Goal: Transaction & Acquisition: Download file/media

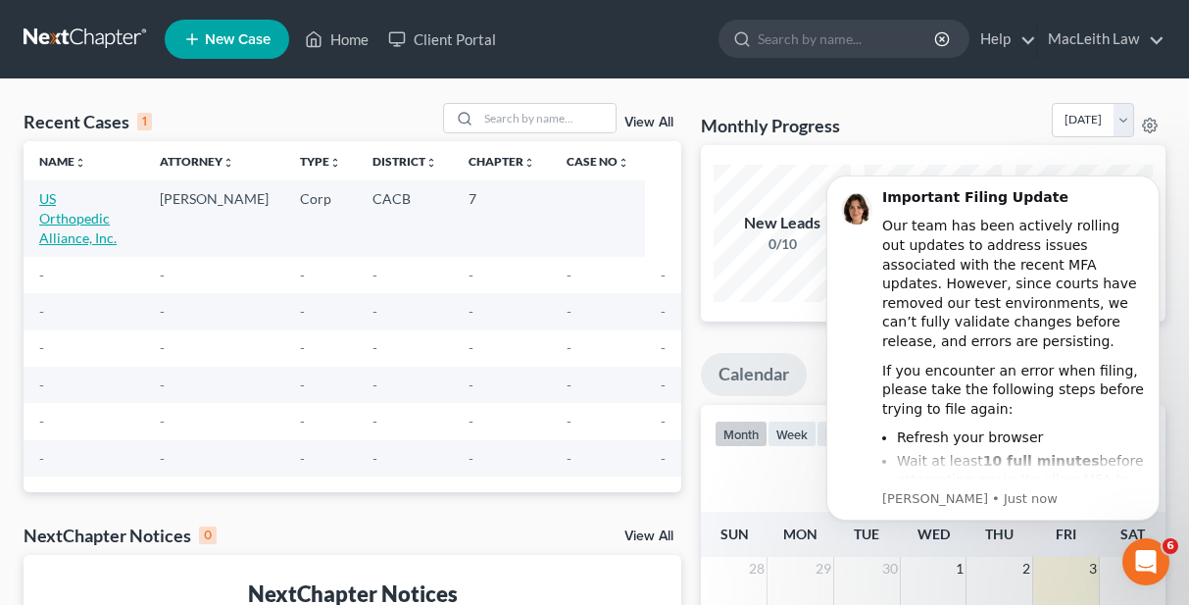
click at [109, 200] on link "US Orthopedic Alliance, Inc." at bounding box center [77, 218] width 77 height 56
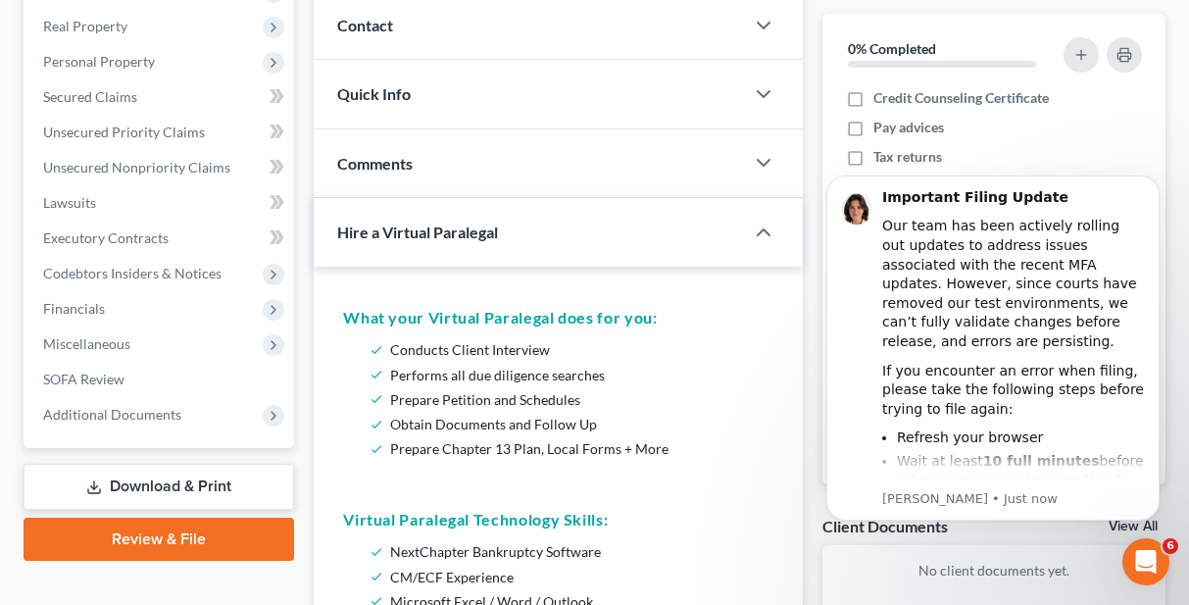
scroll to position [267, 0]
click at [129, 535] on link "Review & File" at bounding box center [159, 538] width 271 height 43
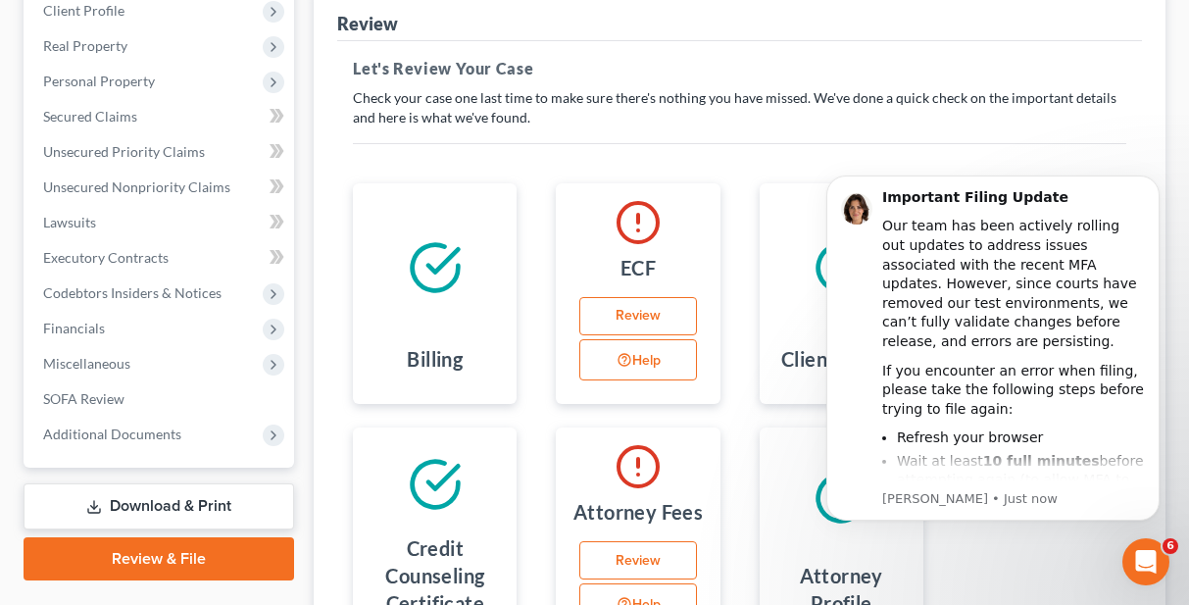
scroll to position [247, 0]
click at [638, 315] on link "Review" at bounding box center [637, 315] width 117 height 39
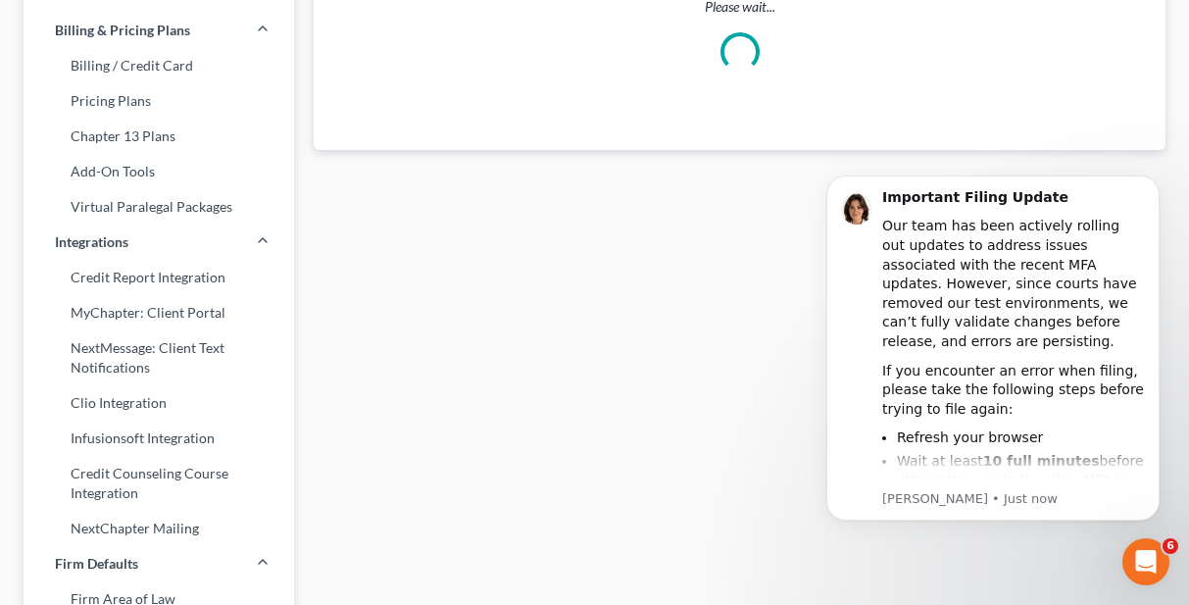
scroll to position [3, 0]
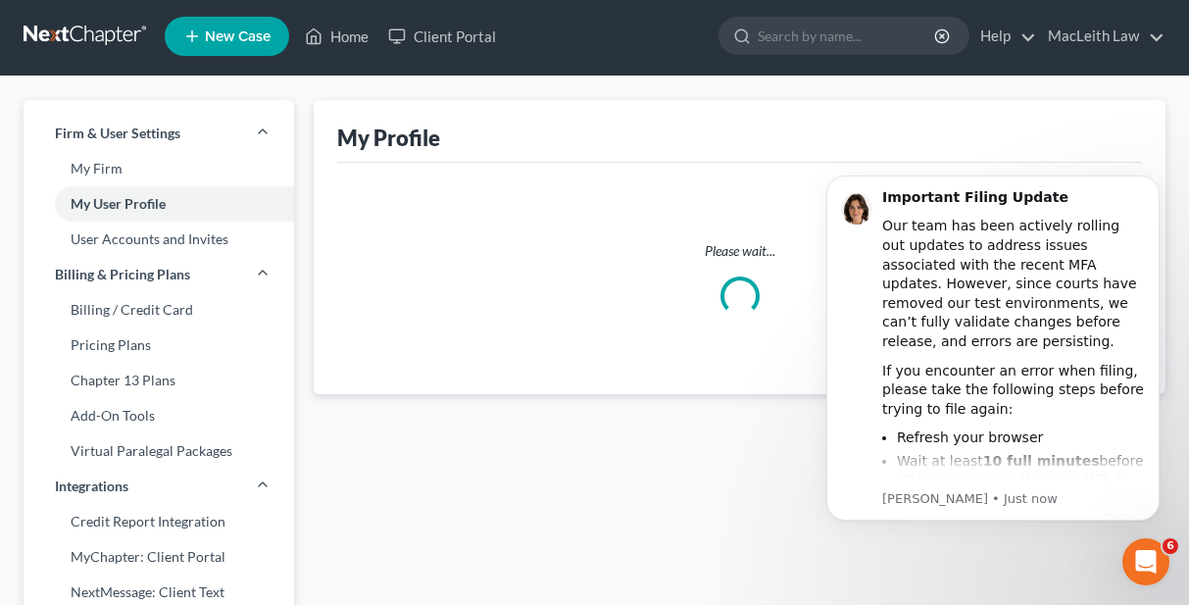
select select "4"
select select "attorney"
select select "0"
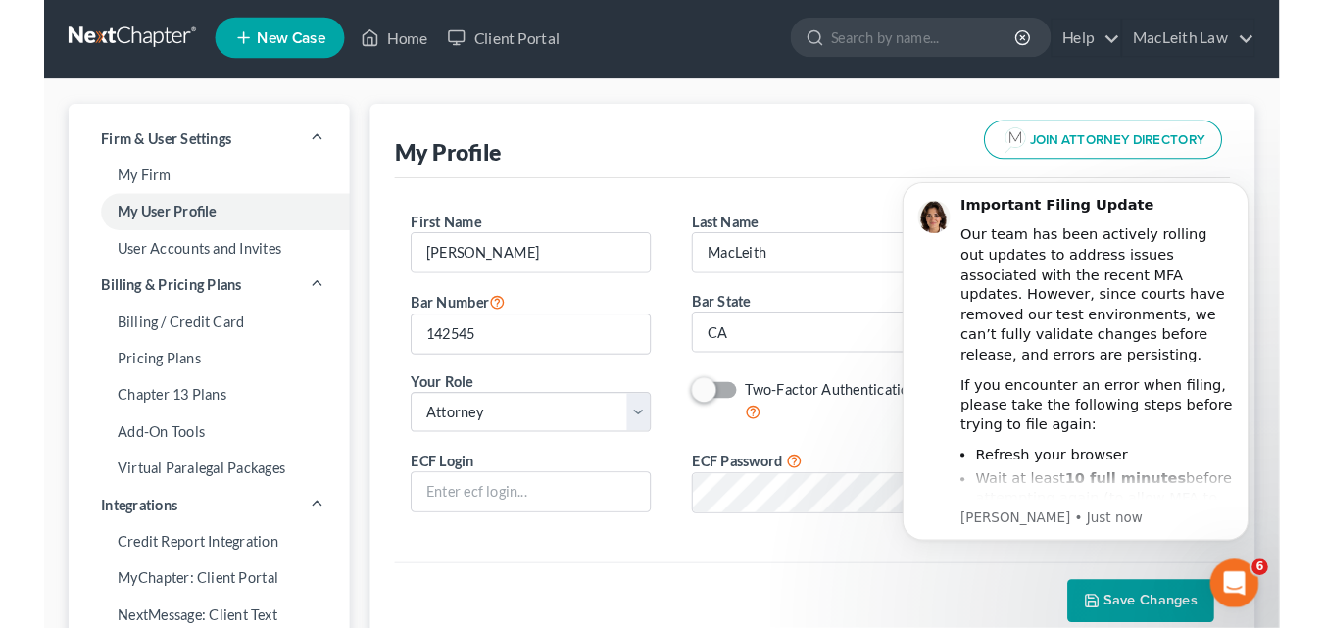
scroll to position [0, 0]
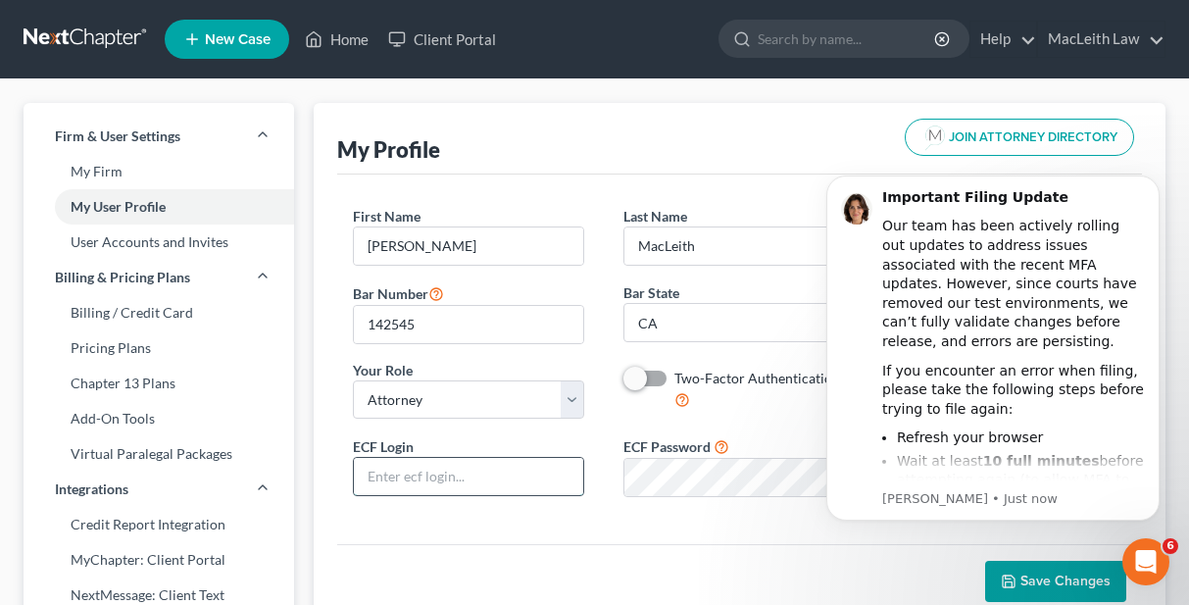
click at [437, 477] on input "text" at bounding box center [468, 476] width 229 height 37
click at [597, 564] on div "Save Changes" at bounding box center [739, 581] width 805 height 74
click at [454, 475] on input "text" at bounding box center [468, 476] width 229 height 37
click at [1069, 577] on body "Important Filing Update Our team has been actively rolling out updates to addre…" at bounding box center [993, 373] width 376 height 428
click at [1069, 579] on body "Important Filing Update Our team has been actively rolling out updates to addre…" at bounding box center [993, 373] width 376 height 428
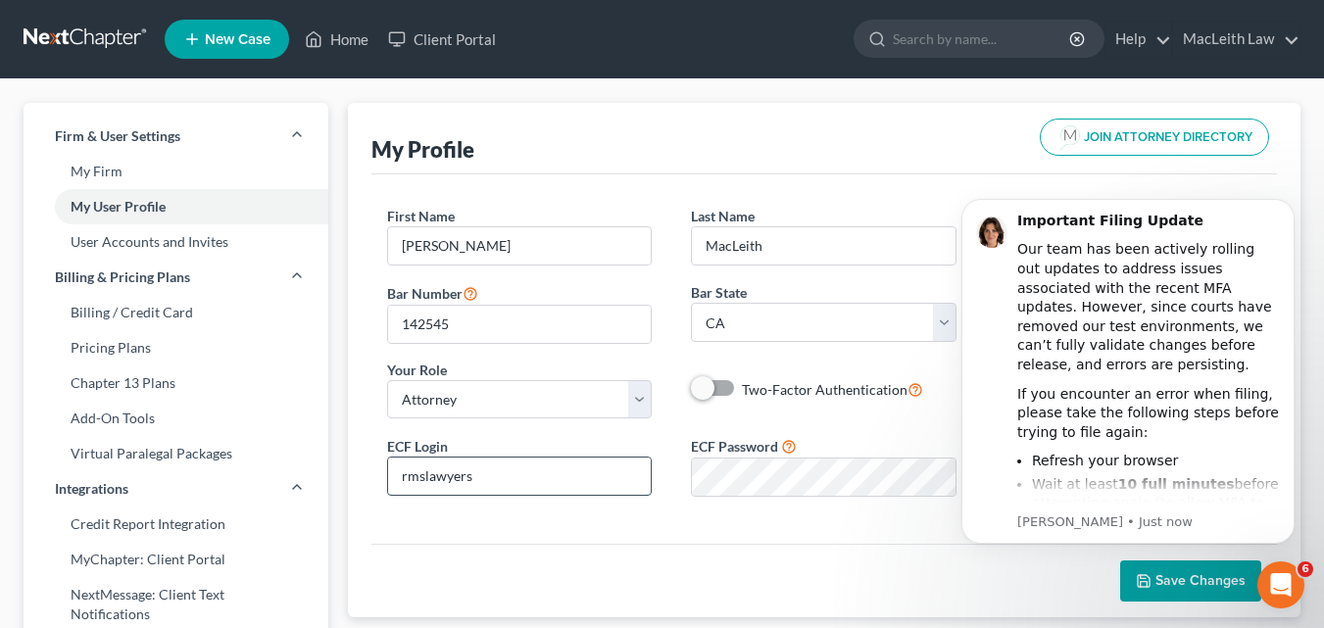
click at [503, 473] on input "rmslawyers" at bounding box center [520, 476] width 264 height 37
type input "r"
type input "dmacleith"
click at [1185, 570] on body "Important Filing Update Our team has been actively rolling out updates to addre…" at bounding box center [1128, 396] width 376 height 428
click at [1179, 573] on body "Important Filing Update Our team has been actively rolling out updates to addre…" at bounding box center [1128, 396] width 376 height 428
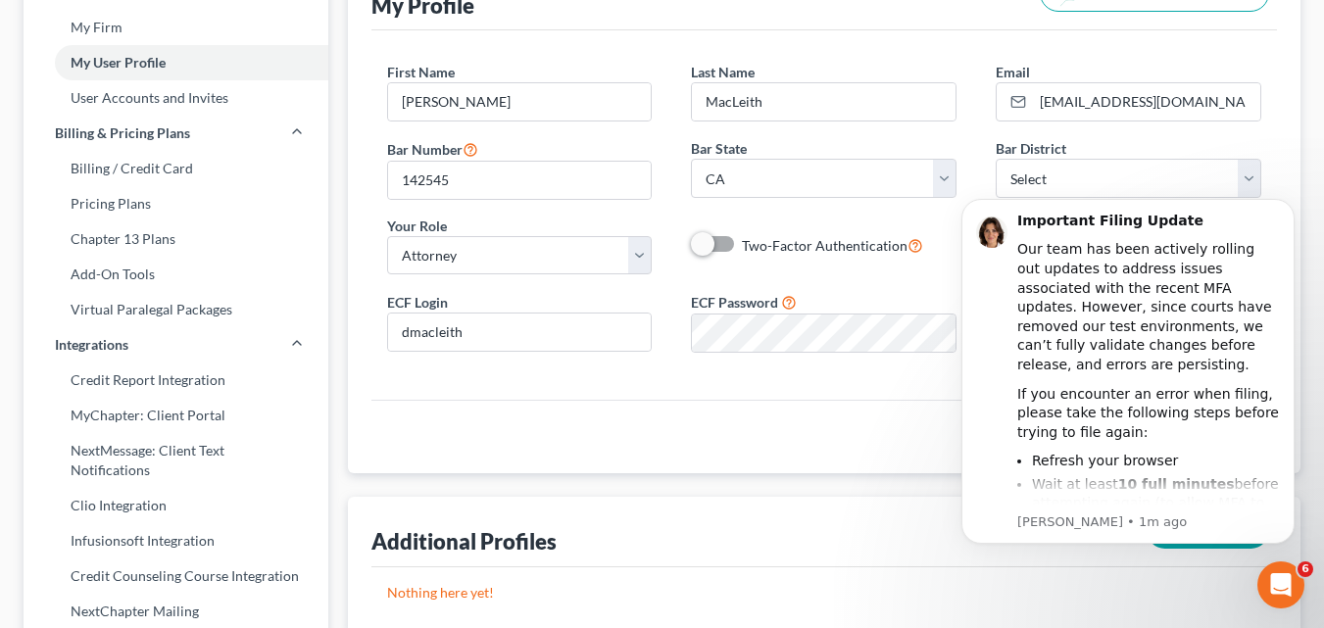
scroll to position [146, 0]
drag, startPoint x: 1337, startPoint y: 220, endPoint x: 380, endPoint y: 105, distance: 963.5
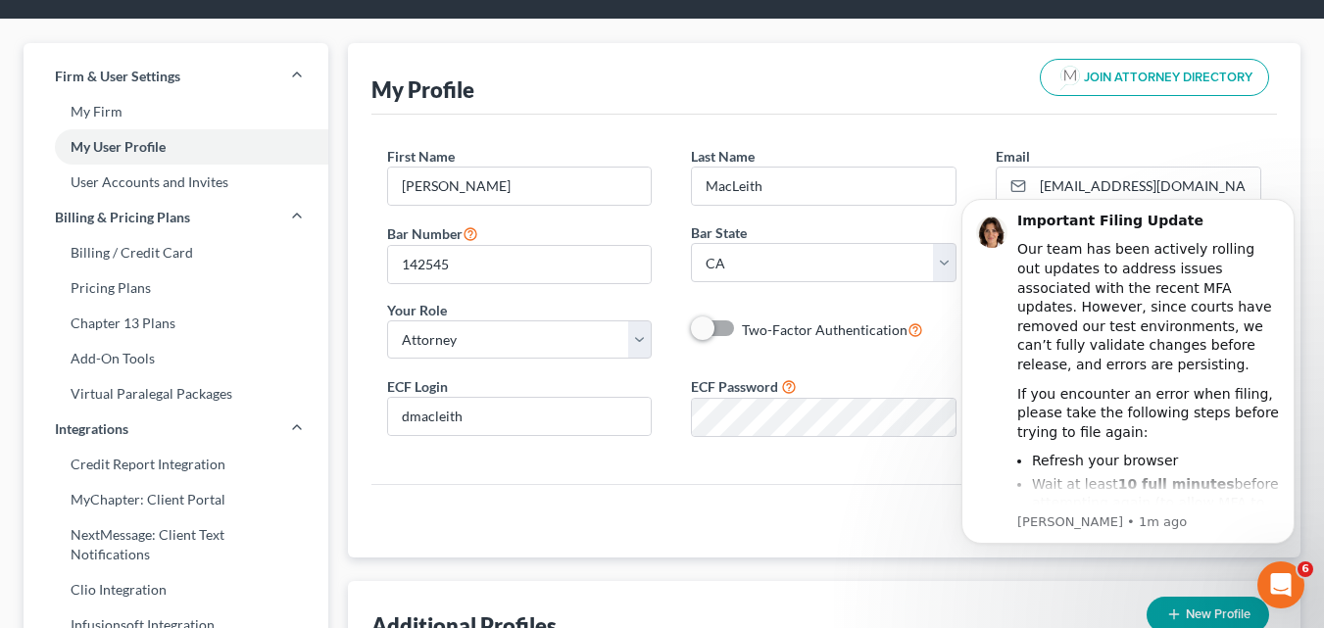
scroll to position [0, 0]
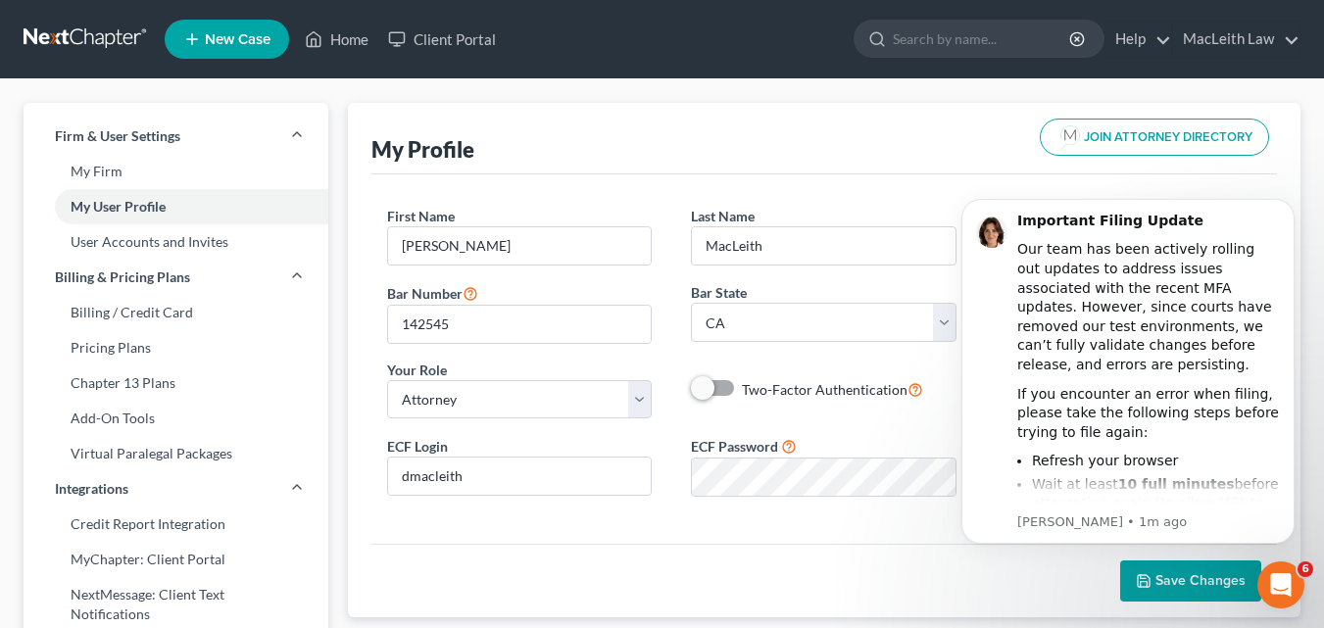
click at [1180, 571] on body "Important Filing Update Our team has been actively rolling out updates to addre…" at bounding box center [1128, 396] width 376 height 428
click at [1203, 585] on icon "Open Intercom Messenger" at bounding box center [1278, 583] width 32 height 32
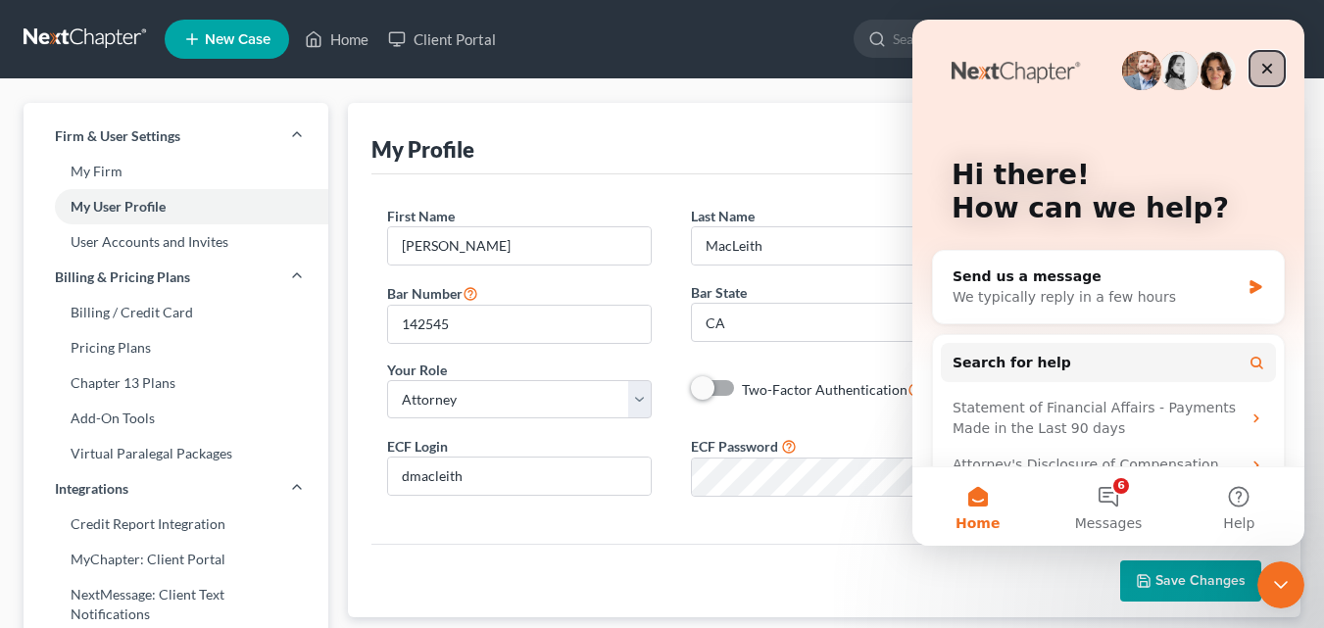
click at [1203, 73] on div "Close" at bounding box center [1267, 68] width 35 height 35
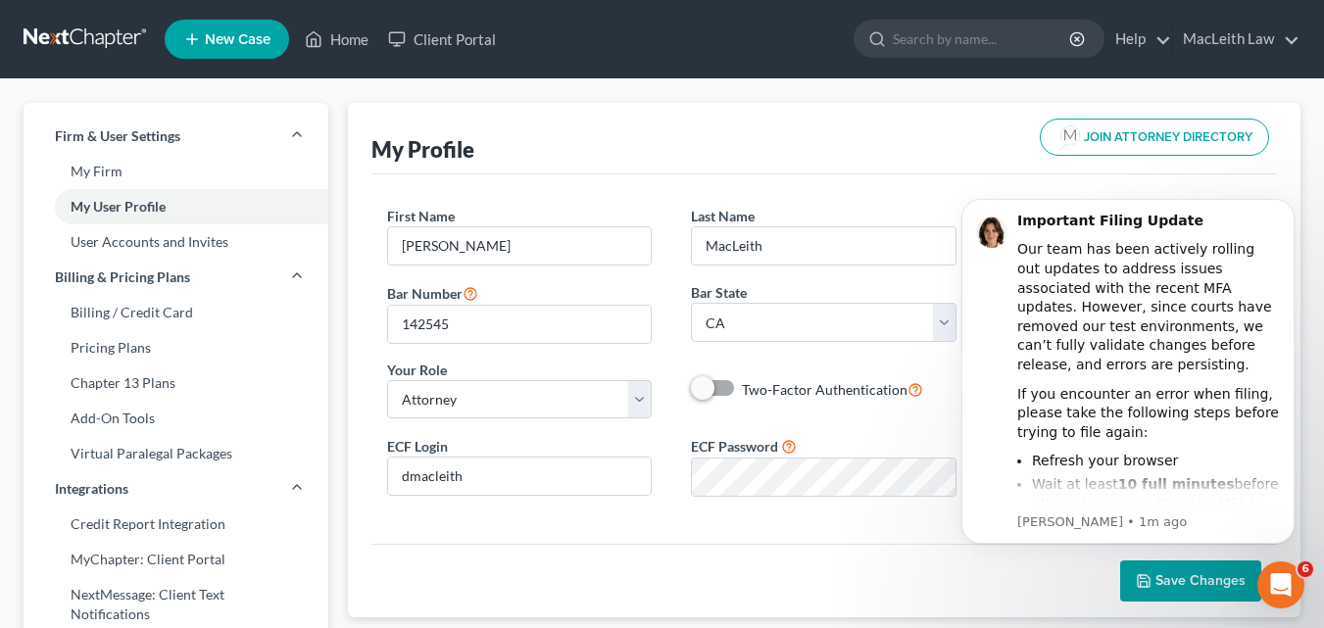
click at [524, 604] on div "Save Changes" at bounding box center [824, 581] width 906 height 74
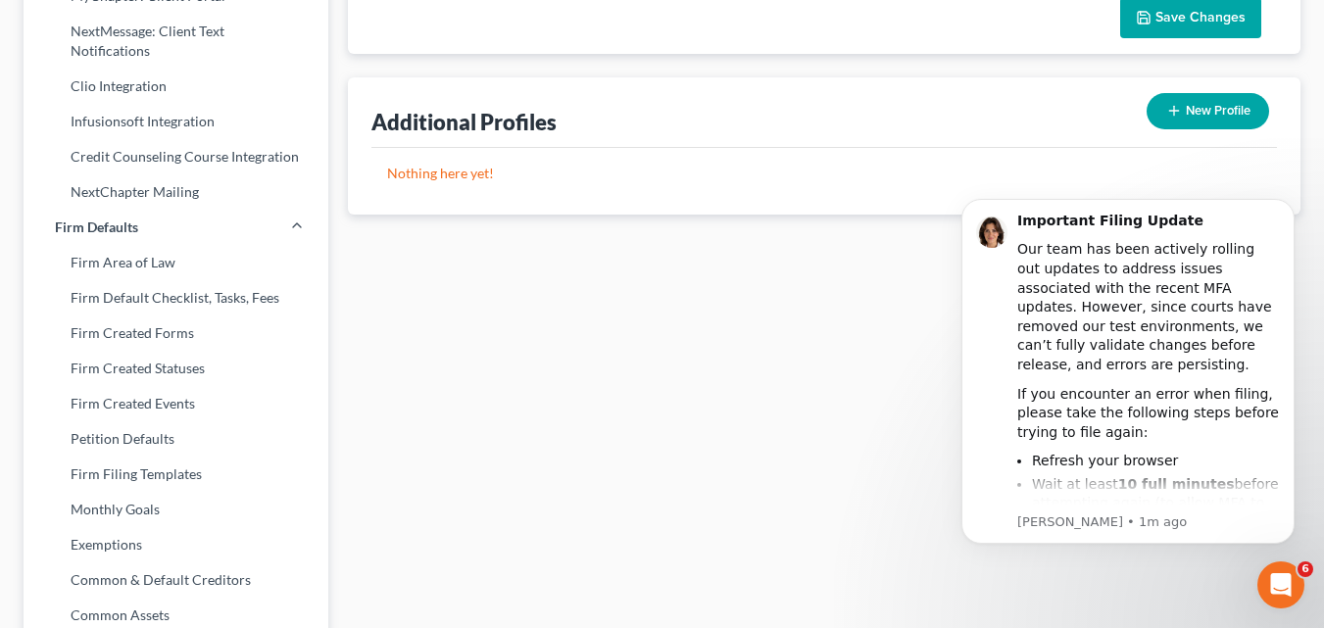
scroll to position [506, 0]
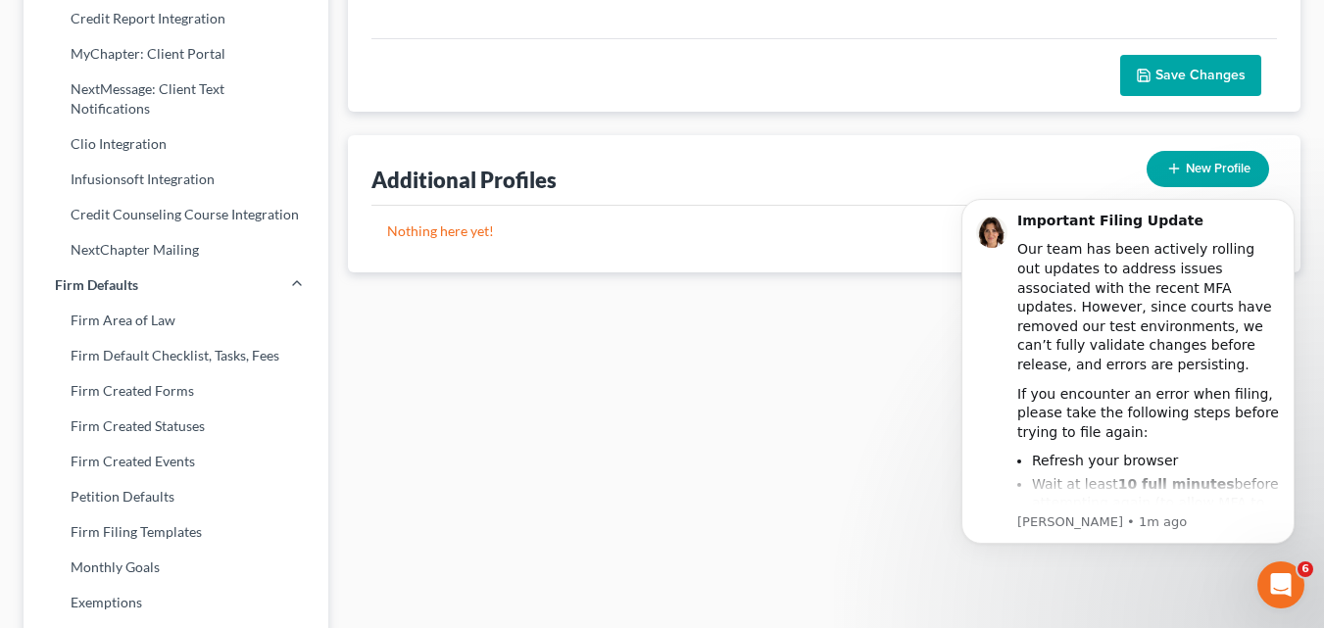
click at [1193, 73] on span "Save Changes" at bounding box center [1201, 75] width 90 height 17
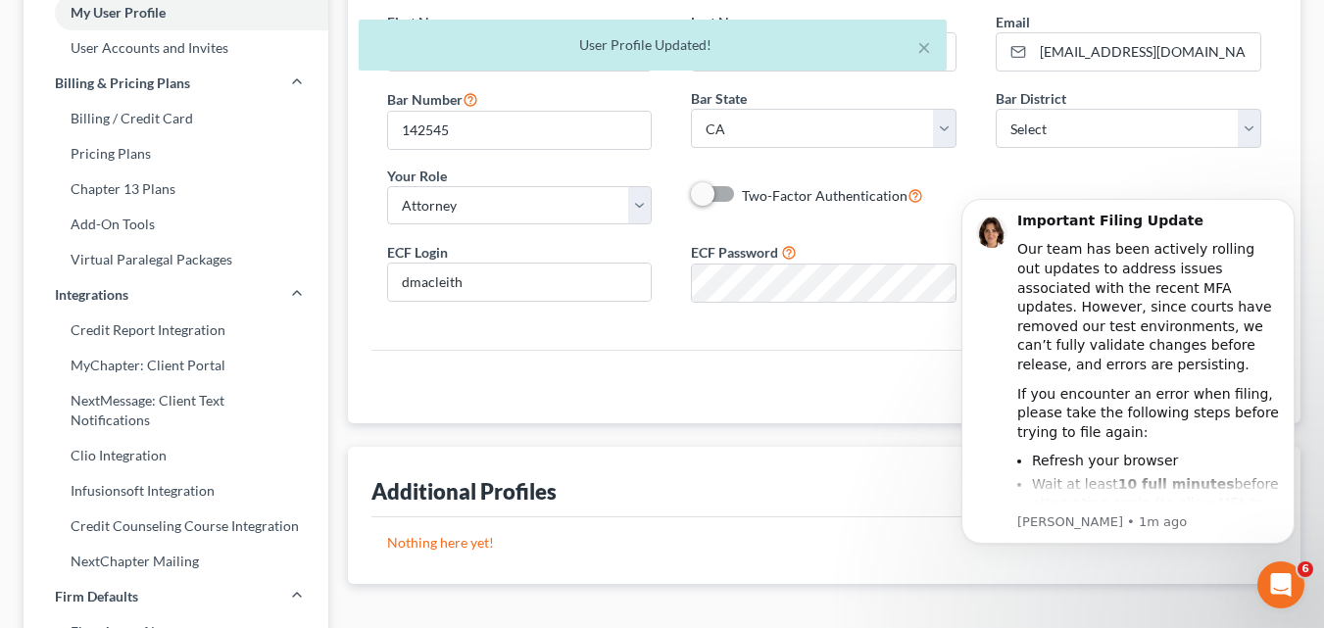
scroll to position [0, 0]
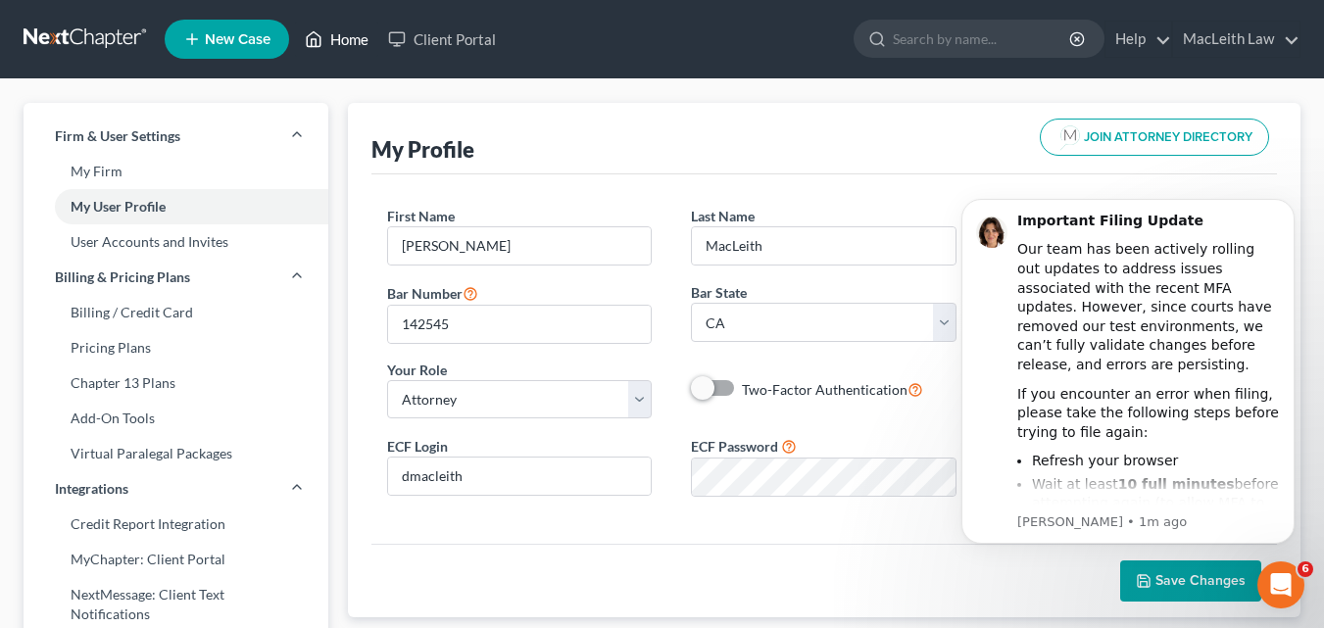
click at [326, 44] on link "Home" at bounding box center [336, 39] width 83 height 35
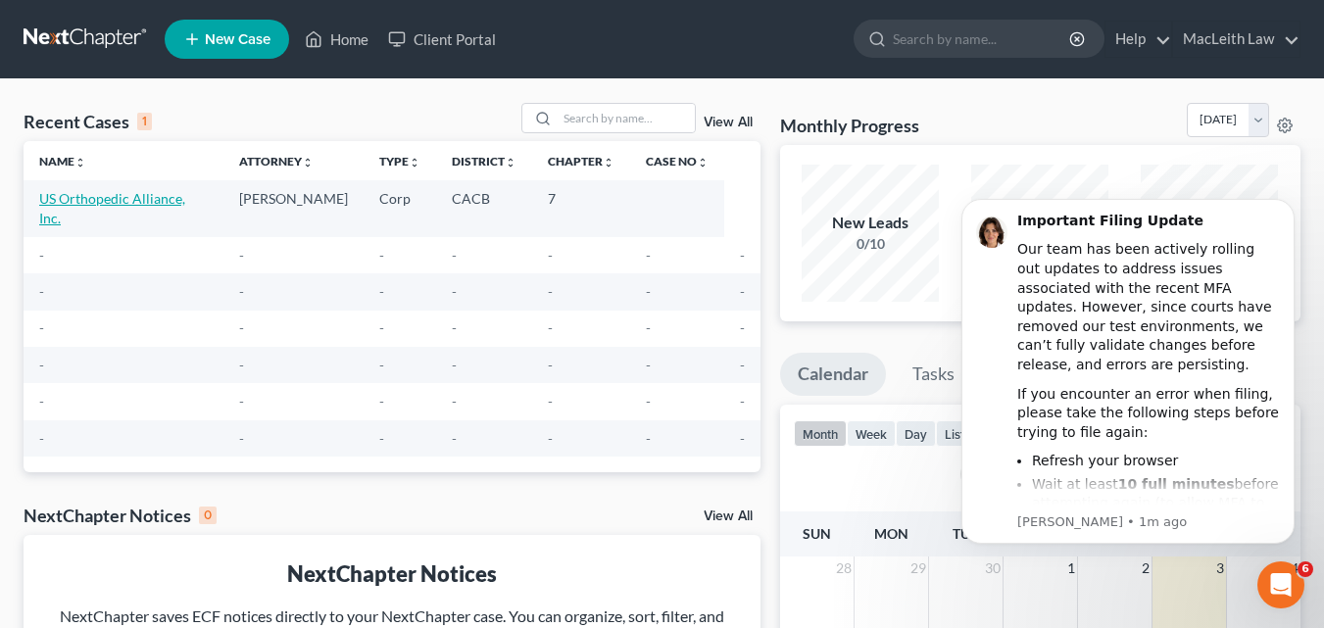
click at [44, 199] on link "US Orthopedic Alliance, Inc." at bounding box center [112, 208] width 146 height 36
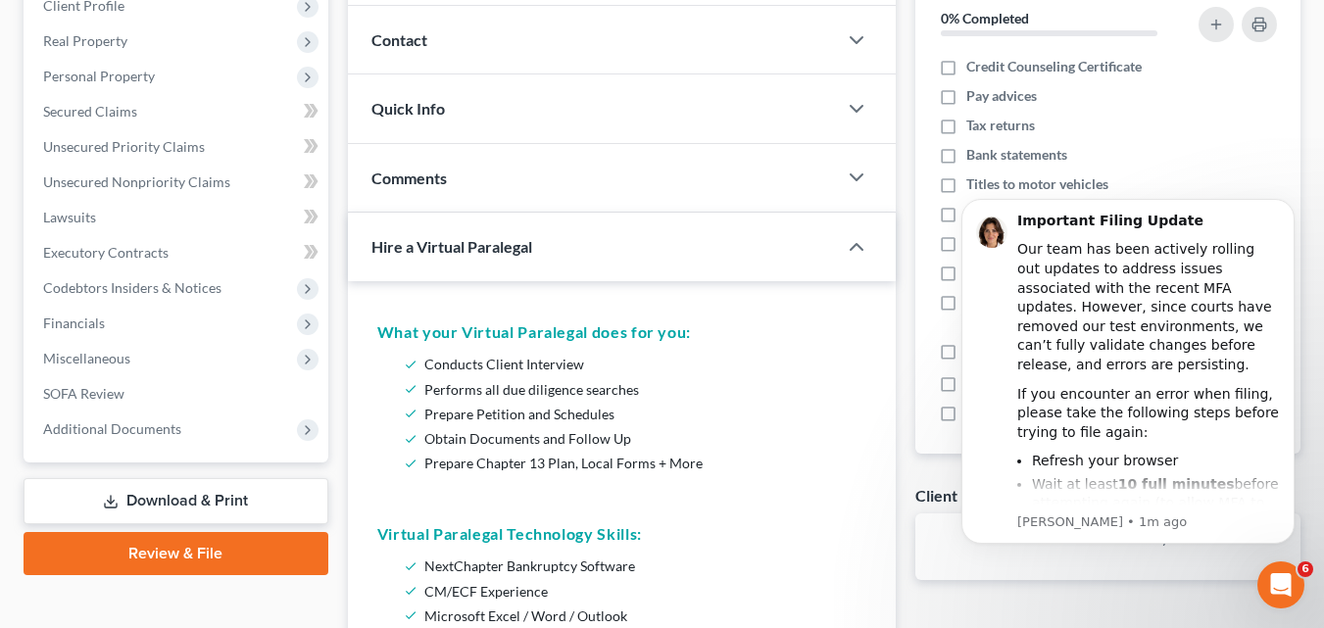
scroll to position [244, 0]
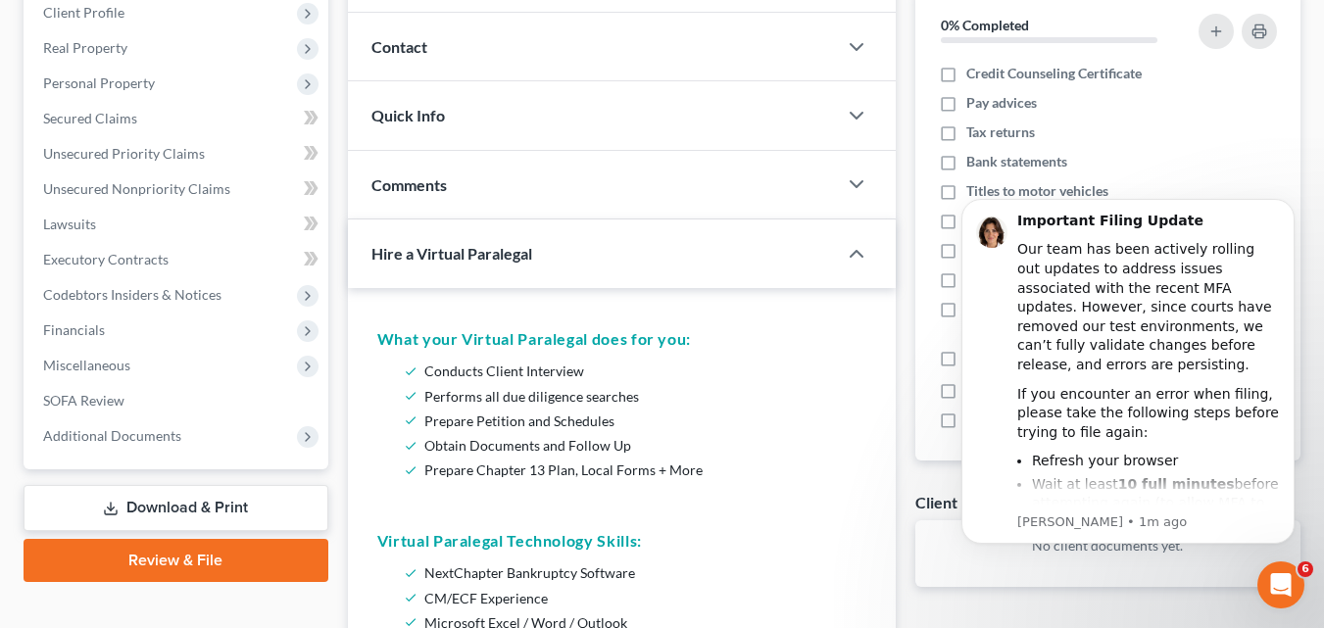
click at [100, 564] on link "Review & File" at bounding box center [176, 560] width 305 height 43
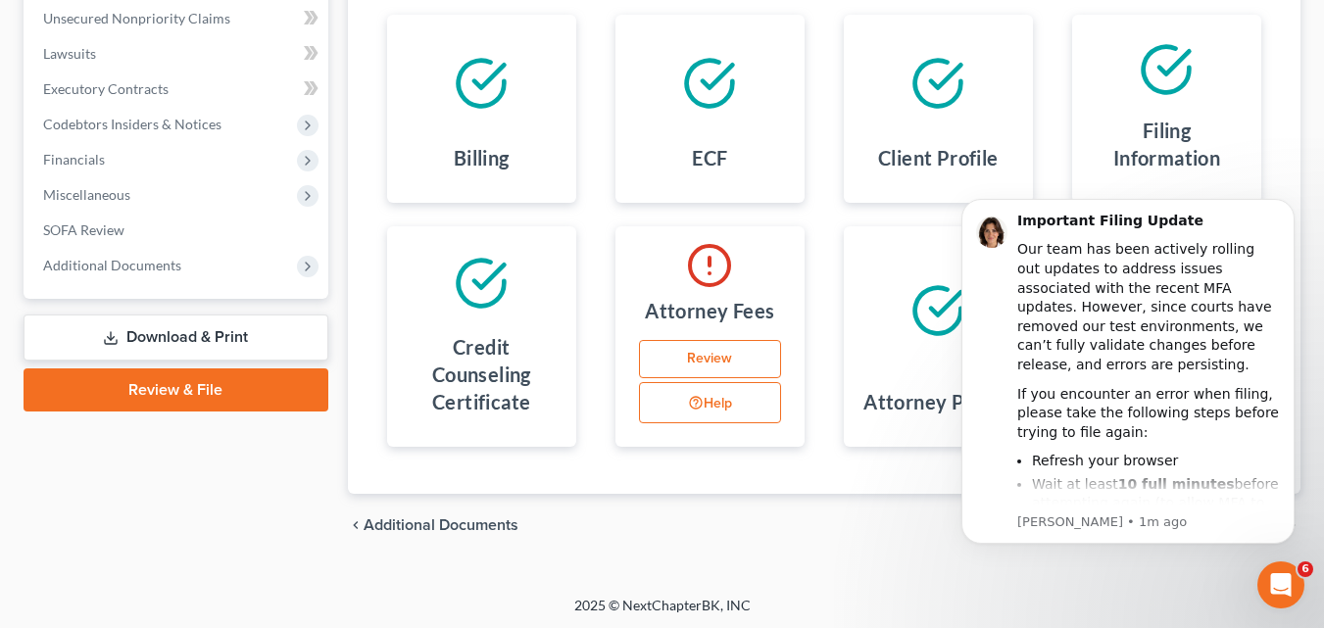
scroll to position [416, 0]
click at [719, 350] on link "Review" at bounding box center [710, 358] width 142 height 39
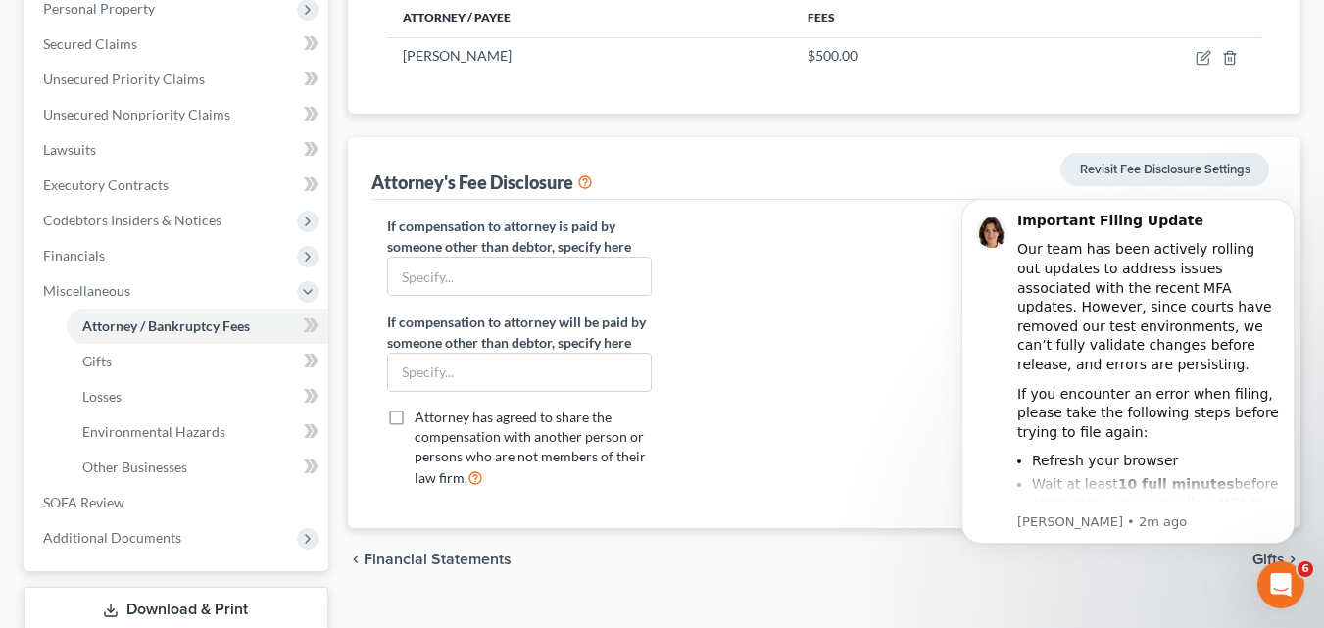
scroll to position [320, 0]
click at [579, 281] on input "text" at bounding box center [520, 275] width 264 height 37
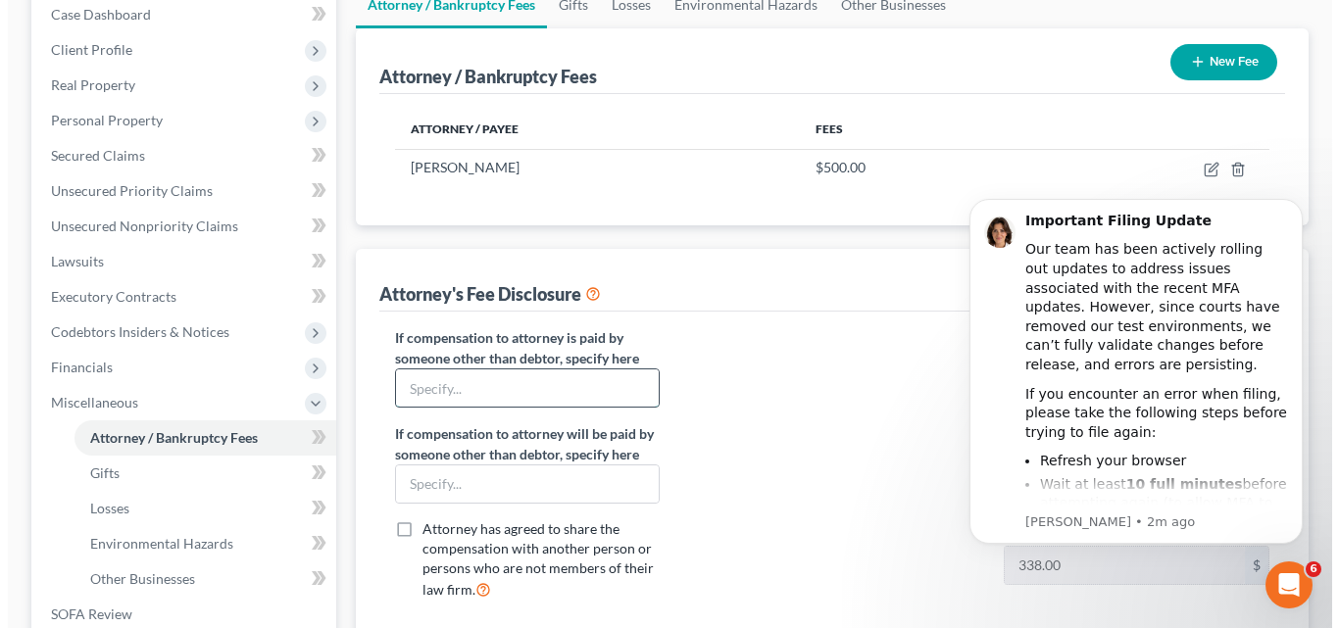
scroll to position [208, 0]
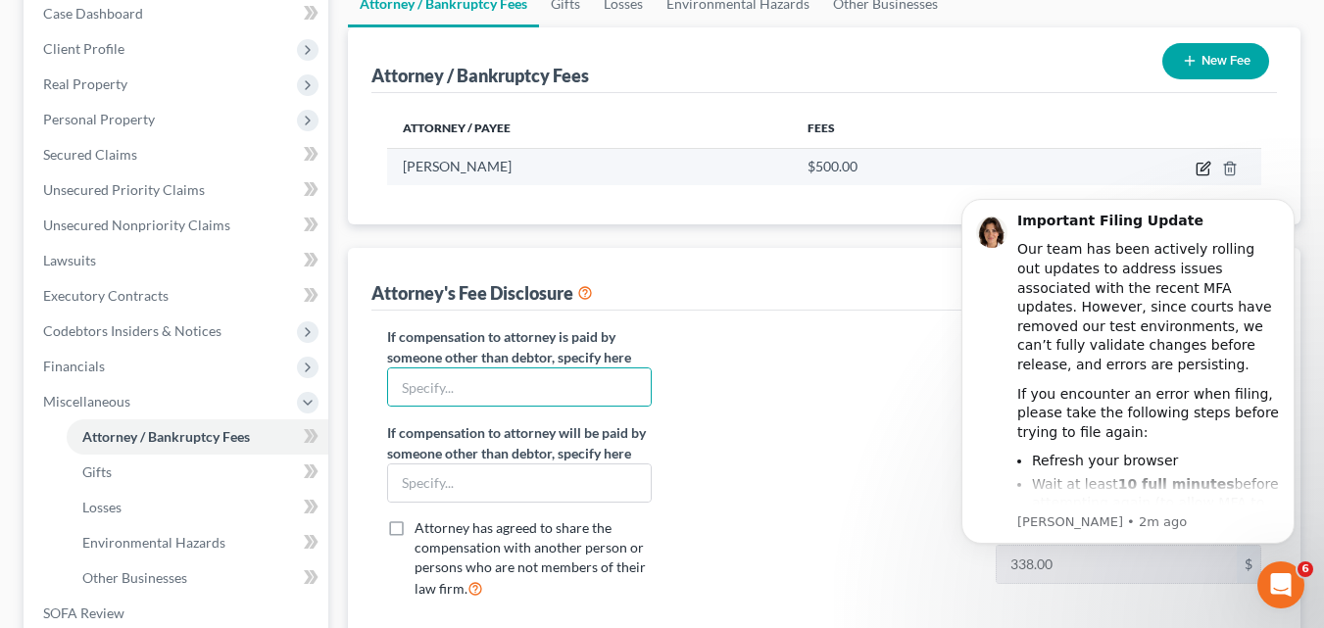
click at [1203, 165] on icon "button" at bounding box center [1204, 169] width 16 height 16
select select "4"
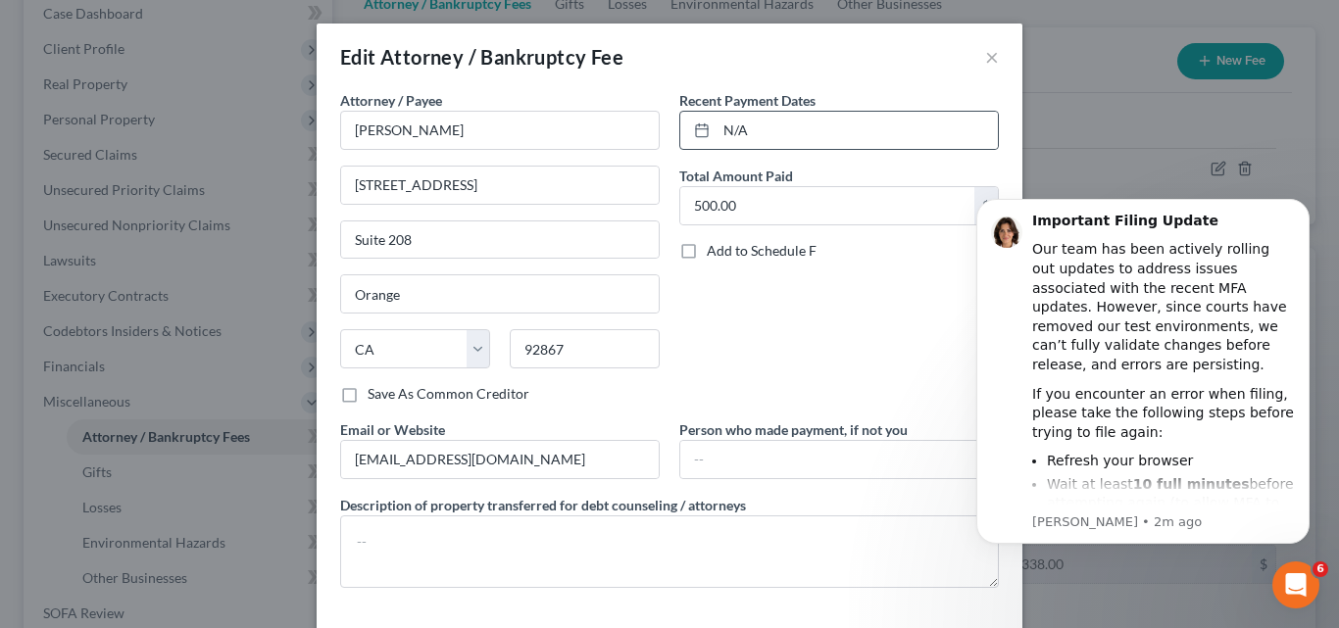
click at [694, 131] on icon at bounding box center [702, 131] width 16 height 16
click at [788, 123] on input "N/A" at bounding box center [856, 130] width 281 height 37
type input "N"
type input "J"
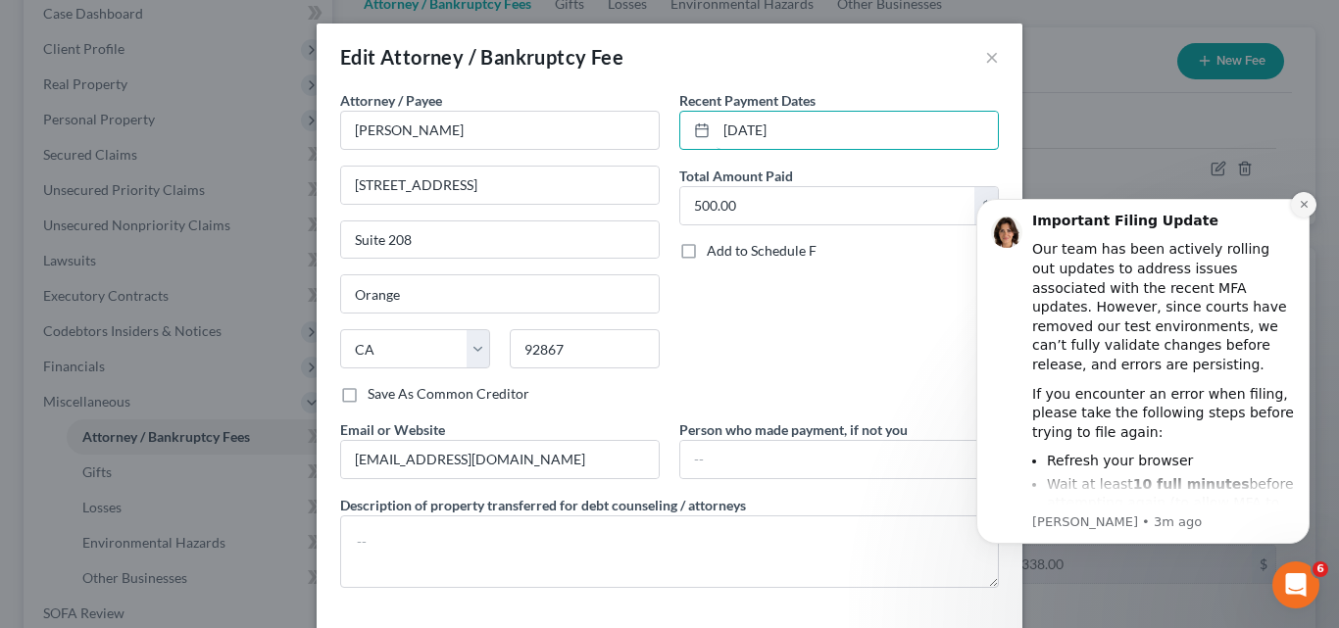
type input "[DATE]"
click at [1203, 203] on icon "Dismiss notification" at bounding box center [1304, 204] width 11 height 11
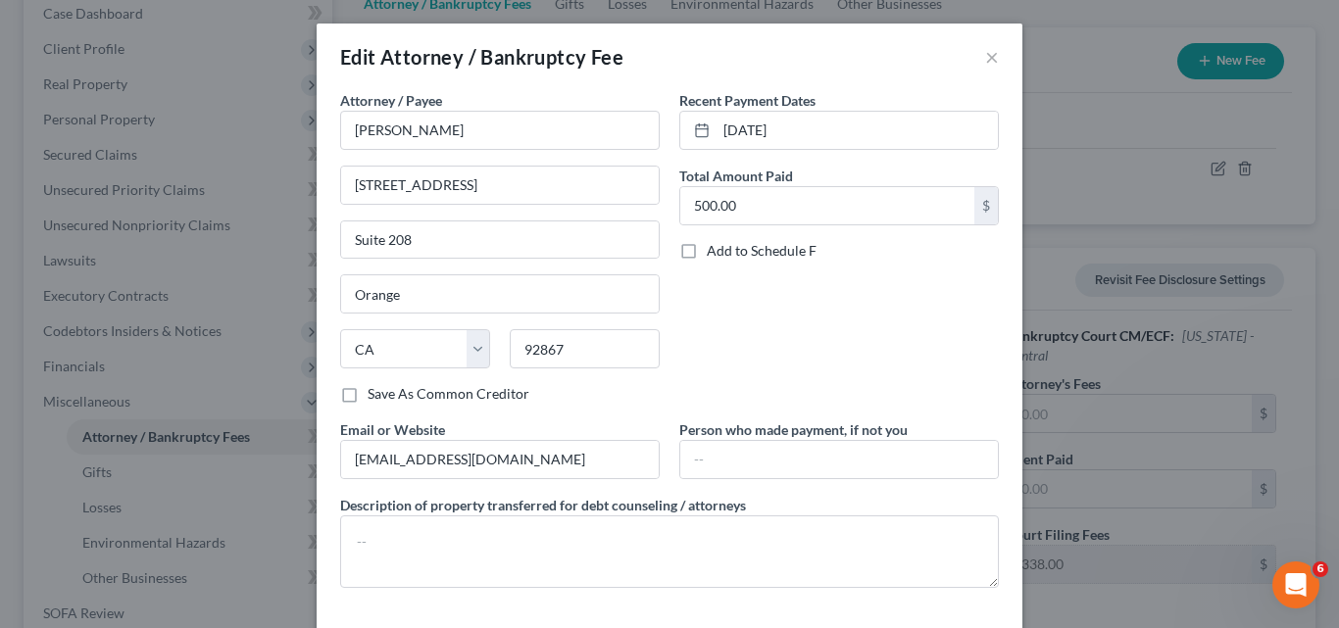
click at [1203, 202] on div "Edit Attorney / Bankruptcy Fee × Attorney / Payee * [PERSON_NAME] [STREET_ADDRE…" at bounding box center [669, 314] width 1339 height 628
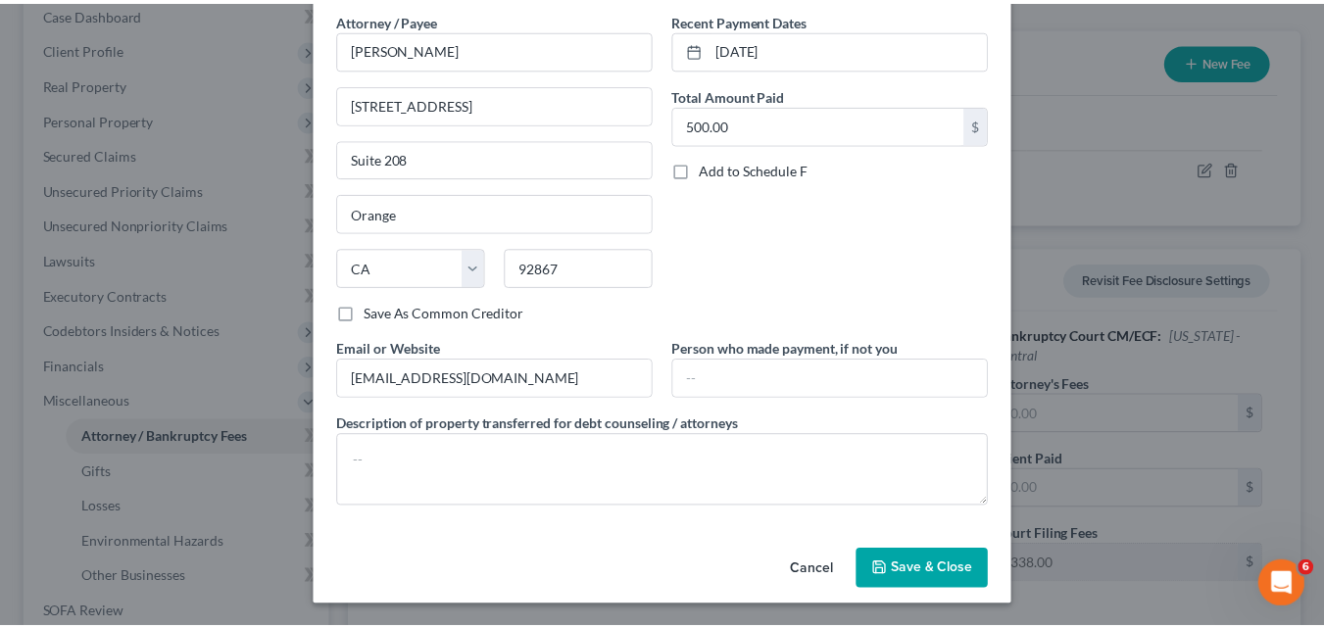
scroll to position [82, 0]
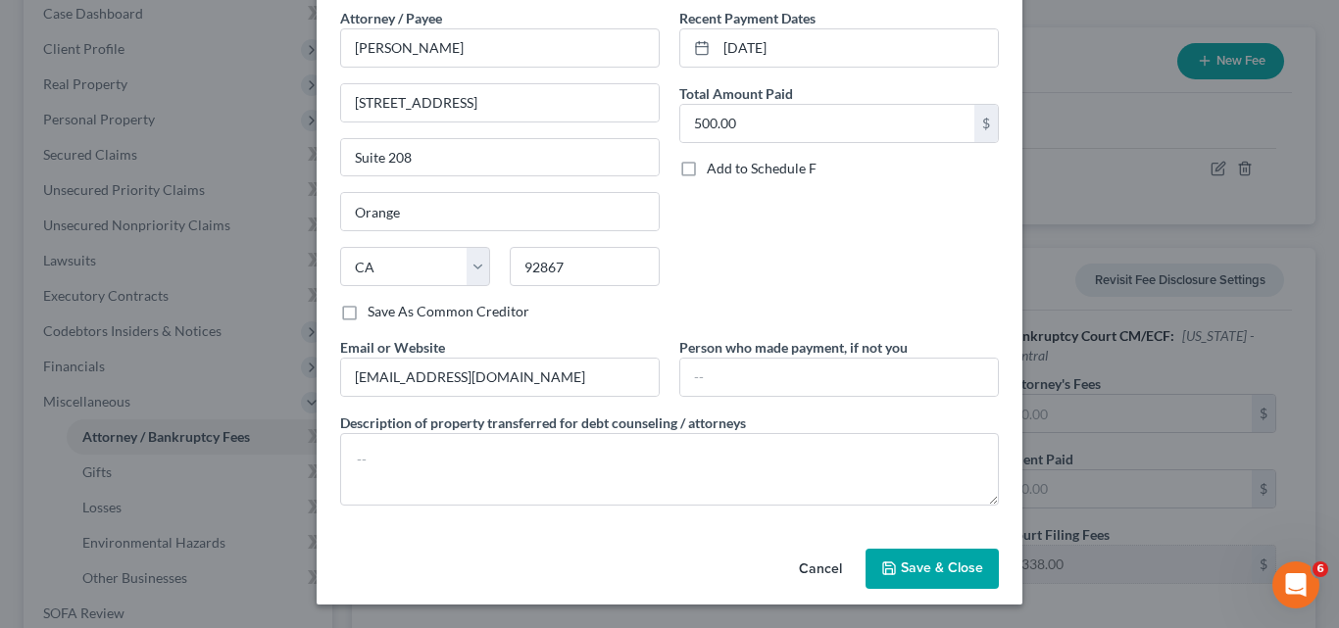
click at [927, 575] on span "Save & Close" at bounding box center [942, 569] width 82 height 17
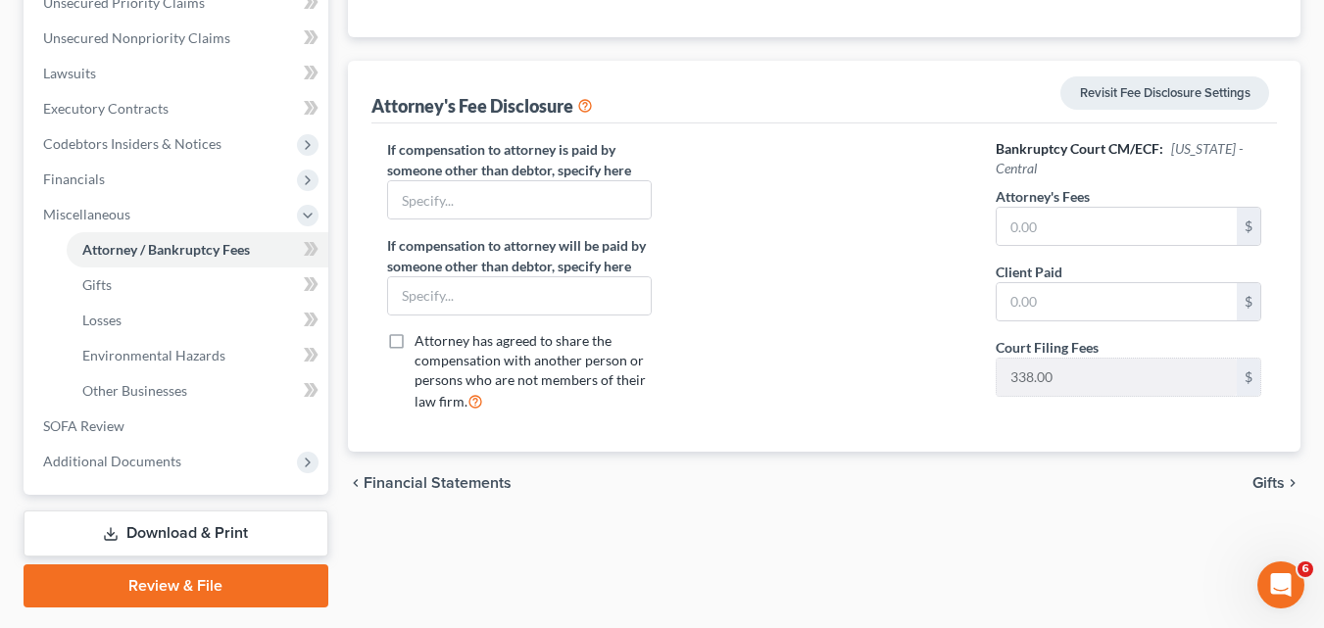
scroll to position [396, 0]
click at [1079, 237] on input "text" at bounding box center [1117, 225] width 240 height 37
type input "4"
type input "500"
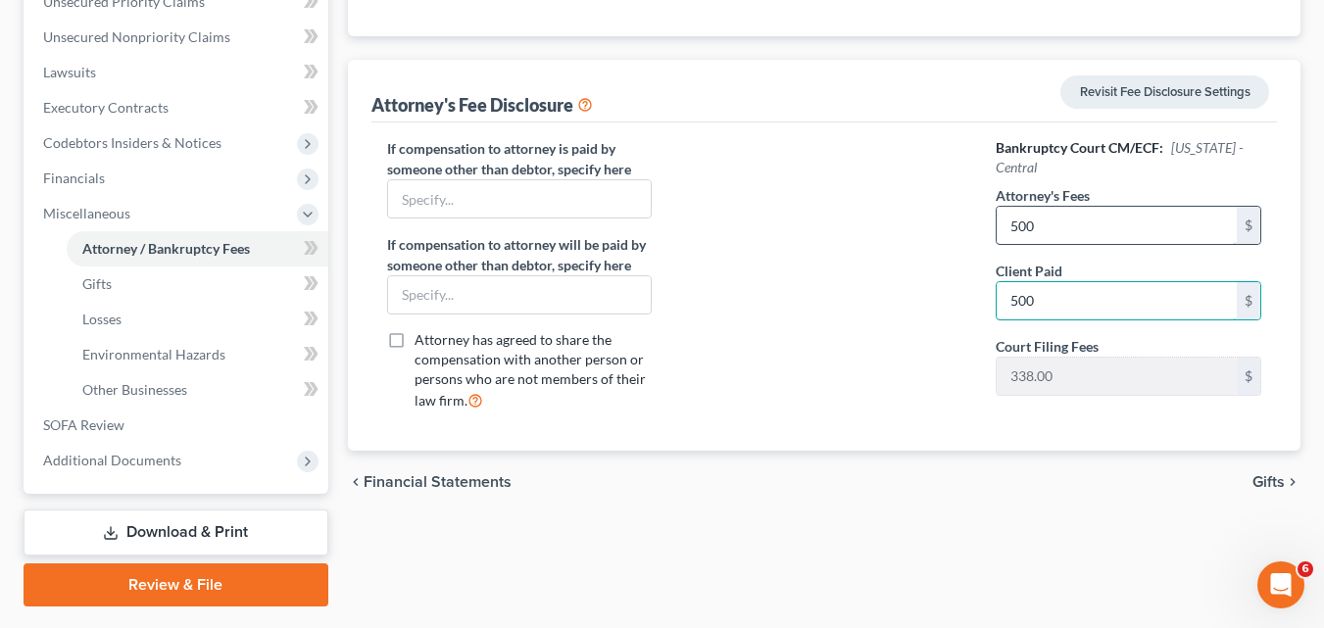
type input "500"
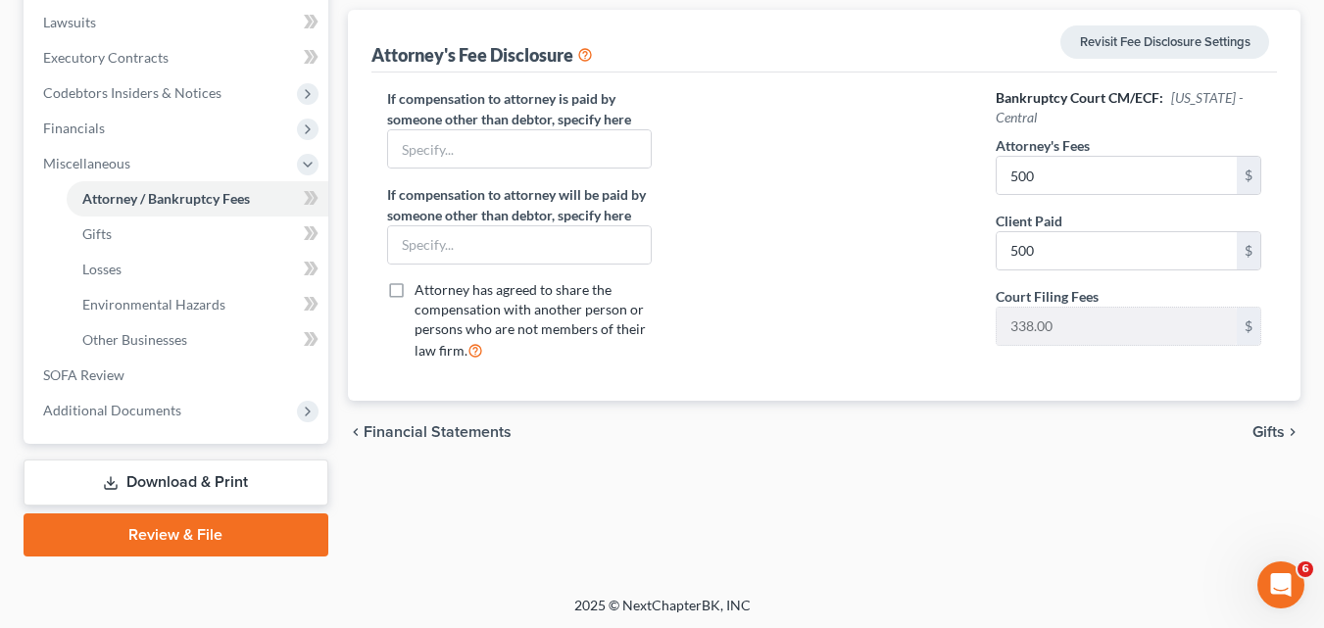
scroll to position [444, 0]
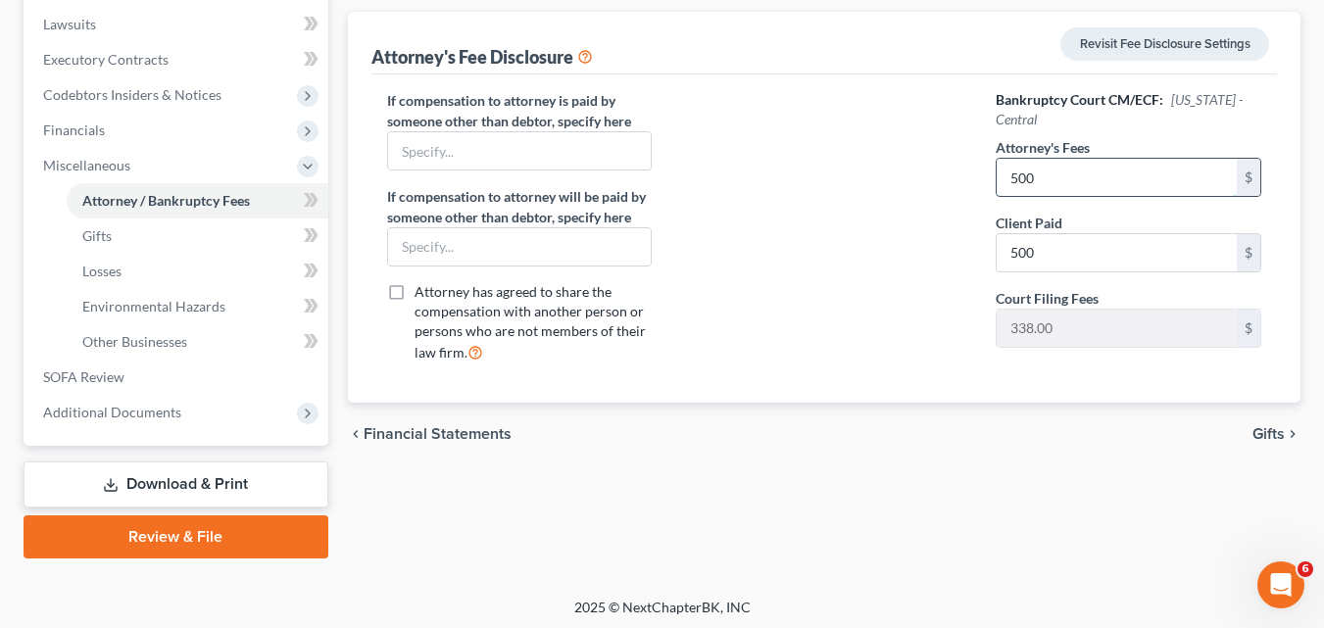
click at [1067, 166] on input "500" at bounding box center [1117, 177] width 240 height 37
type input "0"
click at [1056, 255] on input "500" at bounding box center [1117, 252] width 240 height 37
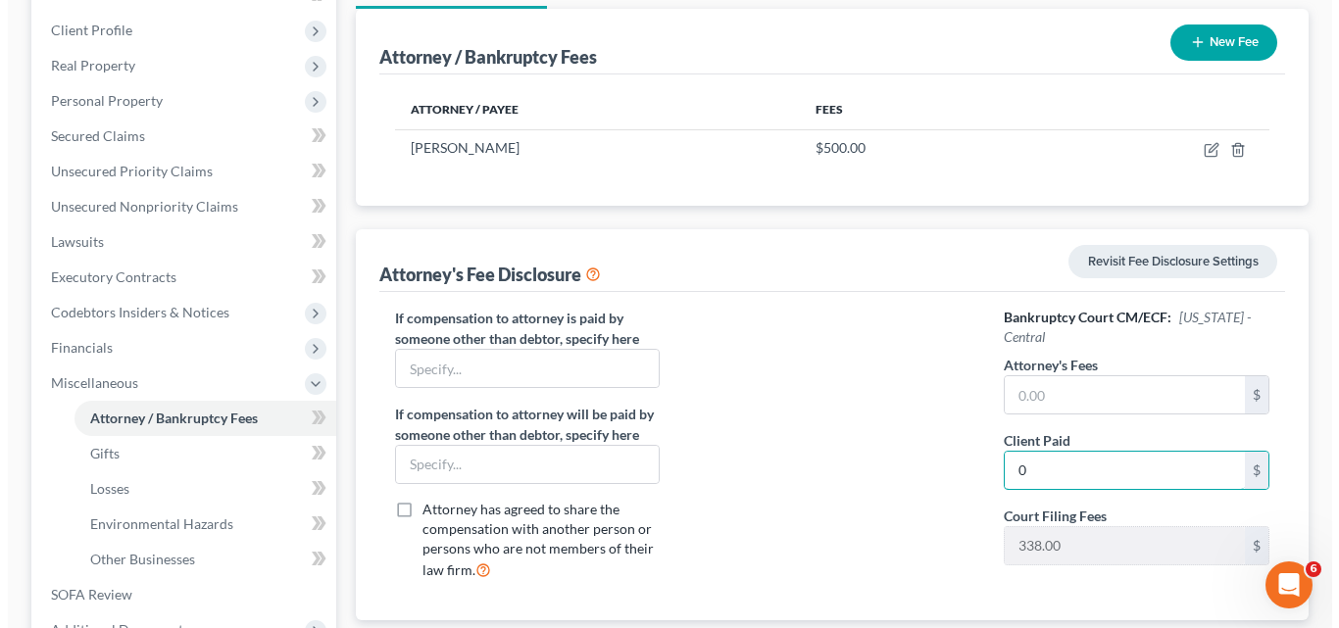
scroll to position [154, 0]
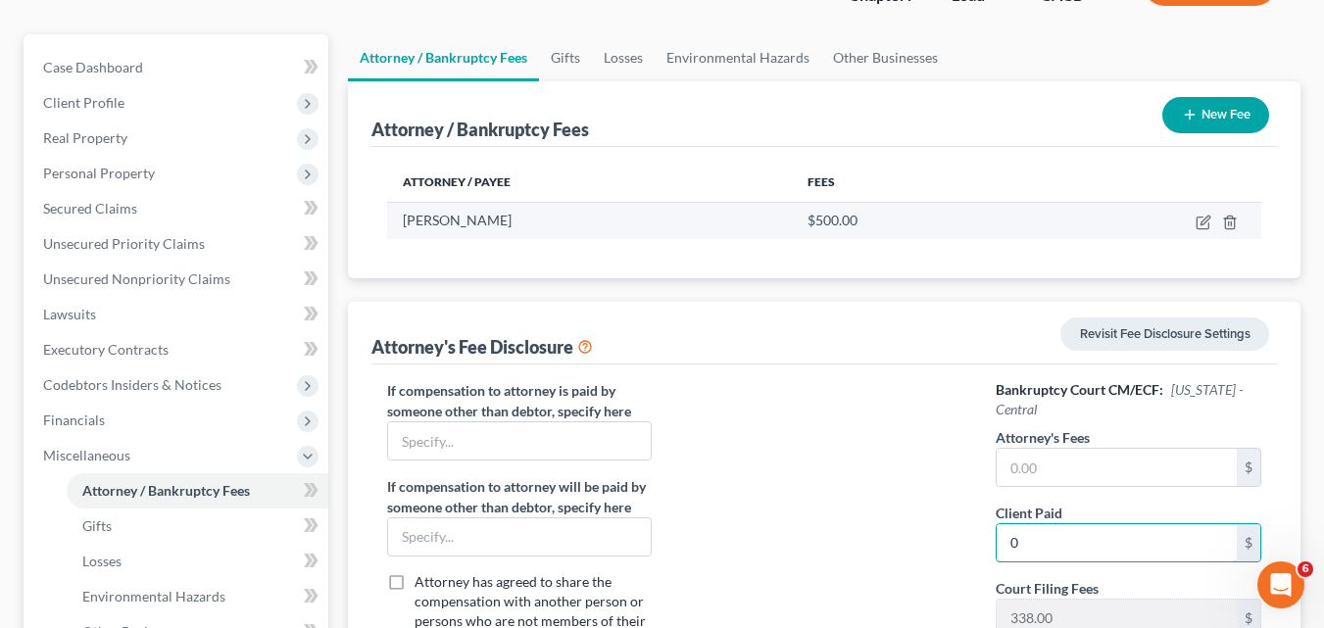
type input "0"
click at [948, 214] on div "$500.00" at bounding box center [910, 221] width 204 height 20
click at [948, 213] on div "$500.00" at bounding box center [910, 221] width 204 height 20
click at [884, 212] on div "$500.00" at bounding box center [910, 221] width 204 height 20
click at [869, 219] on div "$500.00" at bounding box center [910, 221] width 204 height 20
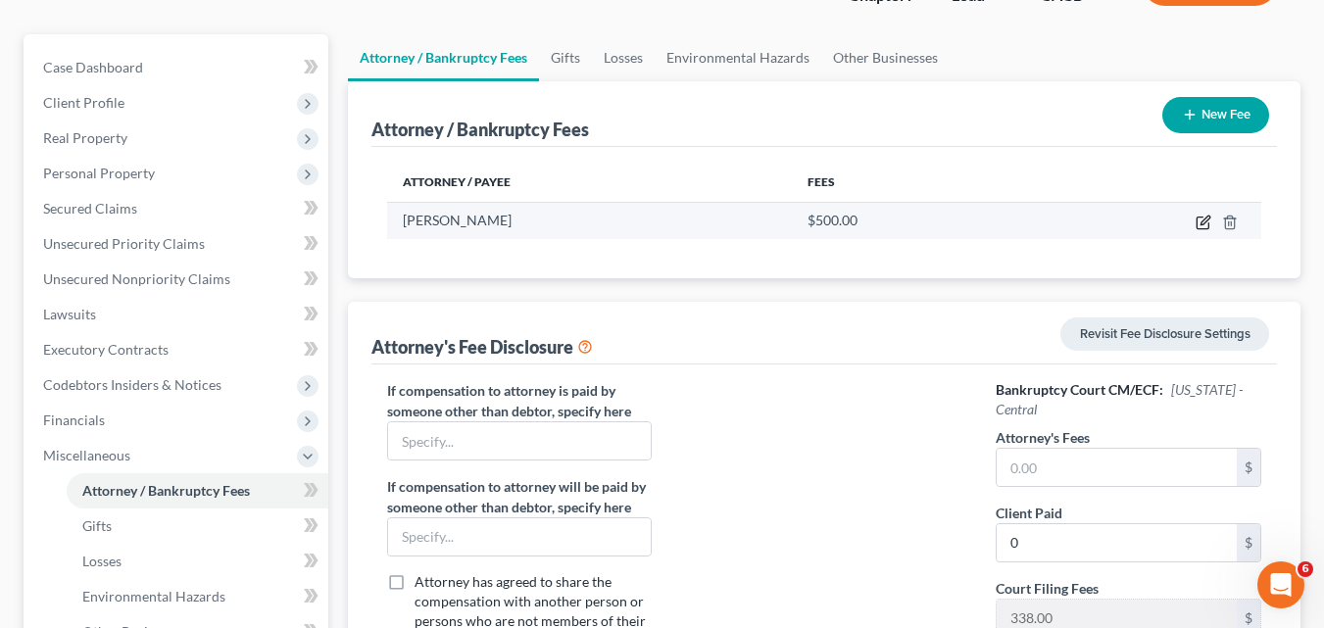
click at [1203, 220] on icon "button" at bounding box center [1204, 223] width 16 height 16
select select "4"
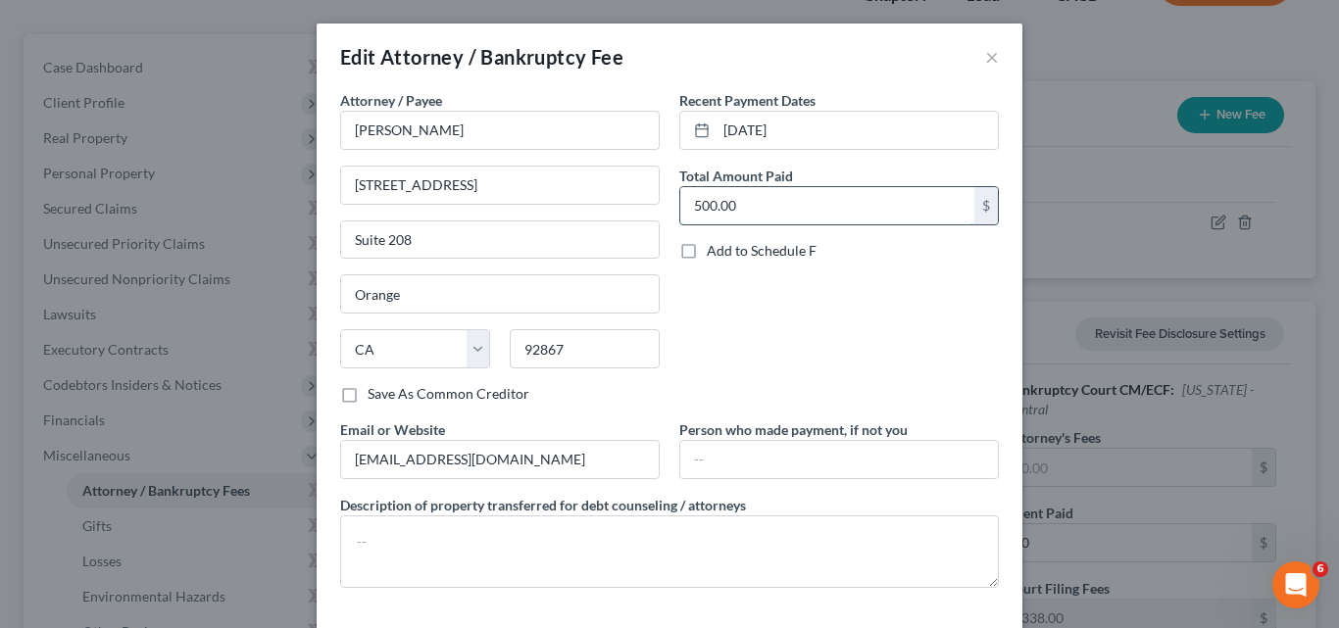
click at [826, 207] on input "500.00" at bounding box center [827, 205] width 294 height 37
type input "0"
click at [987, 59] on button "×" at bounding box center [992, 57] width 14 height 24
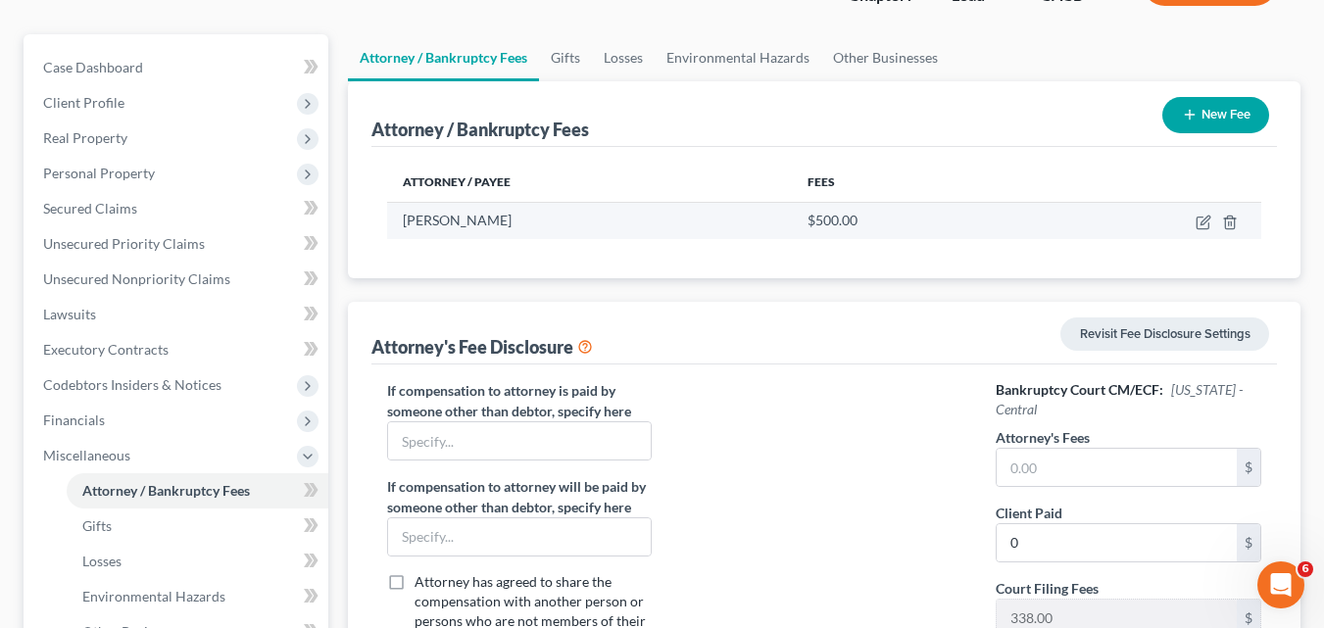
click at [840, 215] on span "$500.00" at bounding box center [833, 220] width 50 height 17
click at [1203, 225] on icon "button" at bounding box center [1204, 223] width 16 height 16
select select "4"
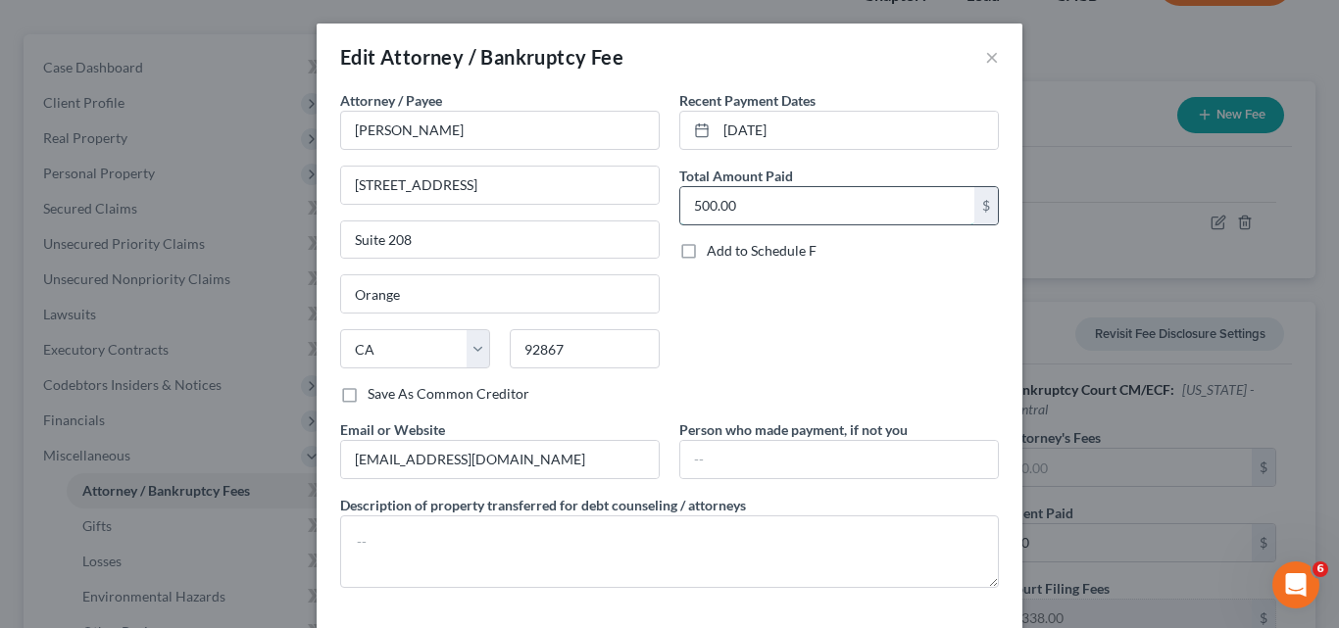
click at [777, 203] on input "500.00" at bounding box center [827, 205] width 294 height 37
type input "0.0"
click at [752, 224] on div "0.0 $" at bounding box center [839, 205] width 320 height 39
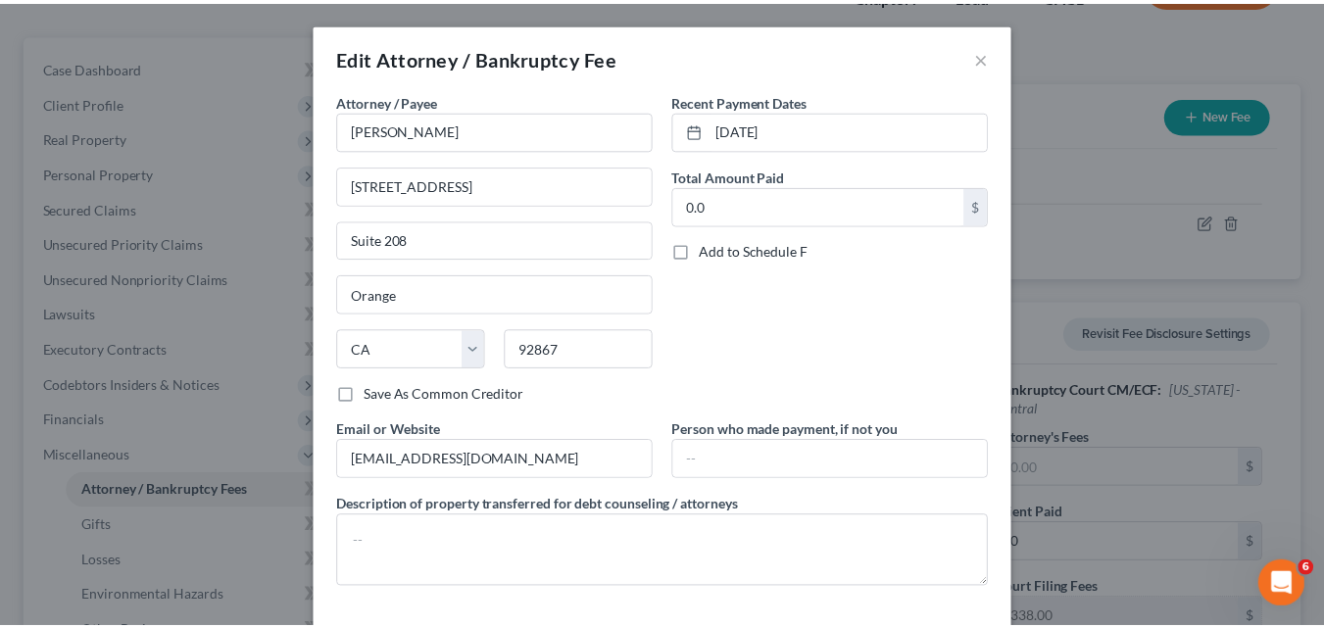
scroll to position [82, 0]
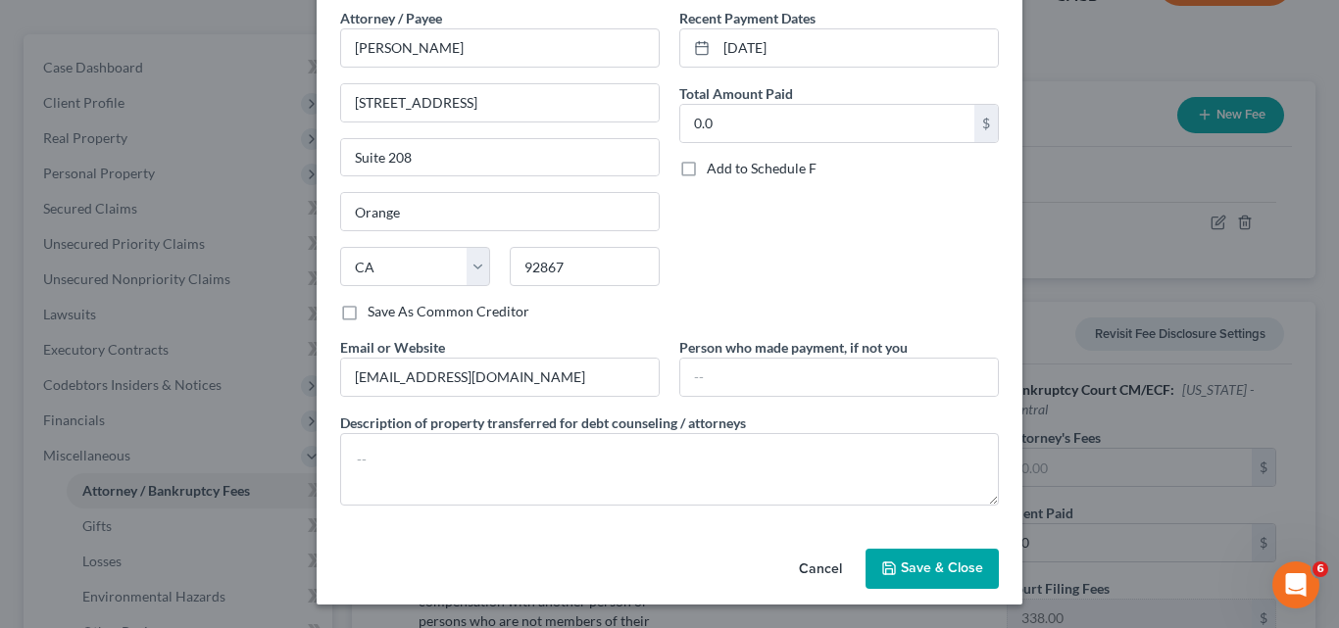
click at [894, 577] on button "Save & Close" at bounding box center [931, 569] width 133 height 41
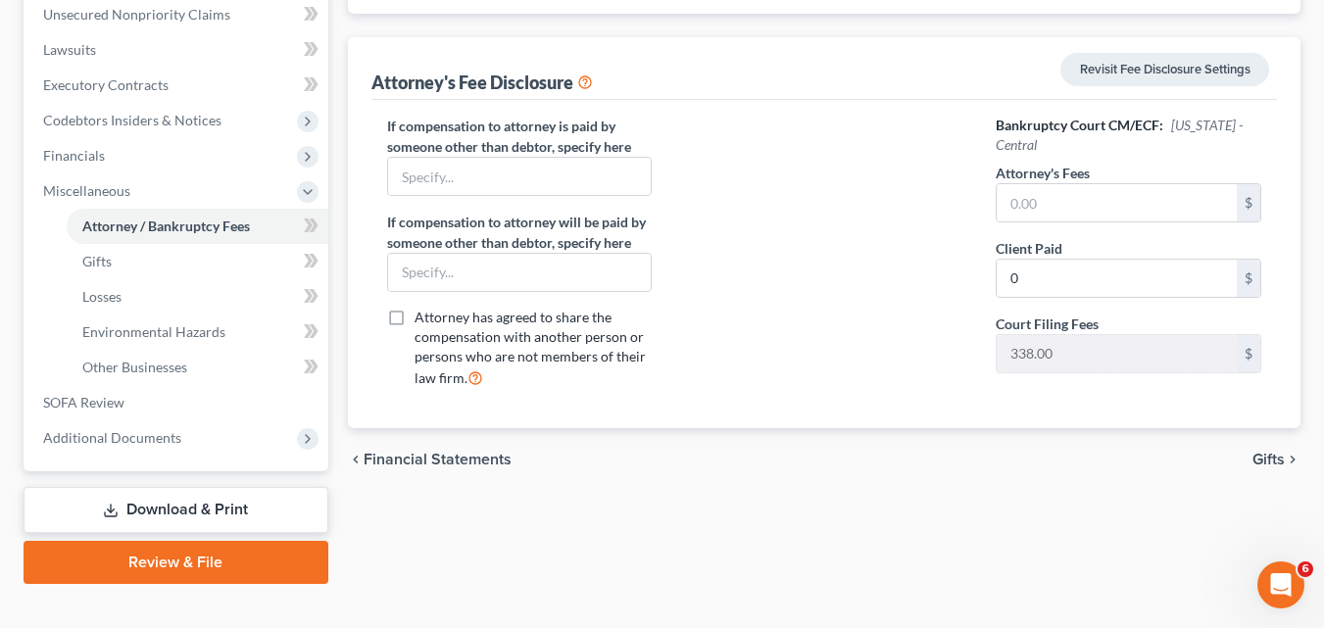
scroll to position [449, 0]
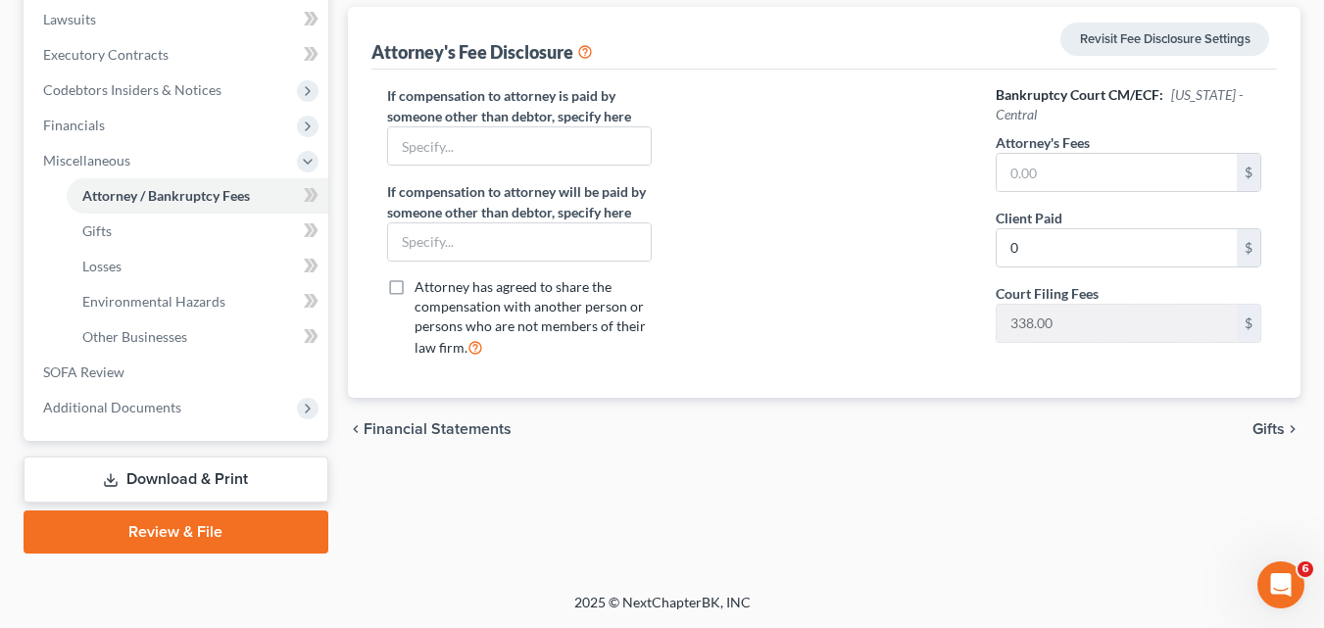
click at [232, 522] on link "Review & File" at bounding box center [176, 532] width 305 height 43
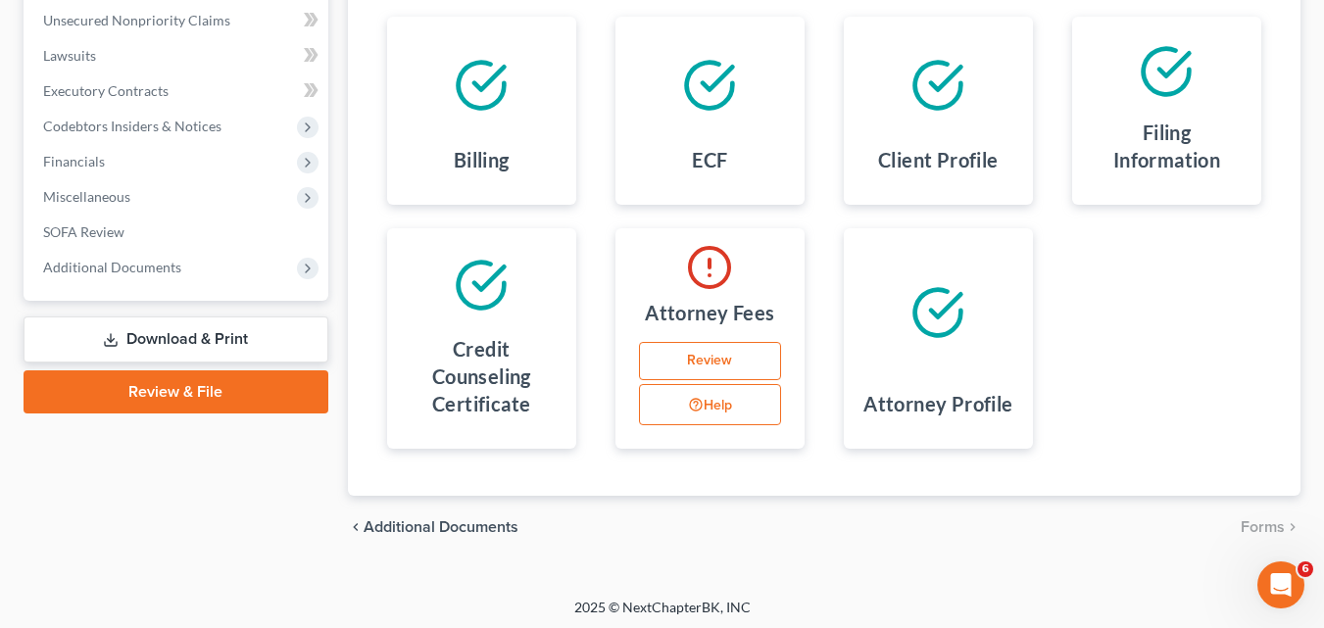
scroll to position [418, 0]
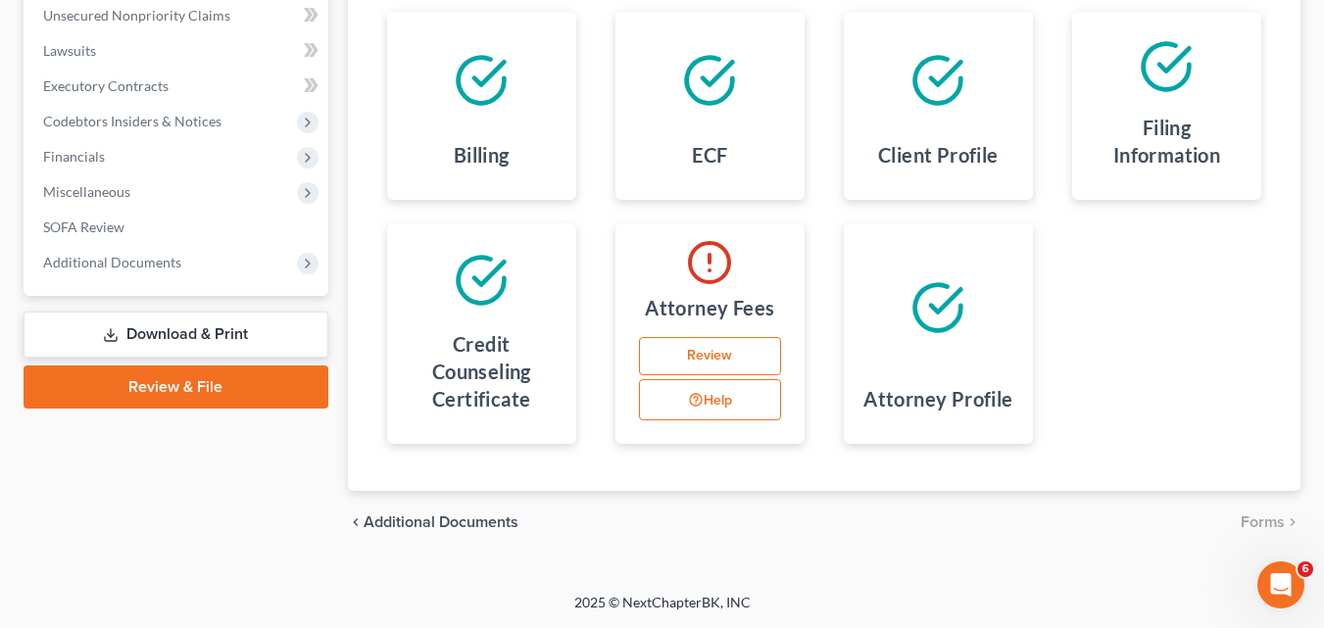
click at [686, 358] on link "Review" at bounding box center [710, 356] width 142 height 39
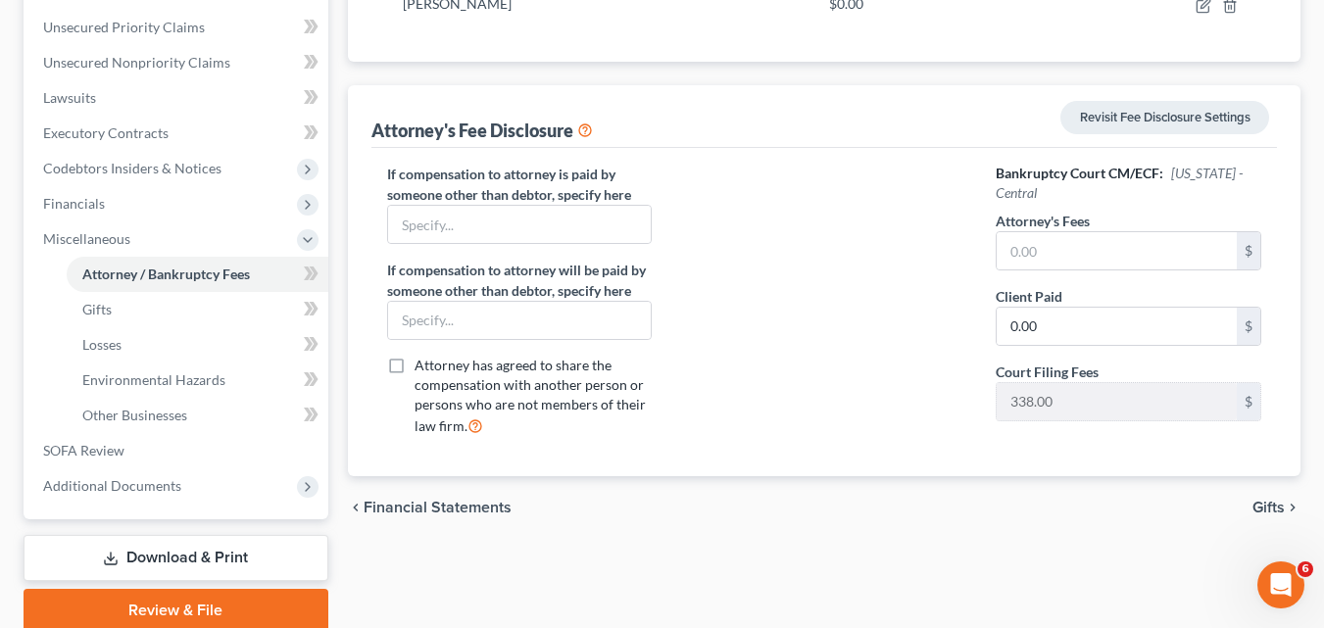
scroll to position [371, 0]
click at [589, 225] on input "text" at bounding box center [520, 223] width 264 height 37
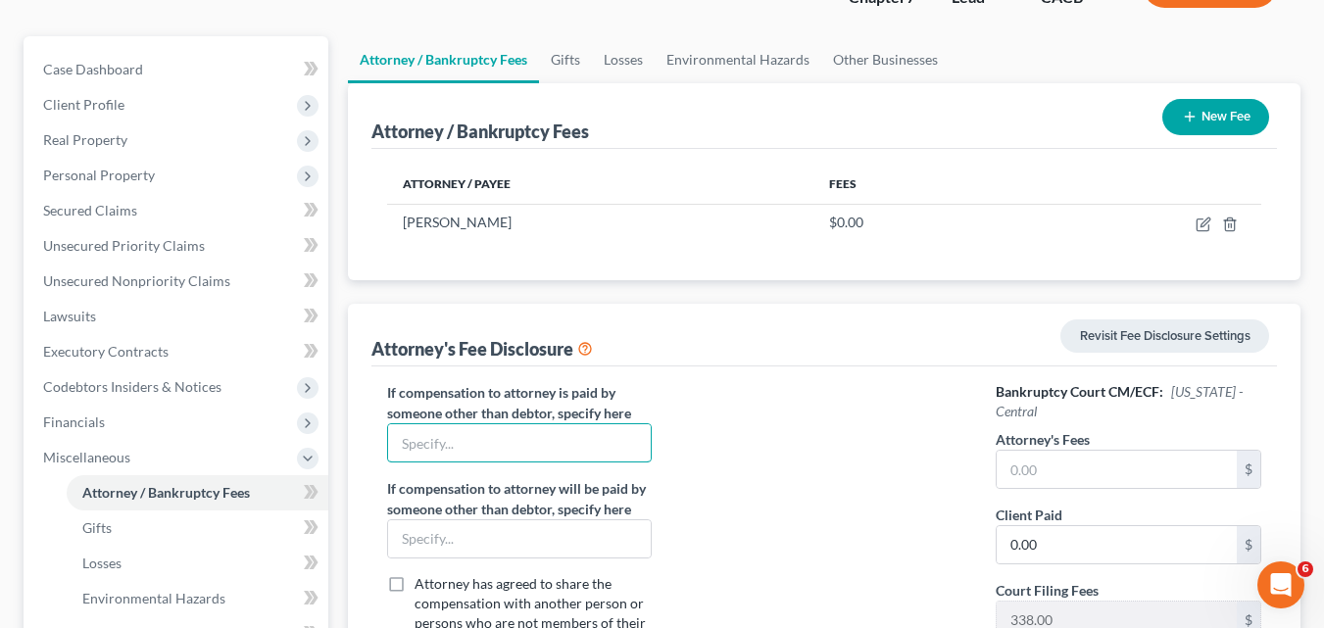
scroll to position [449, 0]
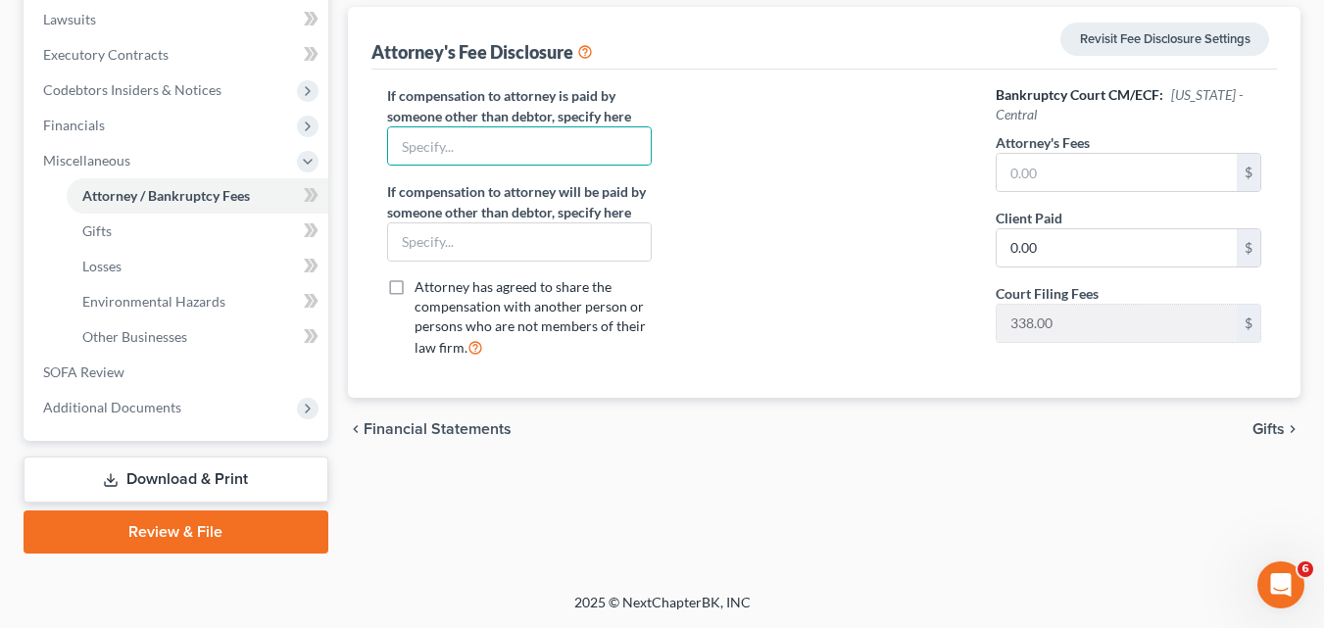
click at [202, 509] on div "Case Dashboard Payments Invoices Payments Payments Credit Report Client Profile" at bounding box center [176, 146] width 324 height 814
click at [202, 538] on link "Review & File" at bounding box center [176, 532] width 305 height 43
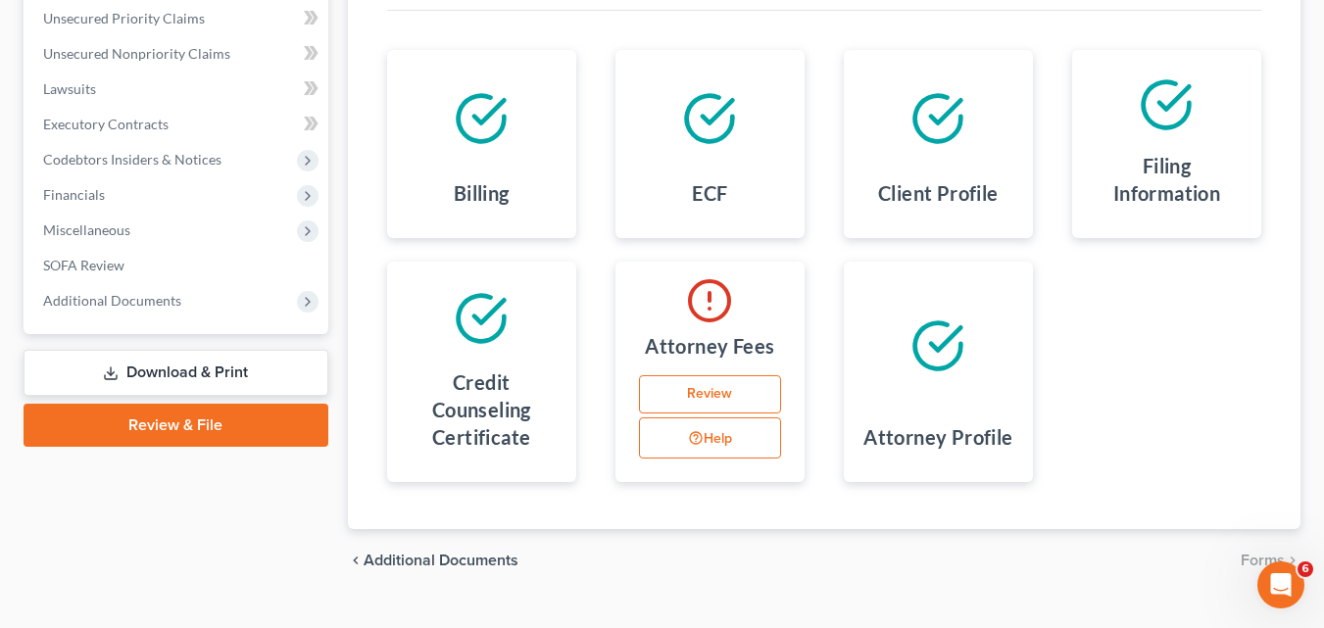
scroll to position [418, 0]
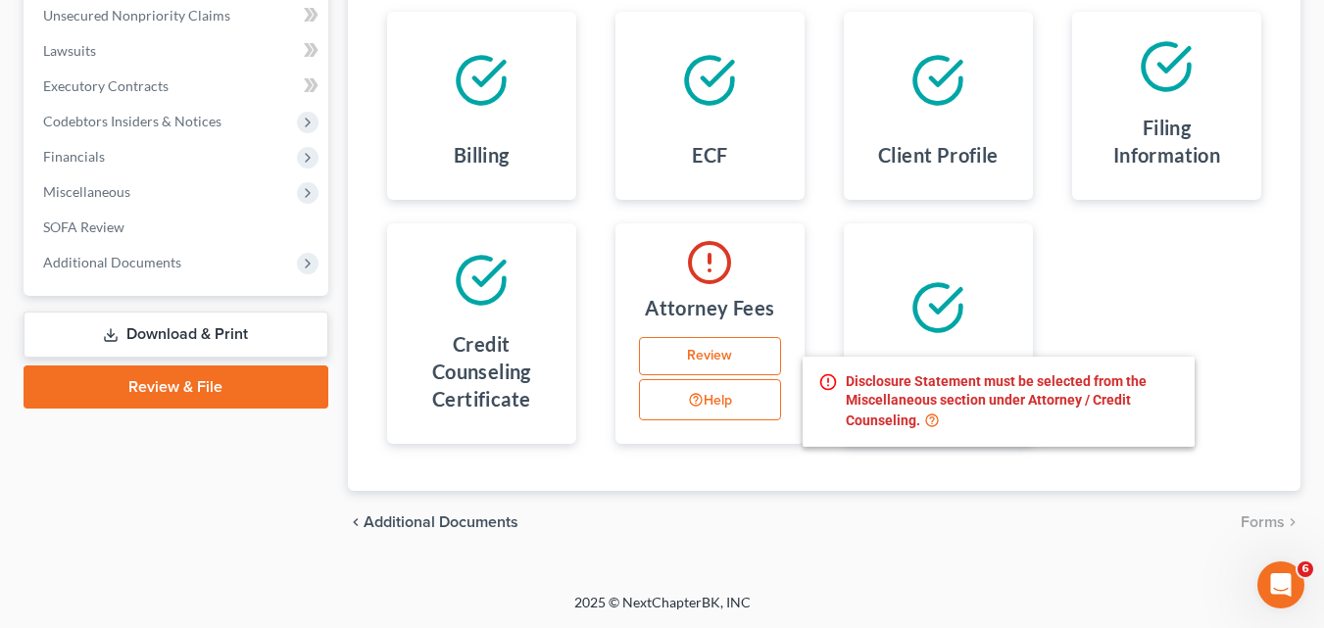
click at [715, 387] on button "Help" at bounding box center [710, 399] width 142 height 41
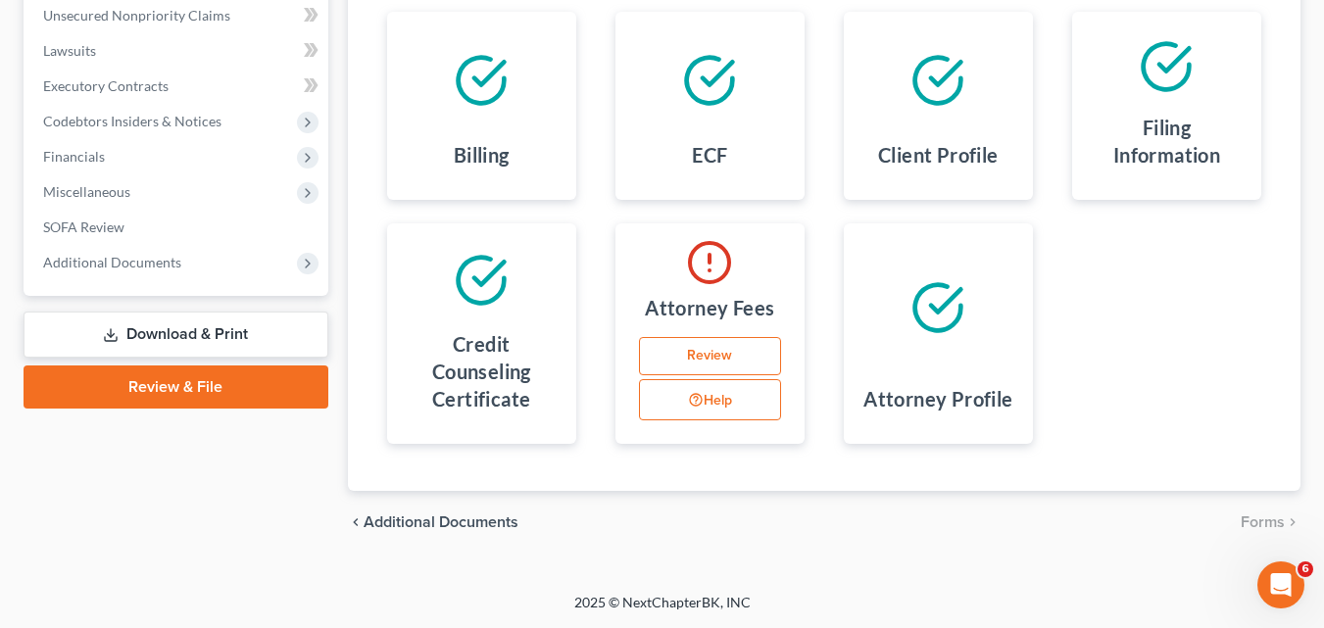
click at [704, 364] on link "Review" at bounding box center [710, 356] width 142 height 39
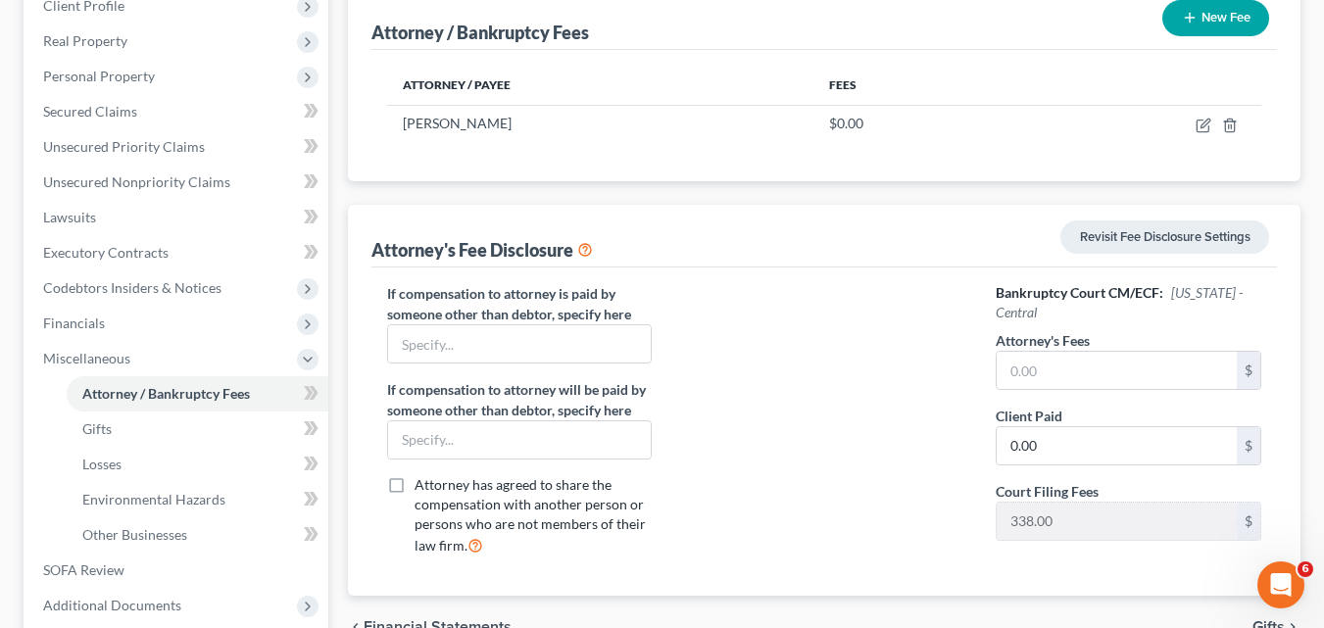
scroll to position [259, 0]
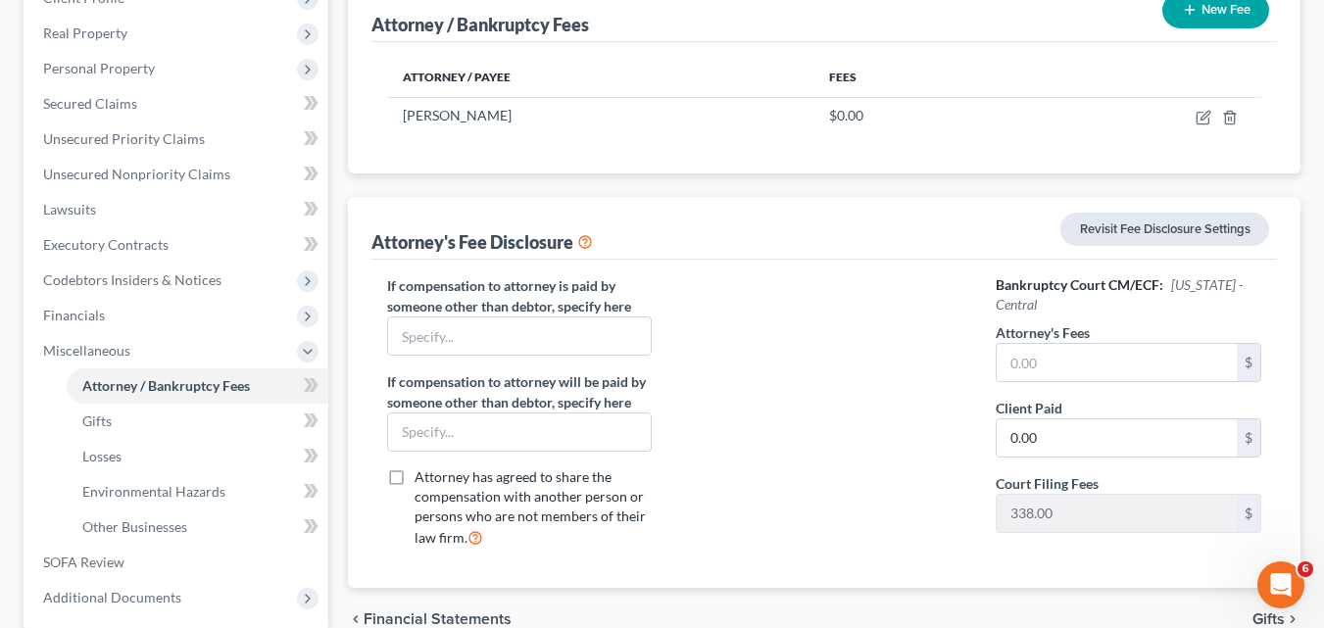
click at [1139, 223] on link "Revisit Fee Disclosure Settings" at bounding box center [1165, 229] width 209 height 33
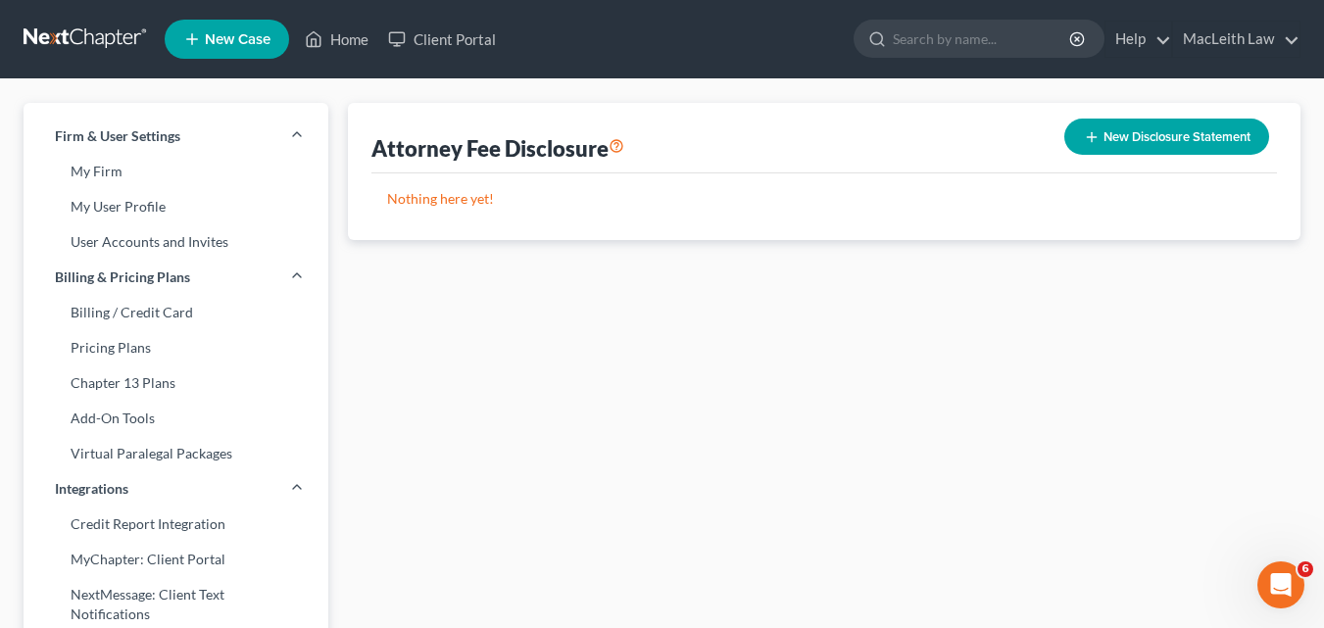
click at [724, 222] on div "Nothing here yet! Title Created On" at bounding box center [824, 206] width 906 height 67
click at [726, 221] on div "Nothing here yet! Title Created On" at bounding box center [824, 206] width 906 height 67
drag, startPoint x: 726, startPoint y: 221, endPoint x: 963, endPoint y: 168, distance: 242.1
click at [910, 181] on div "Nothing here yet! Title Created On" at bounding box center [824, 206] width 906 height 67
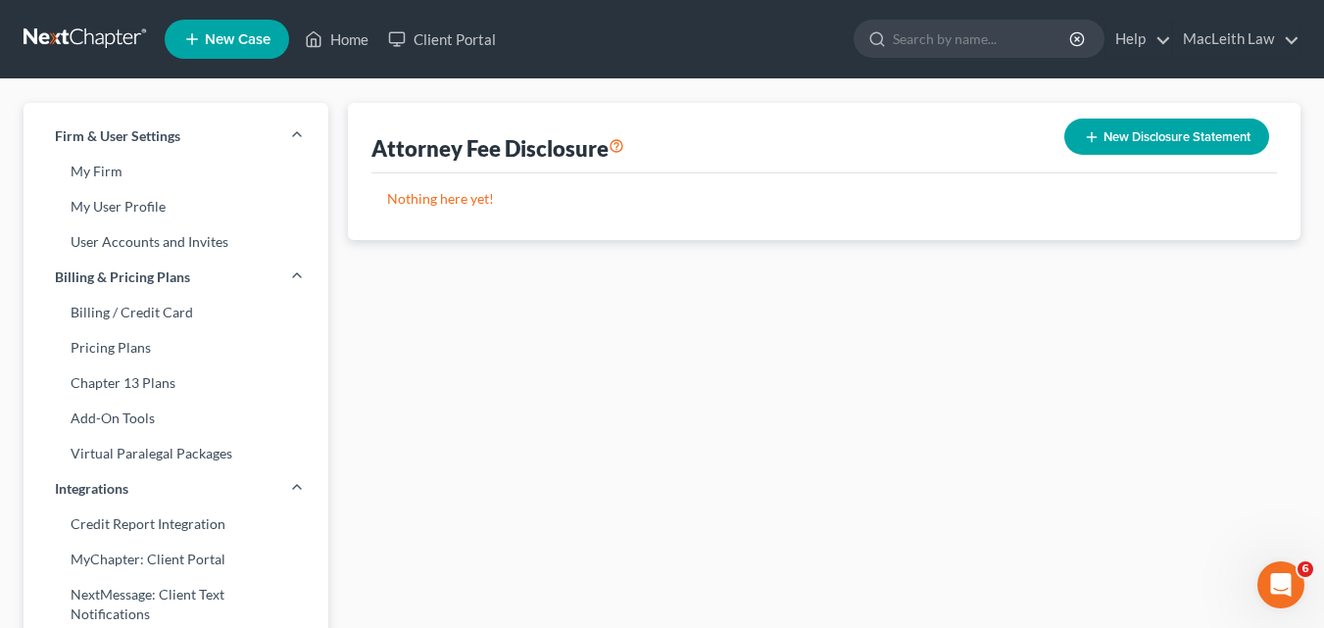
click at [1115, 120] on button "New Disclosure Statement" at bounding box center [1166, 137] width 205 height 36
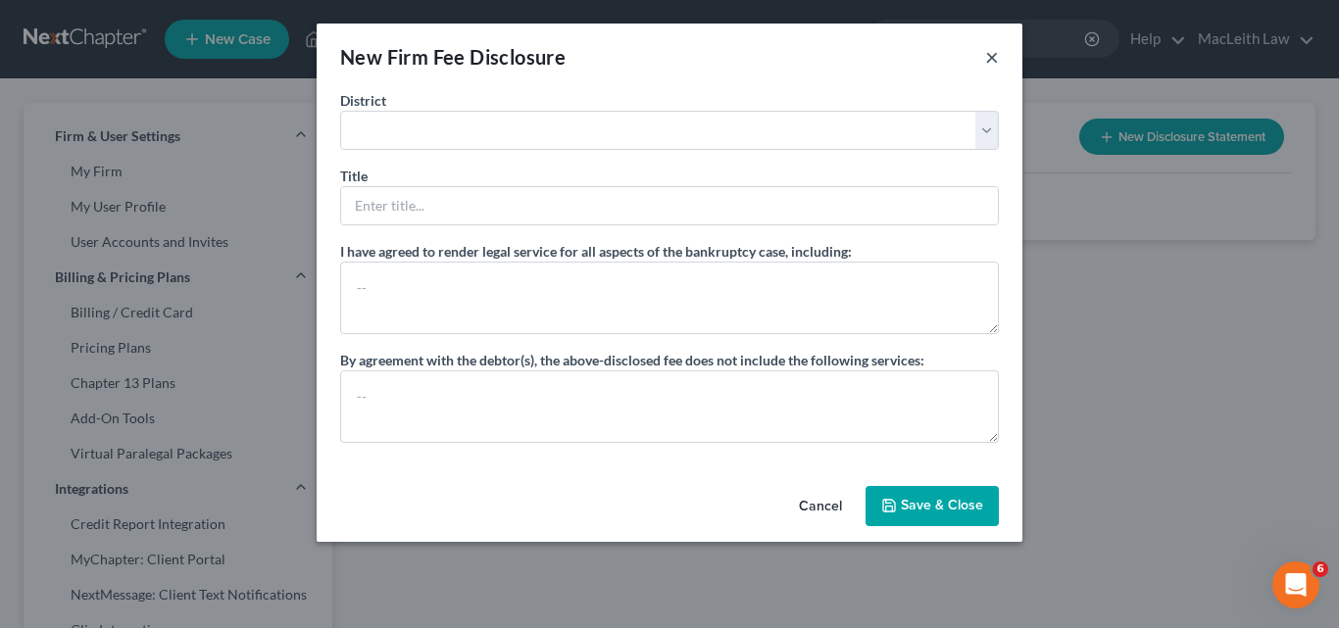
click at [994, 56] on button "×" at bounding box center [992, 57] width 14 height 24
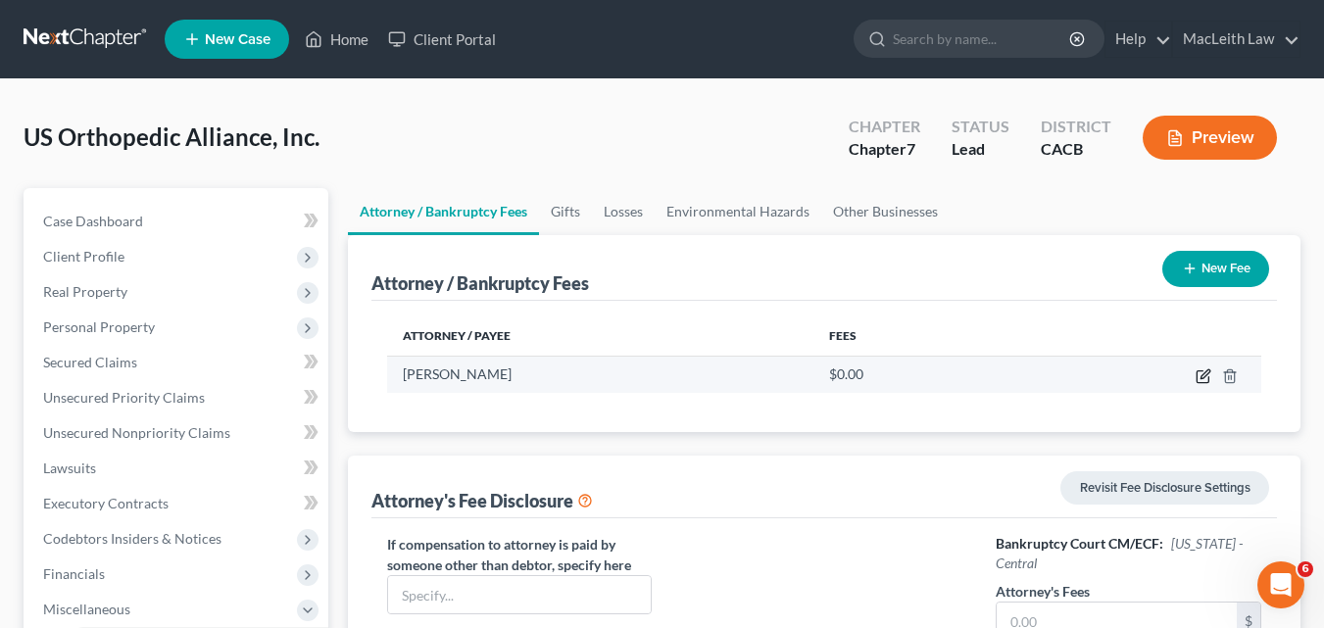
click at [1203, 375] on icon "button" at bounding box center [1205, 374] width 9 height 9
select select "4"
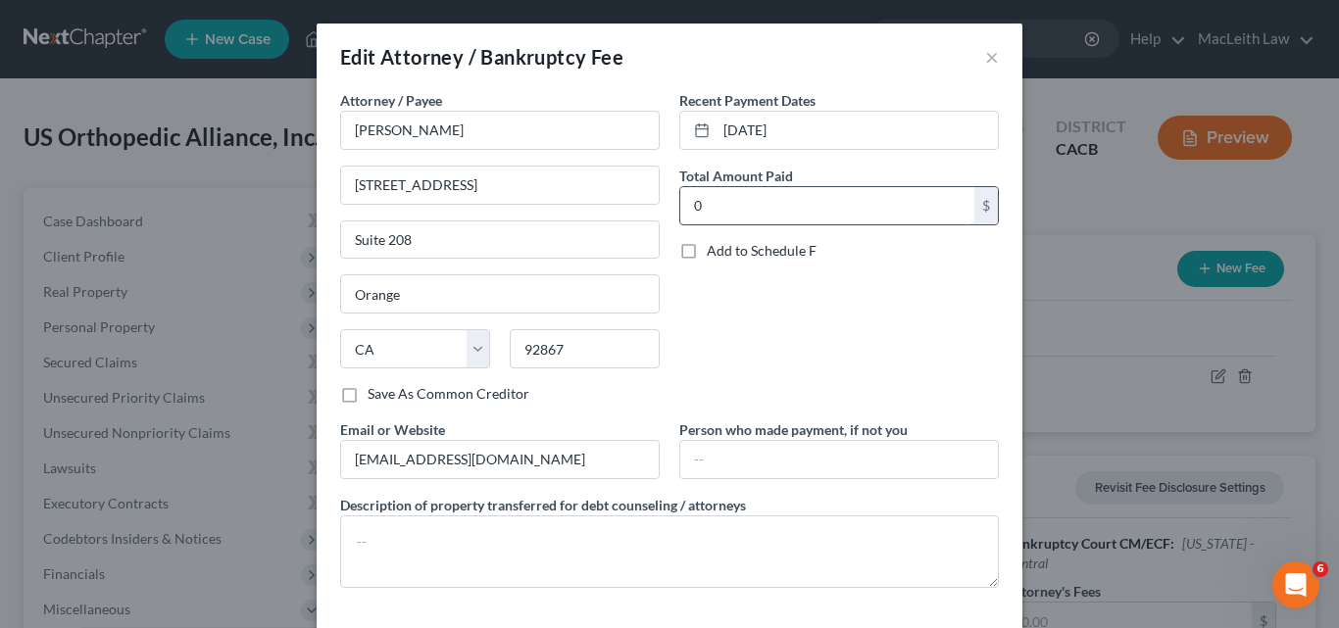
click at [709, 202] on input "0" at bounding box center [827, 205] width 294 height 37
type input "500"
click at [707, 255] on label "Add to Schedule F" at bounding box center [762, 251] width 110 height 20
click at [715, 254] on input "Add to Schedule F" at bounding box center [721, 247] width 13 height 13
checkbox input "true"
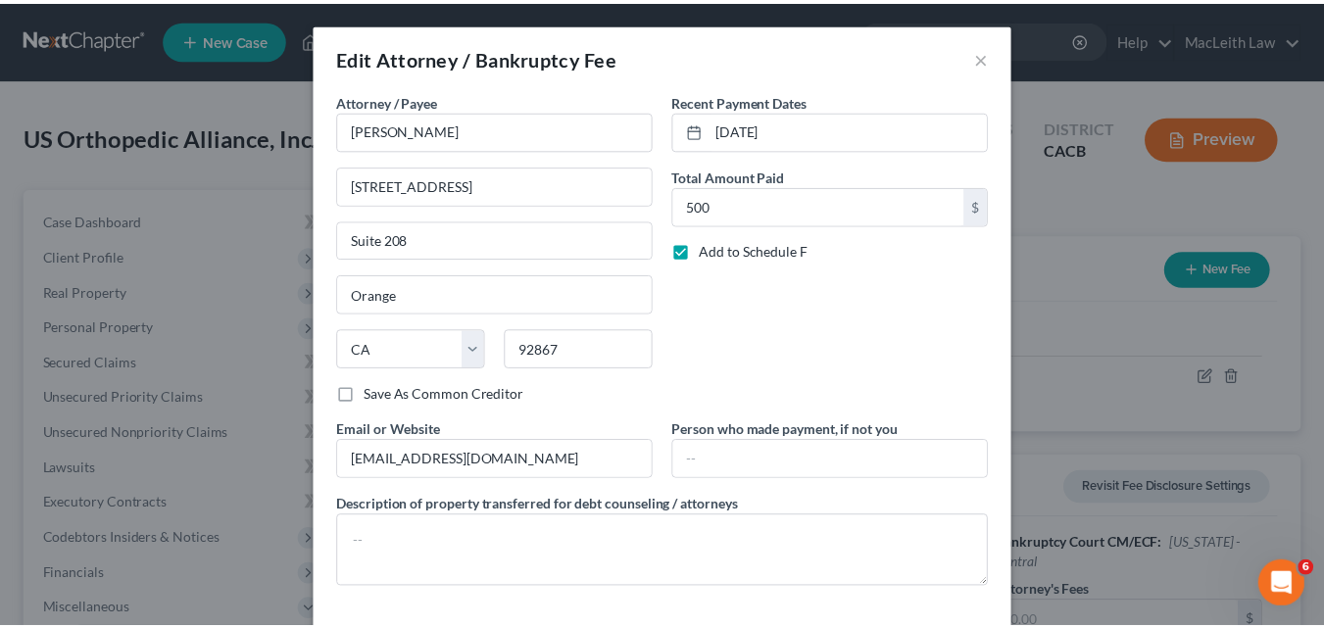
scroll to position [82, 0]
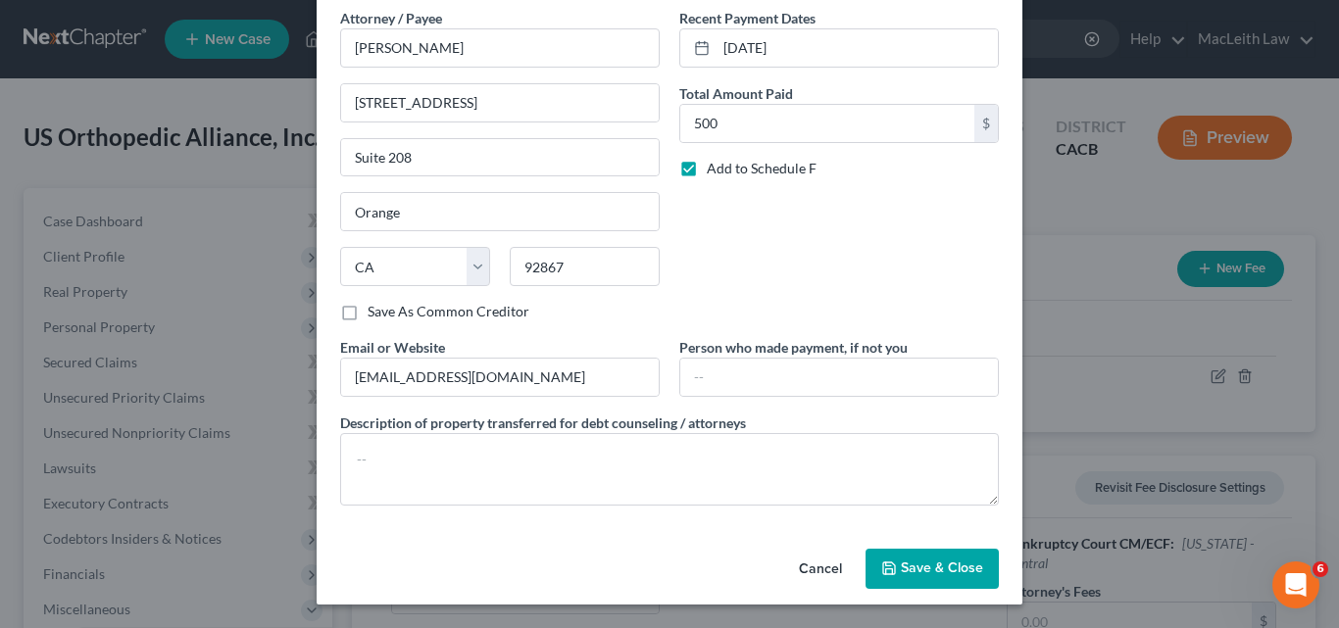
click at [912, 570] on span "Save & Close" at bounding box center [942, 569] width 82 height 17
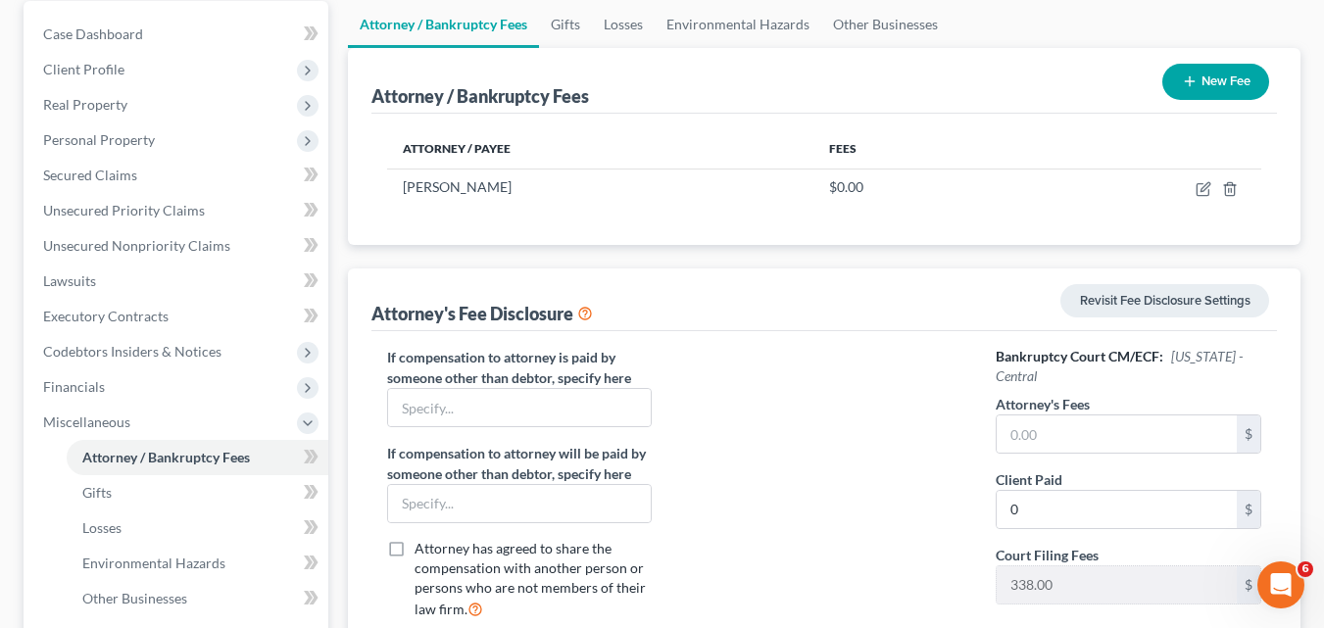
scroll to position [449, 0]
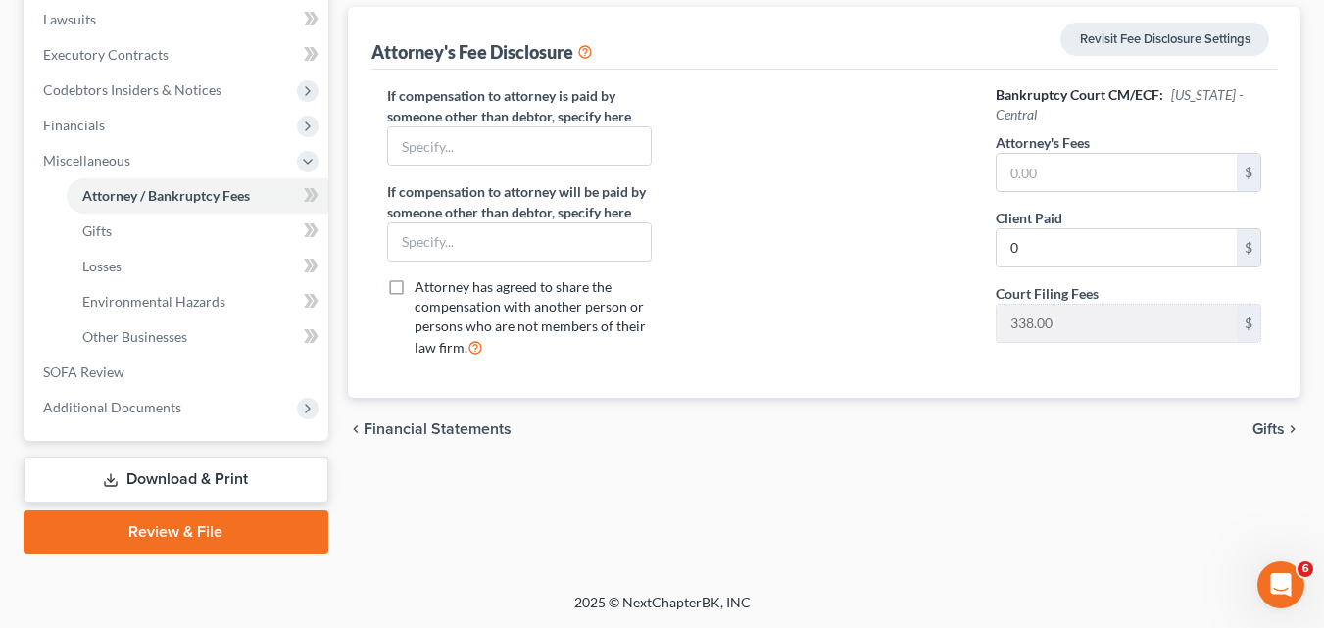
click at [94, 544] on link "Review & File" at bounding box center [176, 532] width 305 height 43
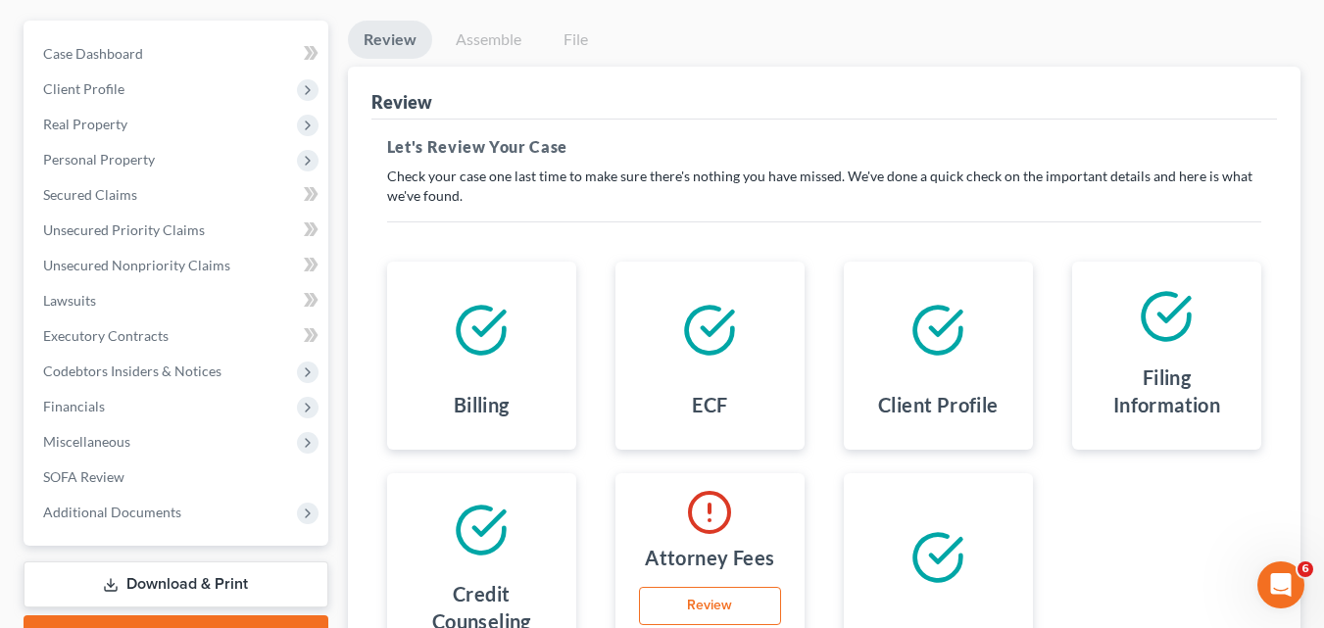
scroll to position [199, 0]
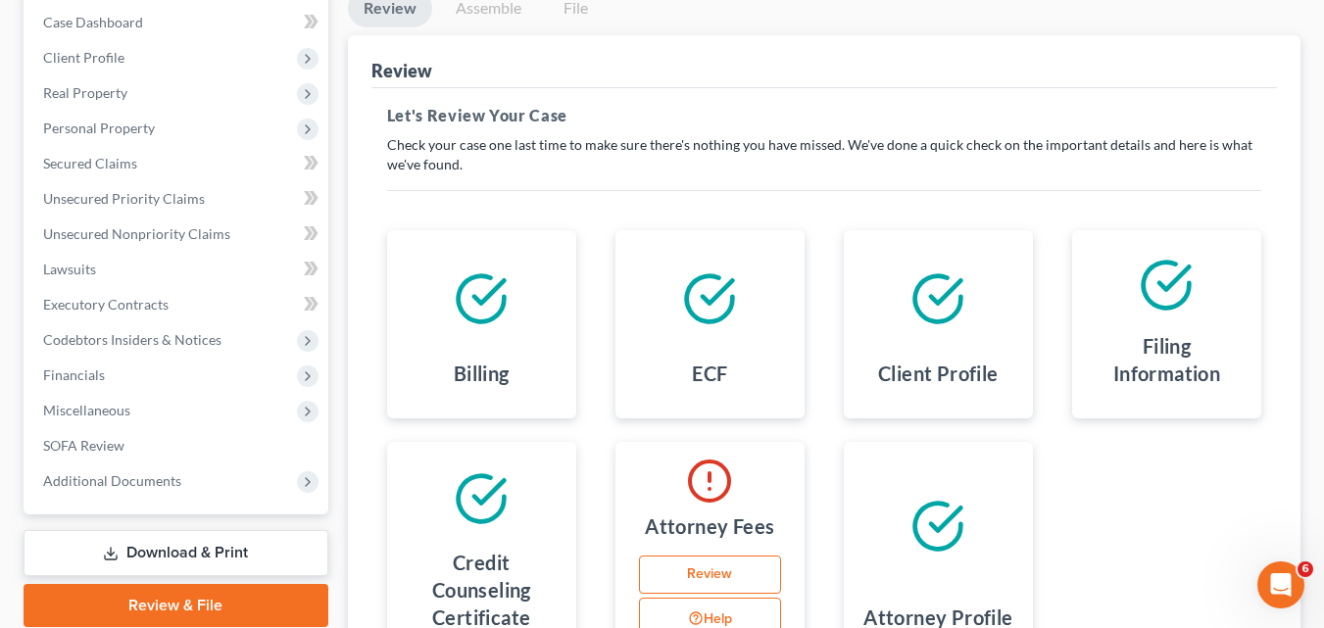
click at [709, 483] on icon at bounding box center [709, 481] width 47 height 47
click at [708, 568] on link "Review" at bounding box center [710, 575] width 142 height 39
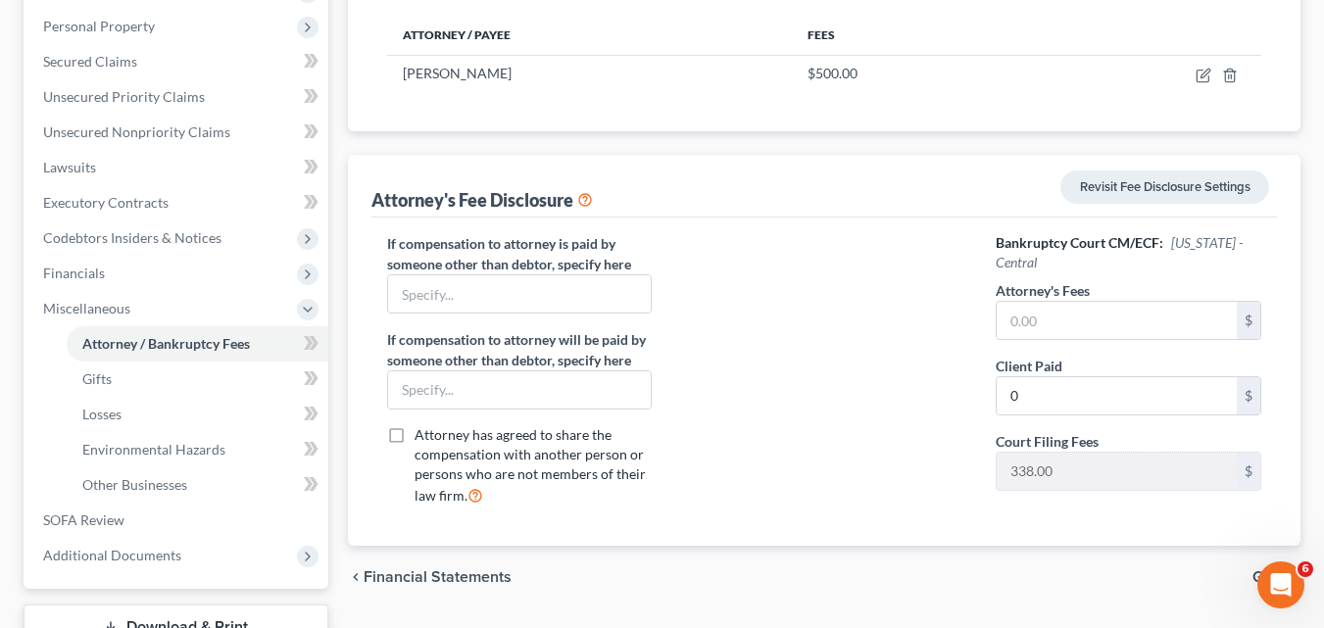
scroll to position [303, 0]
click at [1062, 317] on input "text" at bounding box center [1117, 318] width 240 height 37
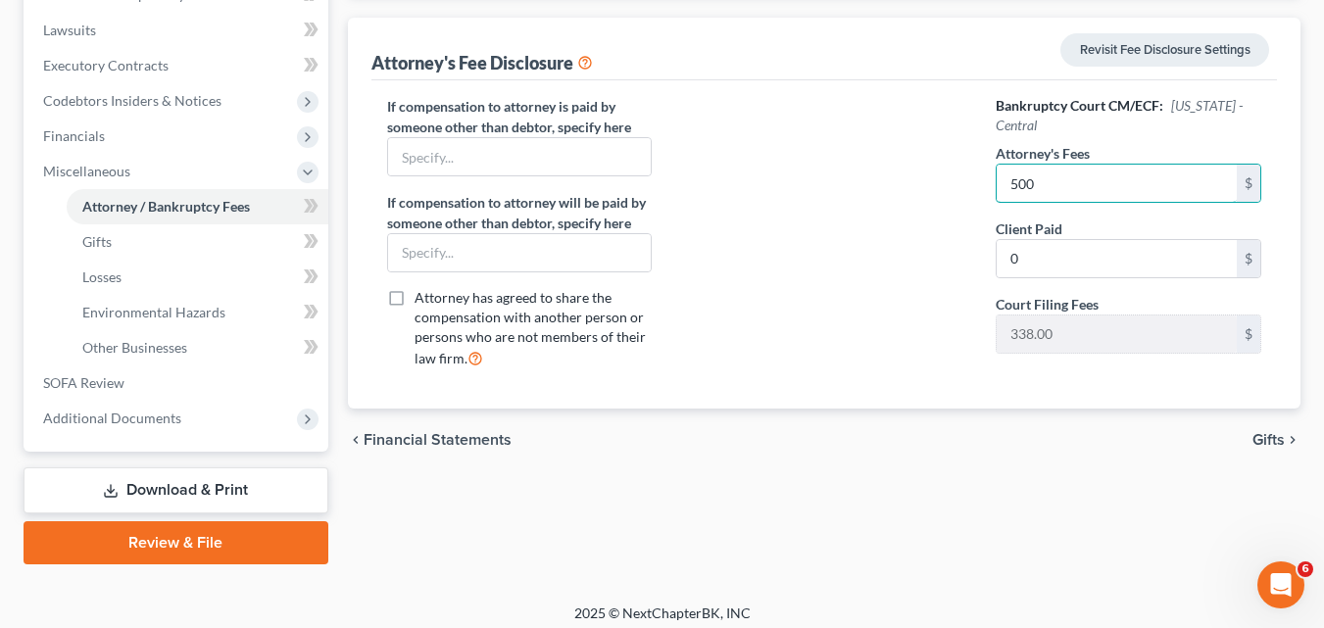
scroll to position [449, 0]
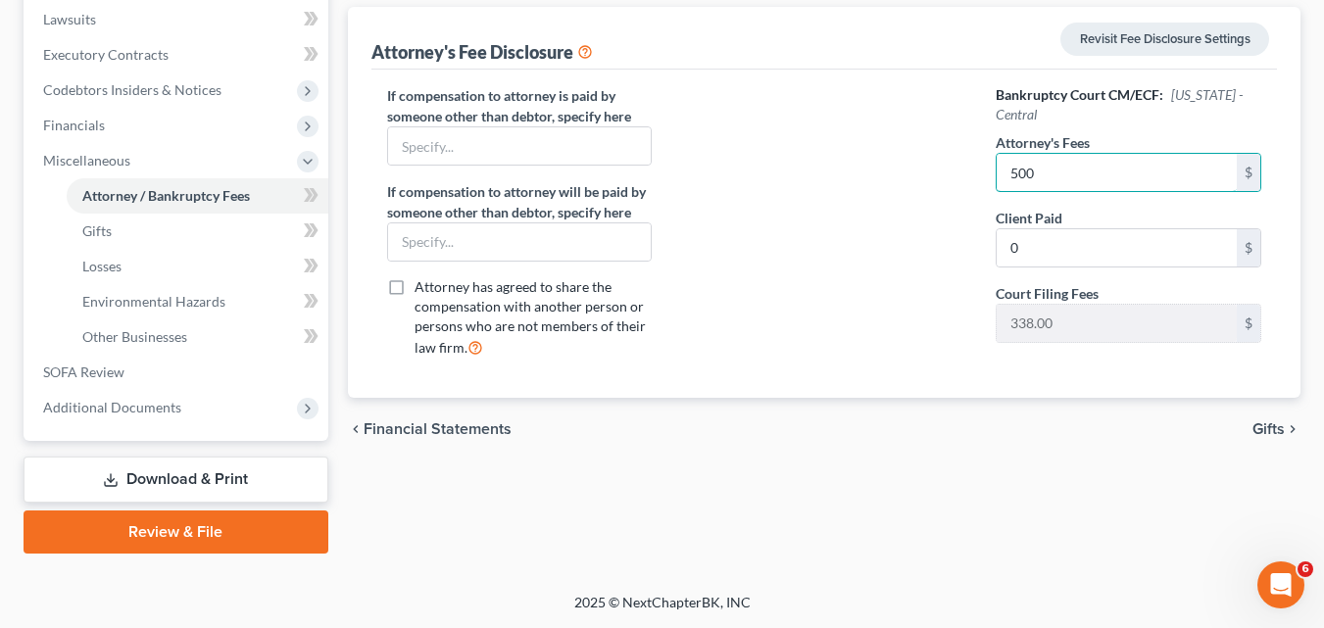
type input "500"
click at [267, 539] on link "Review & File" at bounding box center [176, 532] width 305 height 43
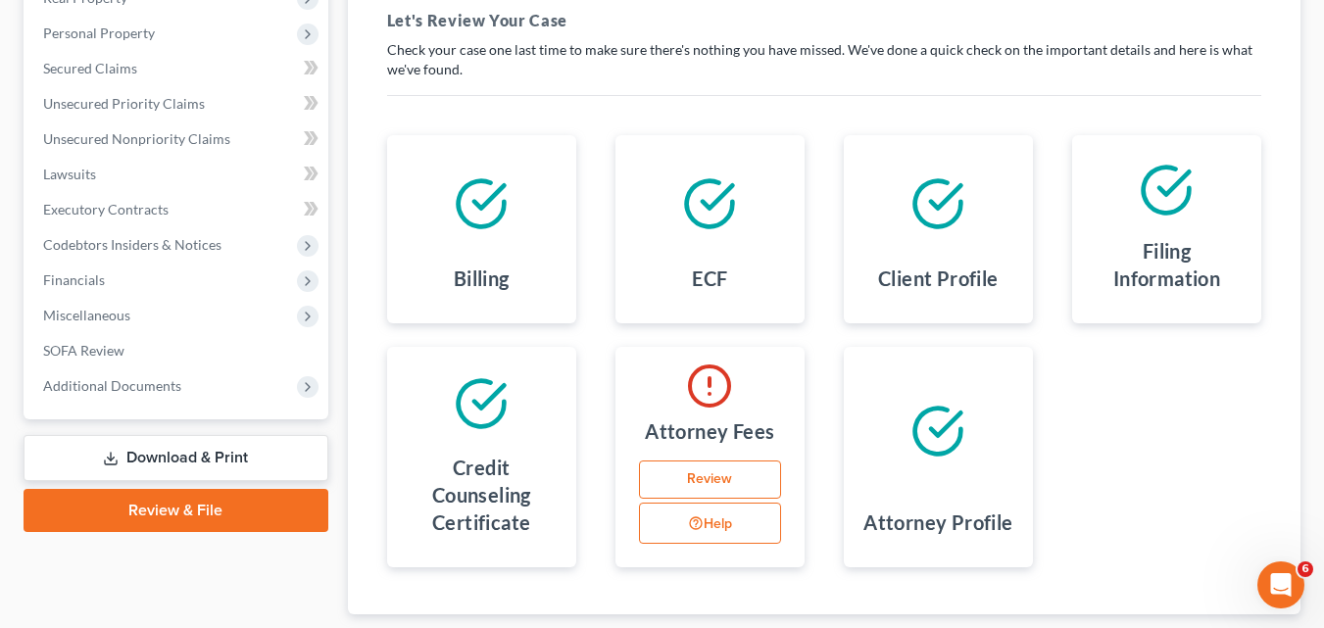
scroll to position [300, 0]
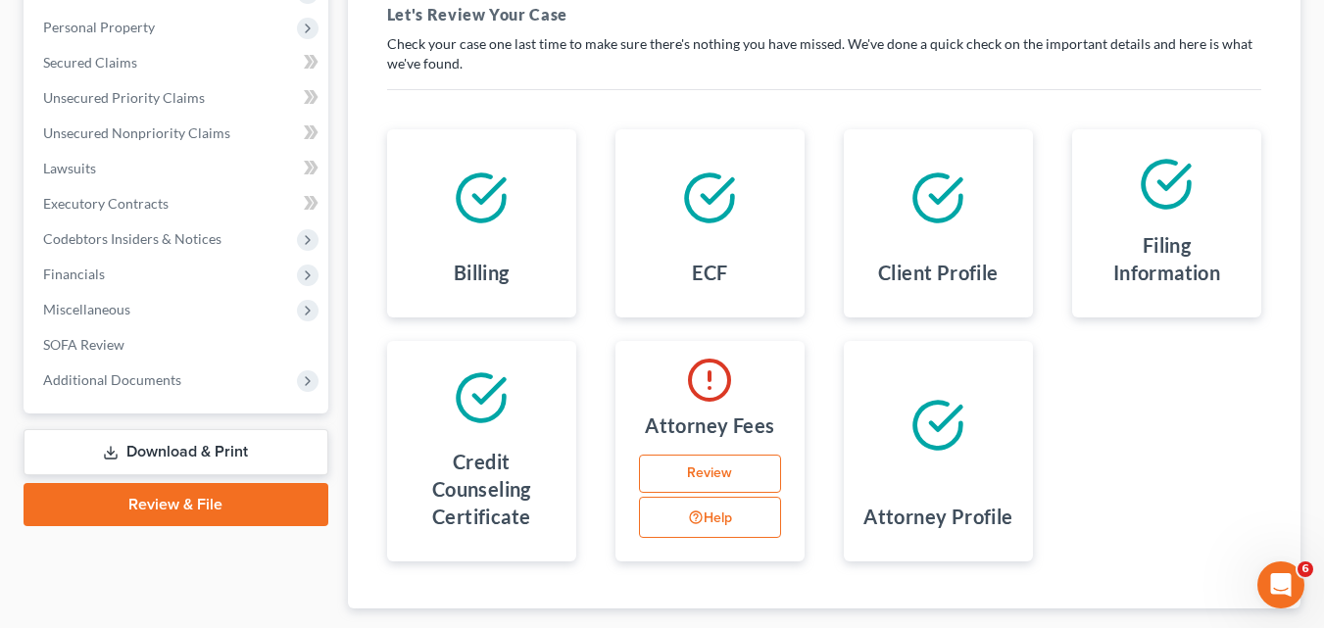
click at [710, 472] on link "Review" at bounding box center [710, 474] width 142 height 39
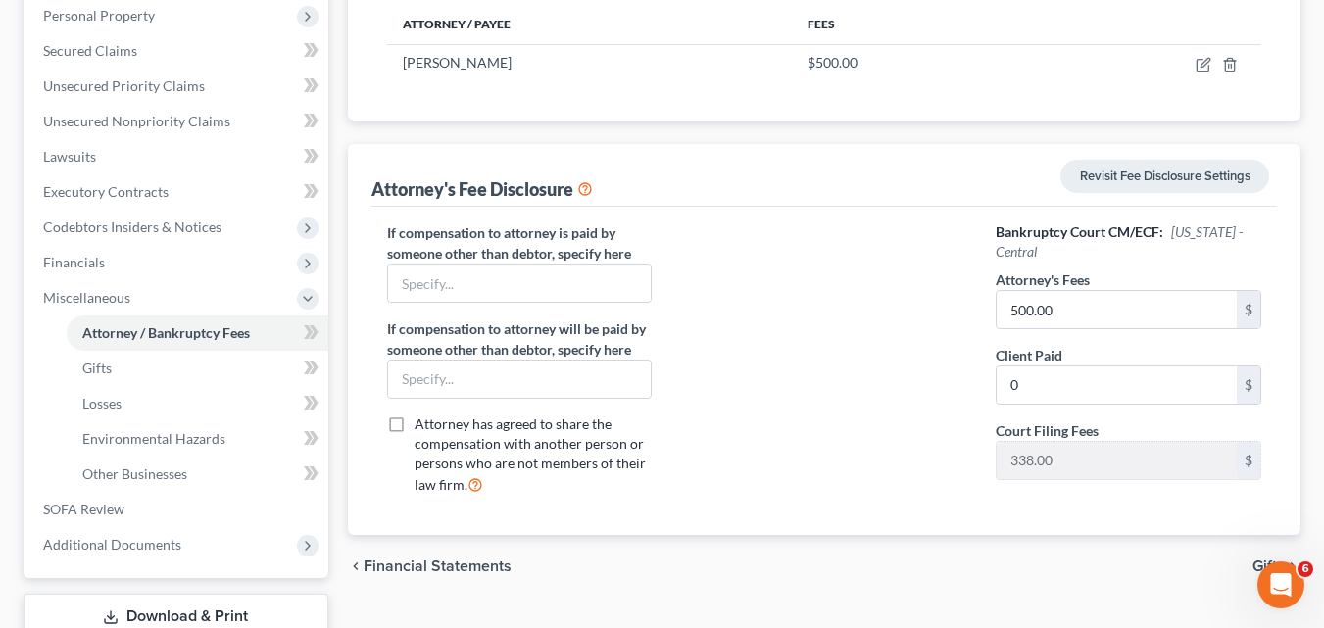
scroll to position [342, 0]
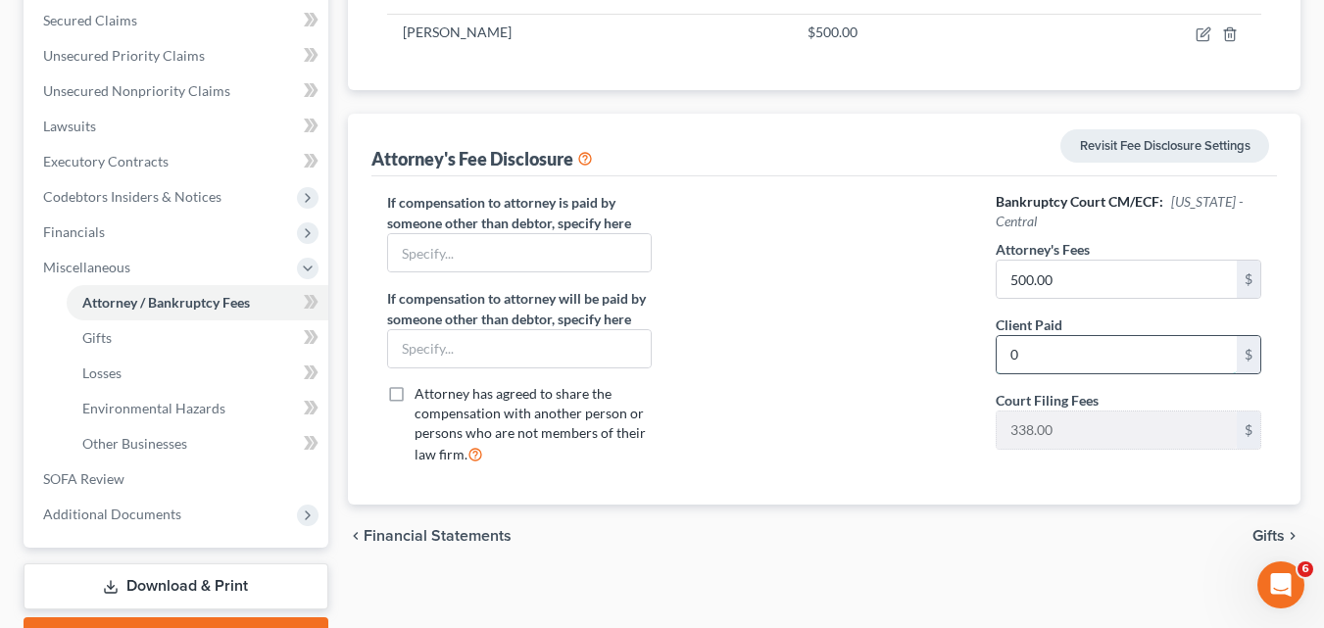
click at [1001, 361] on input "0" at bounding box center [1117, 354] width 240 height 37
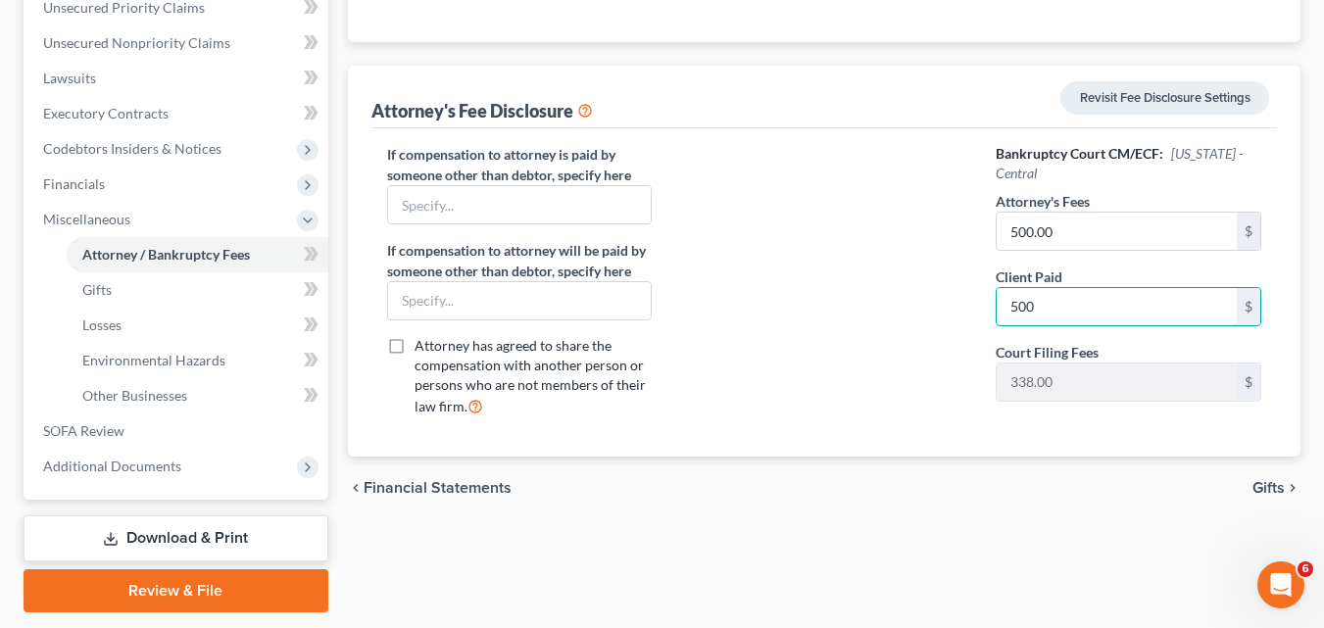
type input "500"
click at [117, 591] on link "Review & File" at bounding box center [176, 590] width 305 height 43
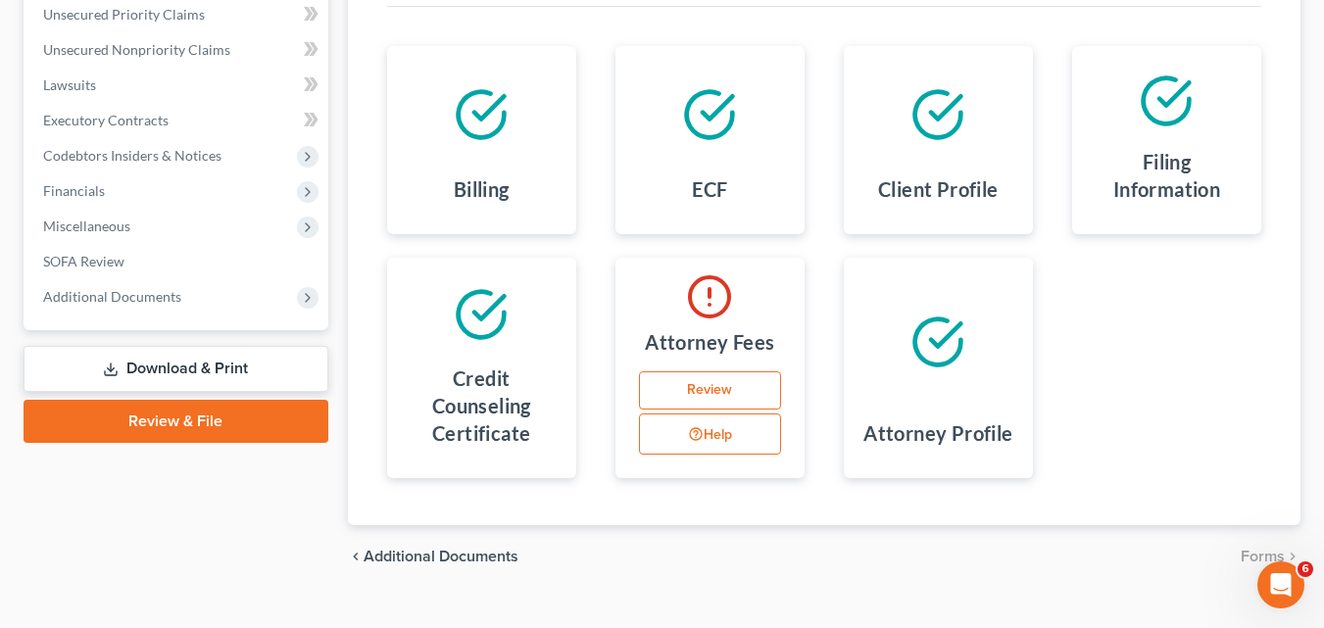
scroll to position [384, 0]
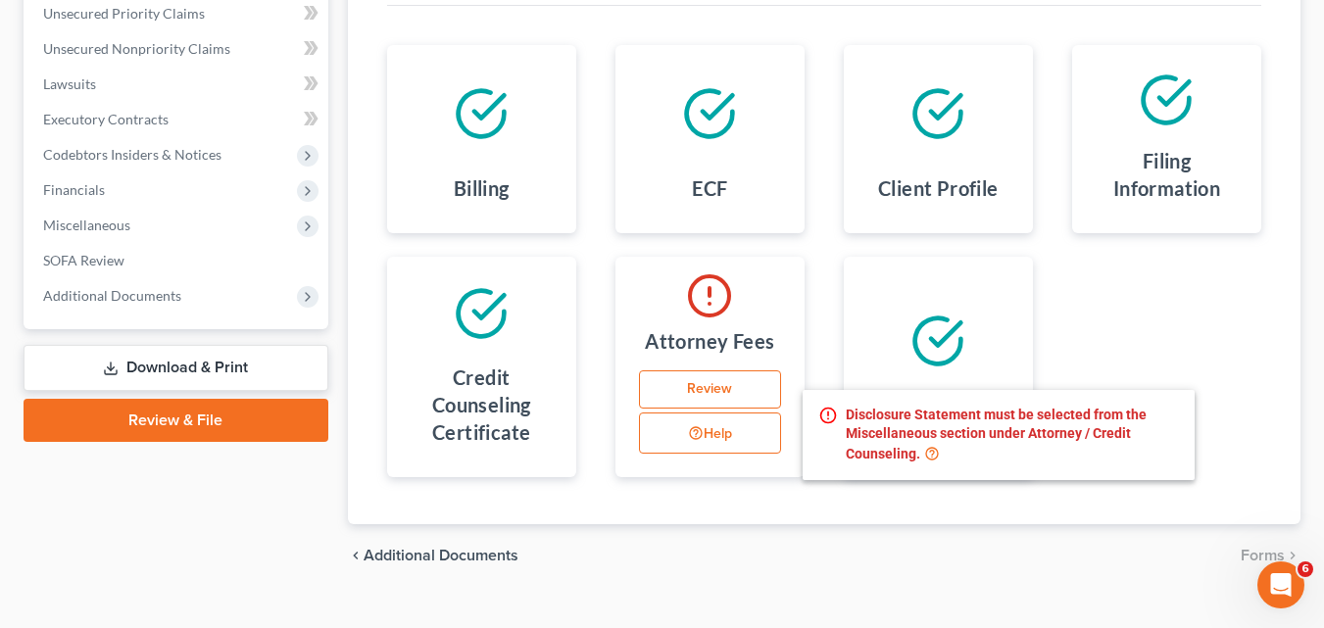
click at [662, 444] on button "Help" at bounding box center [710, 433] width 142 height 41
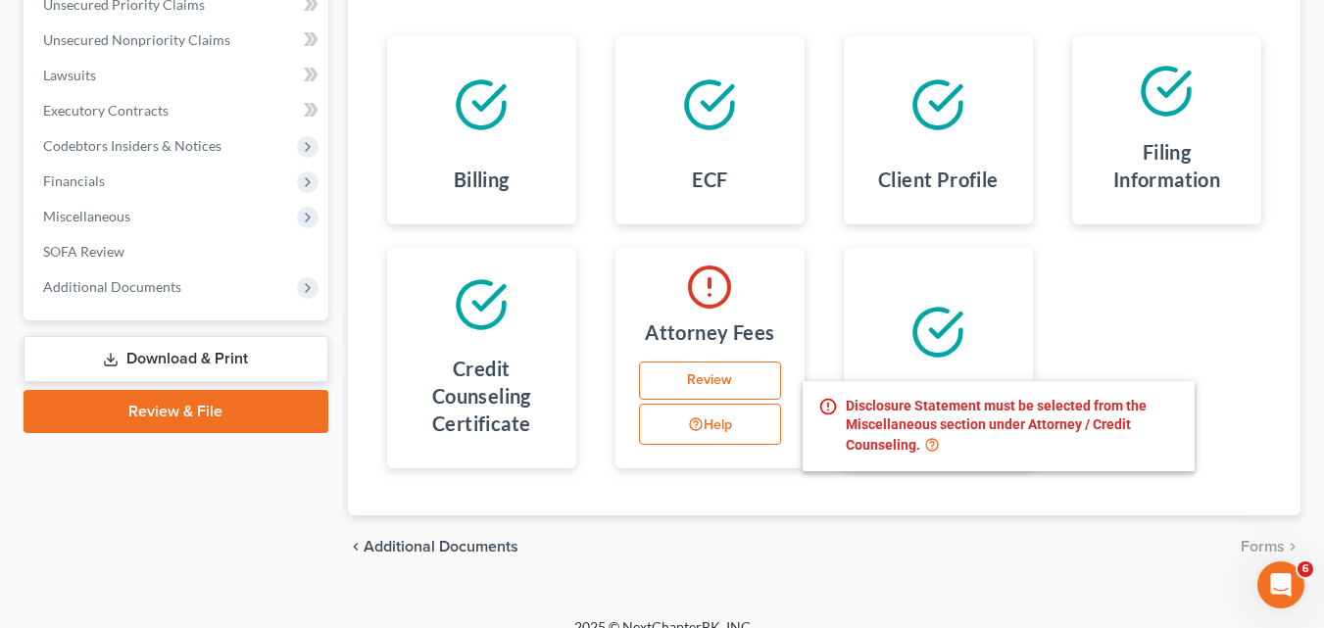
scroll to position [398, 0]
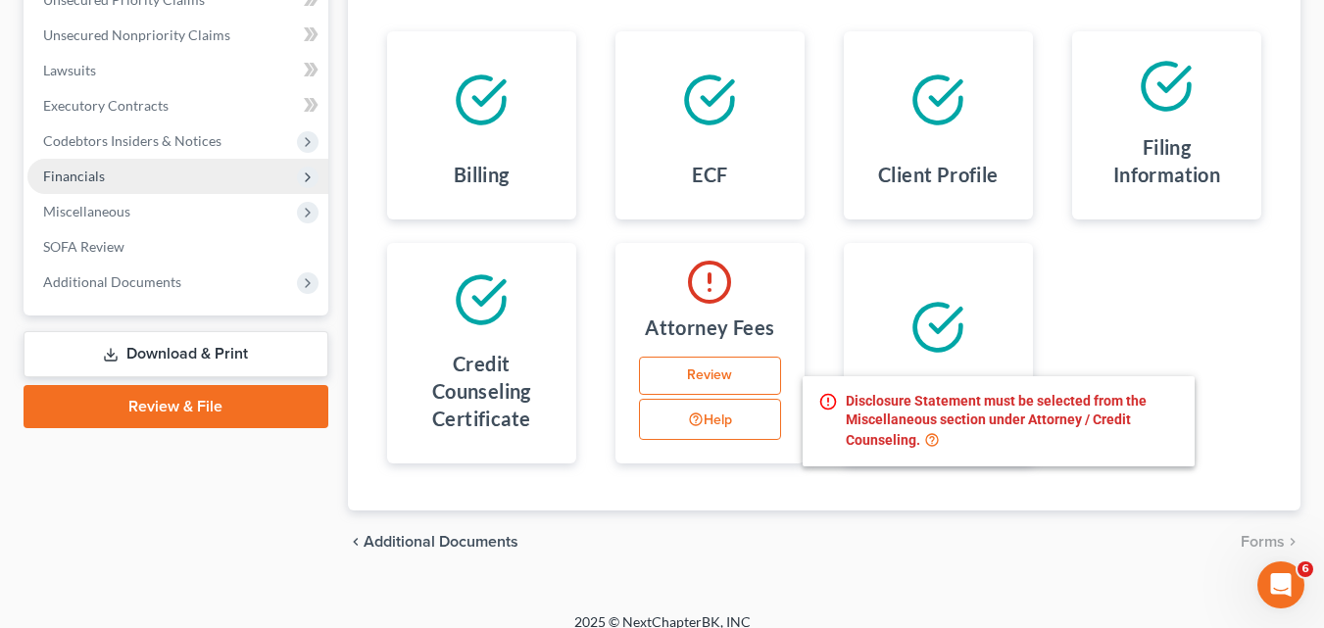
click at [311, 176] on icon at bounding box center [308, 178] width 16 height 16
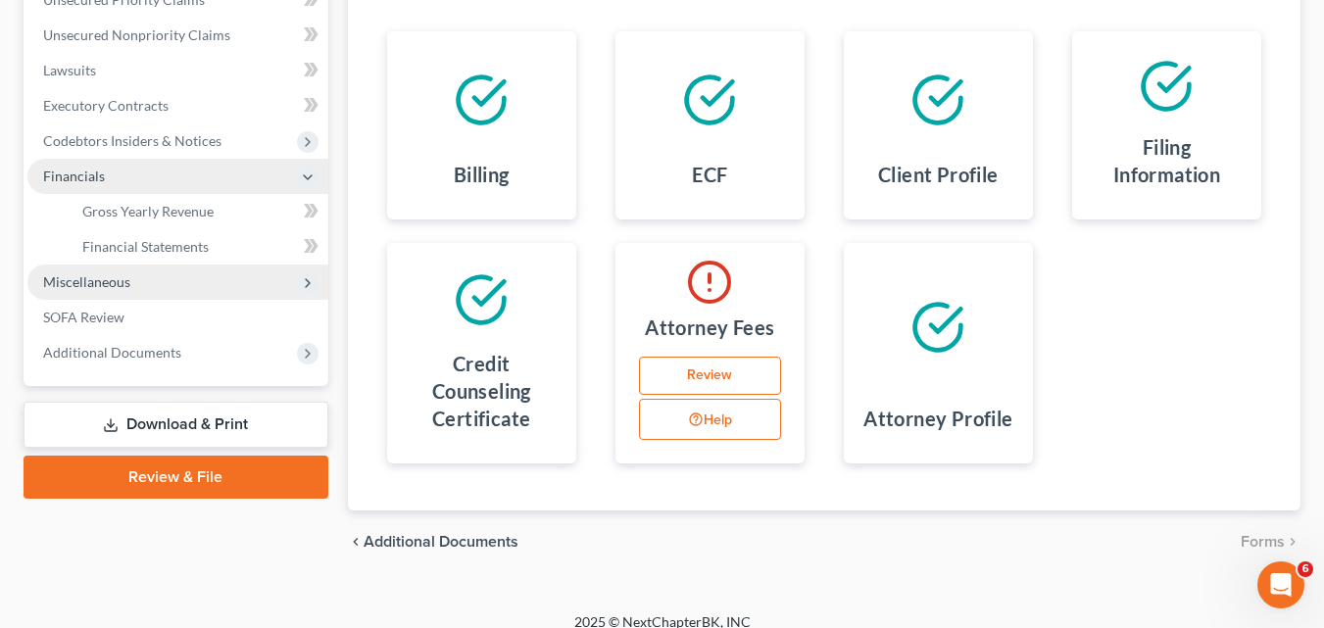
click at [302, 284] on icon at bounding box center [308, 283] width 16 height 16
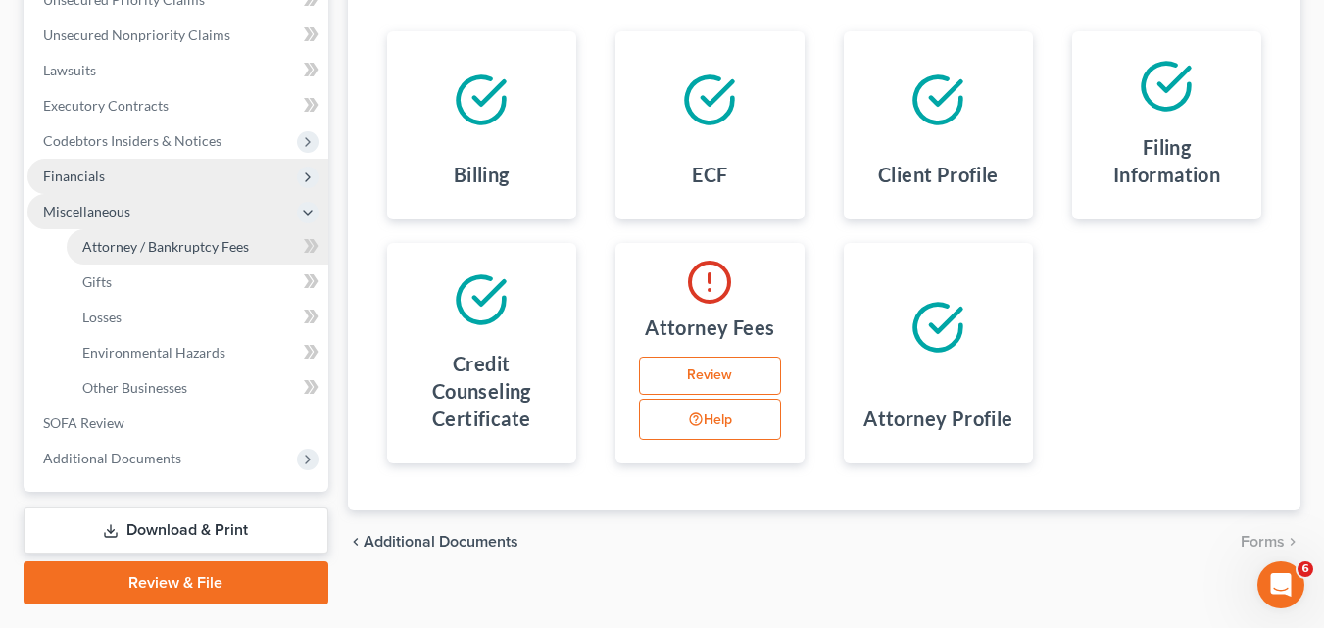
click at [193, 249] on span "Attorney / Bankruptcy Fees" at bounding box center [165, 246] width 167 height 17
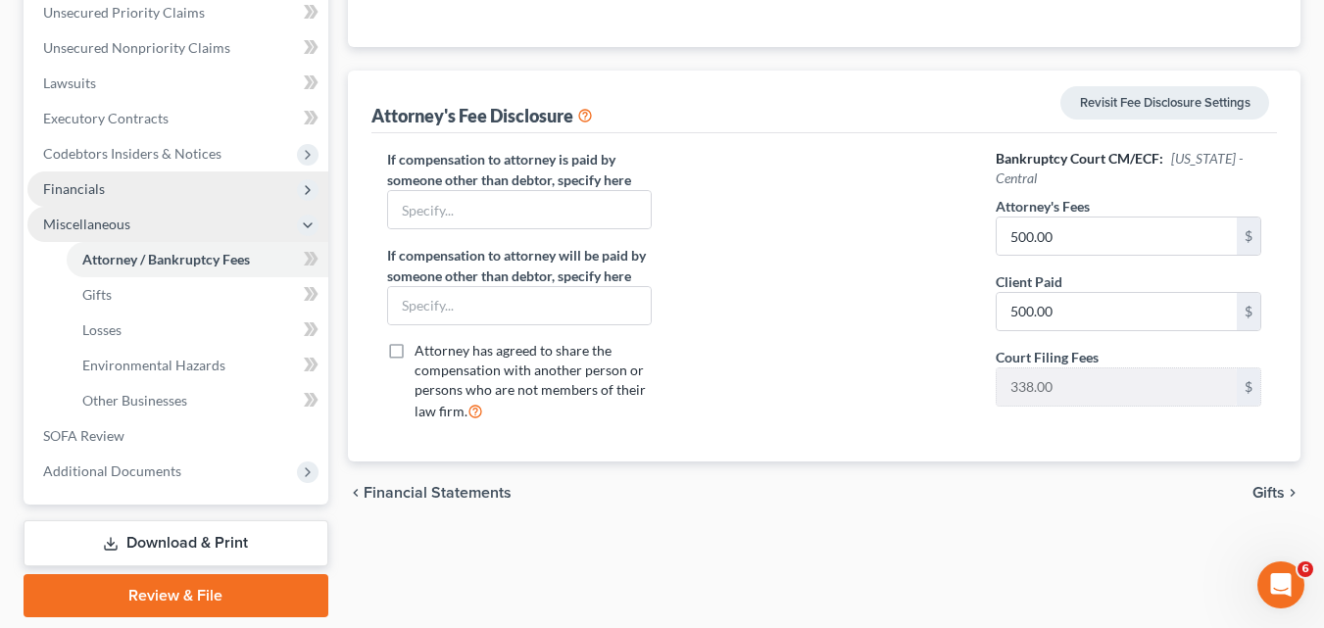
scroll to position [385, 0]
click at [590, 118] on icon at bounding box center [585, 114] width 16 height 19
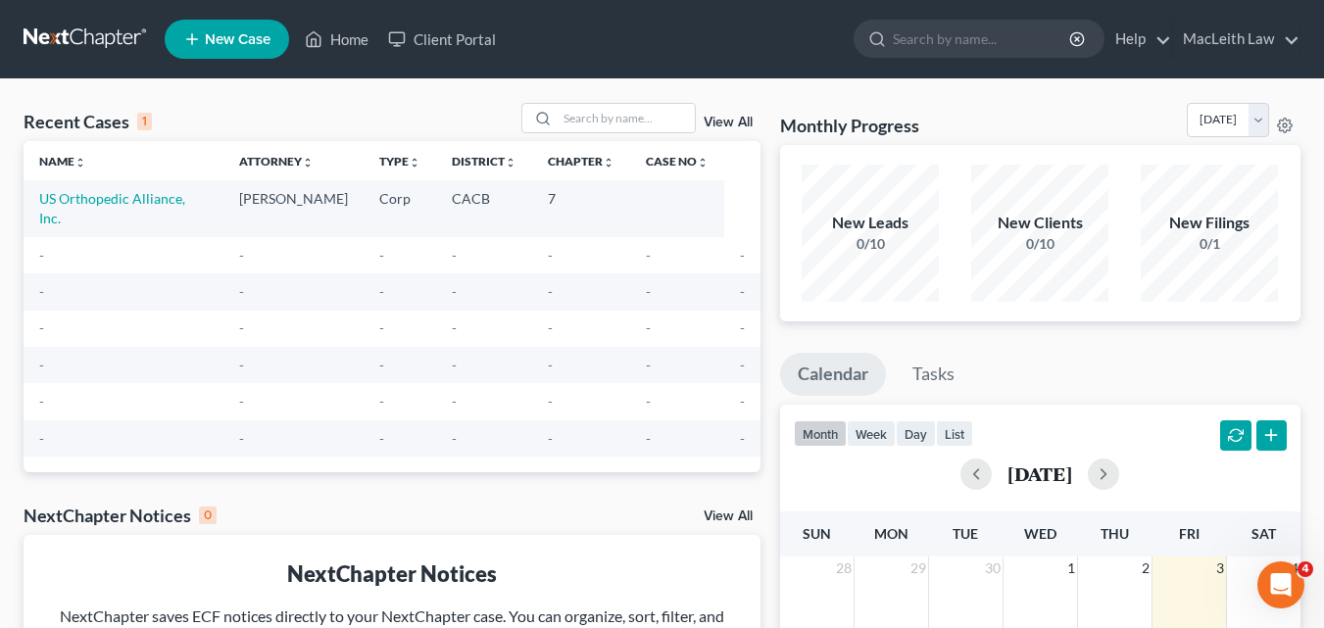
click at [845, 227] on div "New Leads" at bounding box center [870, 223] width 137 height 23
click at [98, 196] on link "US Orthopedic Alliance, Inc." at bounding box center [112, 208] width 146 height 36
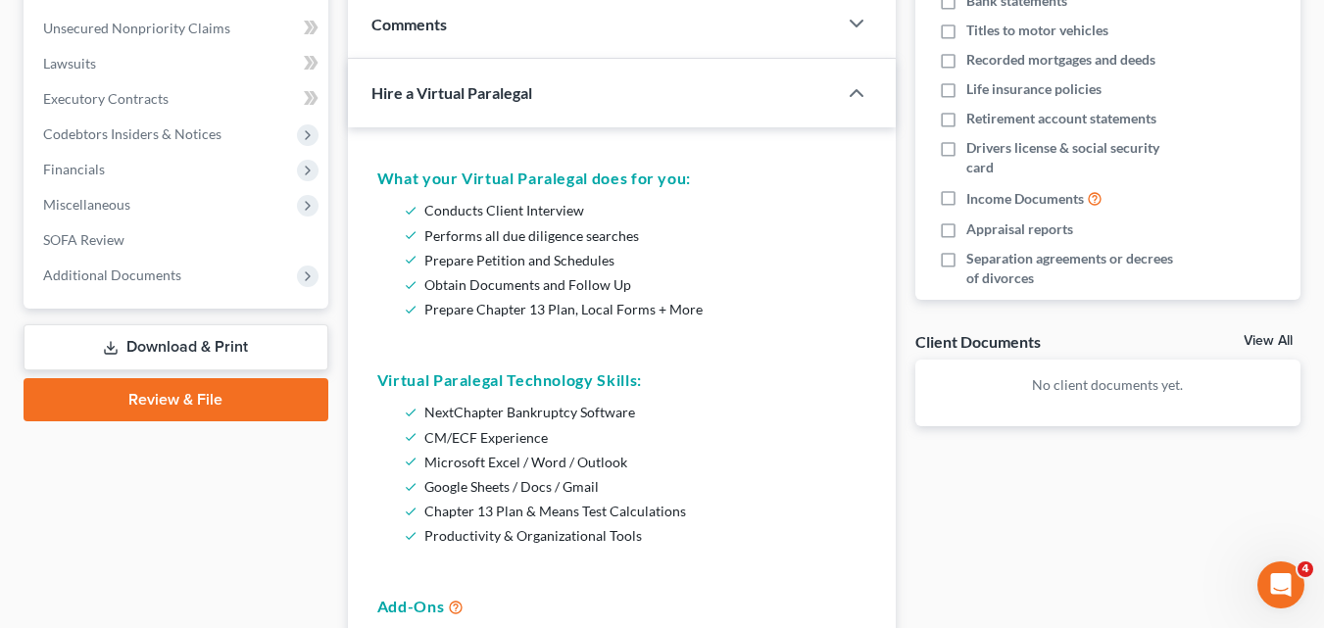
scroll to position [406, 0]
click at [145, 395] on link "Review & File" at bounding box center [176, 398] width 305 height 43
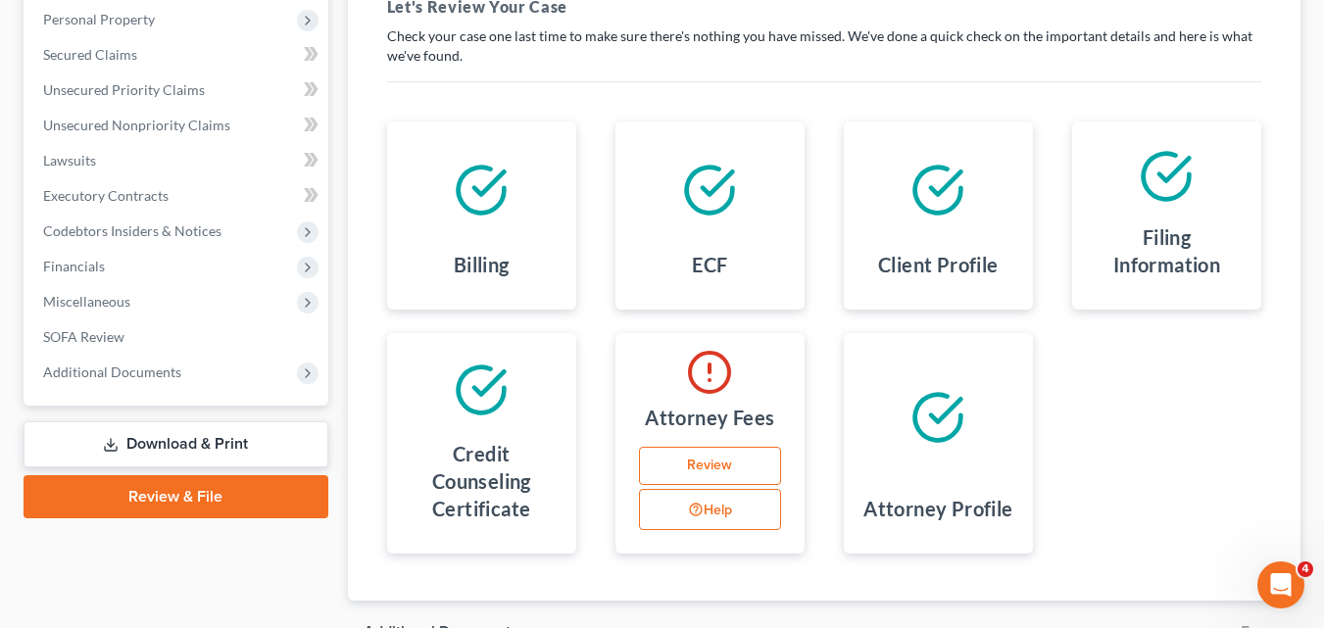
scroll to position [309, 0]
click at [701, 469] on link "Review" at bounding box center [710, 465] width 142 height 39
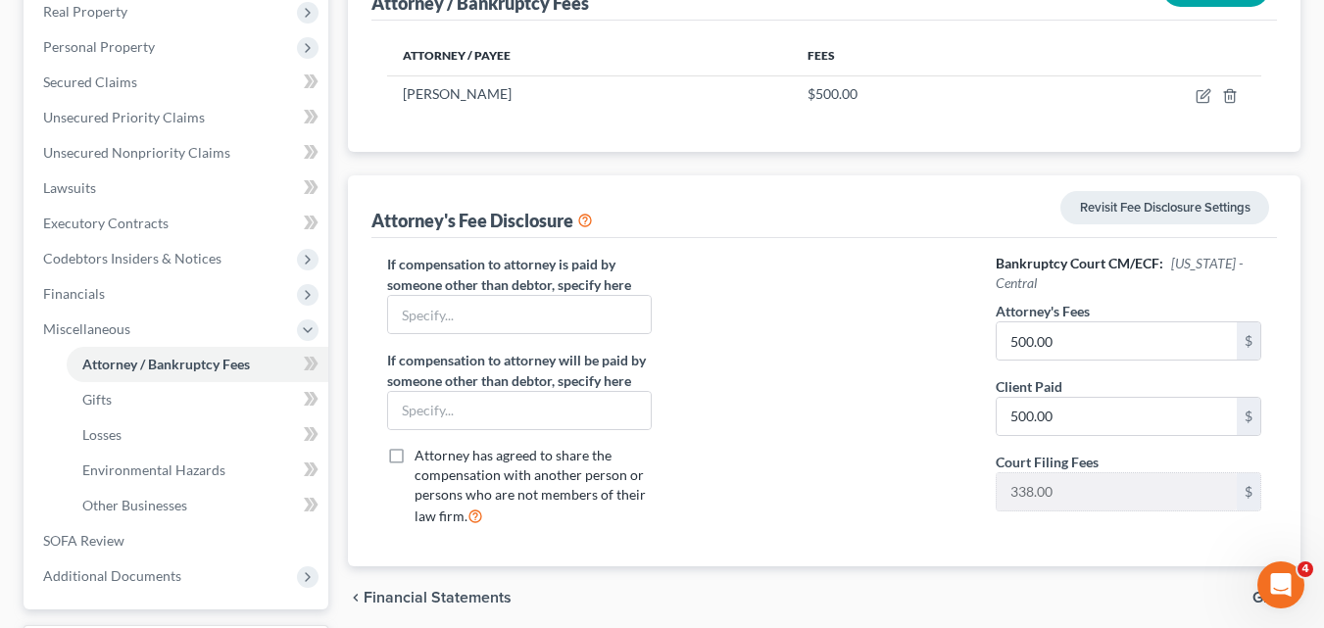
scroll to position [279, 0]
click at [1156, 211] on link "Revisit Fee Disclosure Settings" at bounding box center [1165, 208] width 209 height 33
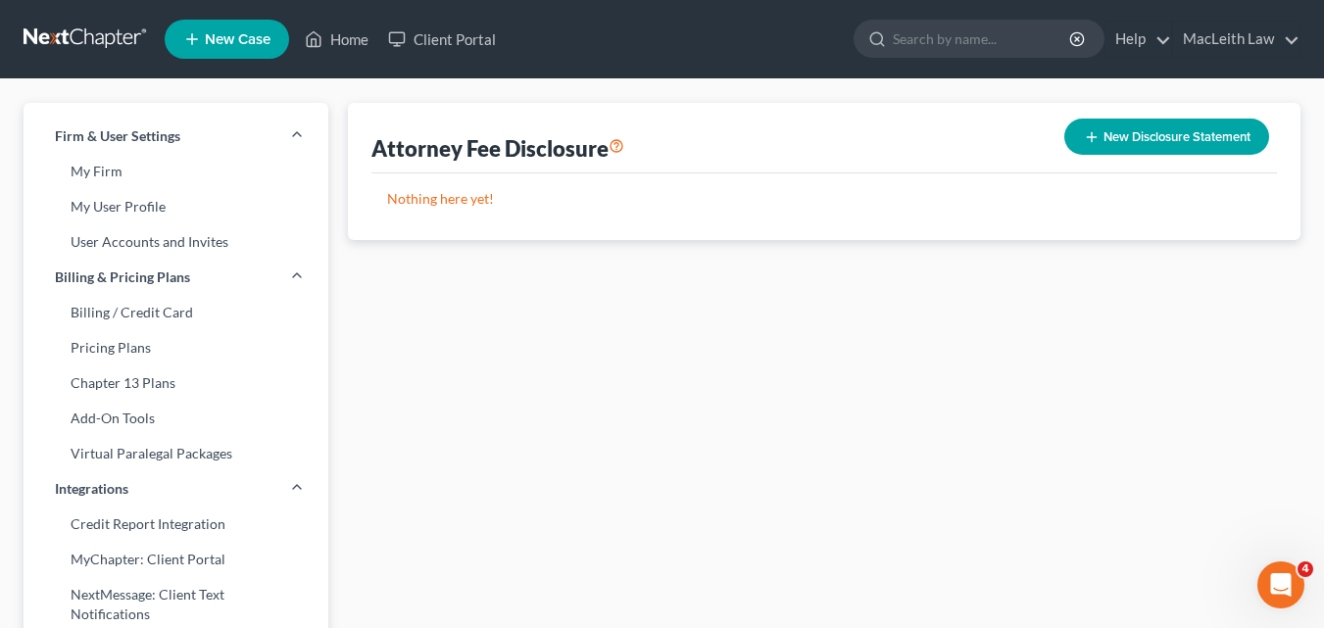
click at [1148, 141] on button "New Disclosure Statement" at bounding box center [1166, 137] width 205 height 36
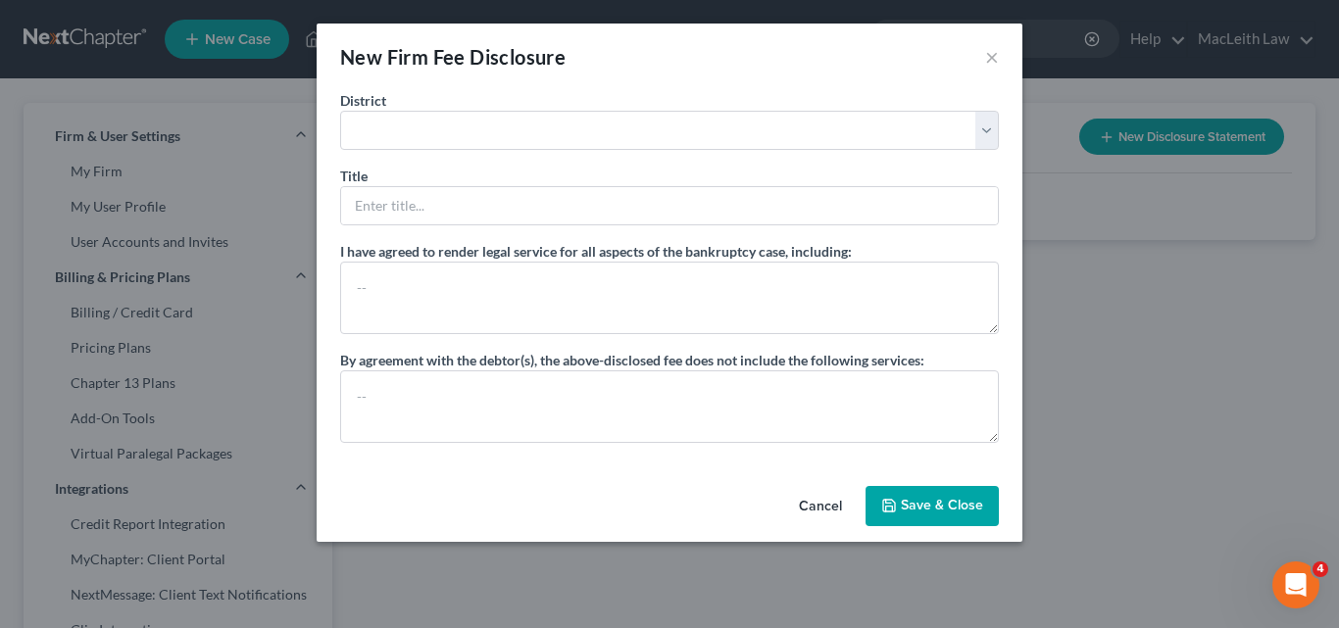
click at [1146, 136] on div "New Firm Fee Disclosure × District Alabama - Middle Alabama - Northern Alabama …" at bounding box center [669, 314] width 1339 height 628
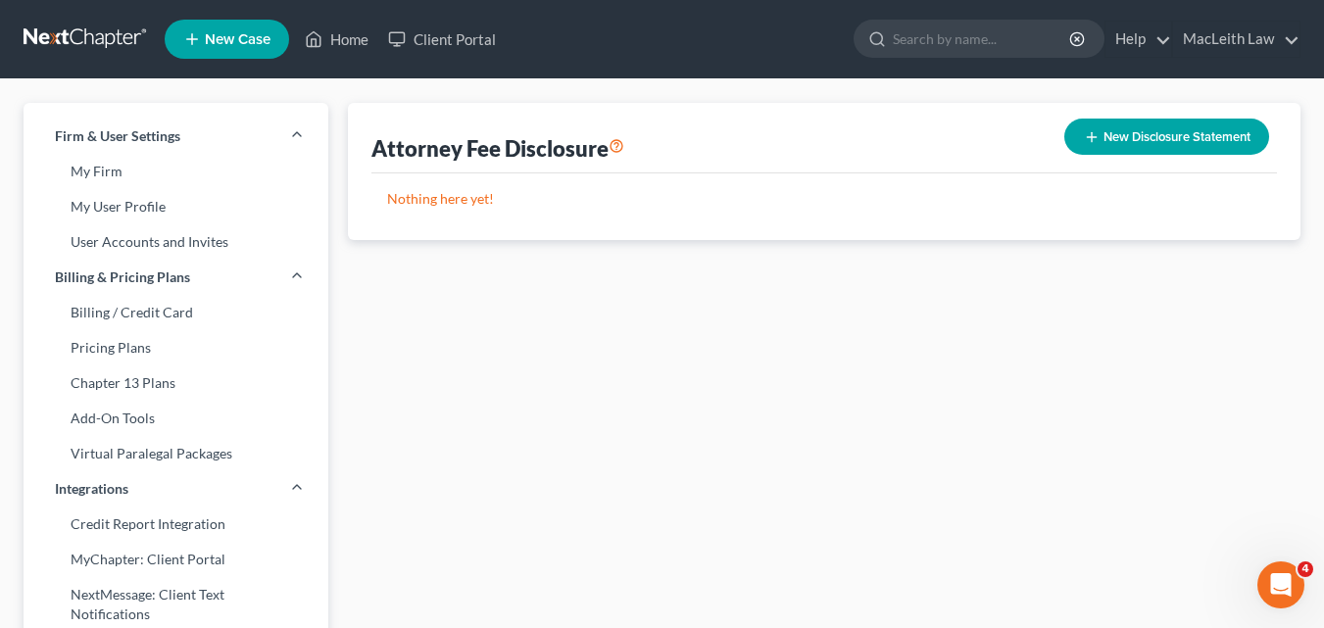
click at [1146, 136] on button "New Disclosure Statement" at bounding box center [1166, 137] width 205 height 36
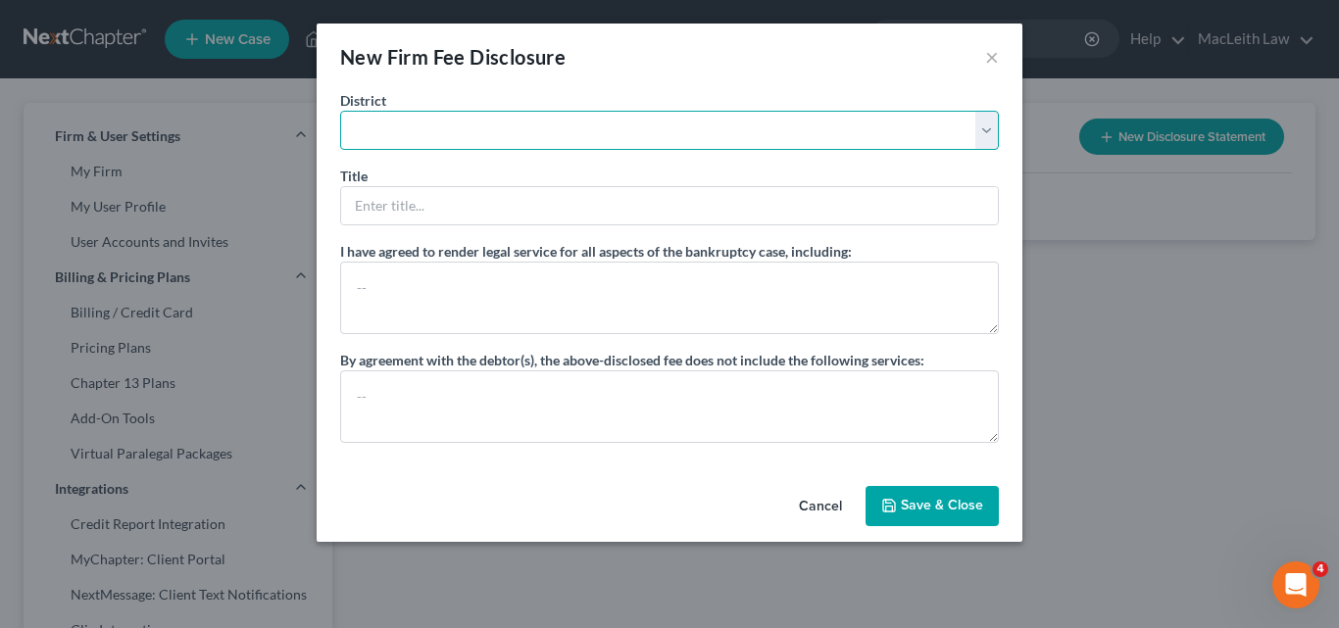
click at [570, 125] on select "Alabama - Middle Alabama - Northern Alabama - Southern Alaska Arizona Arkansas …" at bounding box center [669, 130] width 659 height 39
select select "7"
click at [340, 111] on select "Alabama - Middle Alabama - Northern Alabama - Southern Alaska Arizona Arkansas …" at bounding box center [669, 130] width 659 height 39
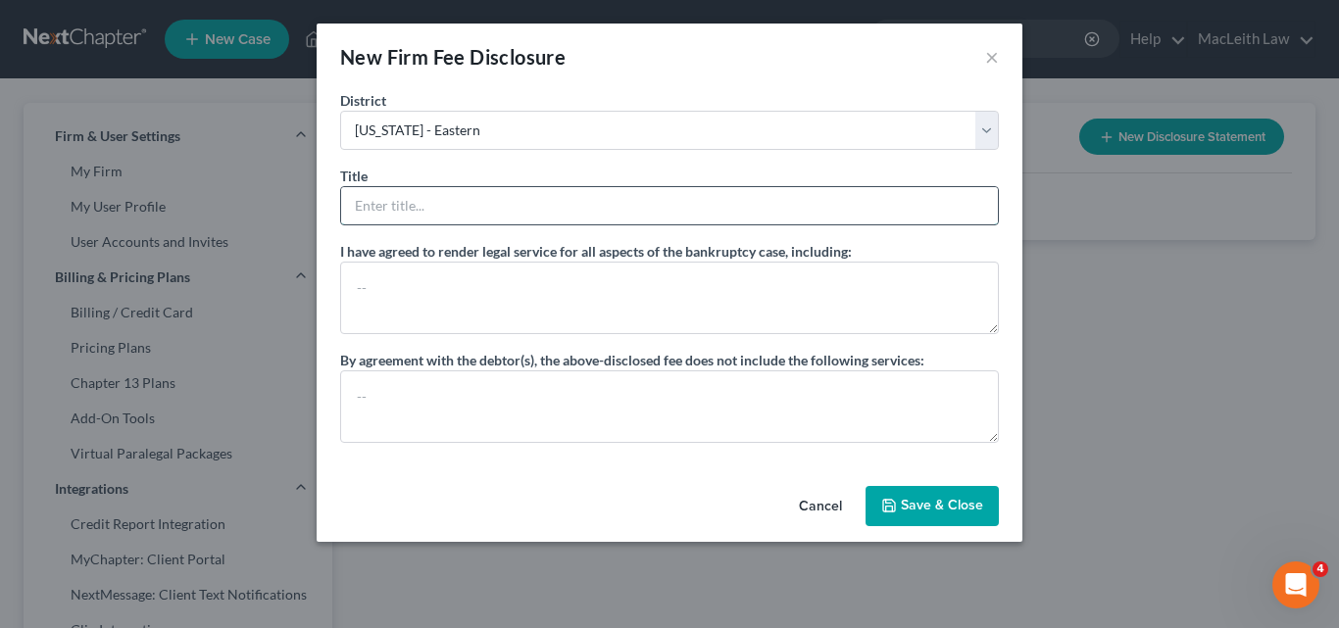
click at [429, 203] on input "text" at bounding box center [669, 205] width 657 height 37
type input "Attorney"
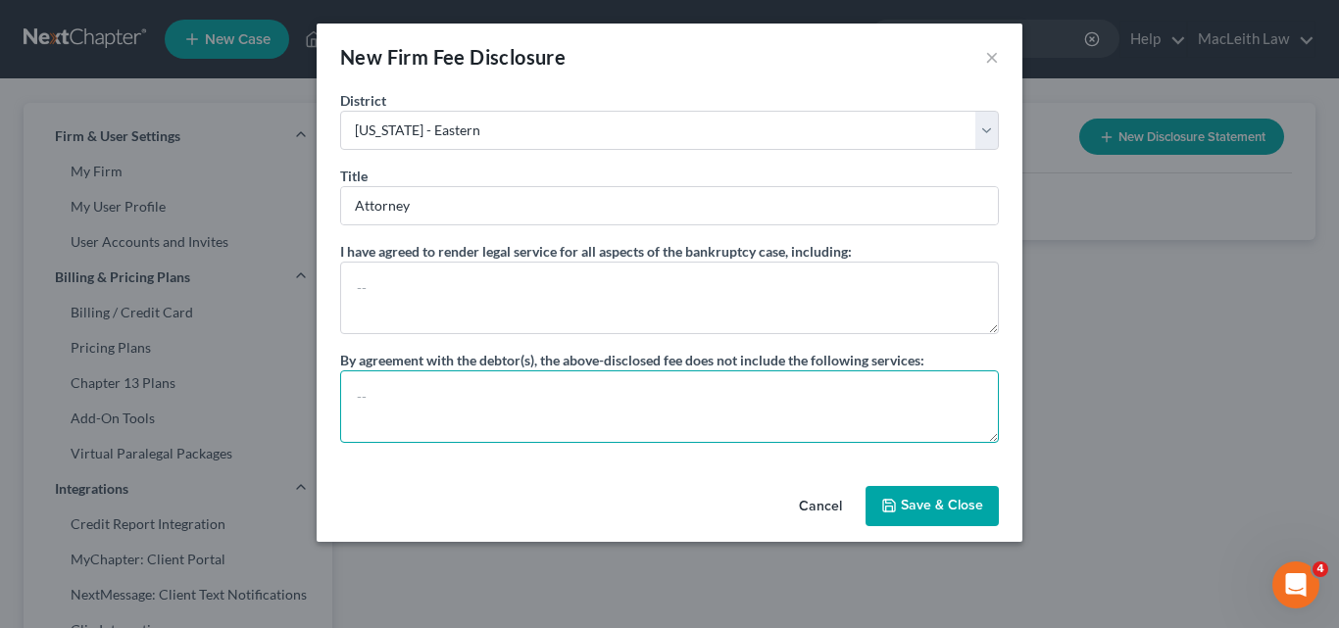
click at [380, 388] on textarea at bounding box center [669, 406] width 659 height 73
type textarea "A"
type textarea "Adversary Proceedings"
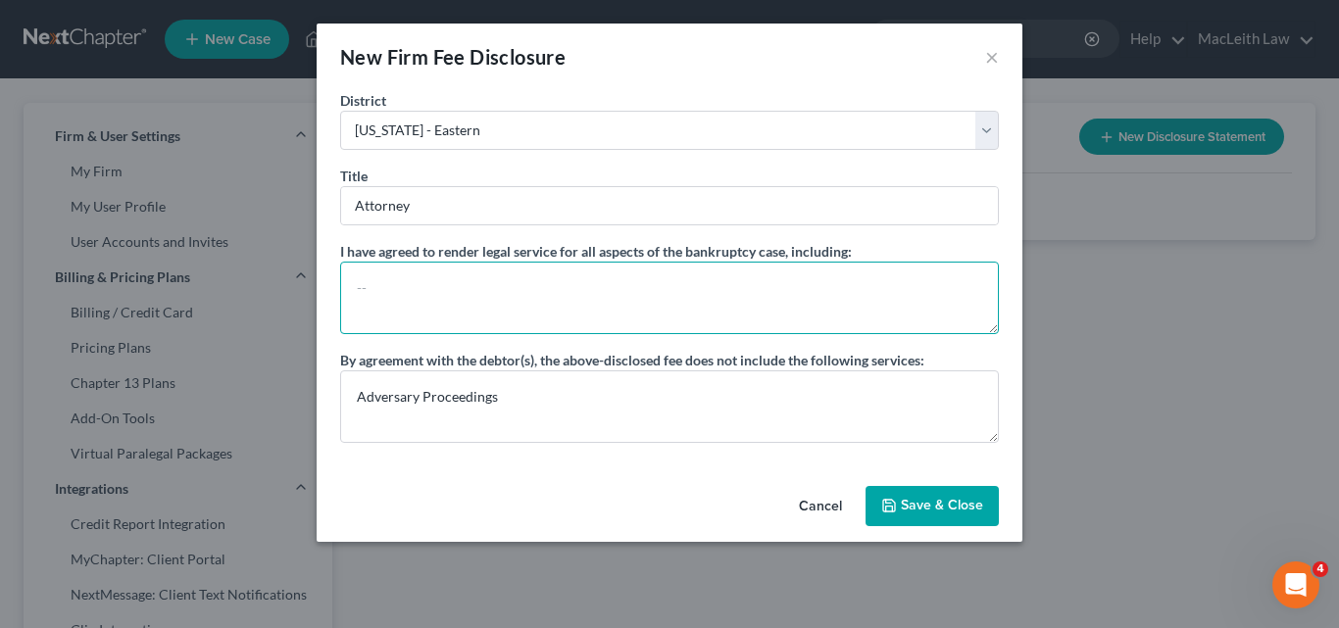
click at [376, 276] on textarea at bounding box center [669, 298] width 659 height 73
type textarea "P"
type textarea "Filing Petition, preparing schedules, appearance at 341 hearing."
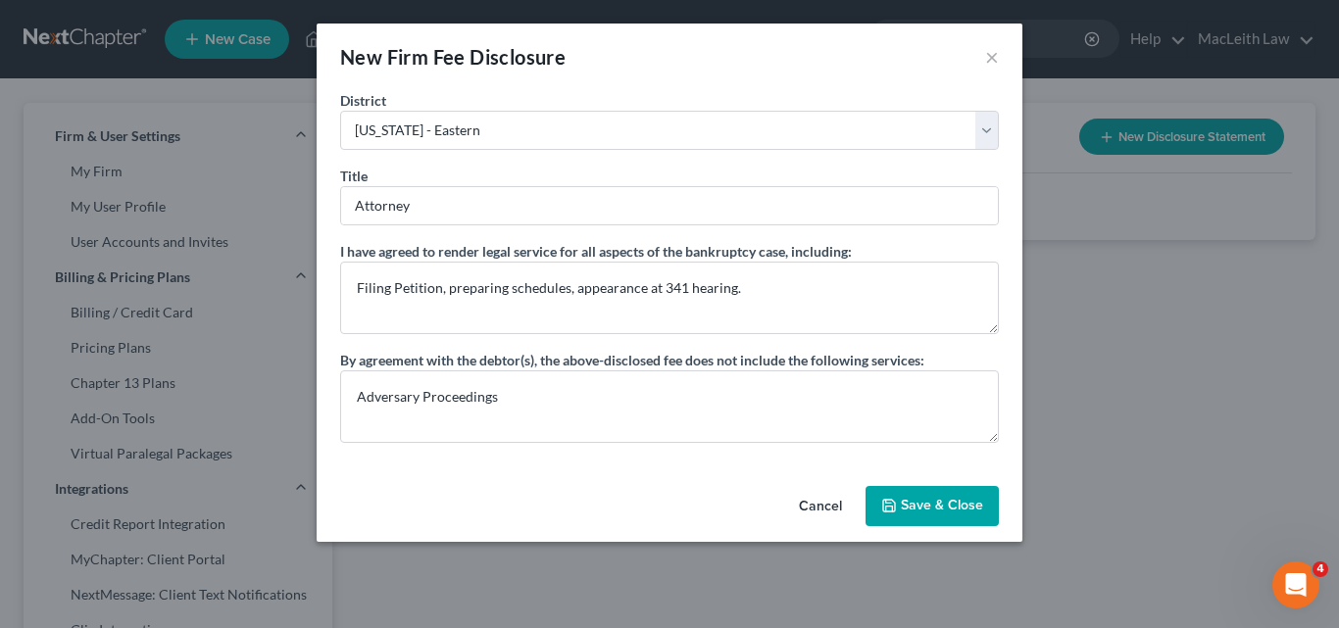
click at [896, 499] on icon "button" at bounding box center [889, 506] width 16 height 16
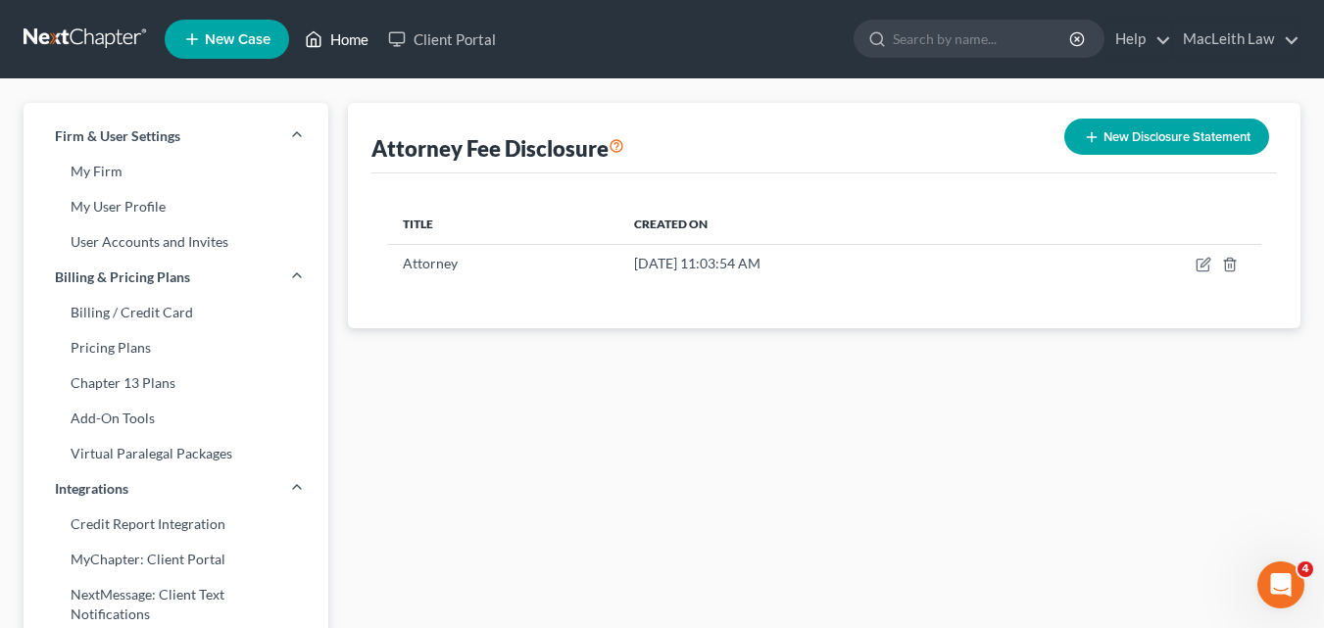
click at [334, 46] on link "Home" at bounding box center [336, 39] width 83 height 35
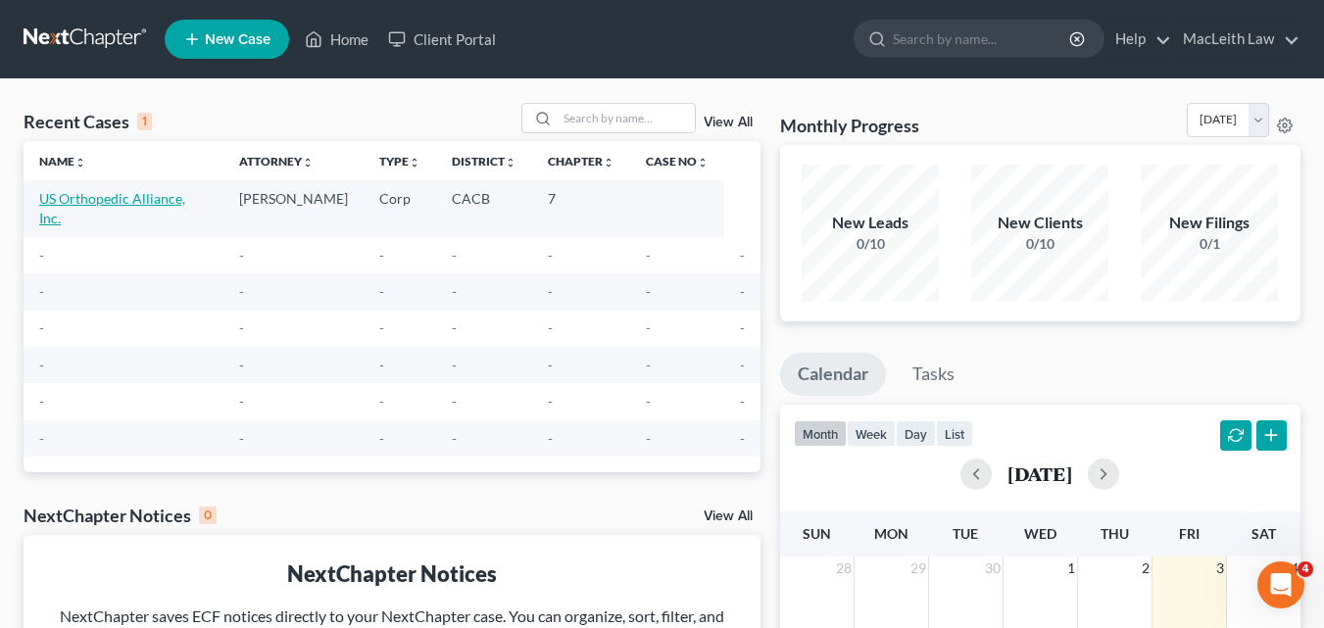
click at [46, 193] on link "US Orthopedic Alliance, Inc." at bounding box center [112, 208] width 146 height 36
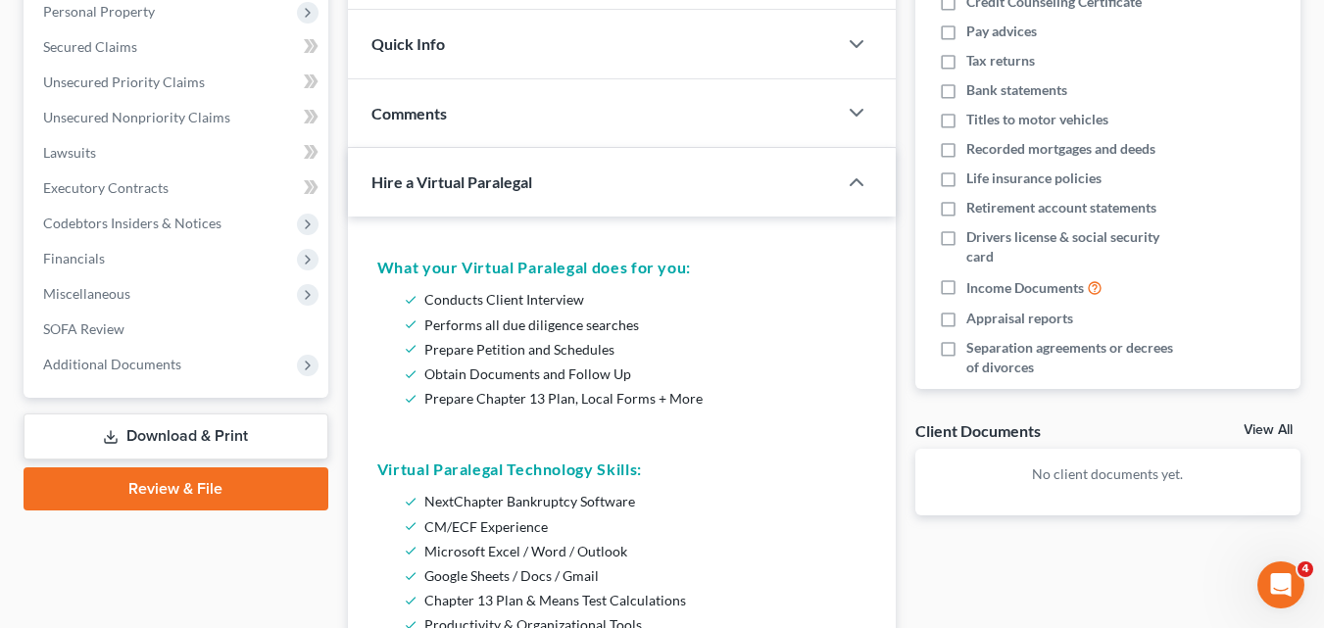
scroll to position [317, 0]
click at [100, 482] on link "Review & File" at bounding box center [176, 488] width 305 height 43
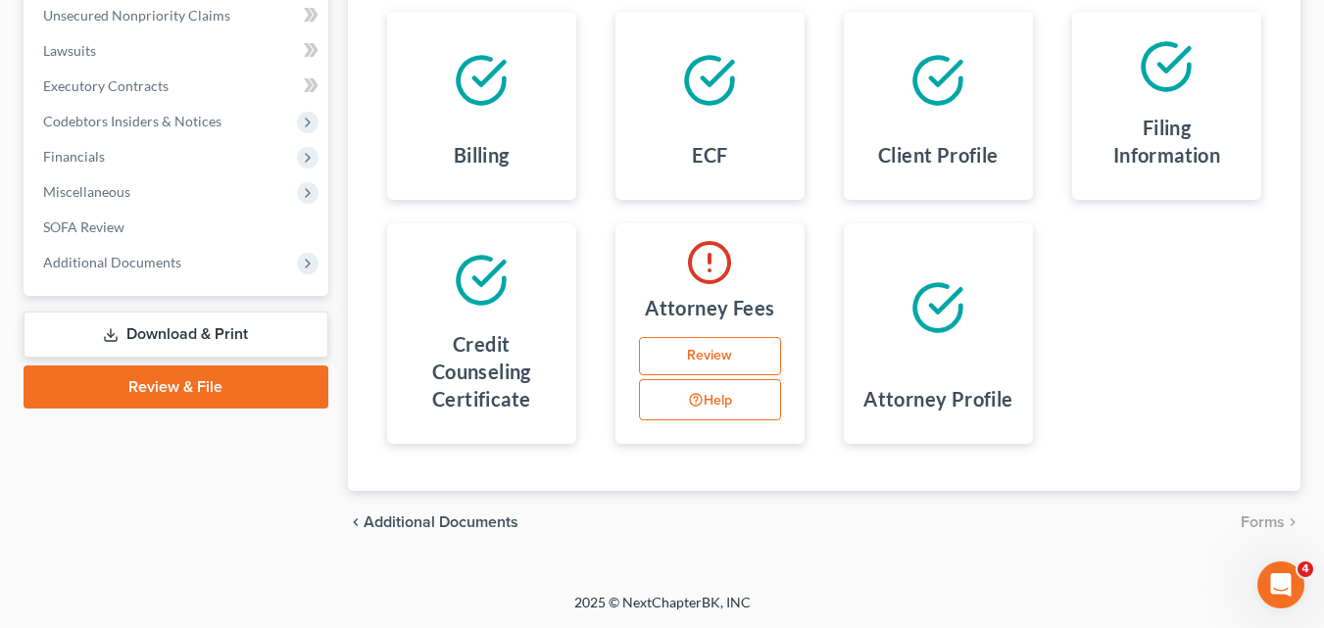
scroll to position [417, 0]
click at [727, 348] on link "Review" at bounding box center [710, 357] width 142 height 39
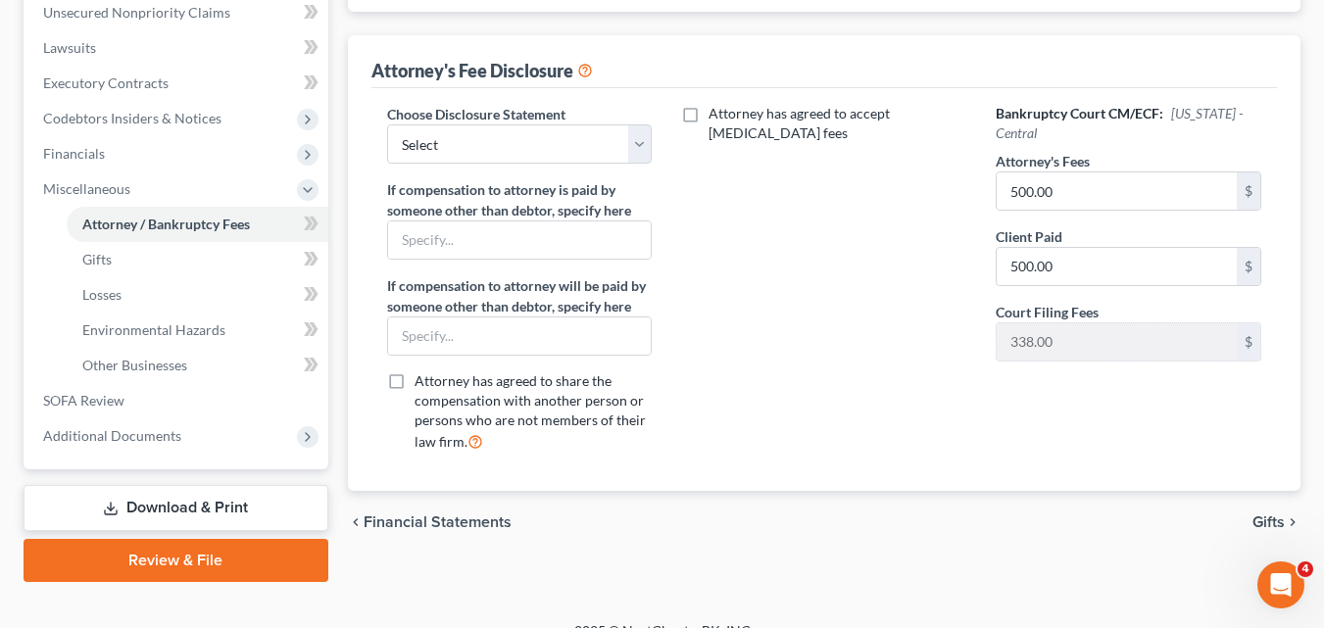
scroll to position [229, 0]
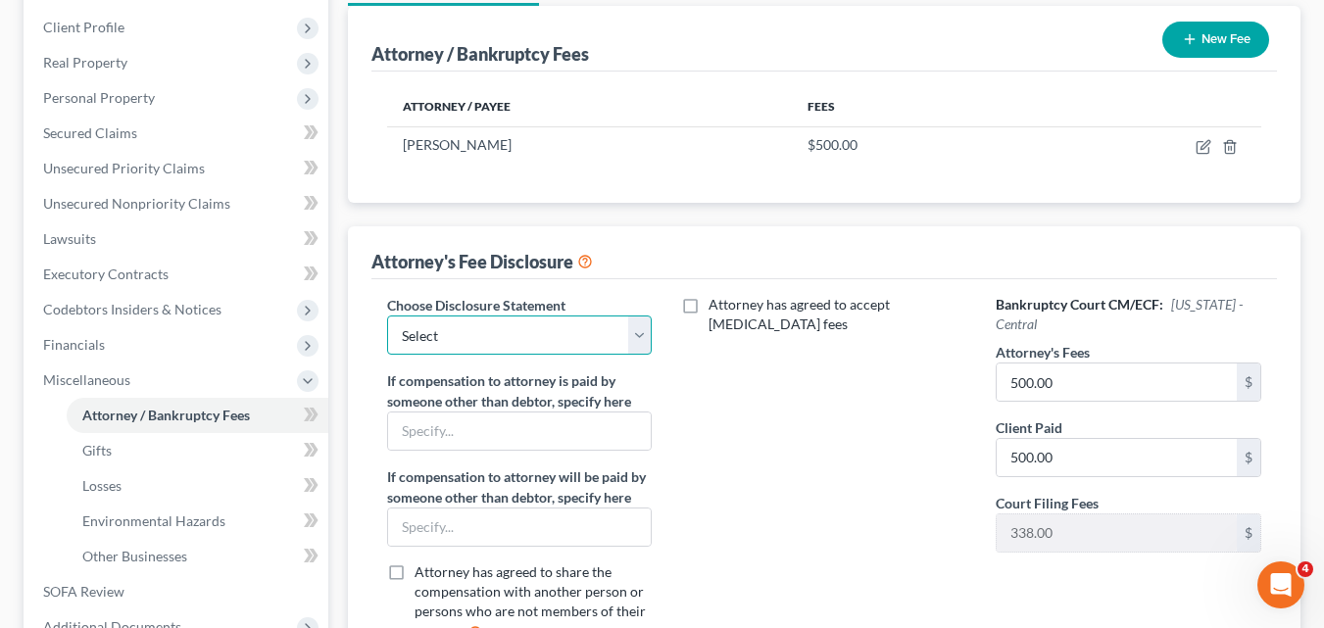
click at [523, 344] on select "Select Attorney" at bounding box center [520, 335] width 266 height 39
select select "0"
click at [387, 316] on select "Select Attorney" at bounding box center [520, 335] width 266 height 39
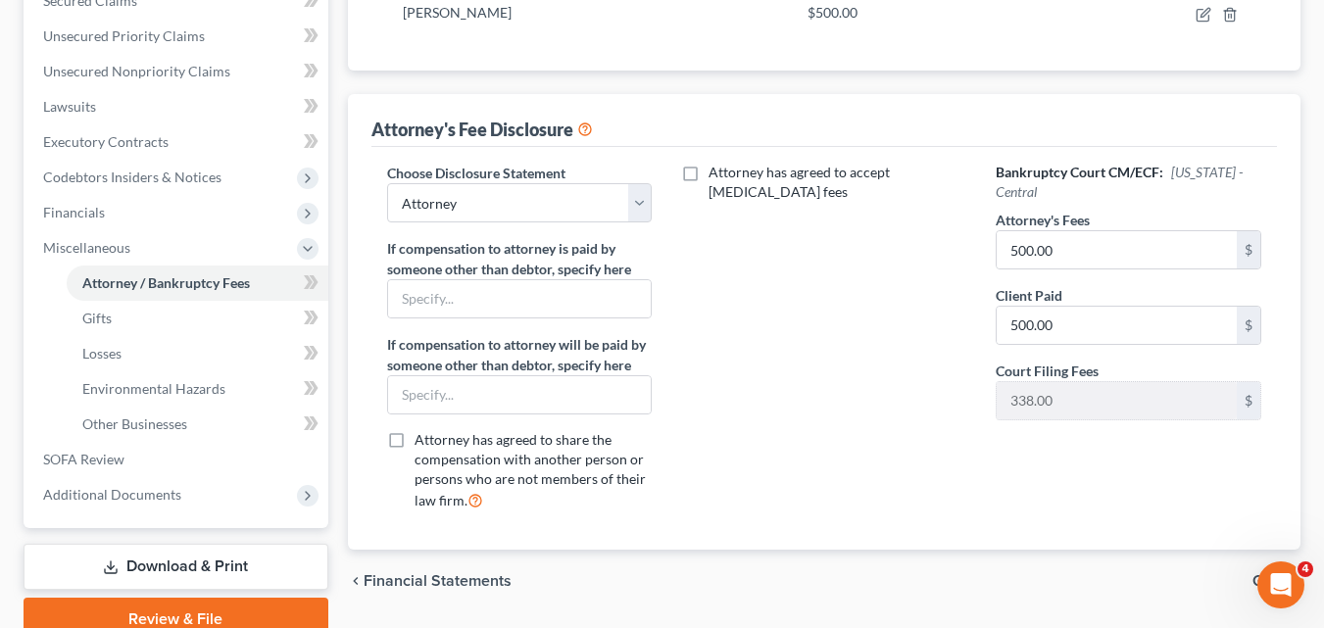
click at [709, 177] on label "Attorney has agreed to accept retainer fees" at bounding box center [838, 182] width 258 height 39
click at [716, 175] on input "Attorney has agreed to accept retainer fees" at bounding box center [722, 169] width 13 height 13
checkbox input "true"
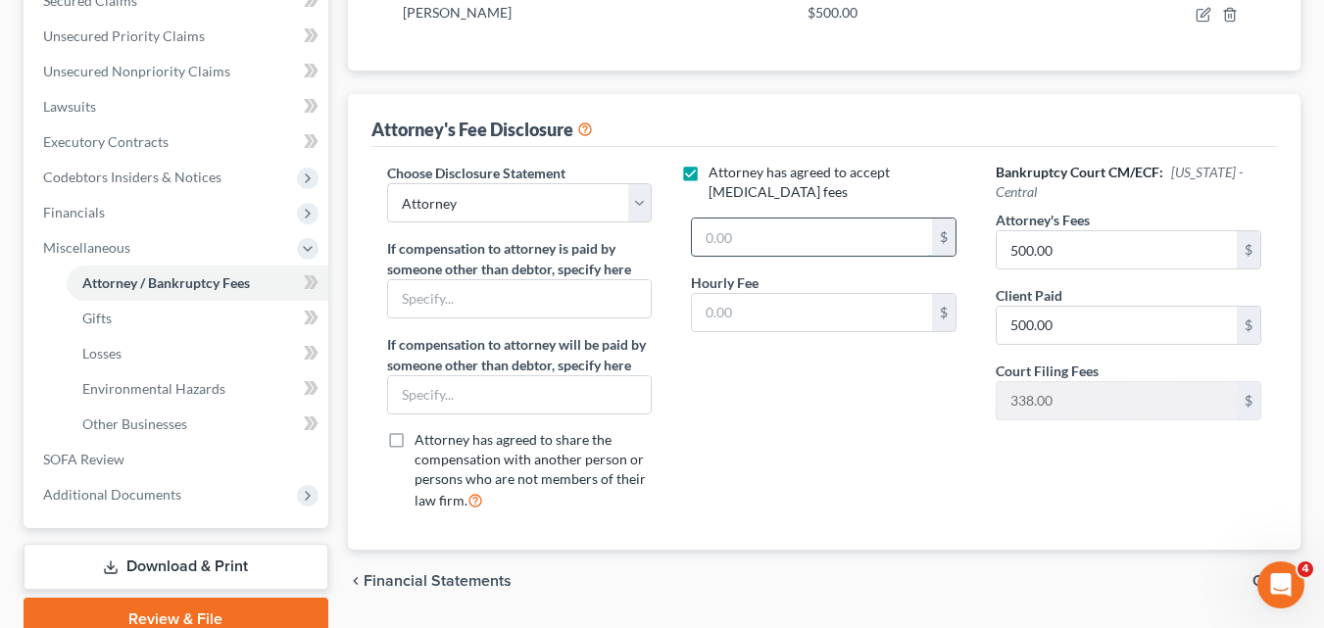
click at [738, 228] on input "text" at bounding box center [812, 237] width 240 height 37
type input "500"
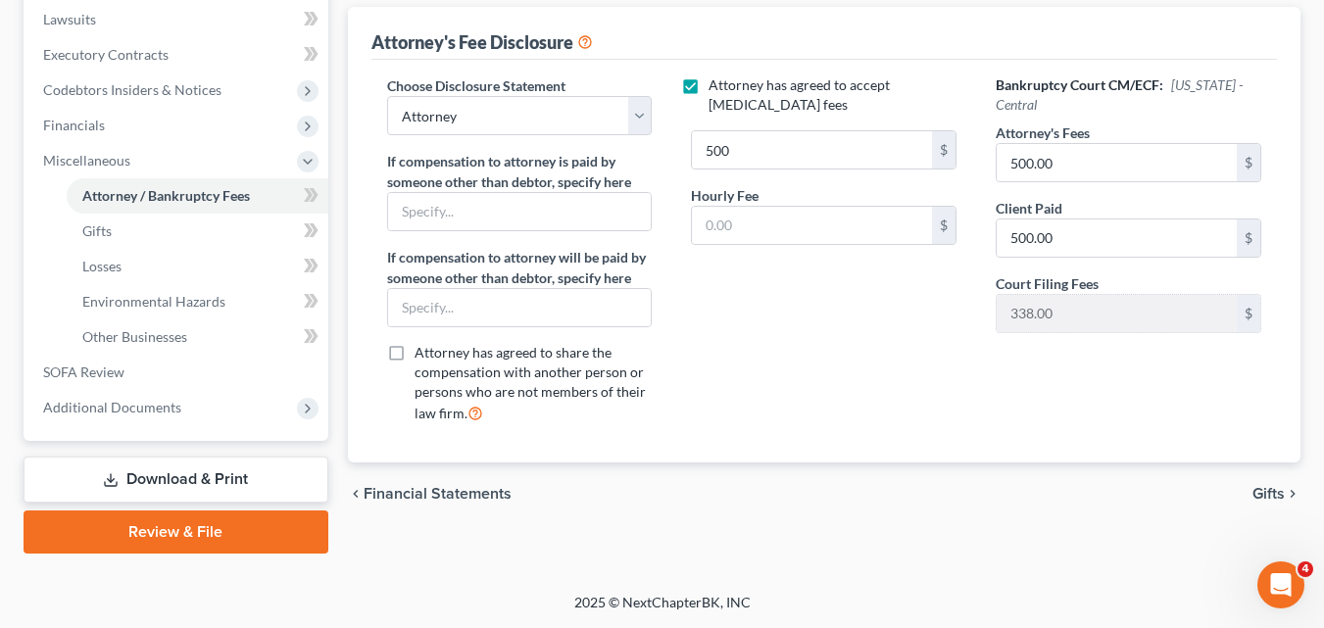
click at [186, 515] on link "Review & File" at bounding box center [176, 532] width 305 height 43
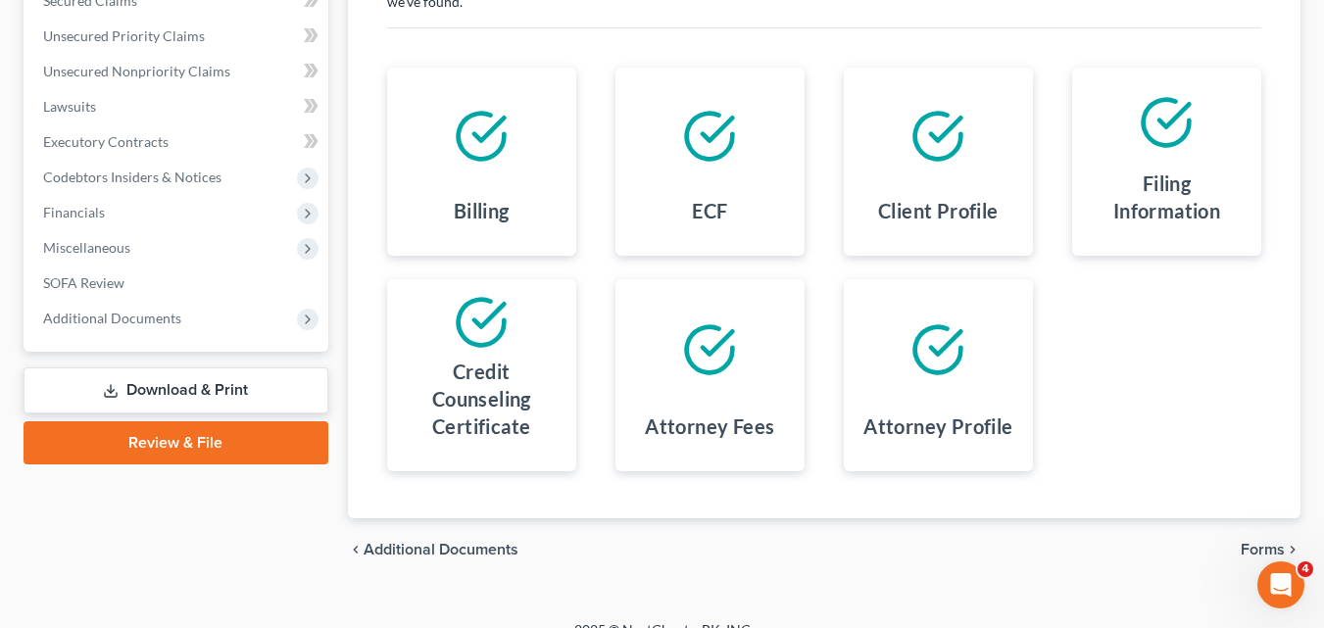
scroll to position [389, 0]
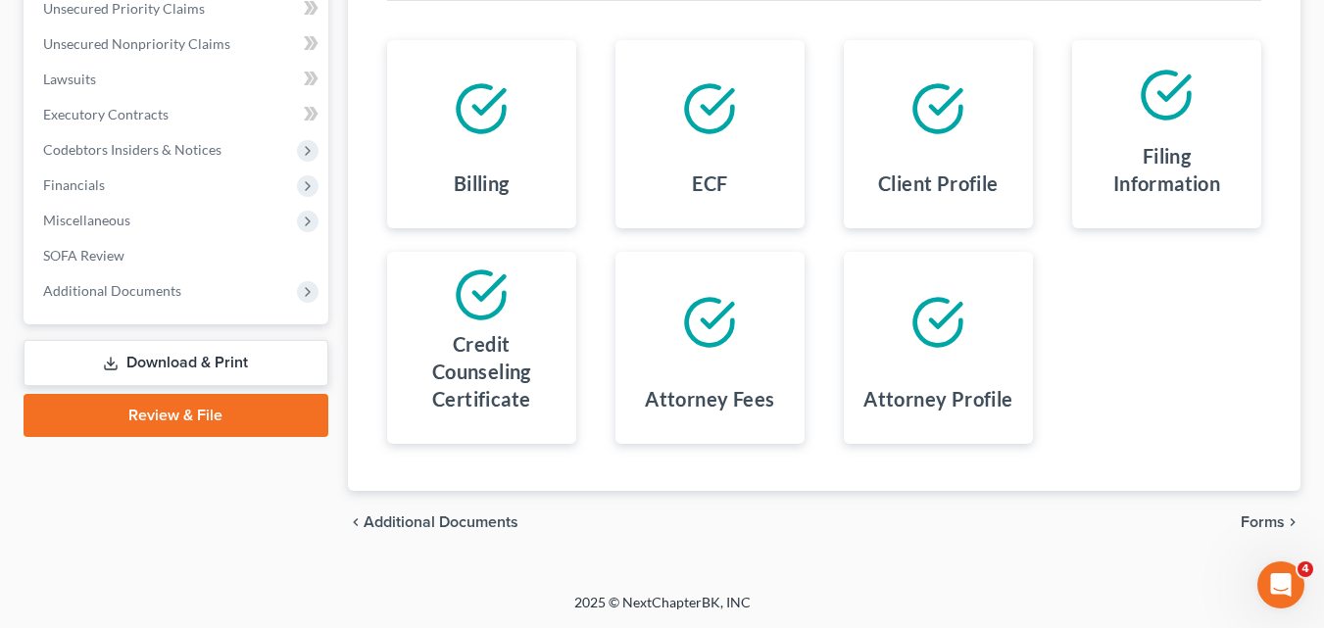
click at [1262, 520] on span "Forms" at bounding box center [1263, 523] width 44 height 16
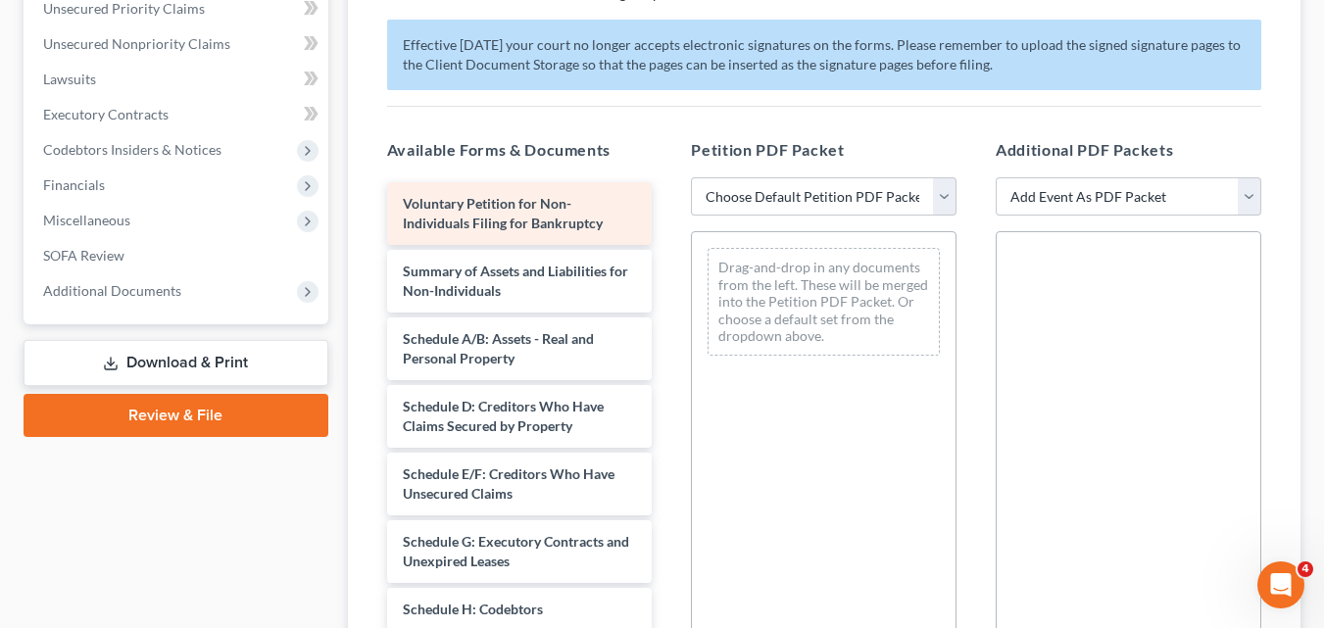
click at [457, 217] on div "Voluntary Petition for Non-Individuals Filing for Bankruptcy Summary of Assets …" at bounding box center [519, 580] width 297 height 796
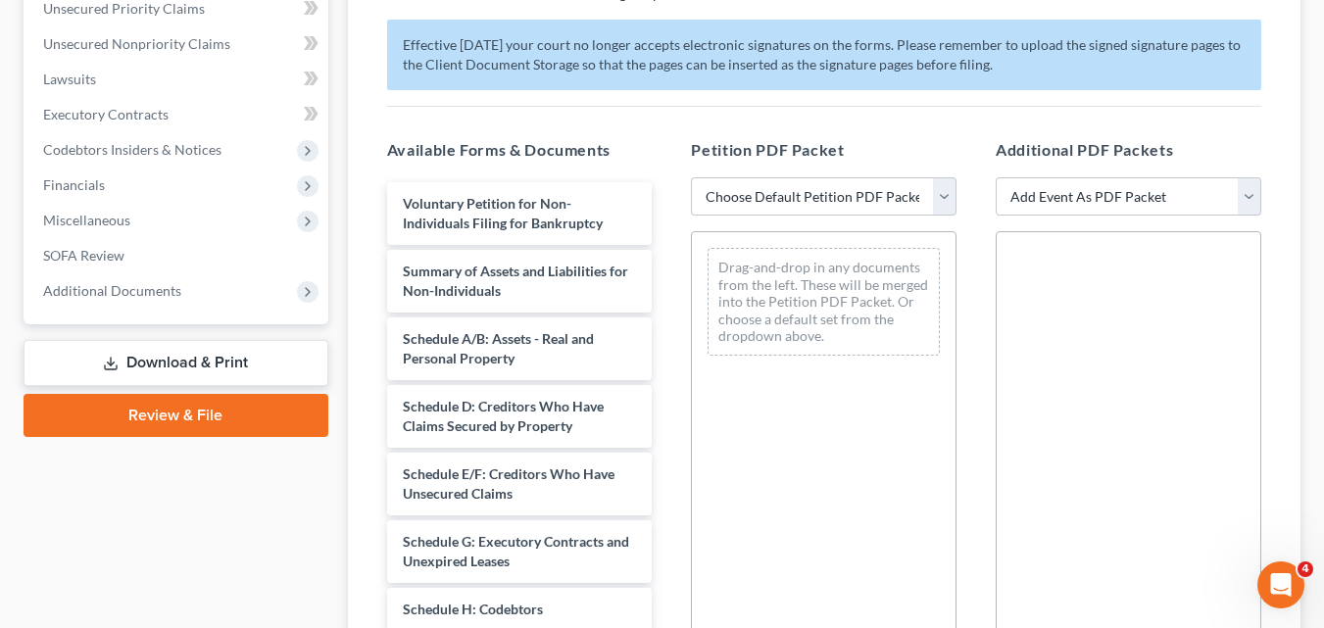
click at [276, 411] on link "Review & File" at bounding box center [176, 415] width 305 height 43
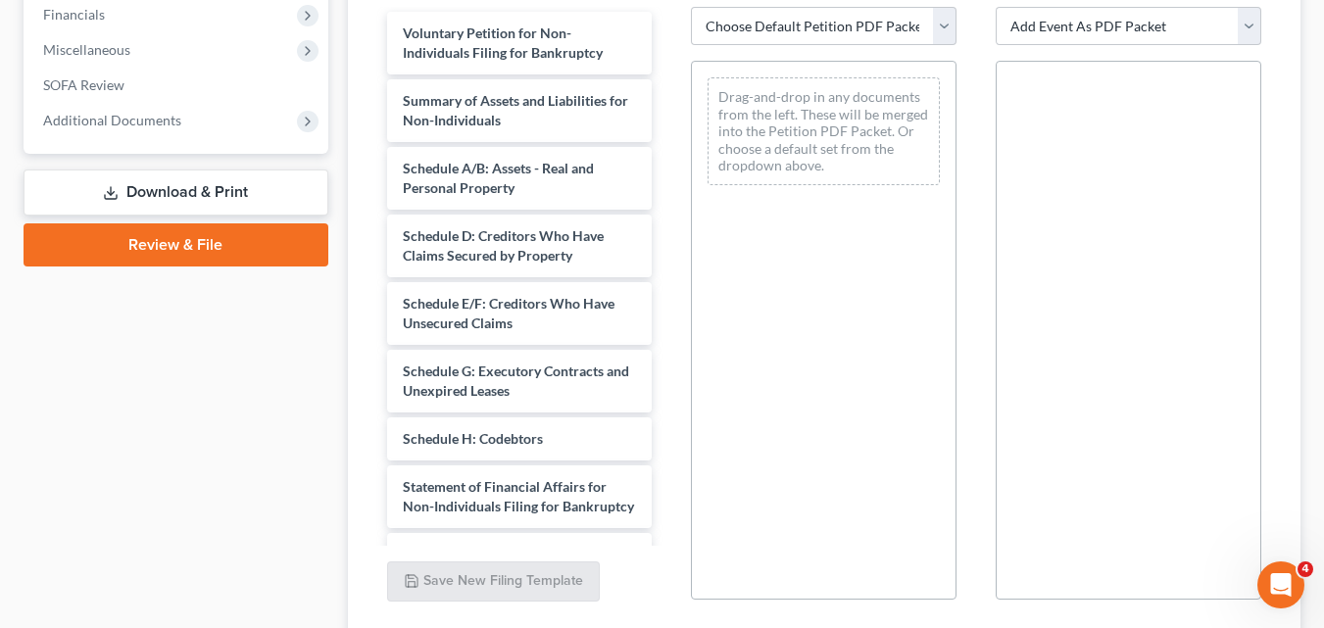
scroll to position [708, 0]
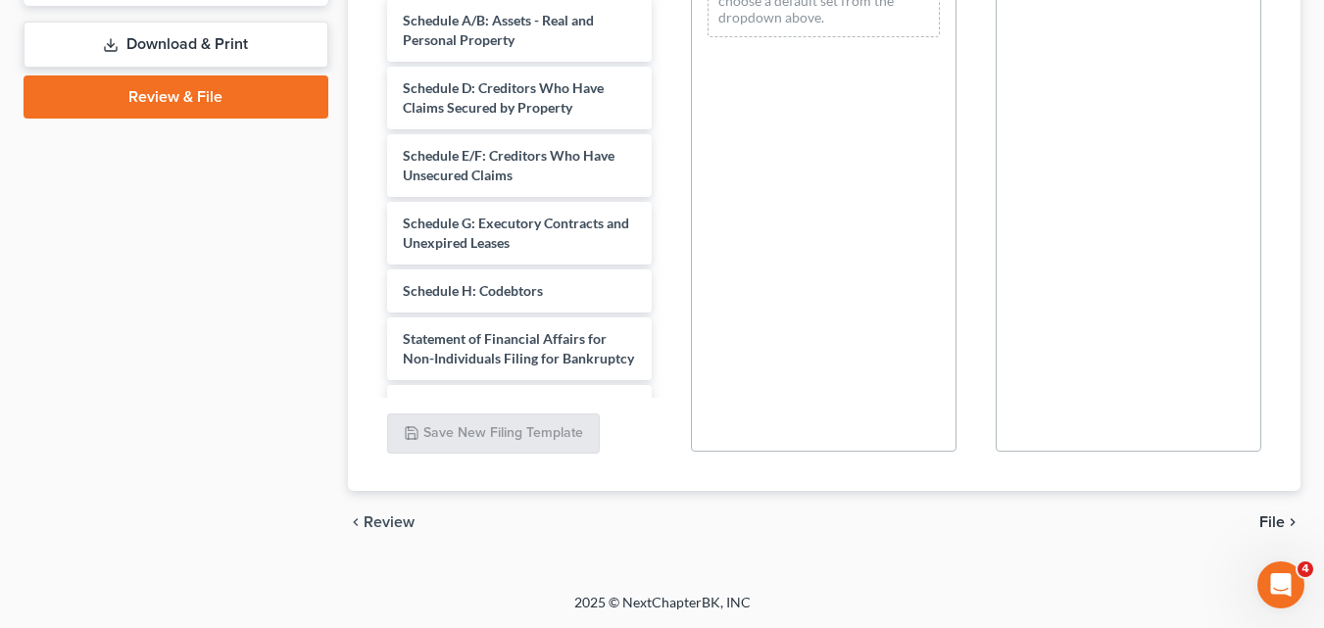
click at [1268, 532] on div "chevron_left Review File chevron_right" at bounding box center [824, 522] width 953 height 63
click at [1268, 517] on span "File" at bounding box center [1271, 523] width 25 height 16
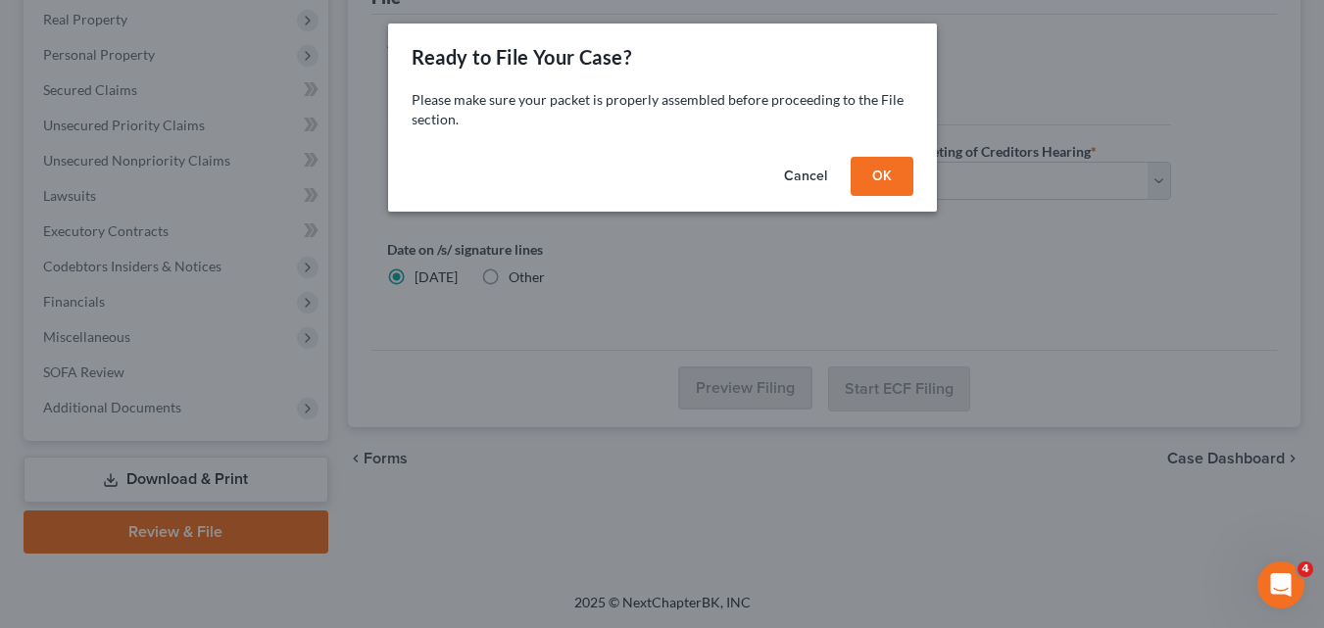
scroll to position [272, 0]
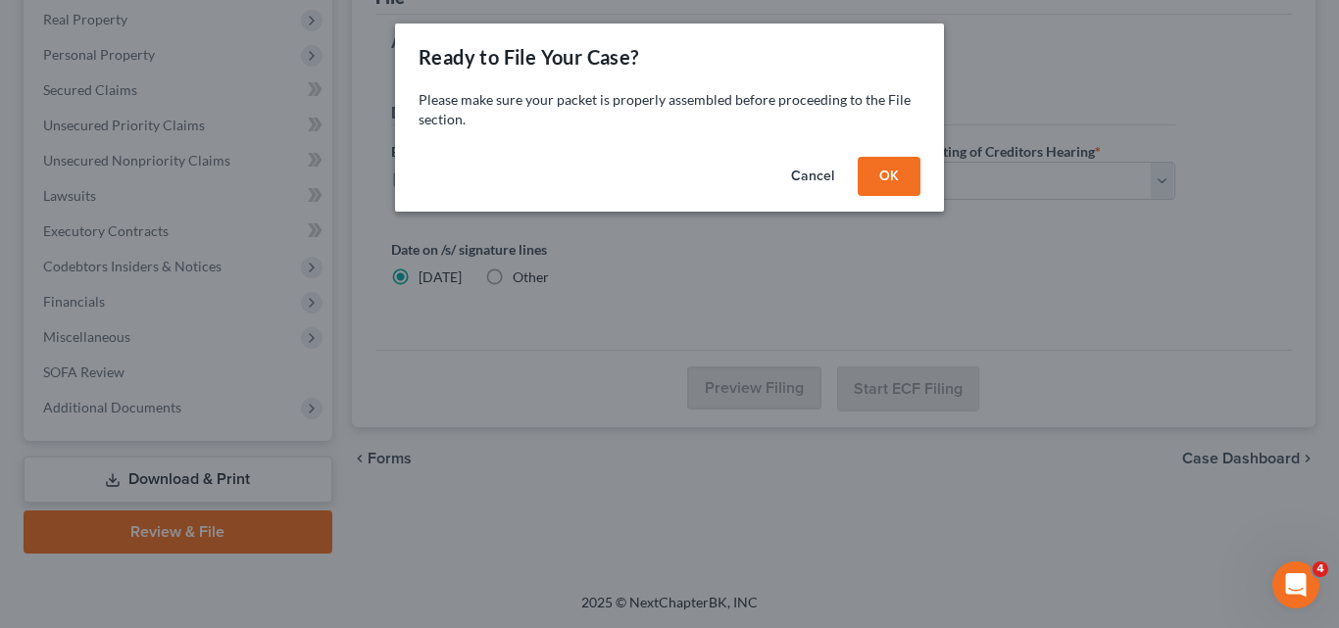
click at [819, 168] on button "Cancel" at bounding box center [812, 176] width 74 height 39
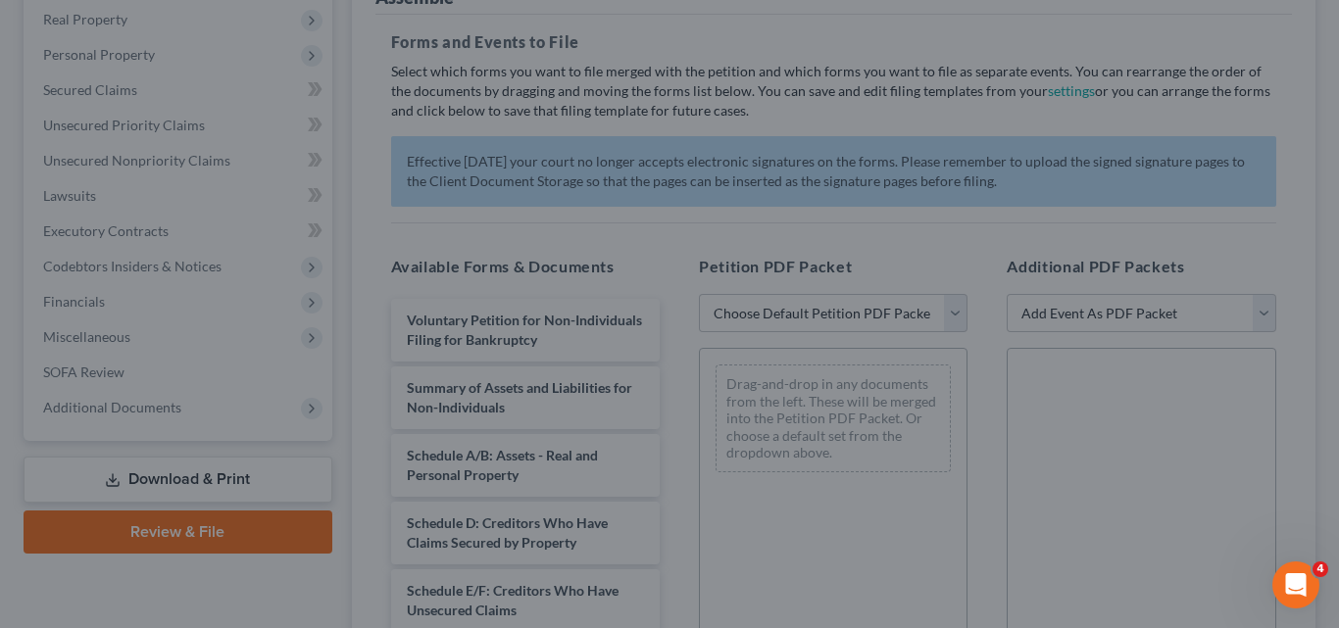
click at [819, 169] on button "Cancel" at bounding box center [794, 168] width 65 height 33
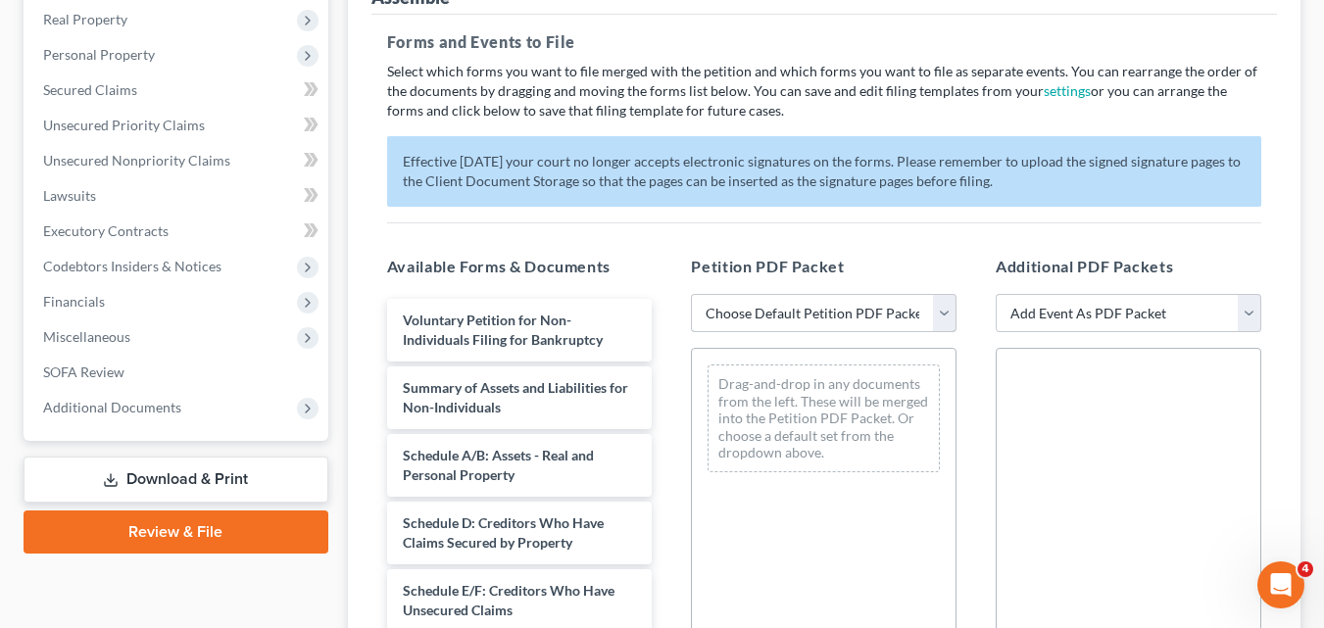
click at [726, 312] on select "Choose Default Petition PDF Packet Complete Bankruptcy Petition (all forms and …" at bounding box center [824, 313] width 266 height 39
select select "0"
click at [691, 294] on select "Choose Default Petition PDF Packet Complete Bankruptcy Petition (all forms and …" at bounding box center [824, 313] width 266 height 39
click at [764, 373] on div "Drag-and-drop in any documents from the left. These will be merged into the Pet…" at bounding box center [824, 419] width 232 height 108
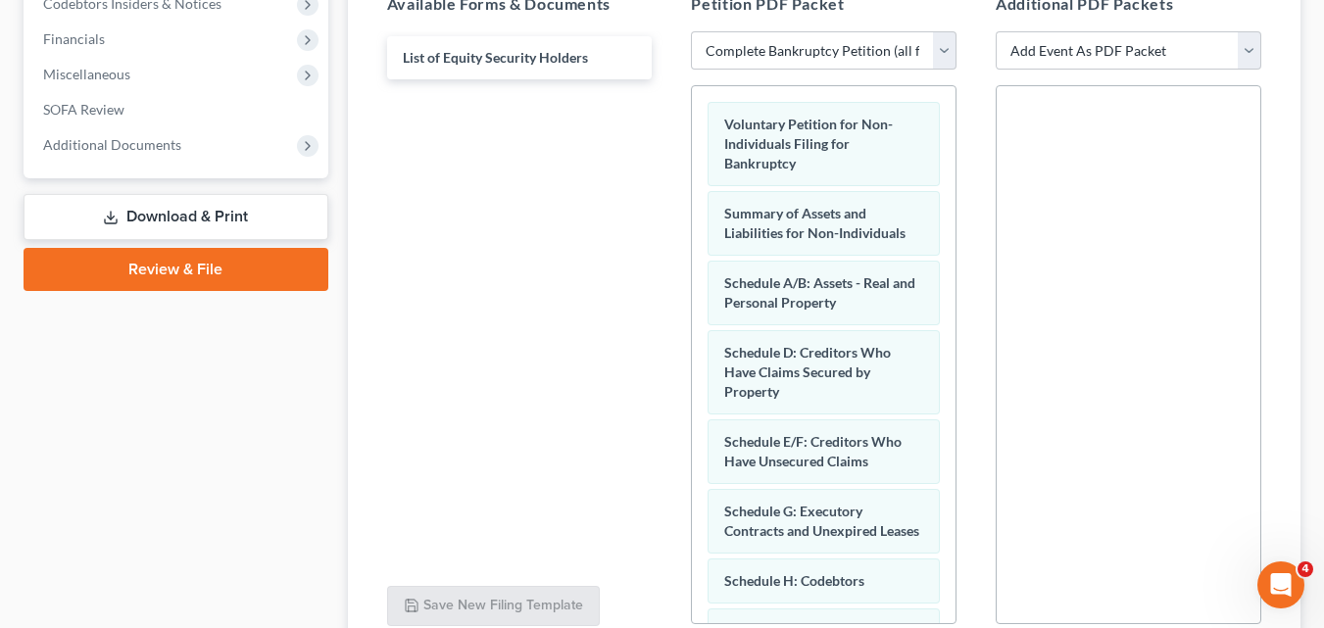
scroll to position [533, 0]
click at [99, 222] on link "Download & Print" at bounding box center [176, 219] width 305 height 46
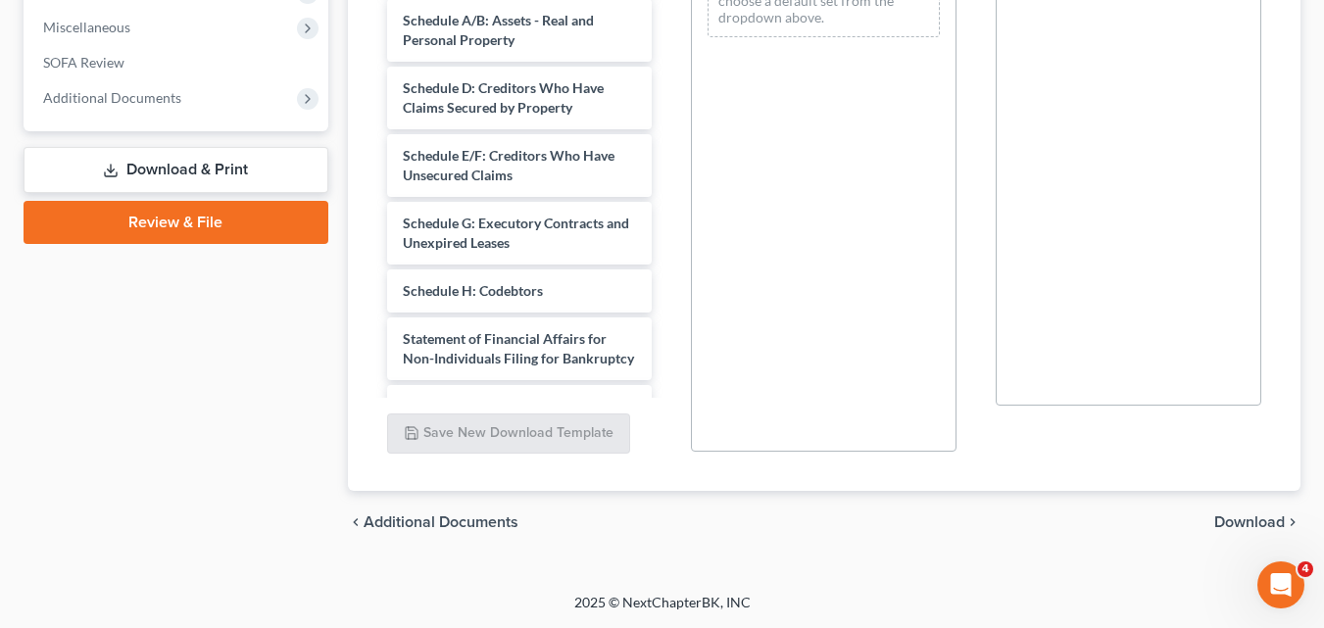
scroll to position [344, 0]
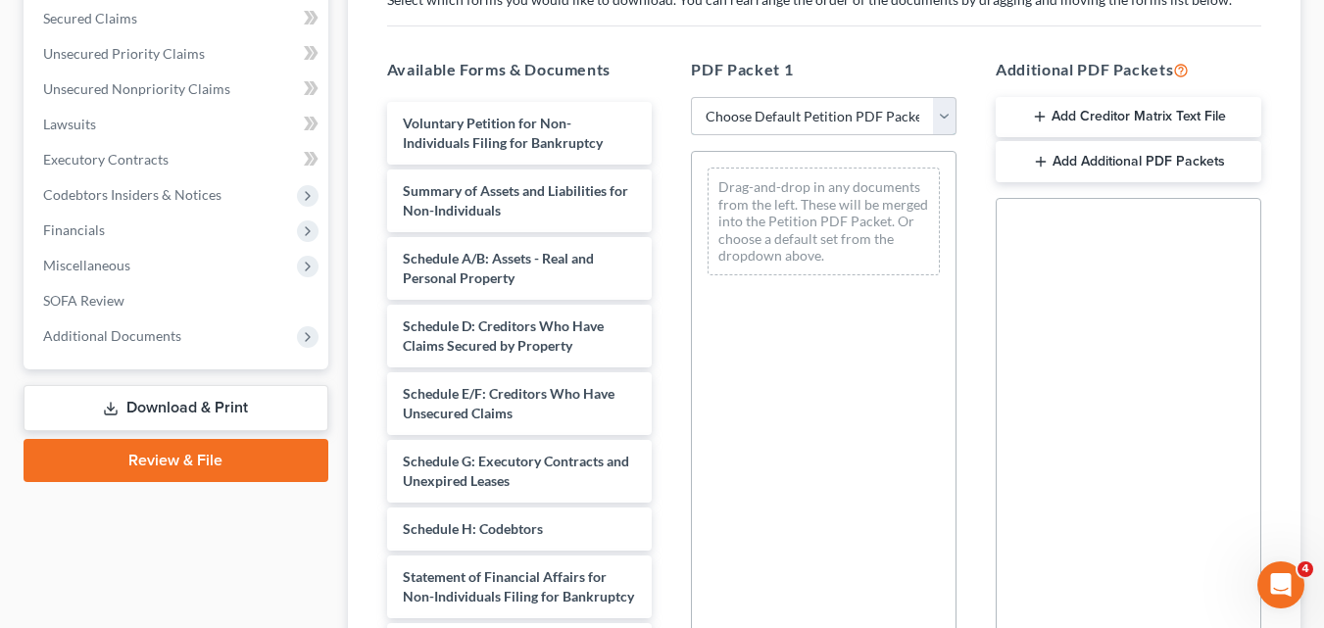
click at [757, 121] on select "Choose Default Petition PDF Packet Complete Bankruptcy Petition (all forms and …" at bounding box center [824, 116] width 266 height 39
select select "0"
click at [691, 97] on select "Choose Default Petition PDF Packet Complete Bankruptcy Petition (all forms and …" at bounding box center [824, 116] width 266 height 39
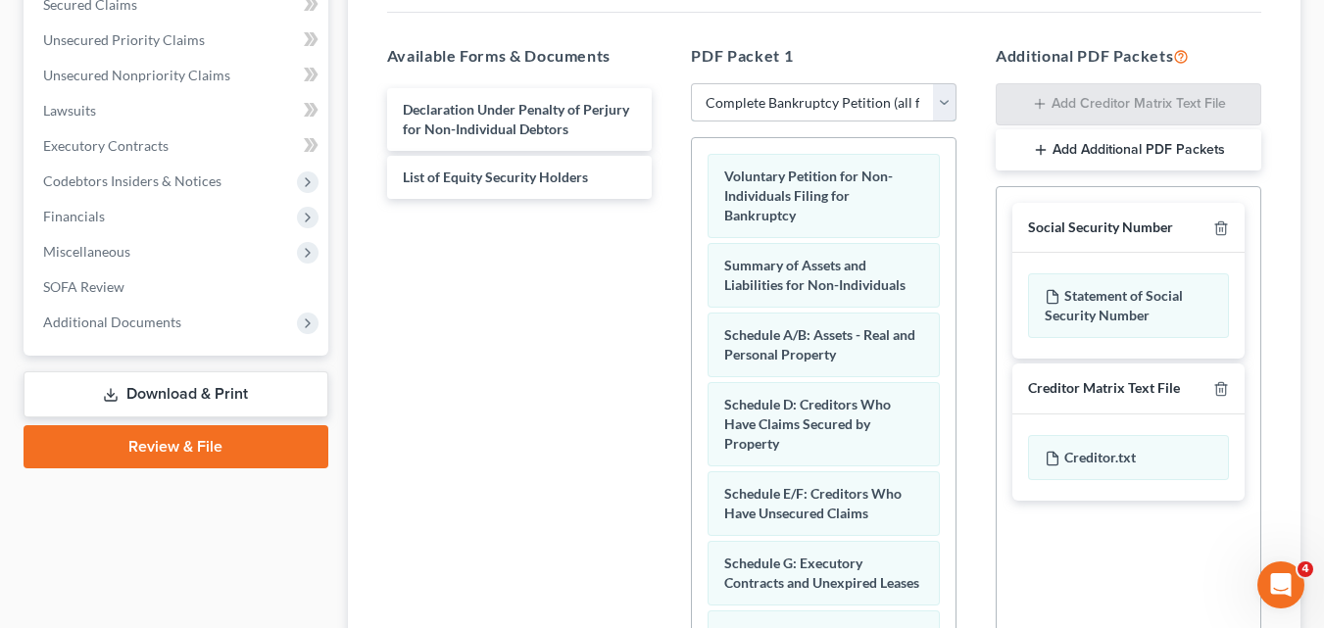
scroll to position [582, 0]
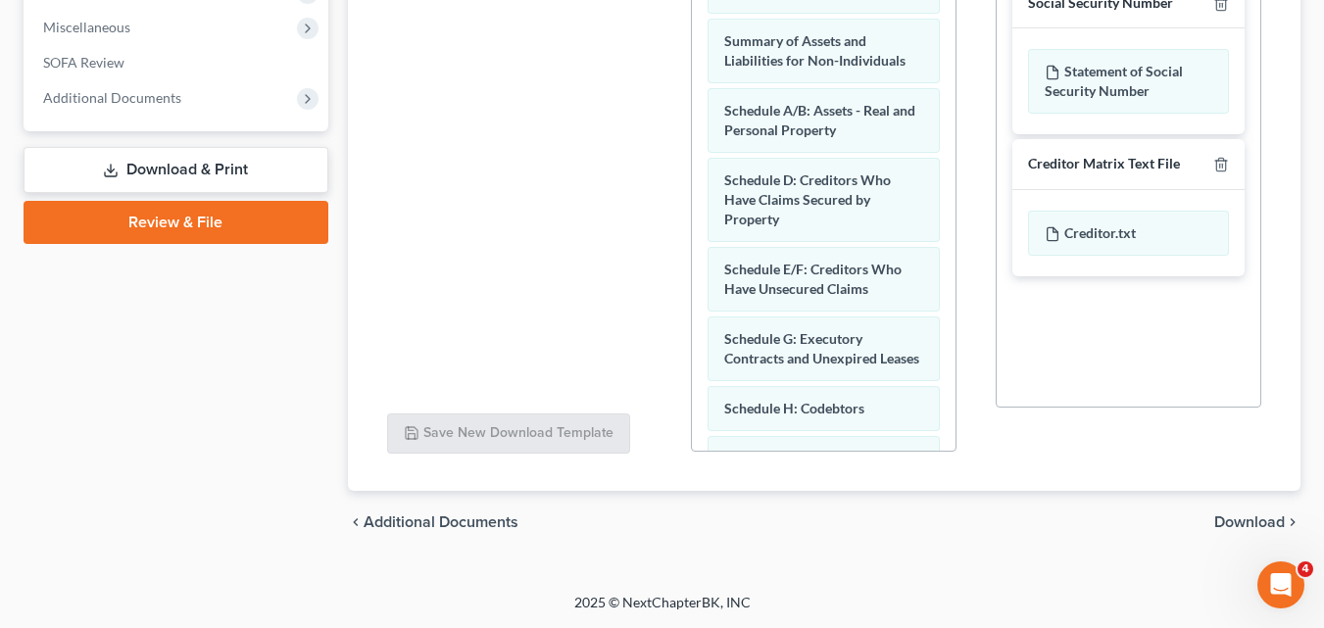
click at [1243, 518] on span "Download" at bounding box center [1249, 523] width 71 height 16
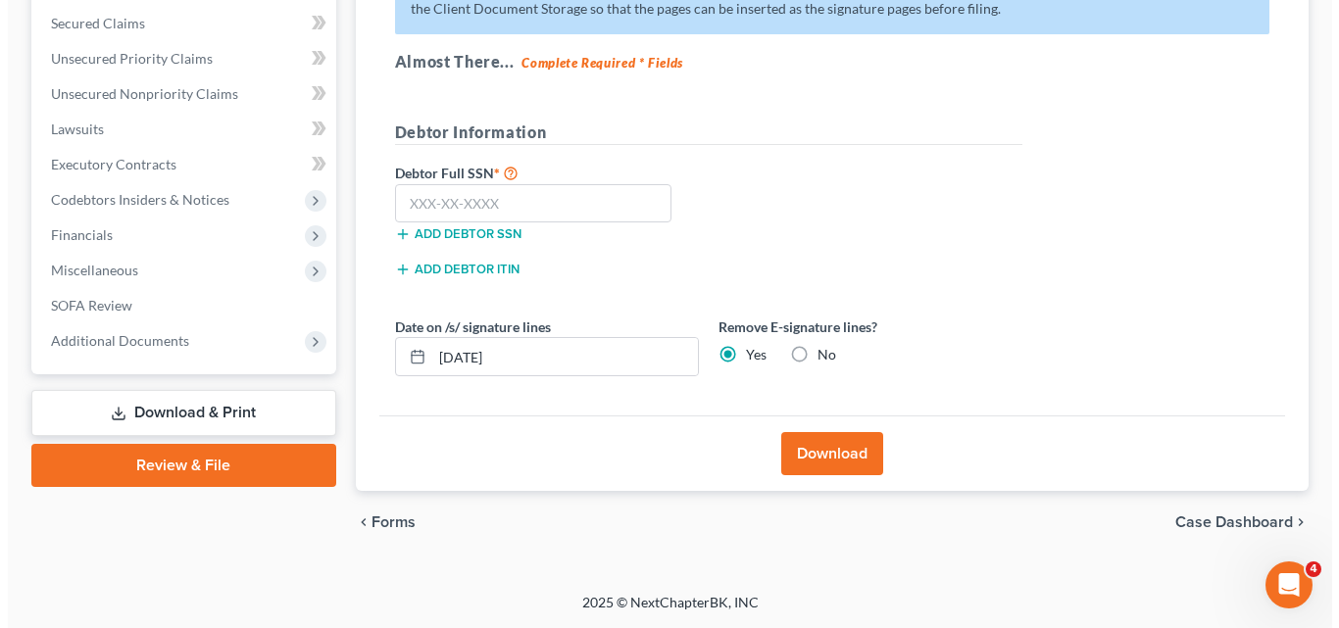
scroll to position [339, 0]
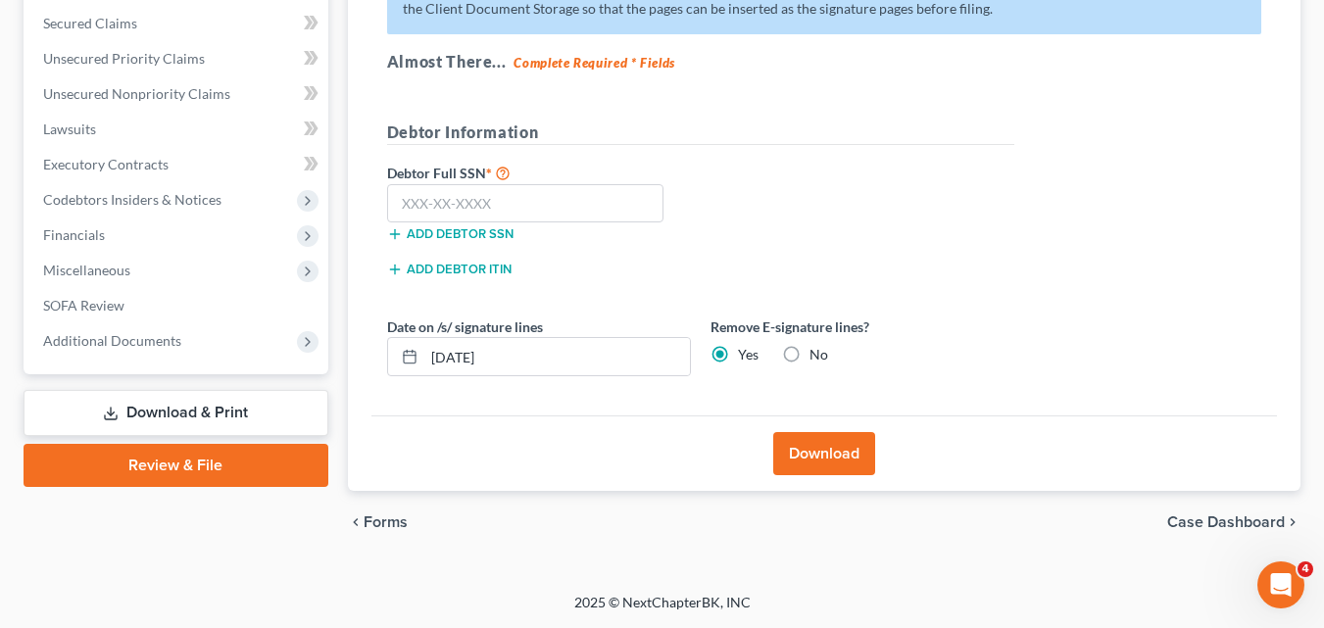
click at [830, 453] on button "Download" at bounding box center [824, 453] width 102 height 43
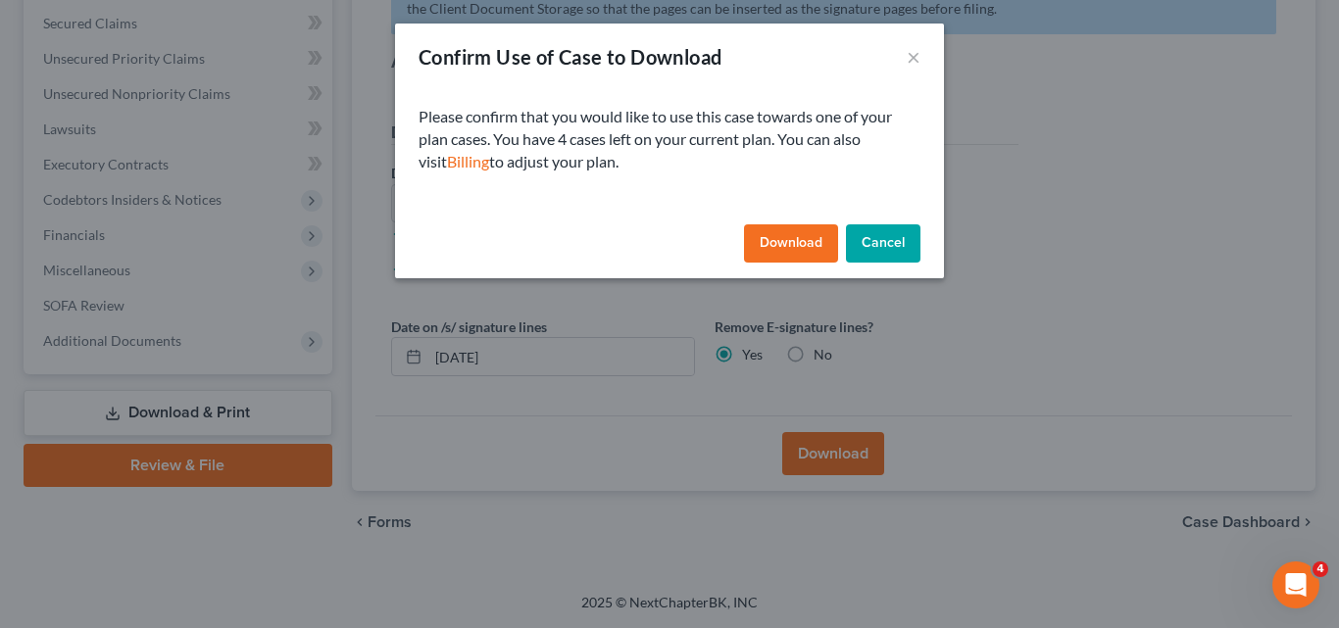
click at [806, 234] on button "Download" at bounding box center [791, 243] width 94 height 39
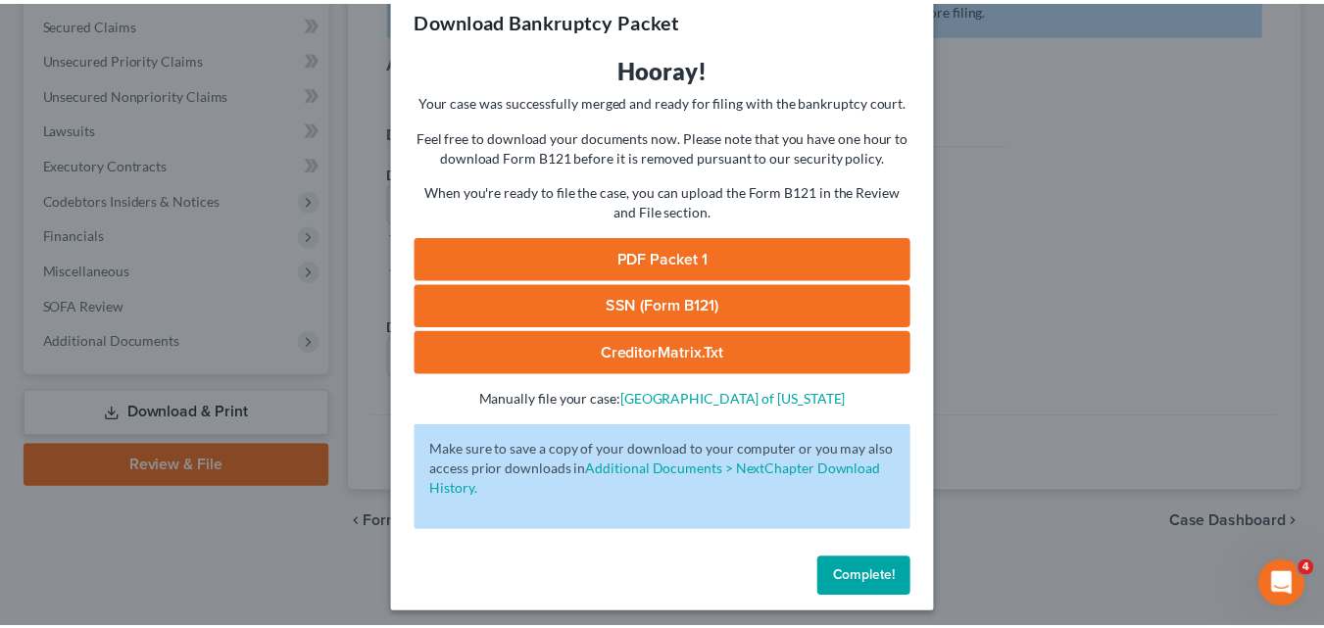
scroll to position [46, 0]
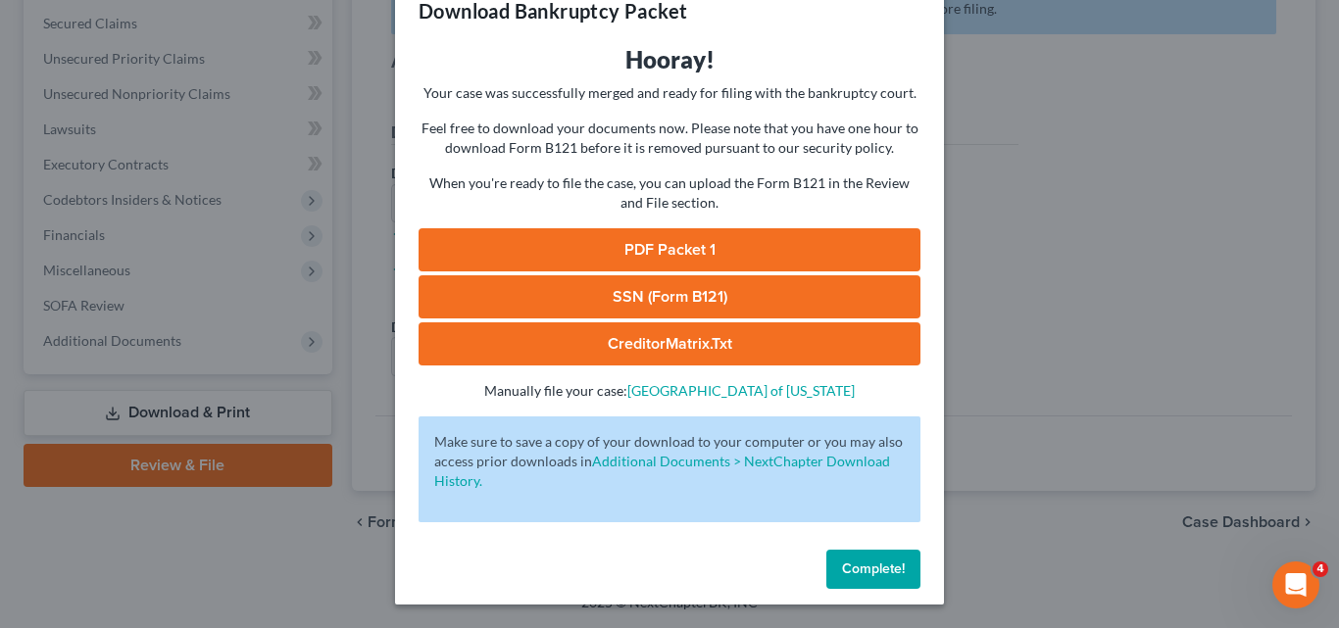
click at [653, 252] on link "PDF Packet 1" at bounding box center [670, 249] width 502 height 43
click at [660, 290] on link "SSN (Form B121)" at bounding box center [670, 296] width 502 height 43
click at [618, 340] on link "CreditorMatrix.txt" at bounding box center [670, 343] width 502 height 43
drag, startPoint x: 1044, startPoint y: 51, endPoint x: 1127, endPoint y: 106, distance: 99.8
click at [1061, 200] on div "Download Bankruptcy Packet Hooray! Your case was successfully merged and ready …" at bounding box center [669, 314] width 1339 height 628
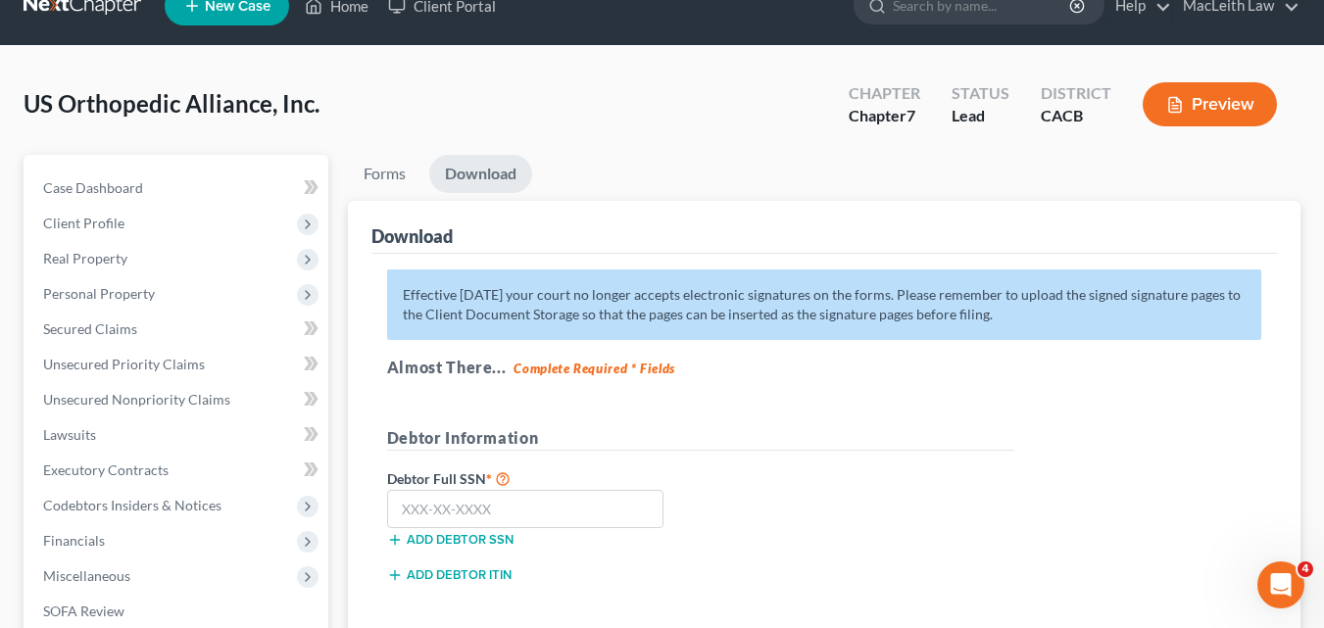
scroll to position [0, 0]
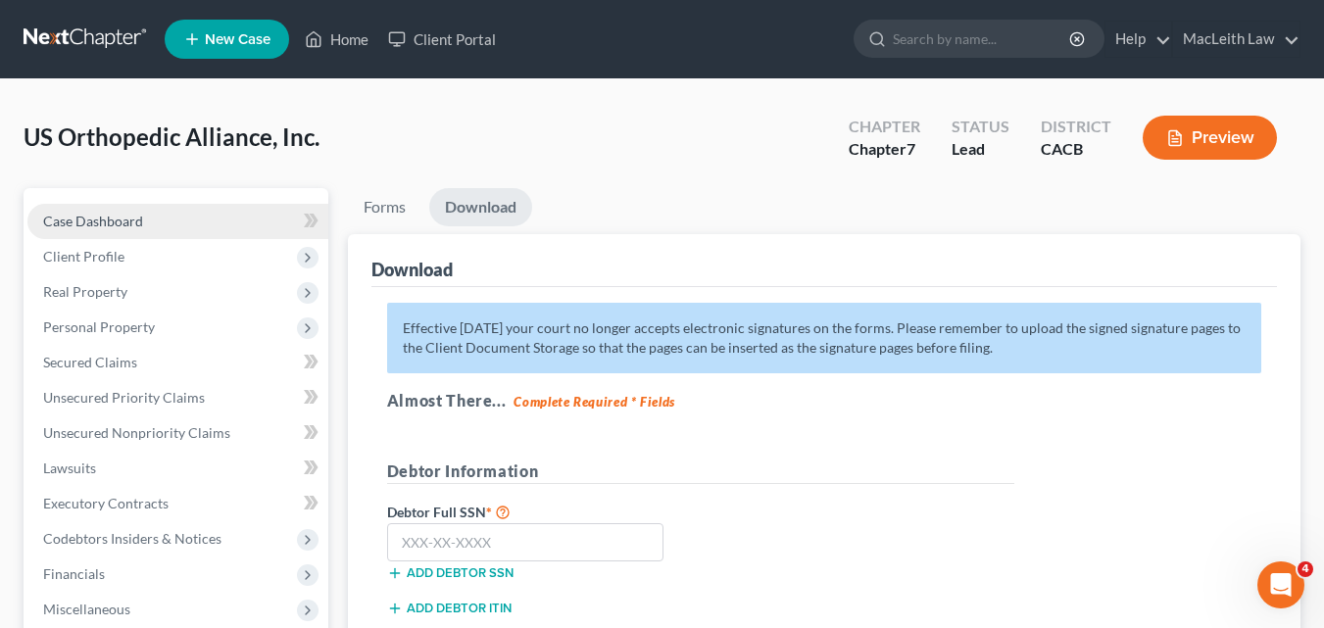
click at [84, 216] on span "Case Dashboard" at bounding box center [93, 221] width 100 height 17
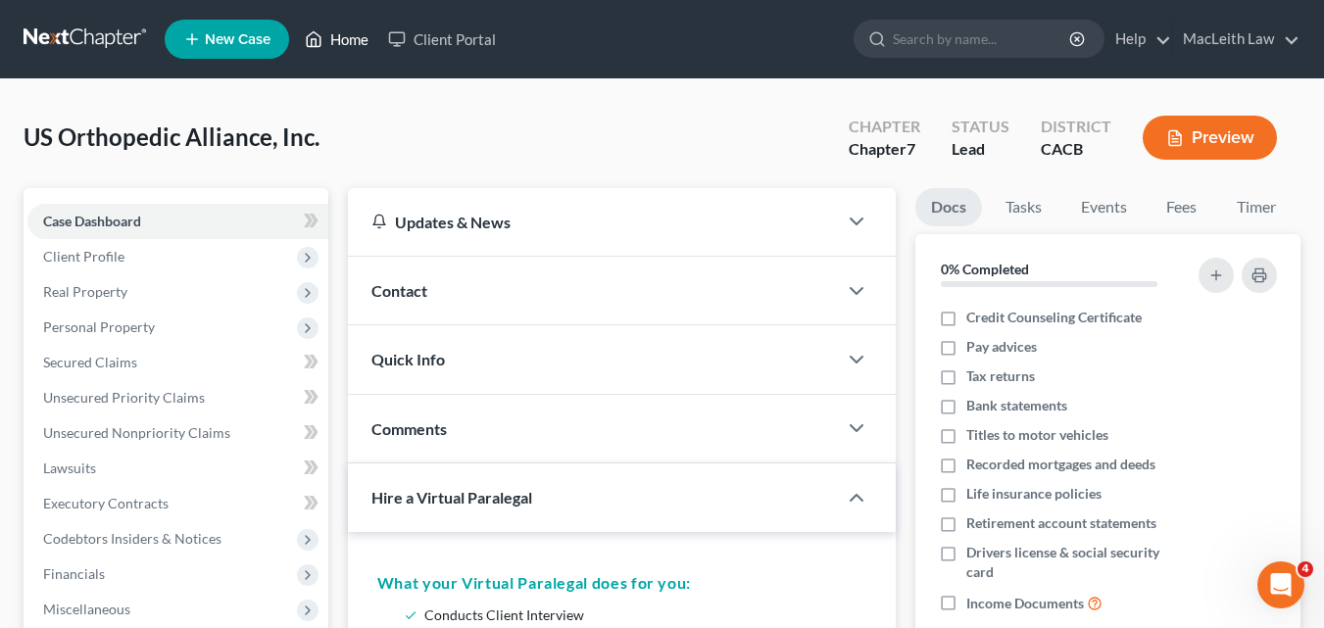
click at [360, 46] on link "Home" at bounding box center [336, 39] width 83 height 35
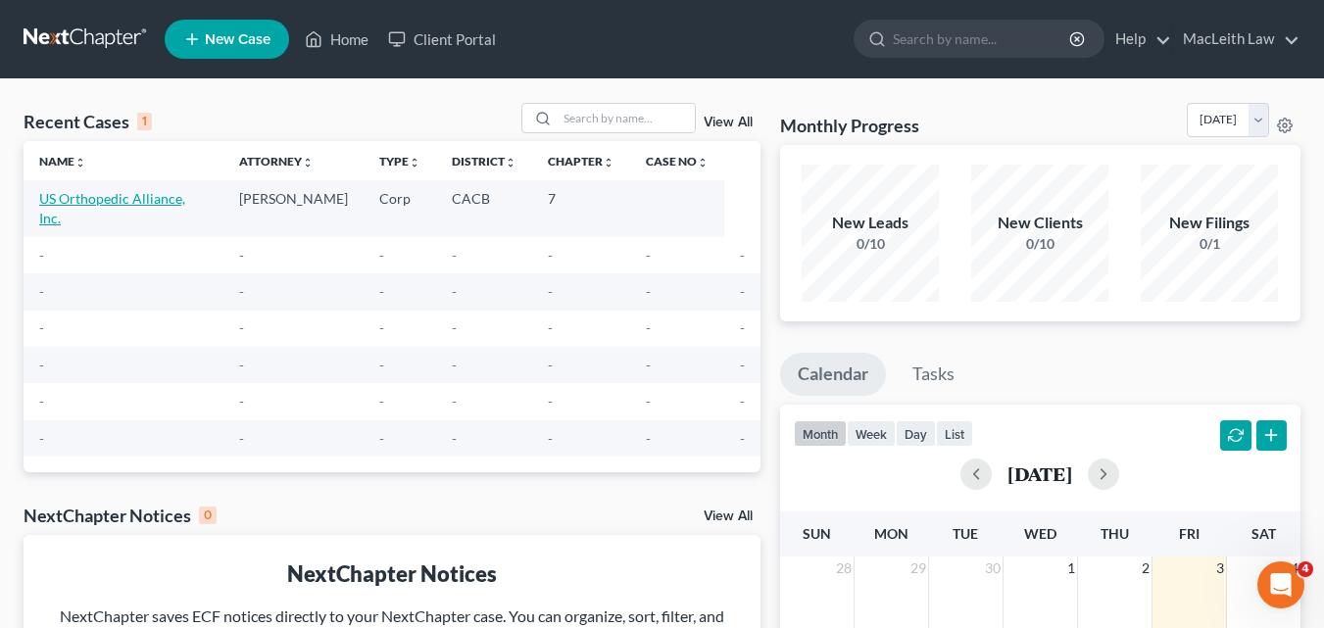
click at [141, 204] on link "US Orthopedic Alliance, Inc." at bounding box center [112, 208] width 146 height 36
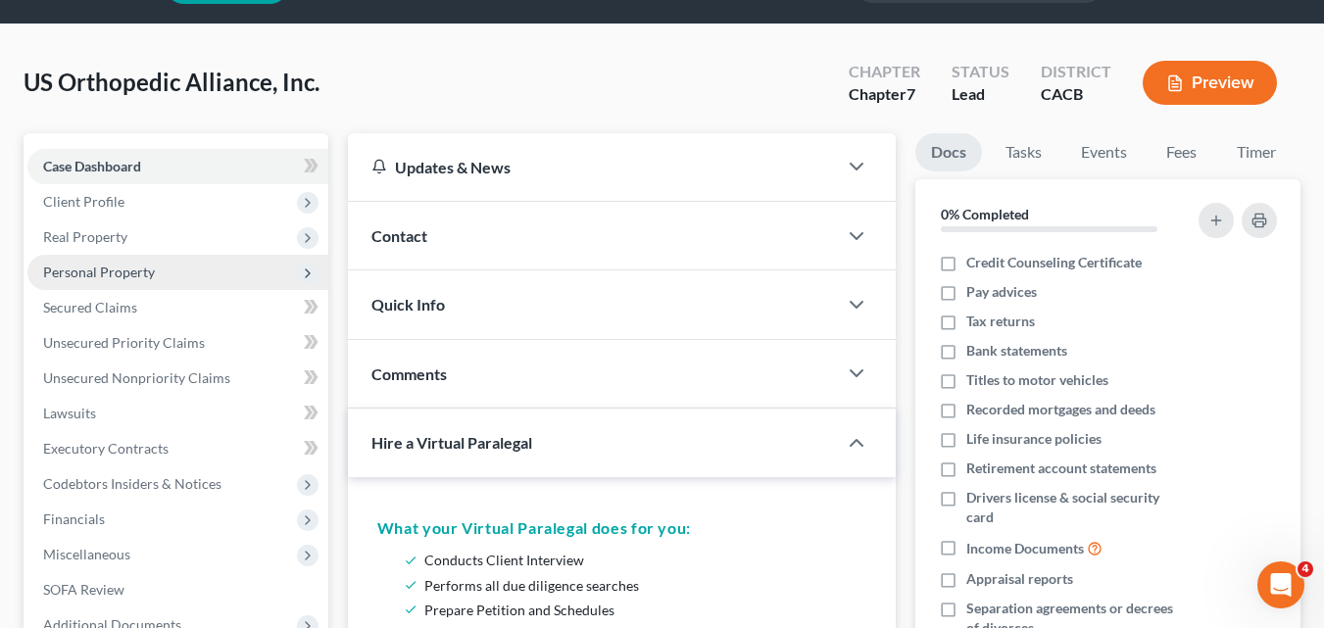
scroll to position [56, 0]
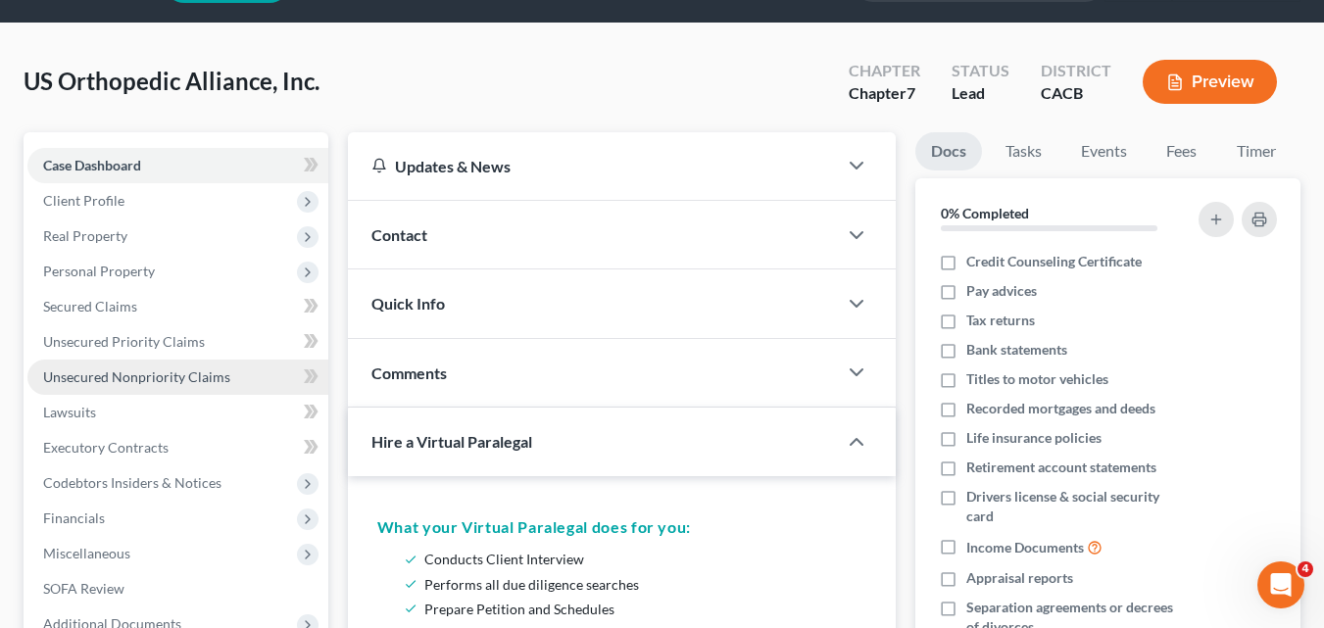
click at [101, 383] on span "Unsecured Nonpriority Claims" at bounding box center [136, 377] width 187 height 17
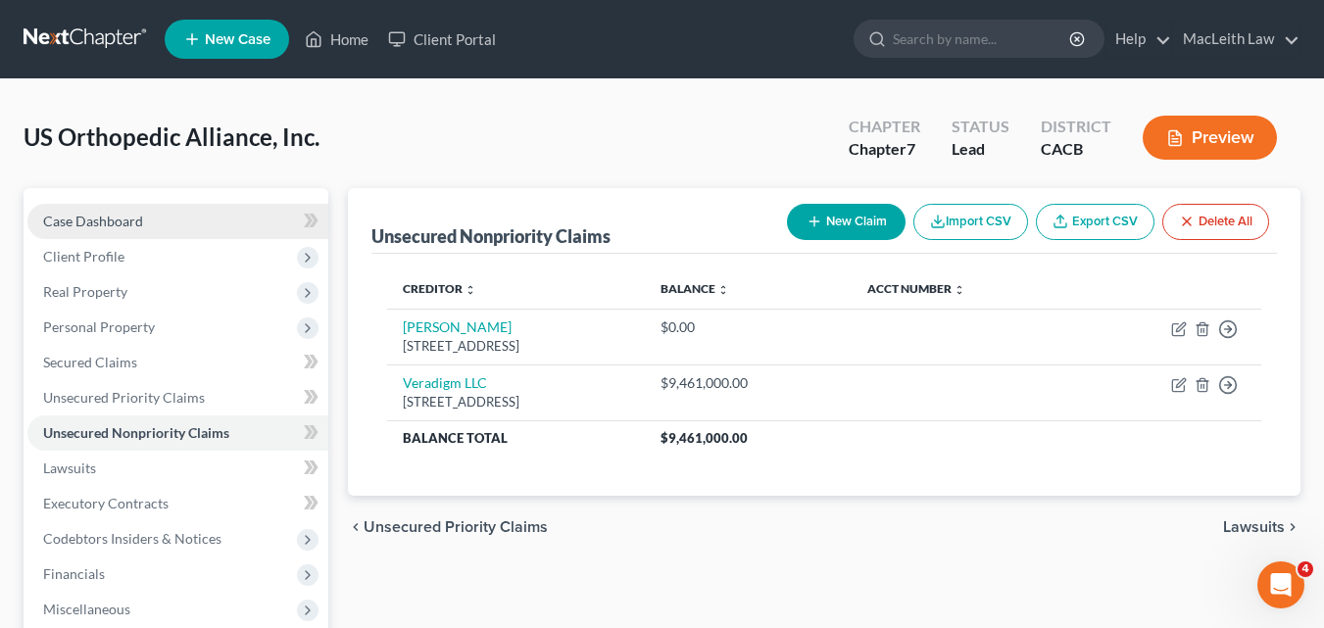
click at [118, 216] on span "Case Dashboard" at bounding box center [93, 221] width 100 height 17
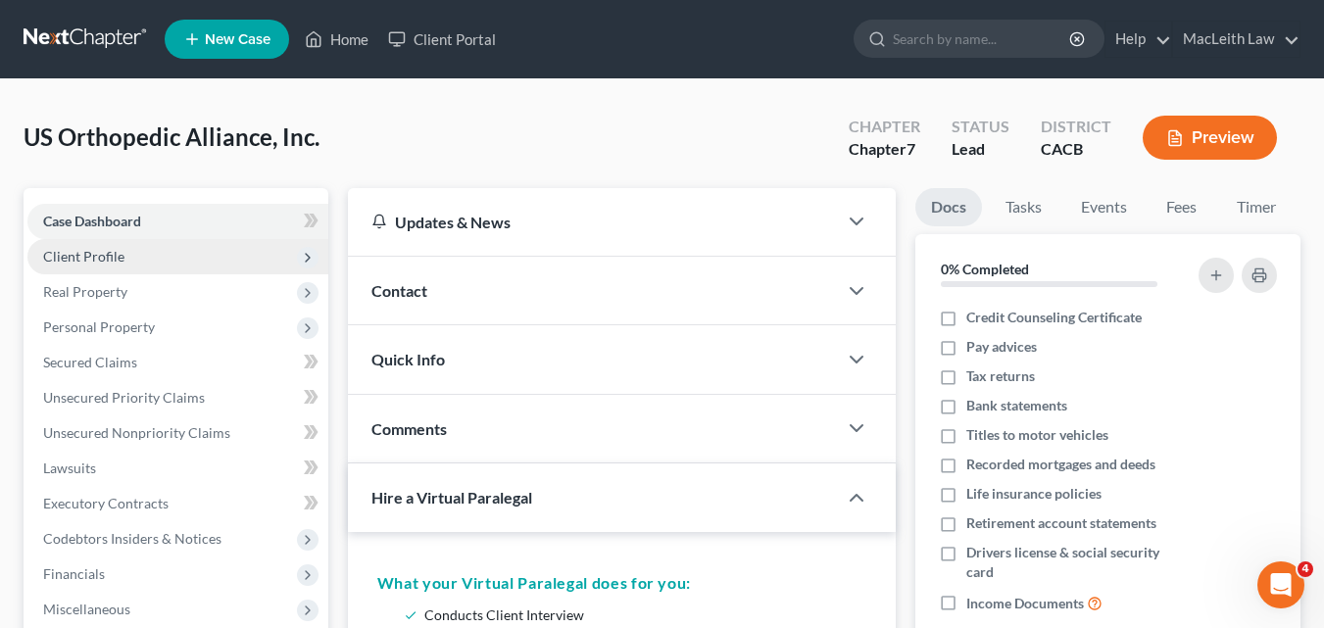
click at [76, 260] on span "Client Profile" at bounding box center [83, 256] width 81 height 17
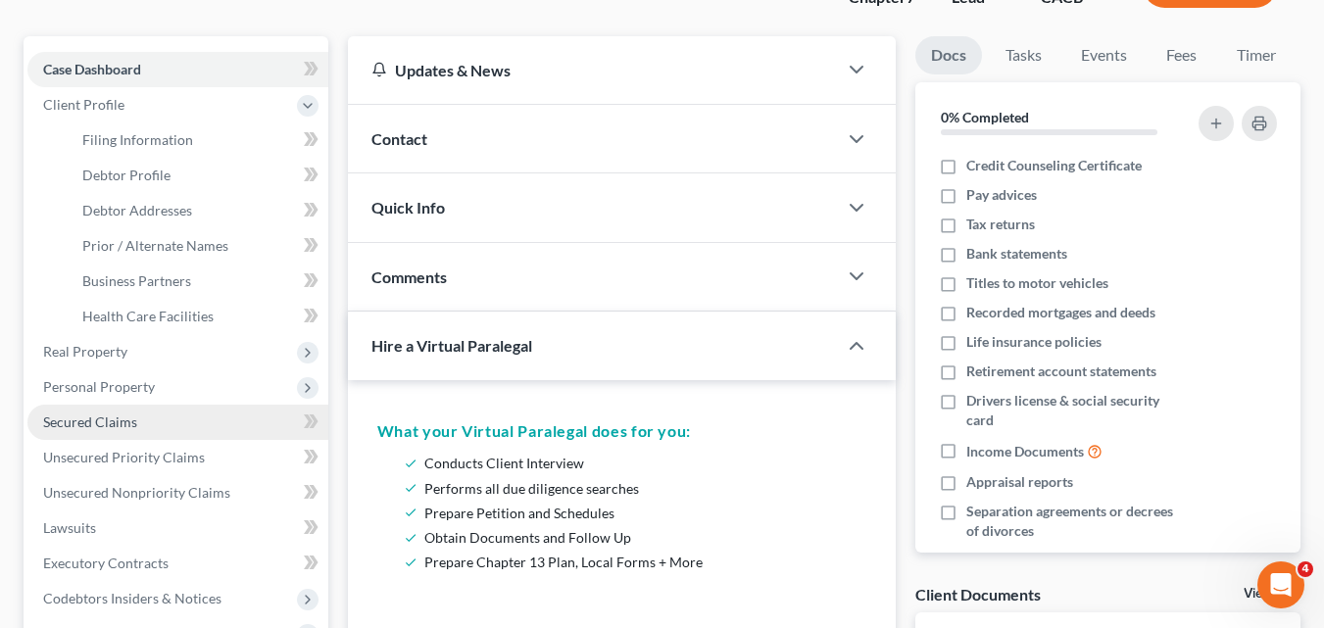
scroll to position [153, 0]
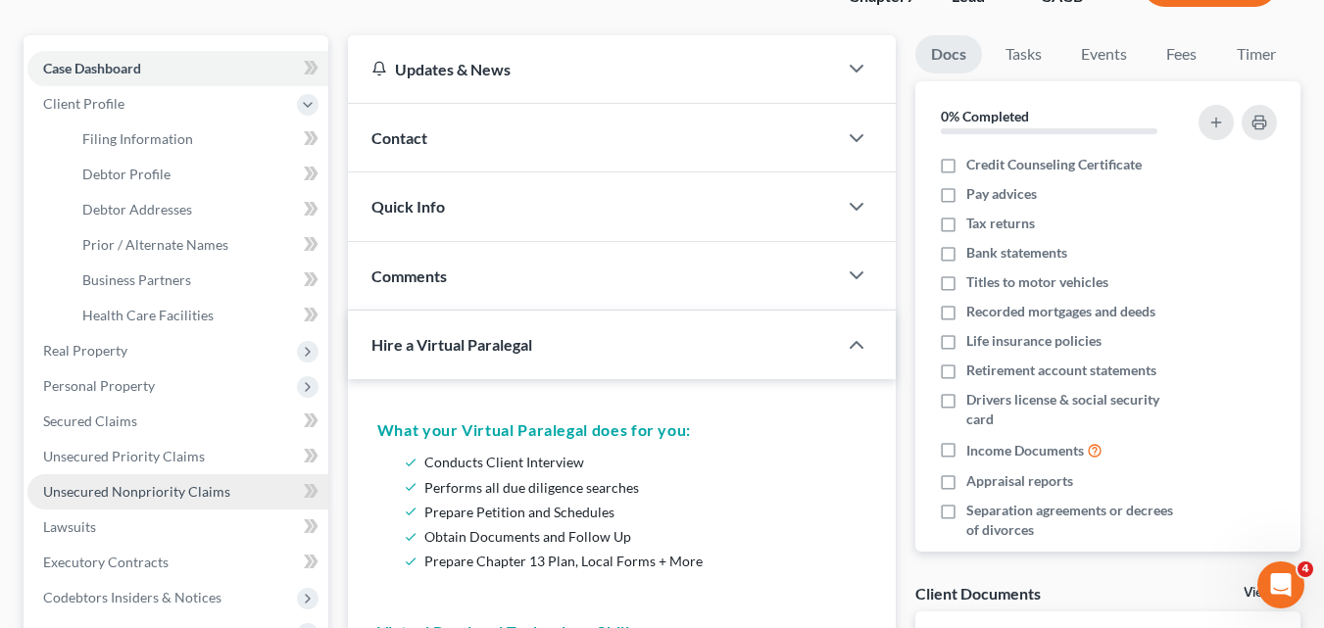
click at [87, 498] on span "Unsecured Nonpriority Claims" at bounding box center [136, 491] width 187 height 17
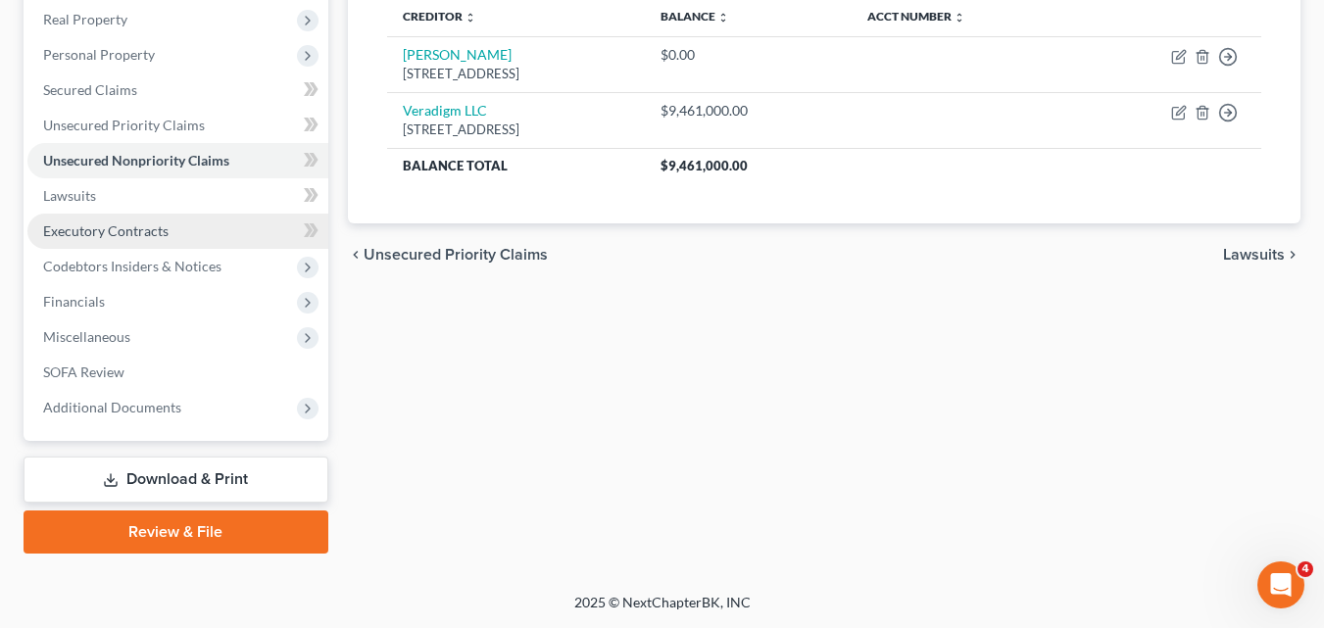
click at [145, 518] on link "Review & File" at bounding box center [176, 532] width 305 height 43
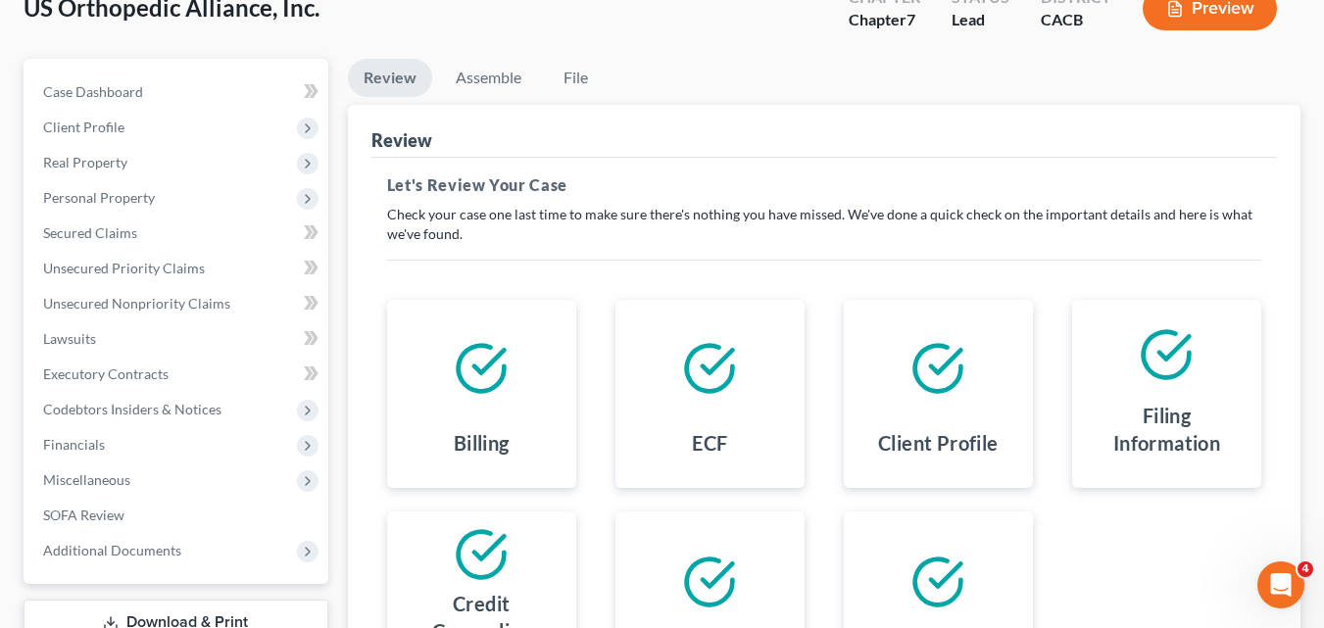
scroll to position [165, 0]
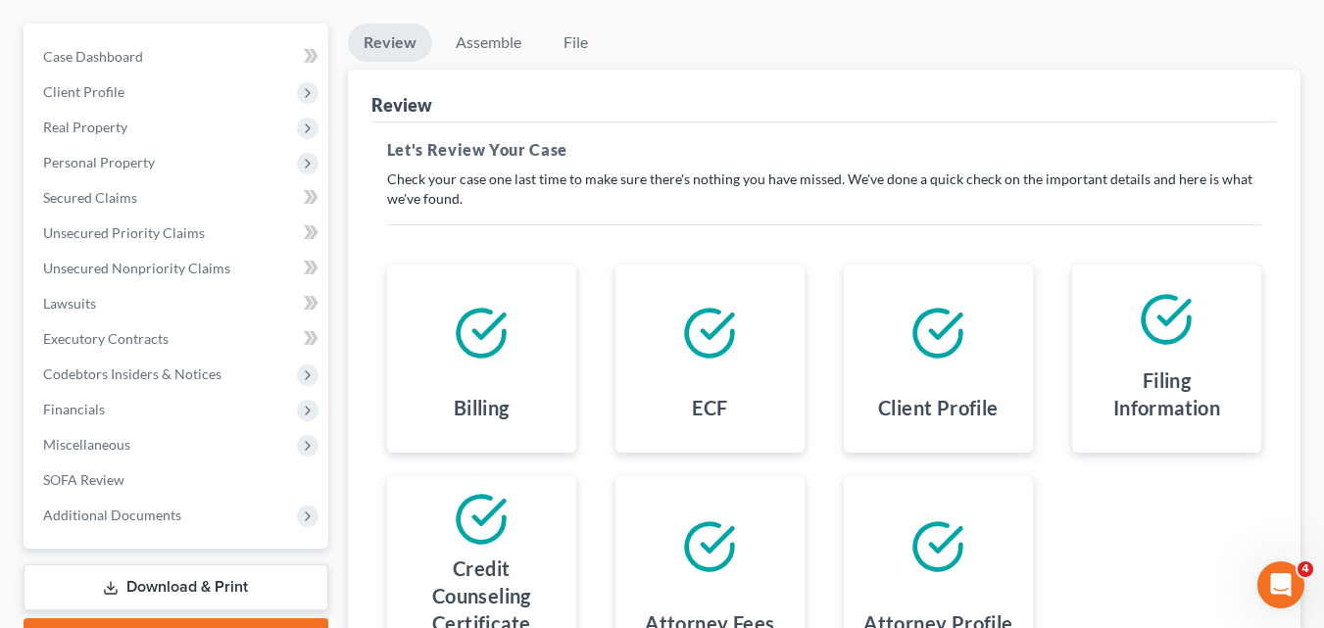
click at [1154, 303] on icon at bounding box center [1167, 319] width 46 height 46
click at [1154, 339] on icon at bounding box center [1167, 319] width 46 height 46
drag, startPoint x: 326, startPoint y: 193, endPoint x: 396, endPoint y: 39, distance: 168.9
click at [396, 39] on link "Review" at bounding box center [390, 43] width 84 height 38
click at [400, 39] on link "Review" at bounding box center [390, 43] width 84 height 38
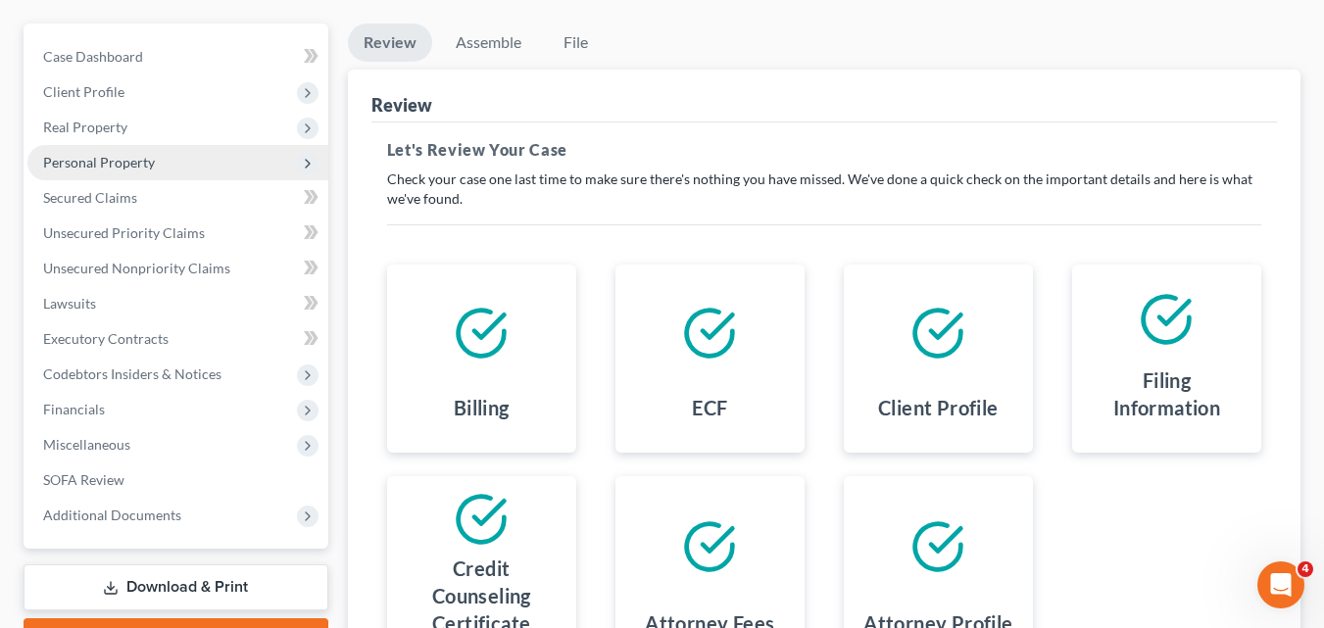
scroll to position [0, 0]
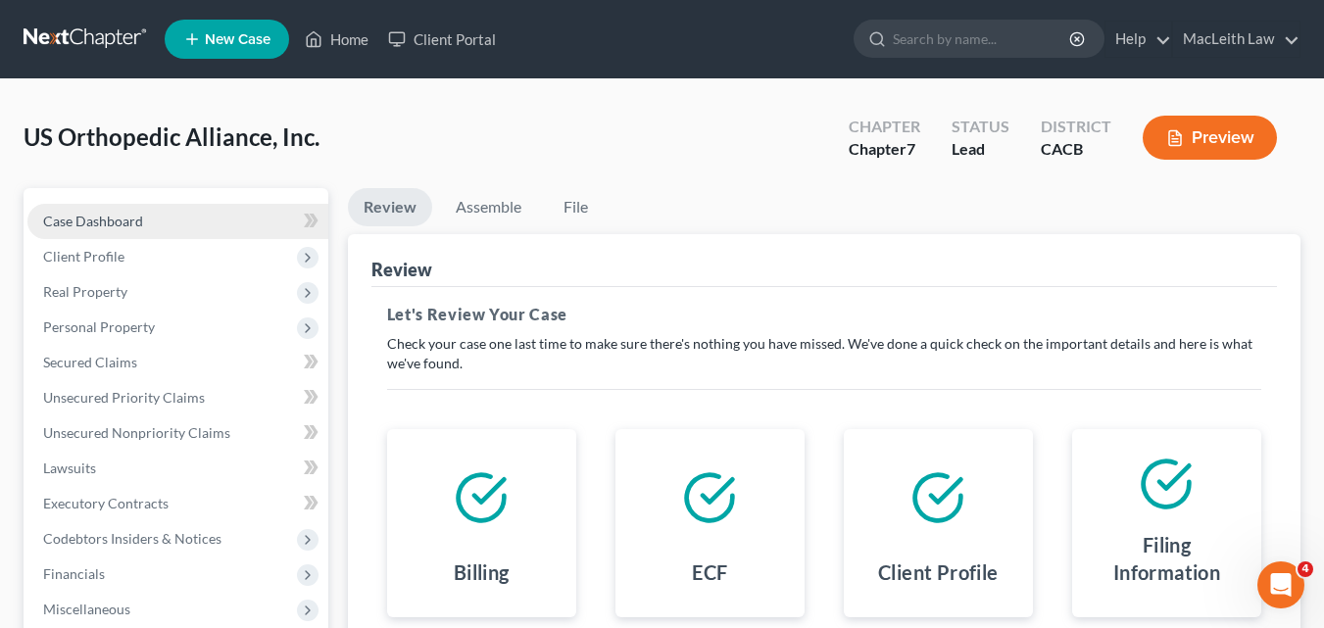
click at [73, 218] on span "Case Dashboard" at bounding box center [93, 221] width 100 height 17
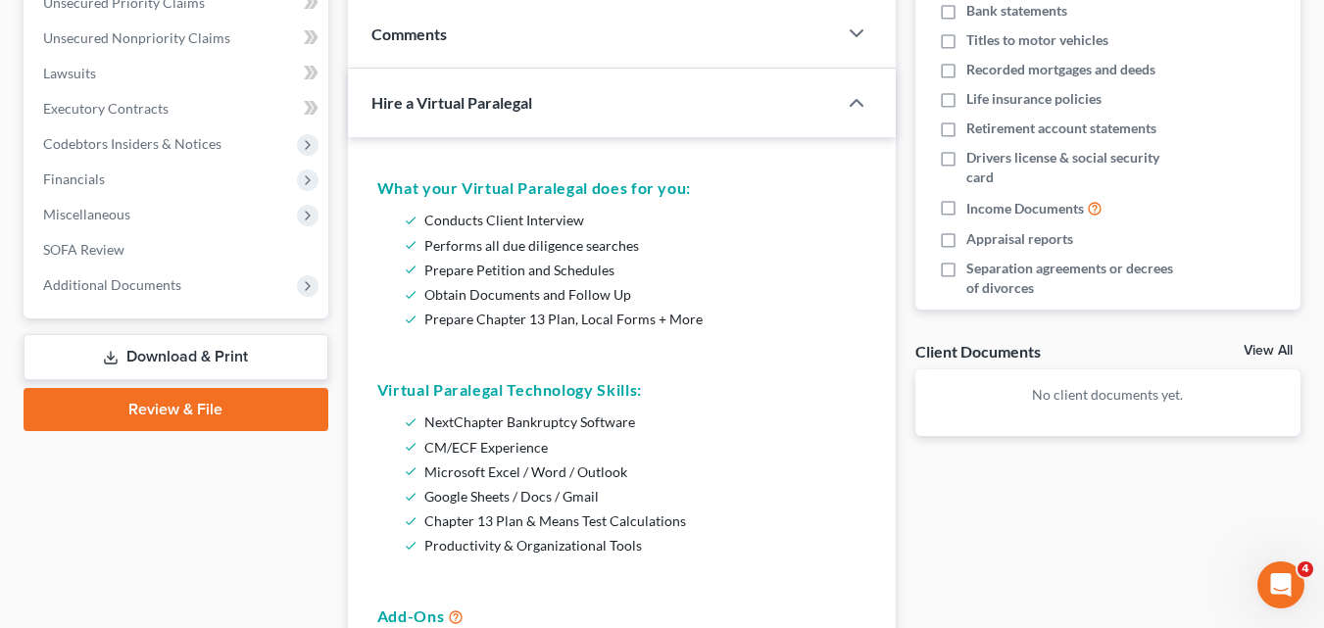
scroll to position [399, 0]
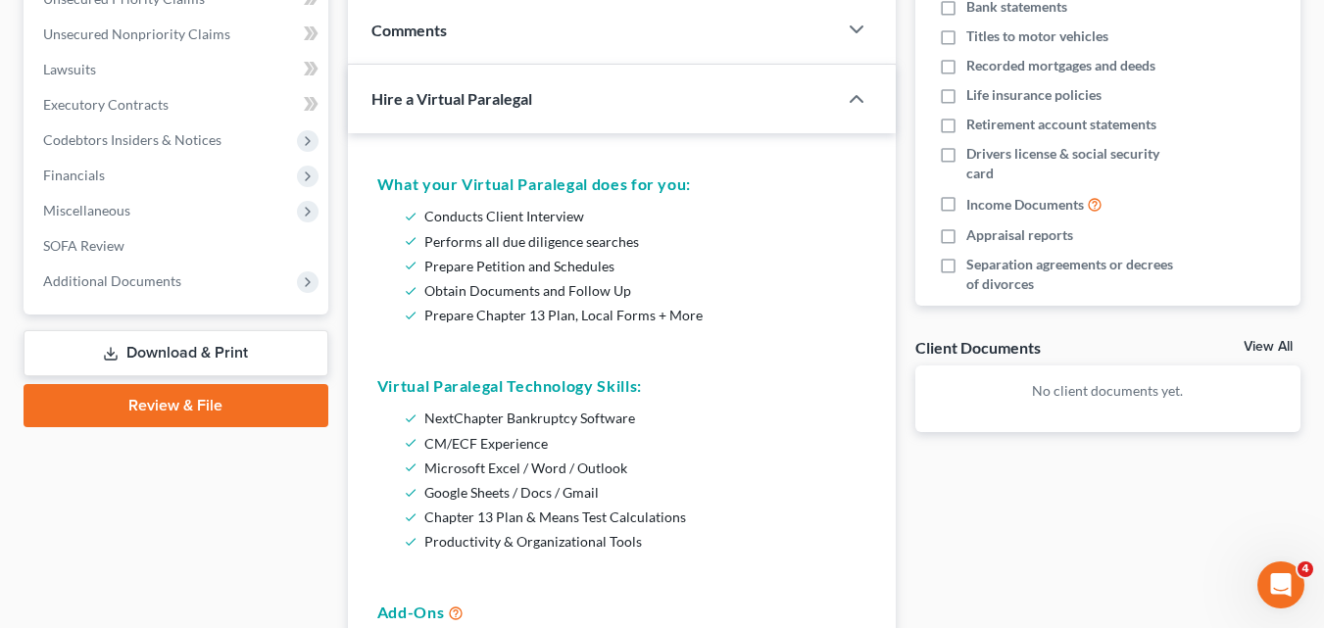
click at [610, 89] on div "Hire a Virtual Paralegal" at bounding box center [579, 99] width 462 height 68
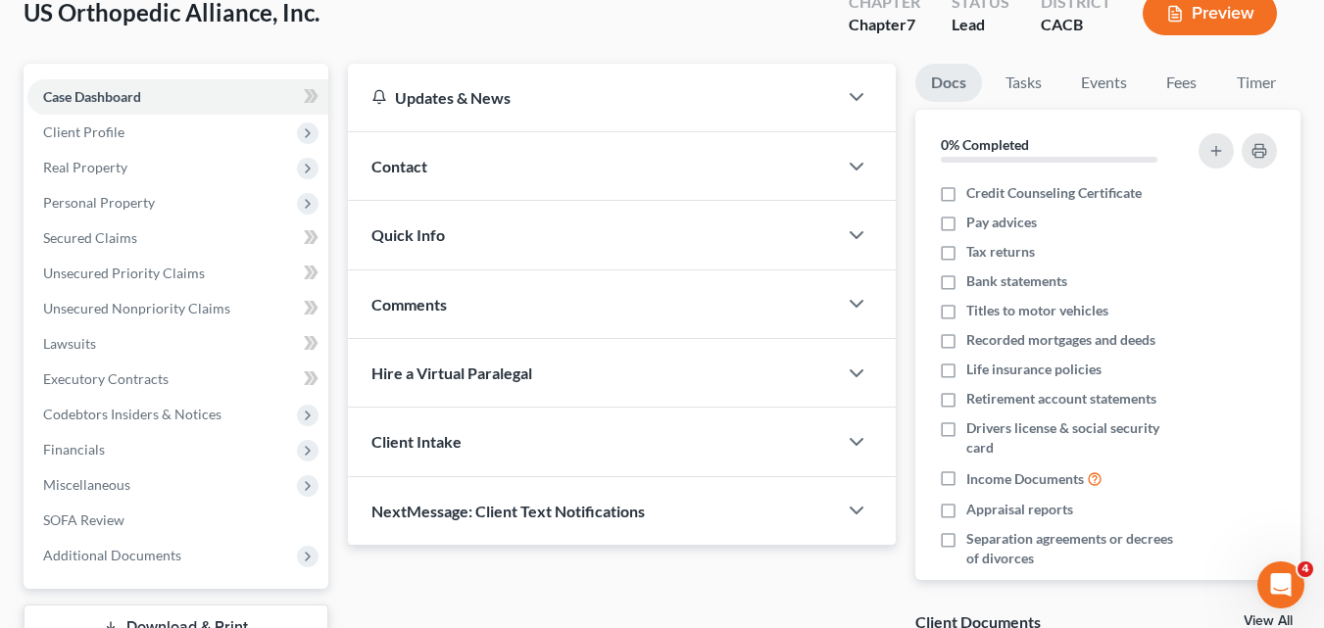
scroll to position [128, 0]
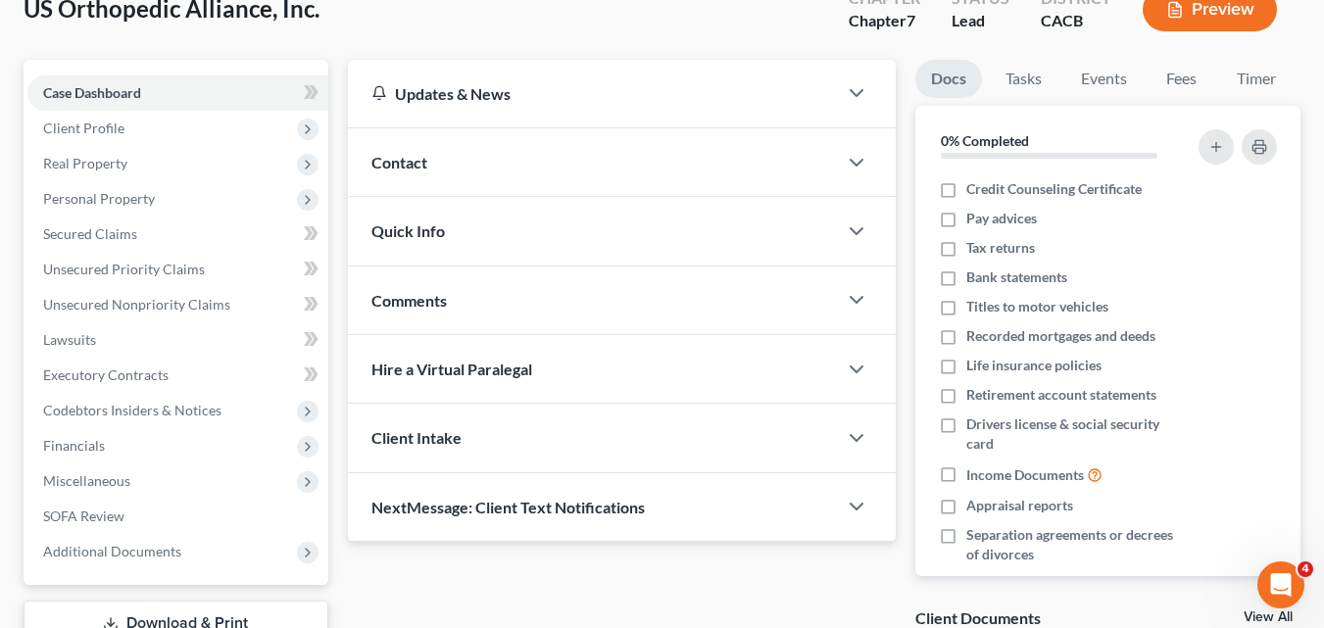
click at [383, 238] on span "Quick Info" at bounding box center [408, 231] width 74 height 19
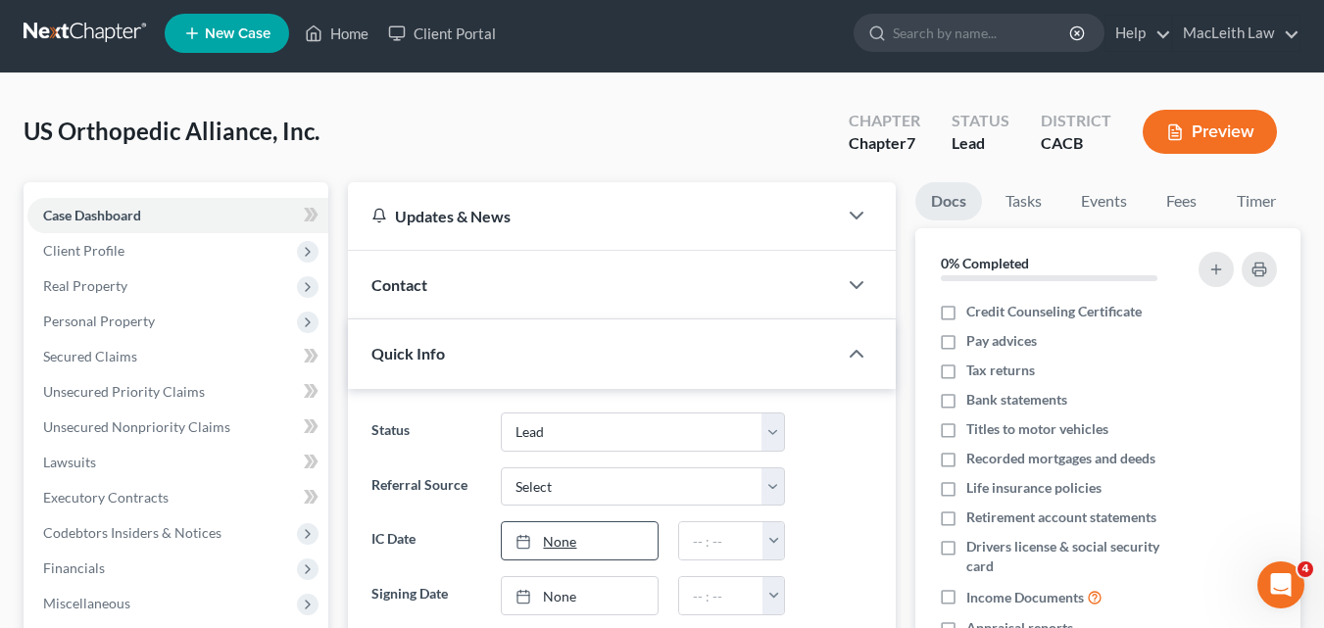
scroll to position [0, 0]
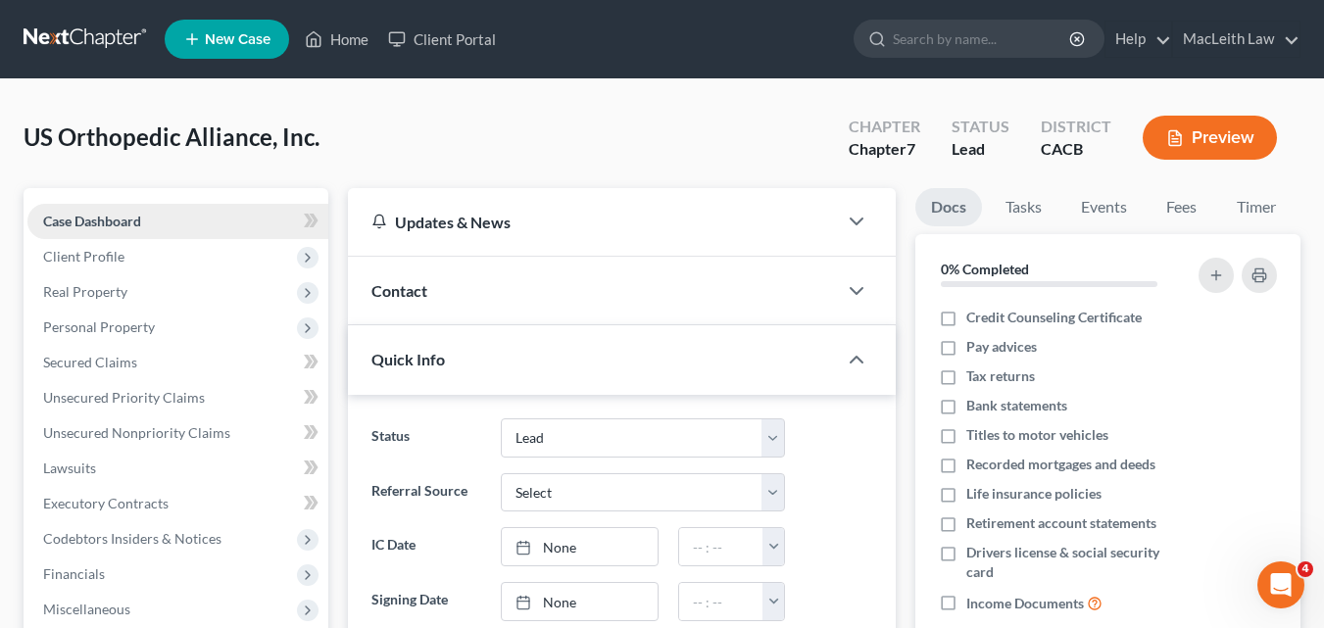
click at [111, 226] on span "Case Dashboard" at bounding box center [92, 221] width 98 height 17
click at [367, 37] on link "Home" at bounding box center [336, 39] width 83 height 35
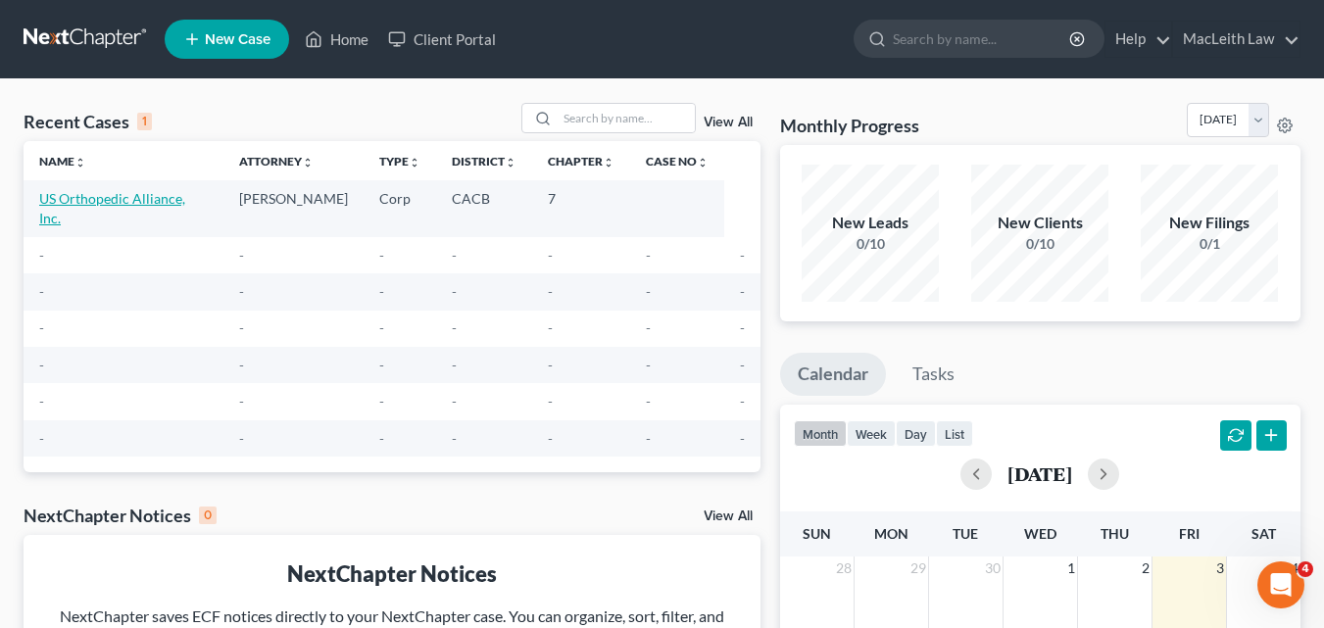
click at [124, 198] on link "US Orthopedic Alliance, Inc." at bounding box center [112, 208] width 146 height 36
select select "10"
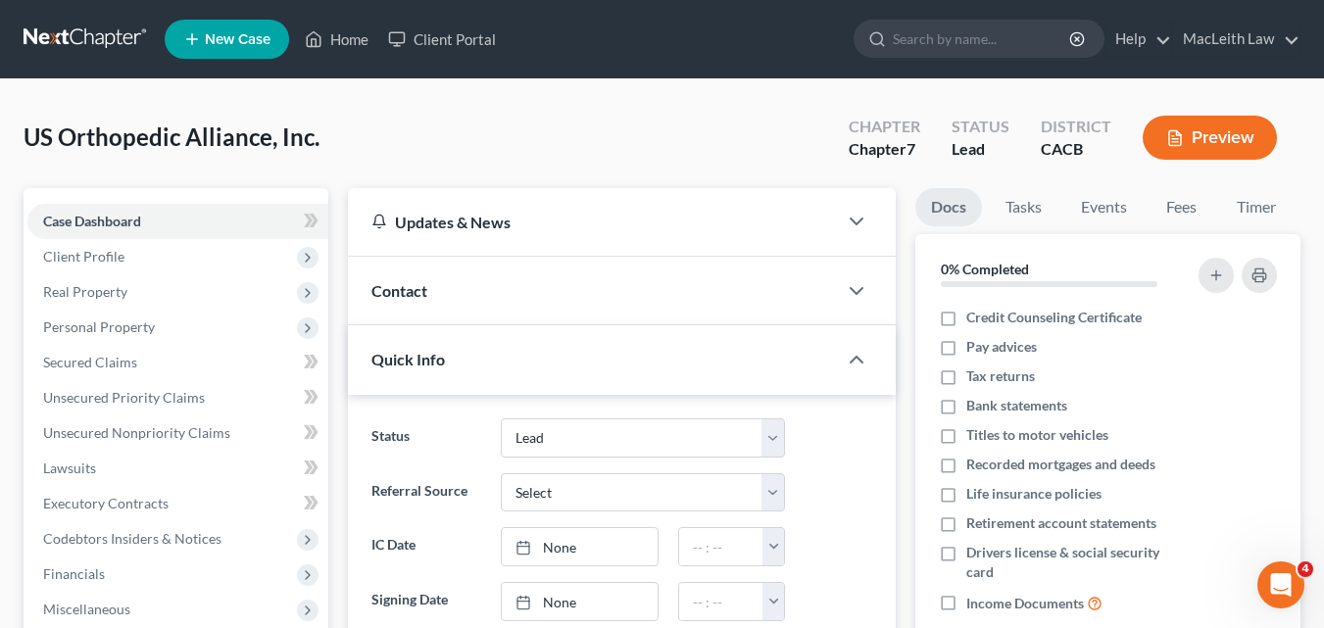
click at [404, 366] on span "Quick Info" at bounding box center [408, 359] width 74 height 19
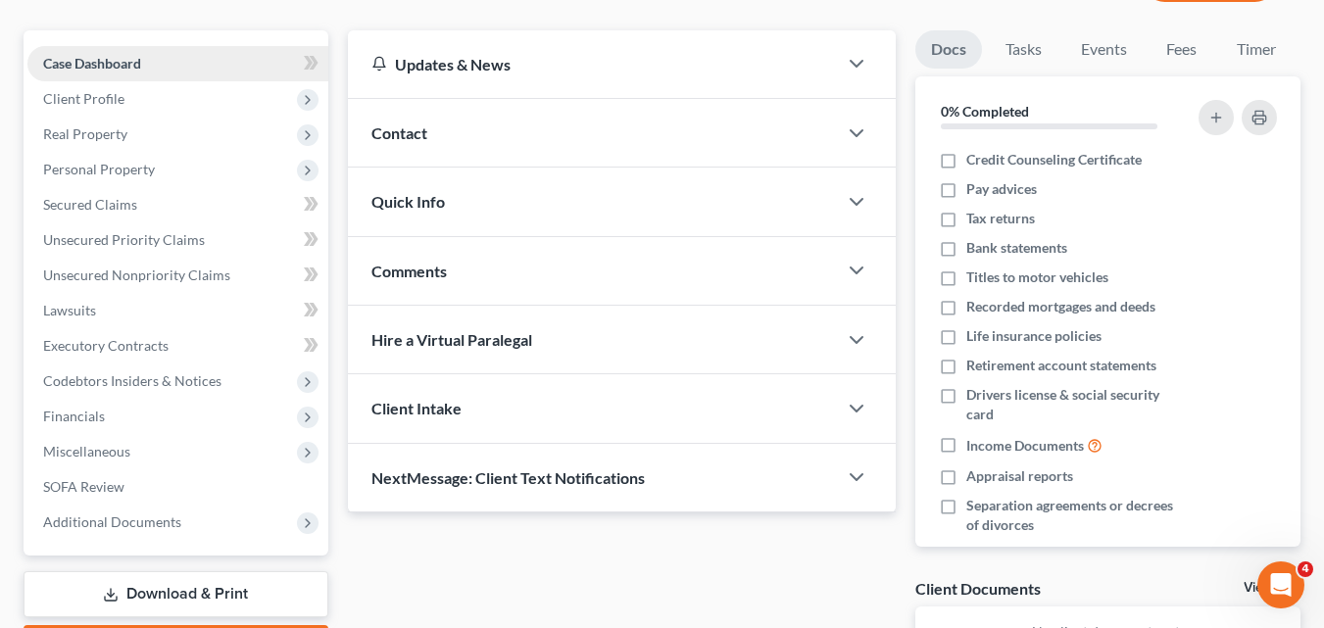
scroll to position [160, 0]
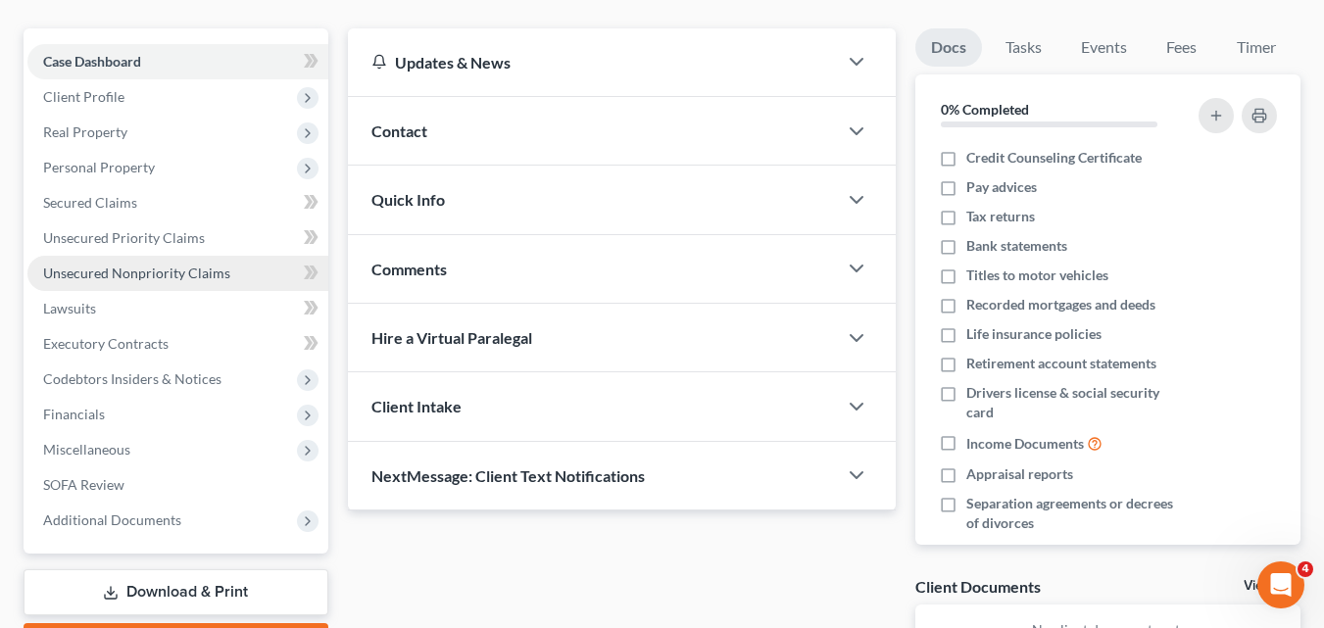
click at [87, 270] on span "Unsecured Nonpriority Claims" at bounding box center [136, 273] width 187 height 17
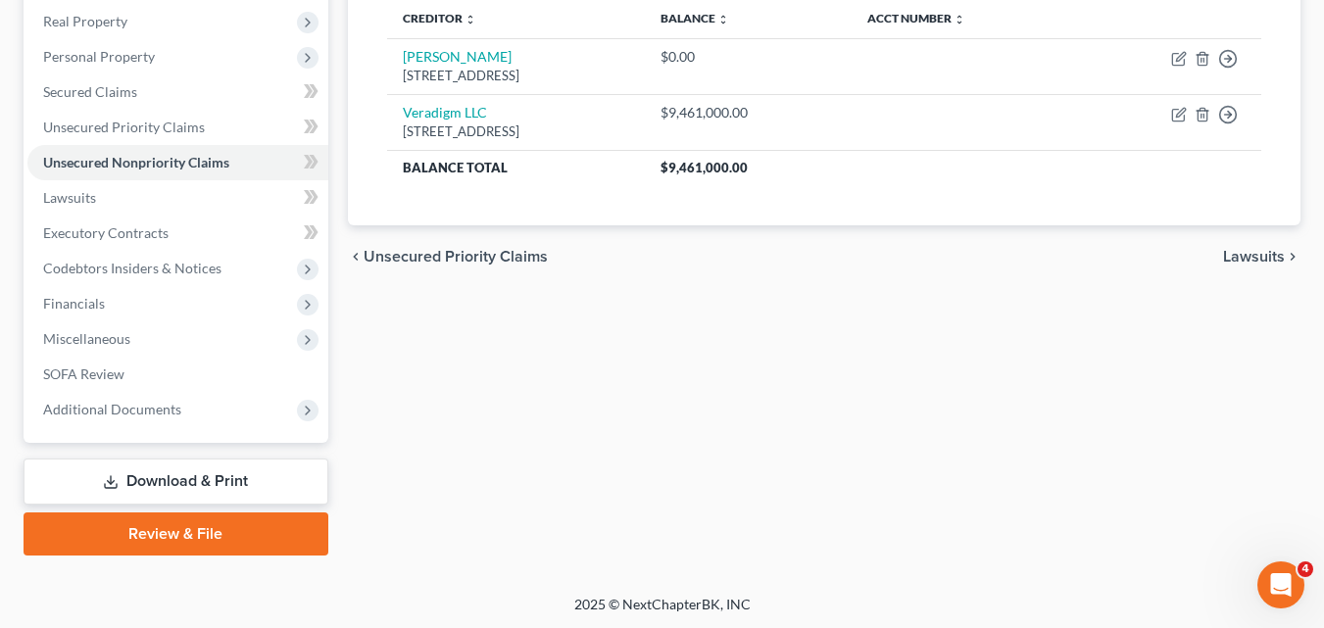
scroll to position [272, 0]
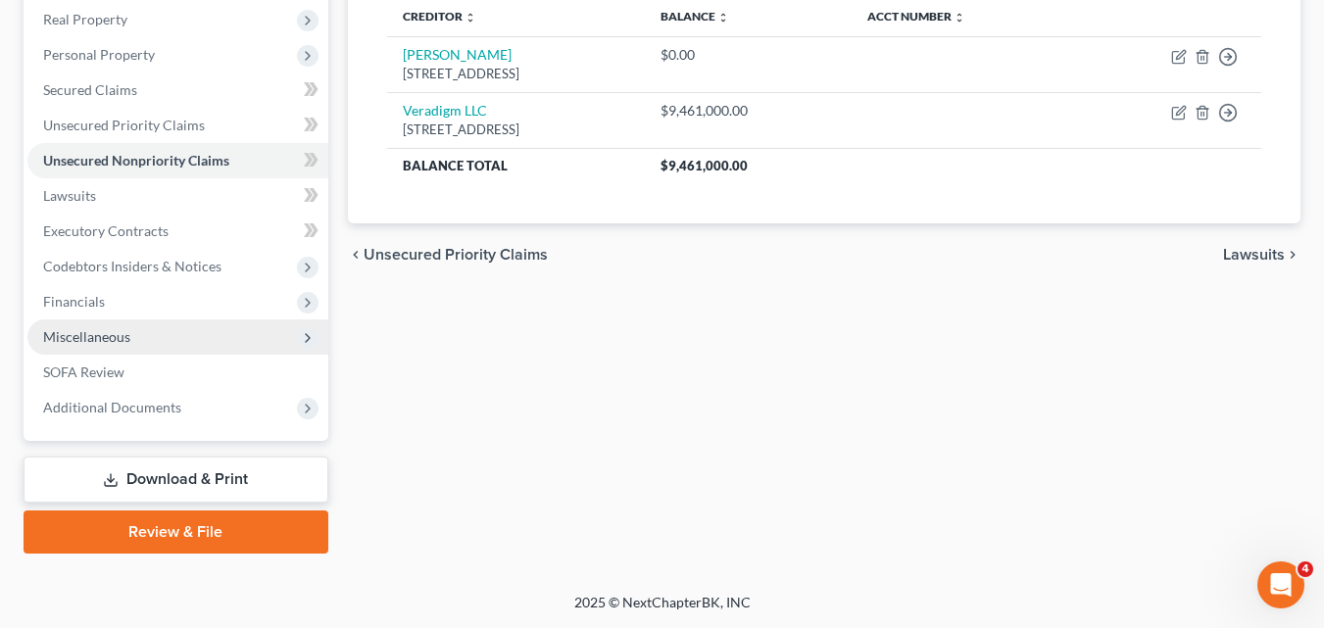
click at [108, 338] on span "Miscellaneous" at bounding box center [86, 336] width 87 height 17
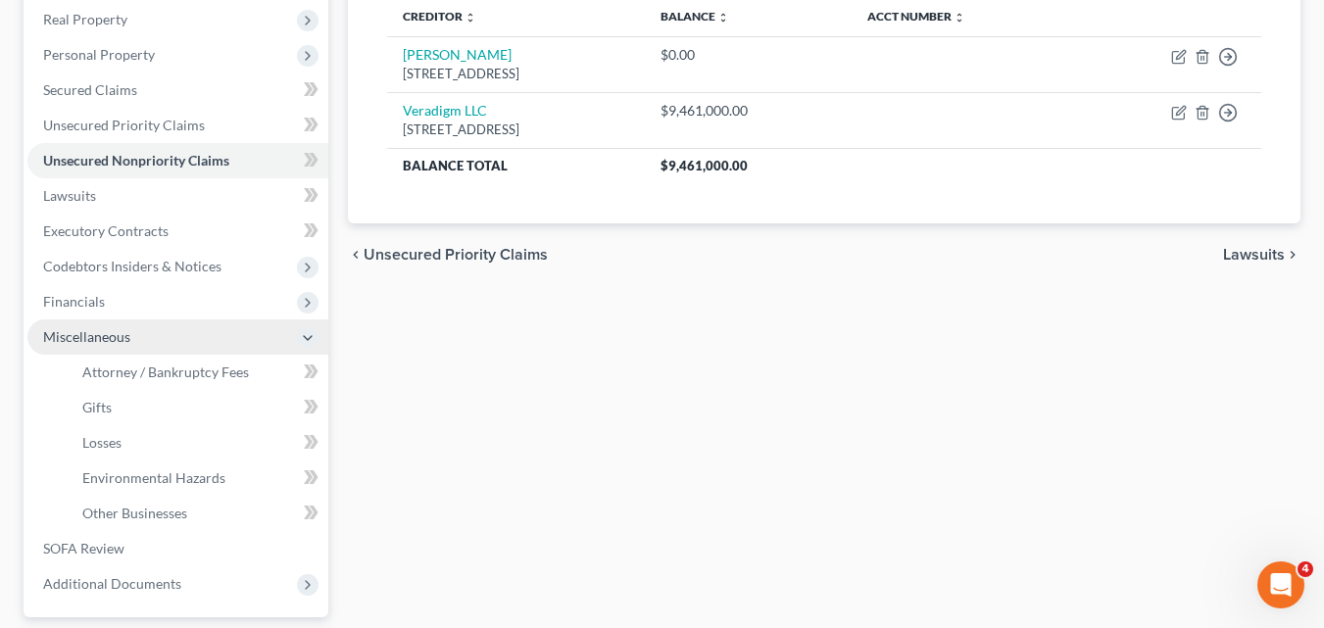
click at [108, 337] on span "Miscellaneous" at bounding box center [86, 336] width 87 height 17
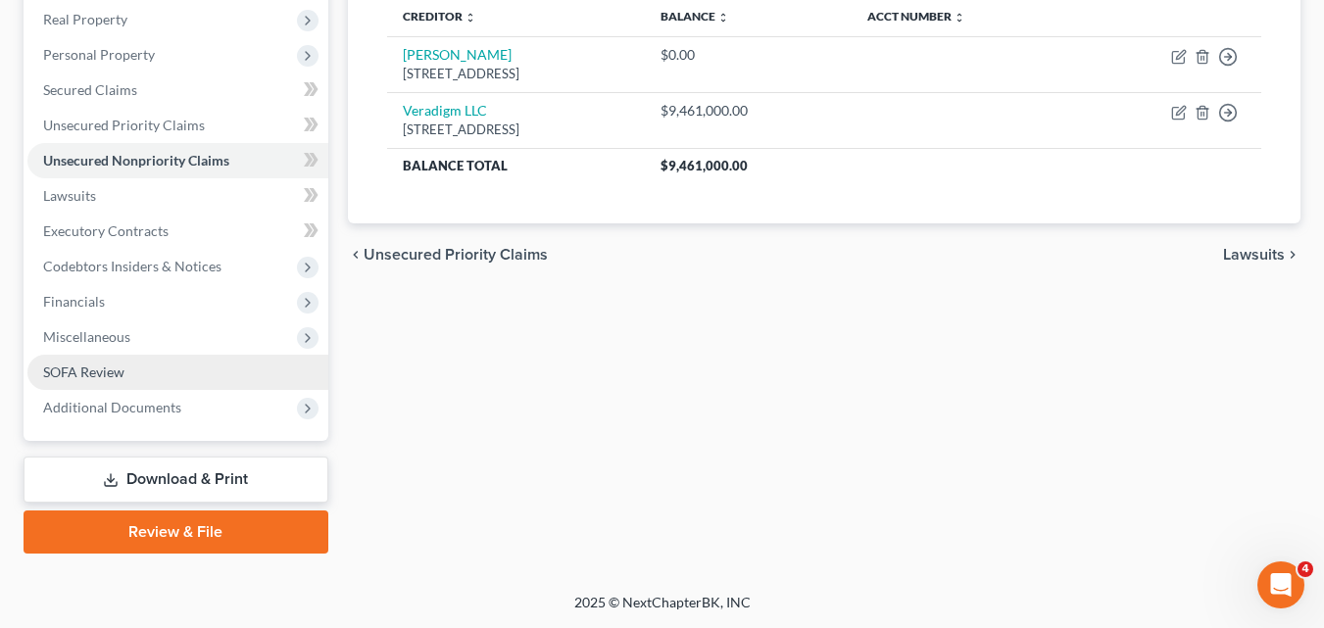
click at [86, 378] on span "SOFA Review" at bounding box center [83, 372] width 81 height 17
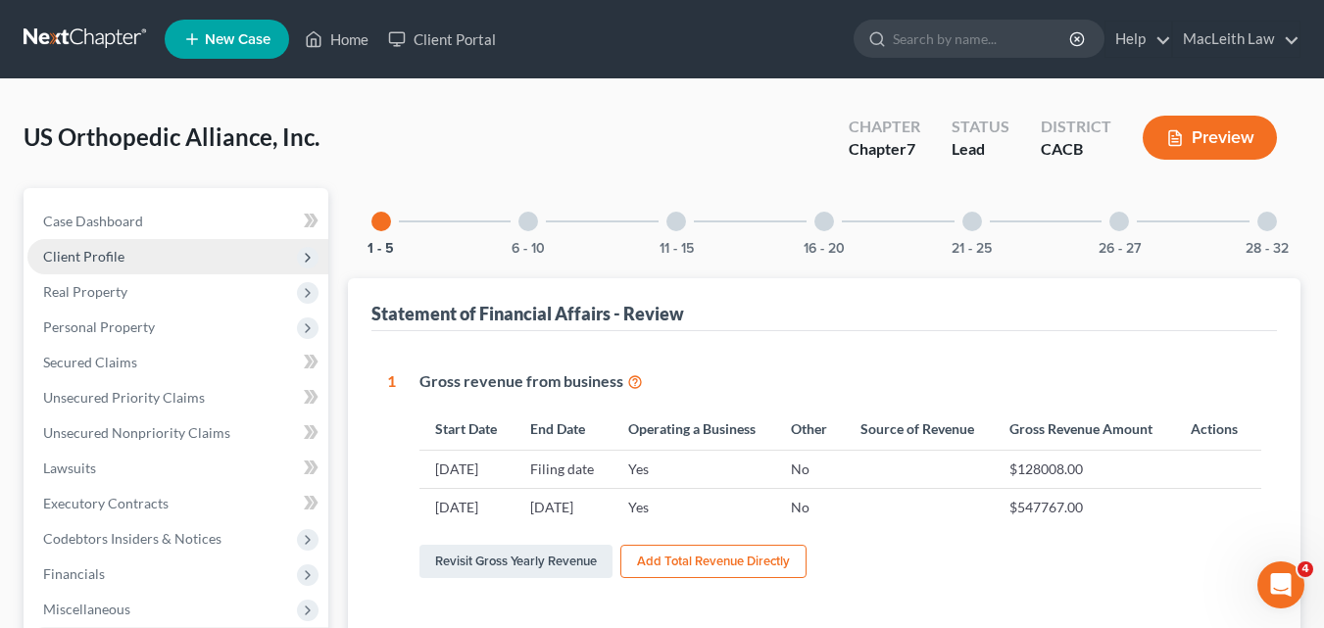
click at [72, 256] on span "Client Profile" at bounding box center [83, 256] width 81 height 17
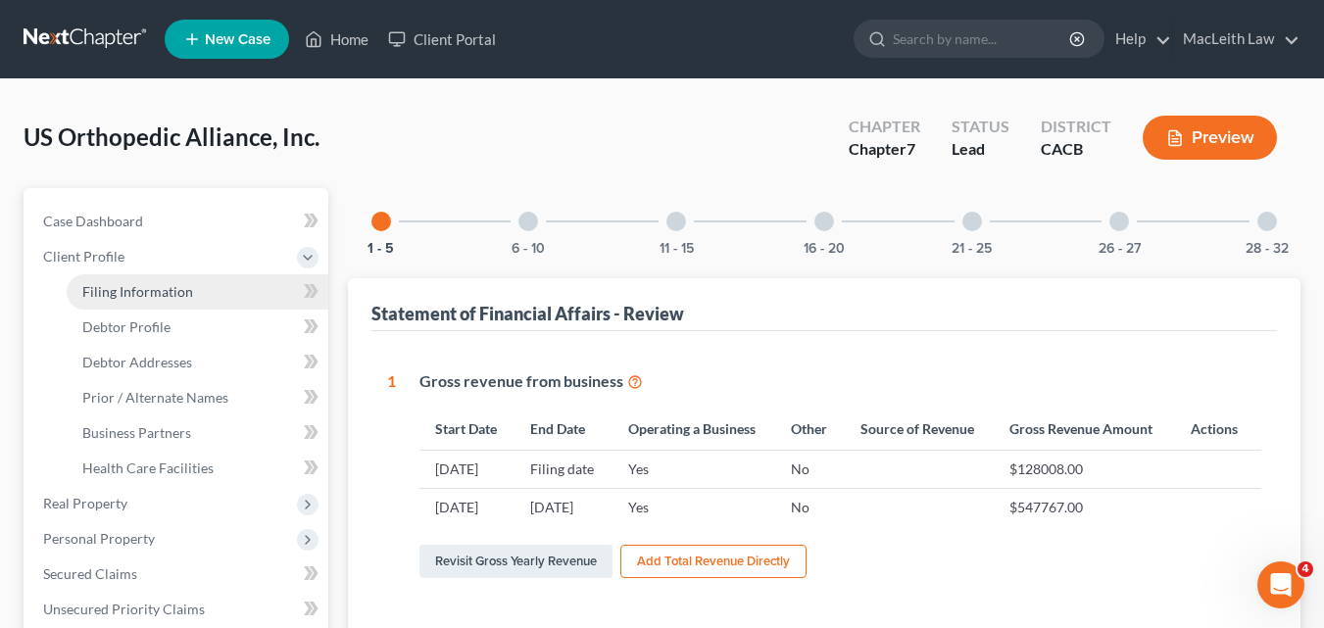
click at [150, 297] on span "Filing Information" at bounding box center [137, 291] width 111 height 17
select select "2"
select select "1"
select select "0"
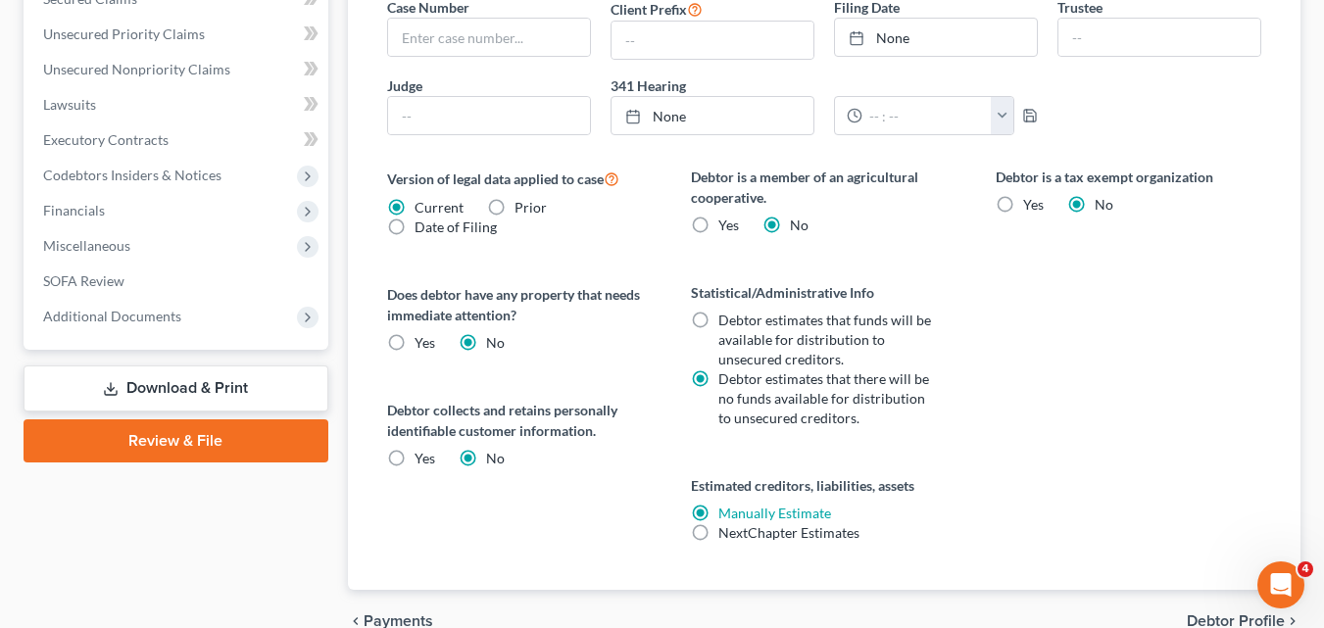
scroll to position [674, 0]
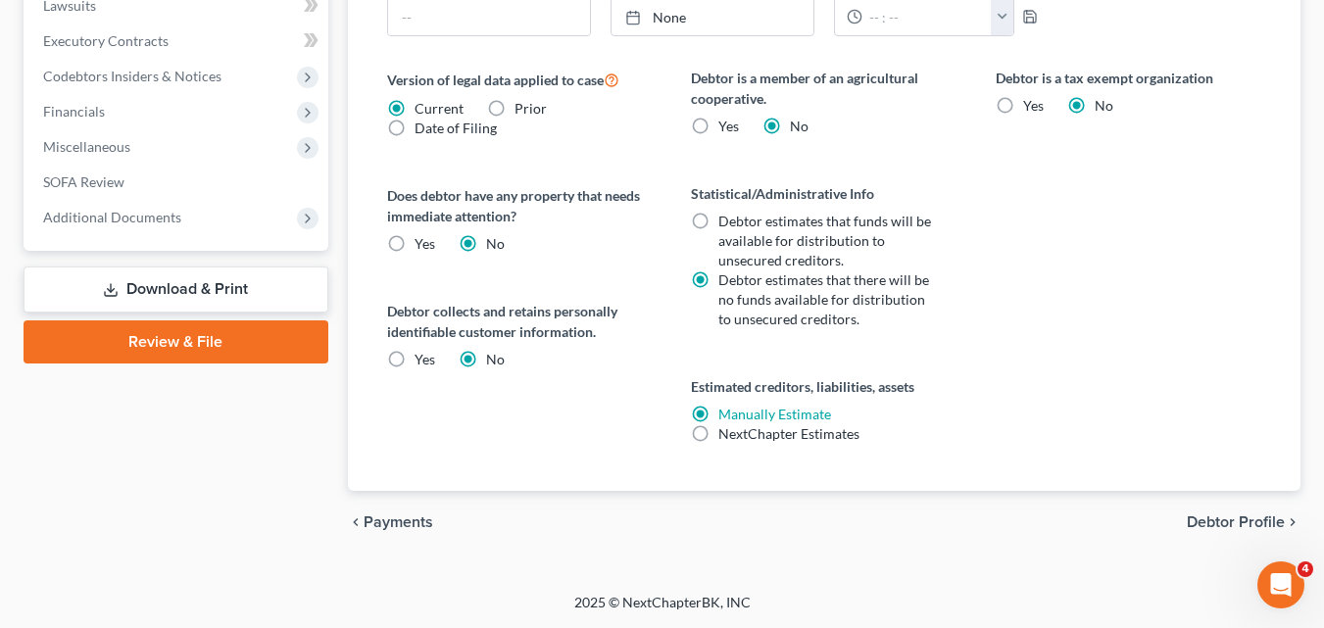
click at [1233, 516] on span "Debtor Profile" at bounding box center [1236, 523] width 98 height 16
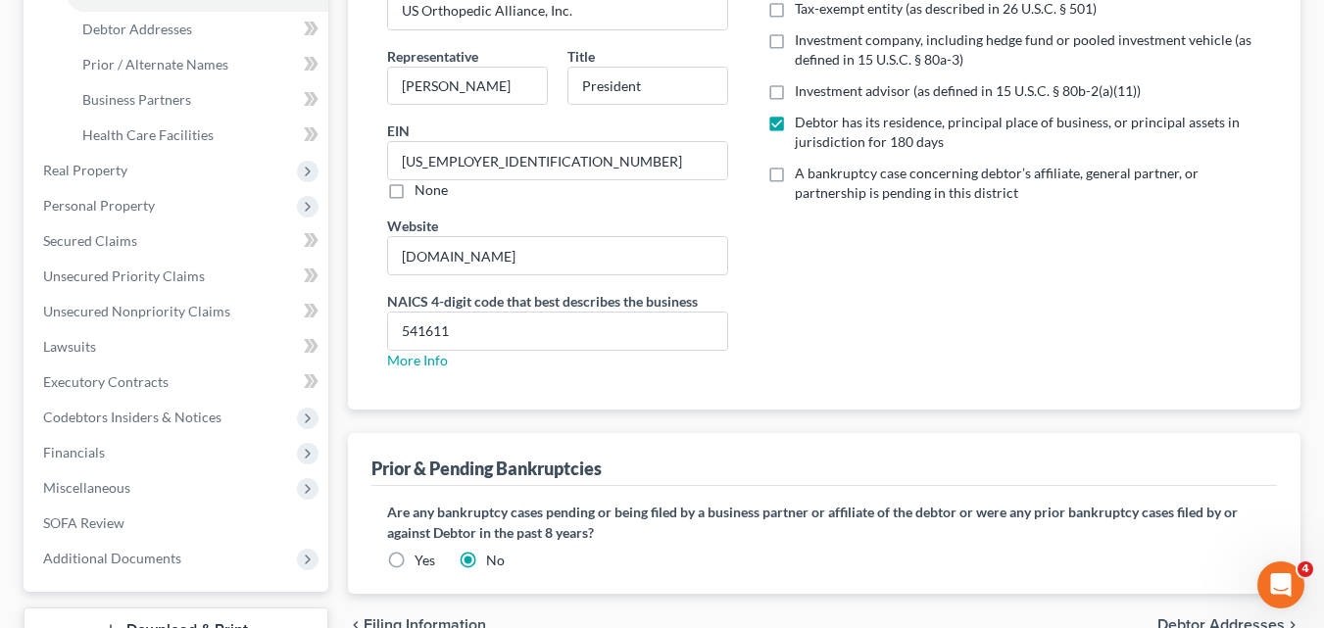
scroll to position [484, 0]
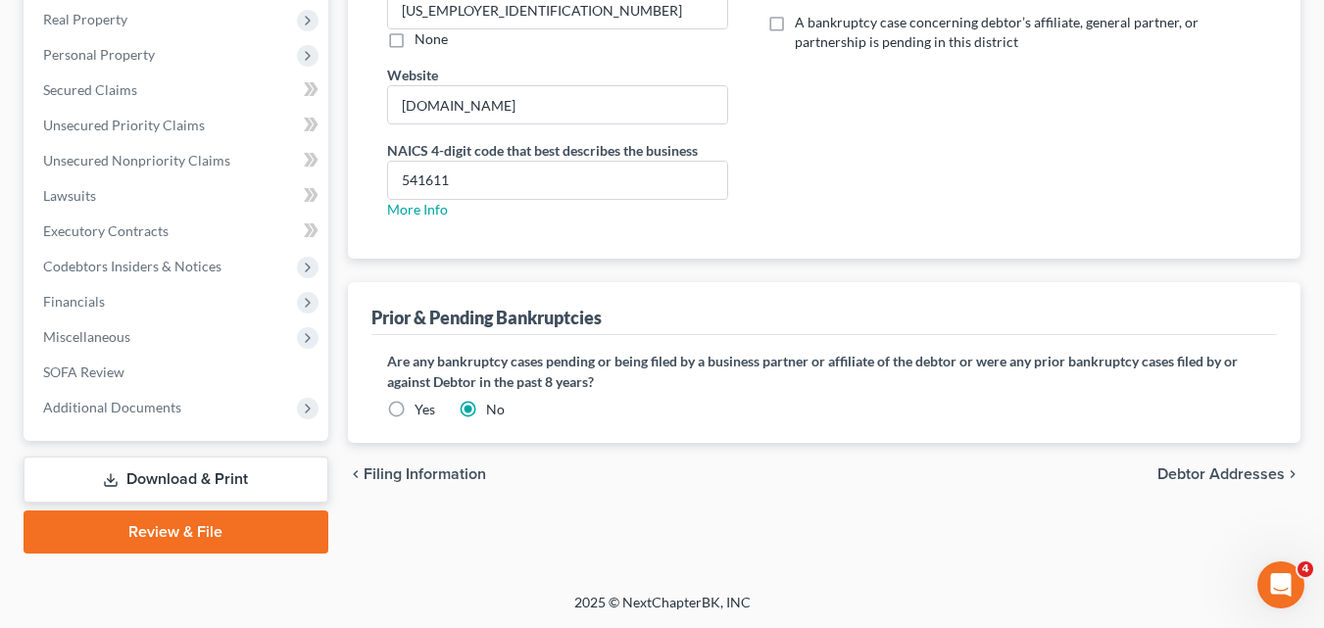
click at [1236, 472] on span "Debtor Addresses" at bounding box center [1221, 475] width 127 height 16
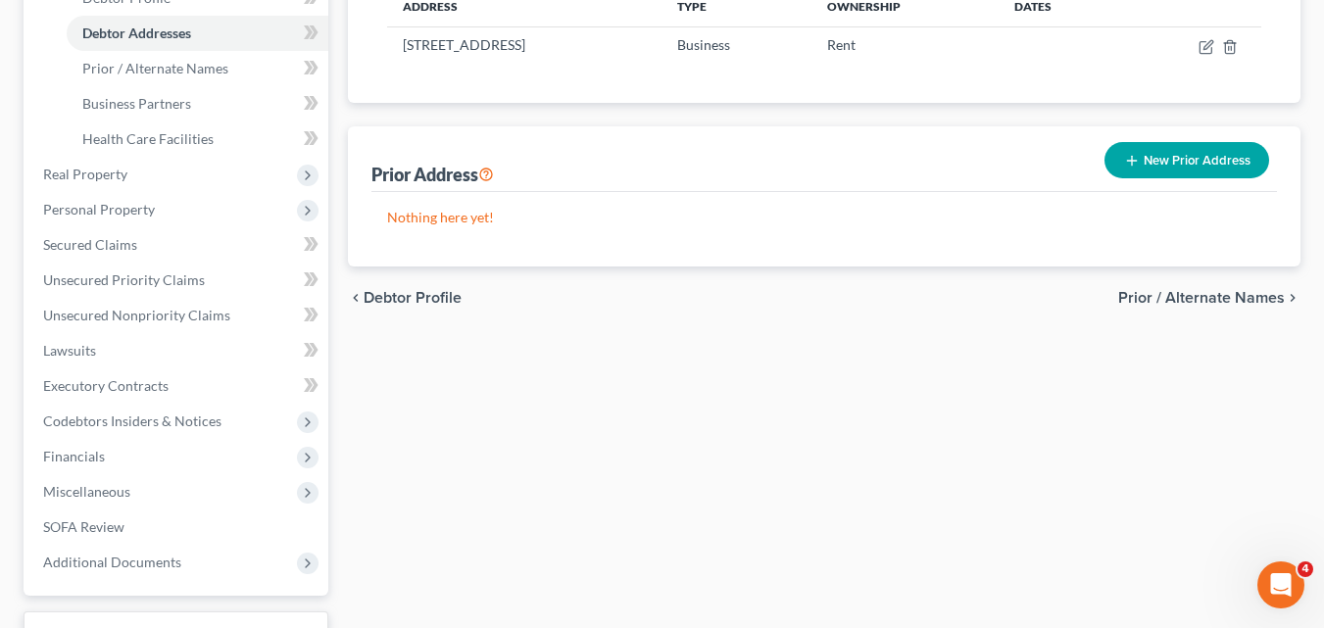
scroll to position [293, 0]
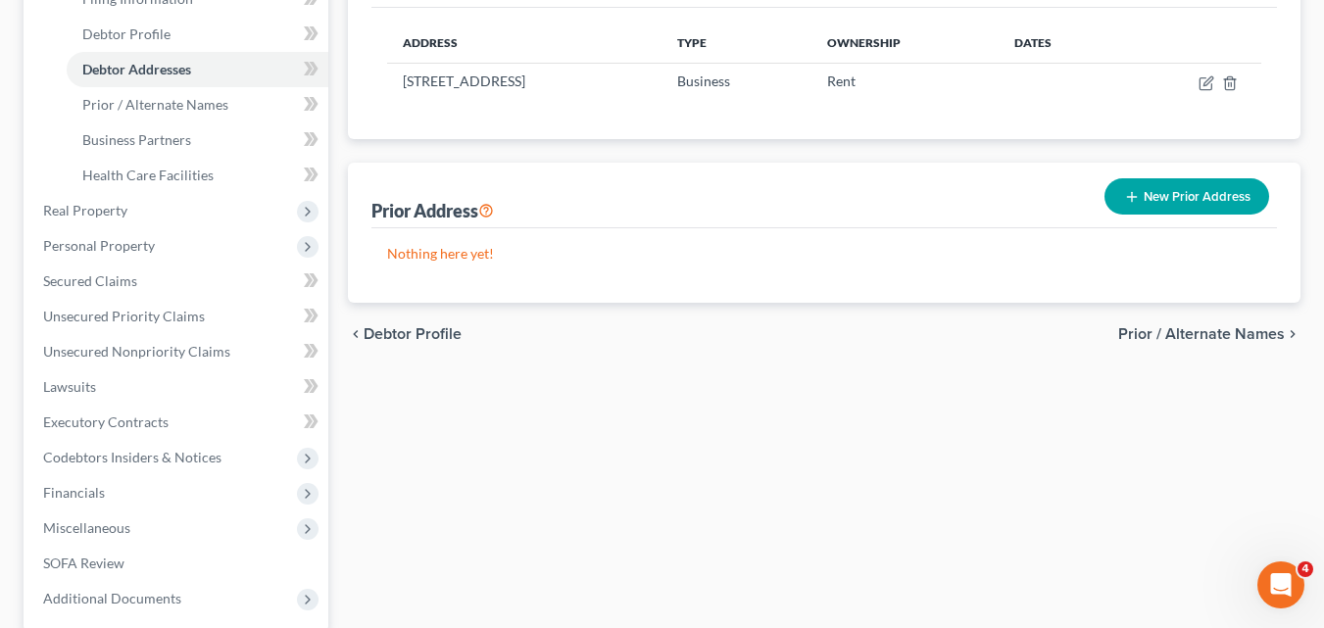
drag, startPoint x: 1236, startPoint y: 472, endPoint x: 822, endPoint y: 478, distance: 413.7
click at [822, 478] on div "Filing Information Debtor Profile Debtor Addresses Prior / Alternate Names Busi…" at bounding box center [824, 320] width 972 height 850
click at [1180, 337] on span "Prior / Alternate Names" at bounding box center [1201, 334] width 167 height 16
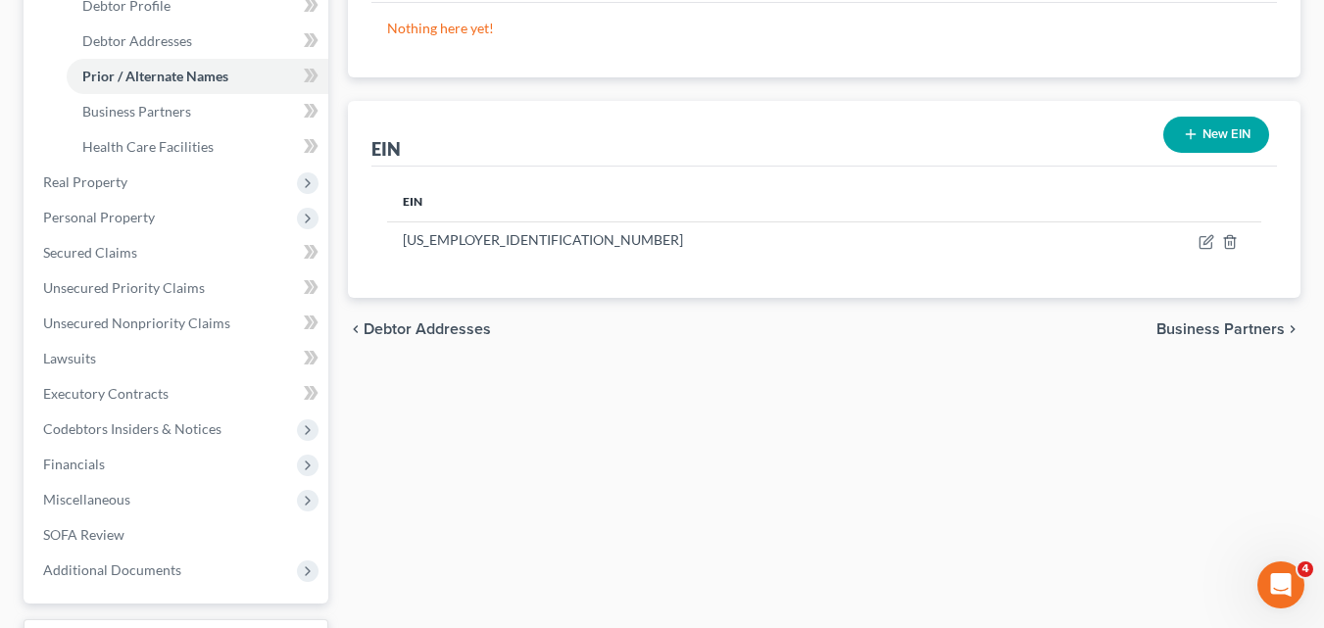
scroll to position [350, 0]
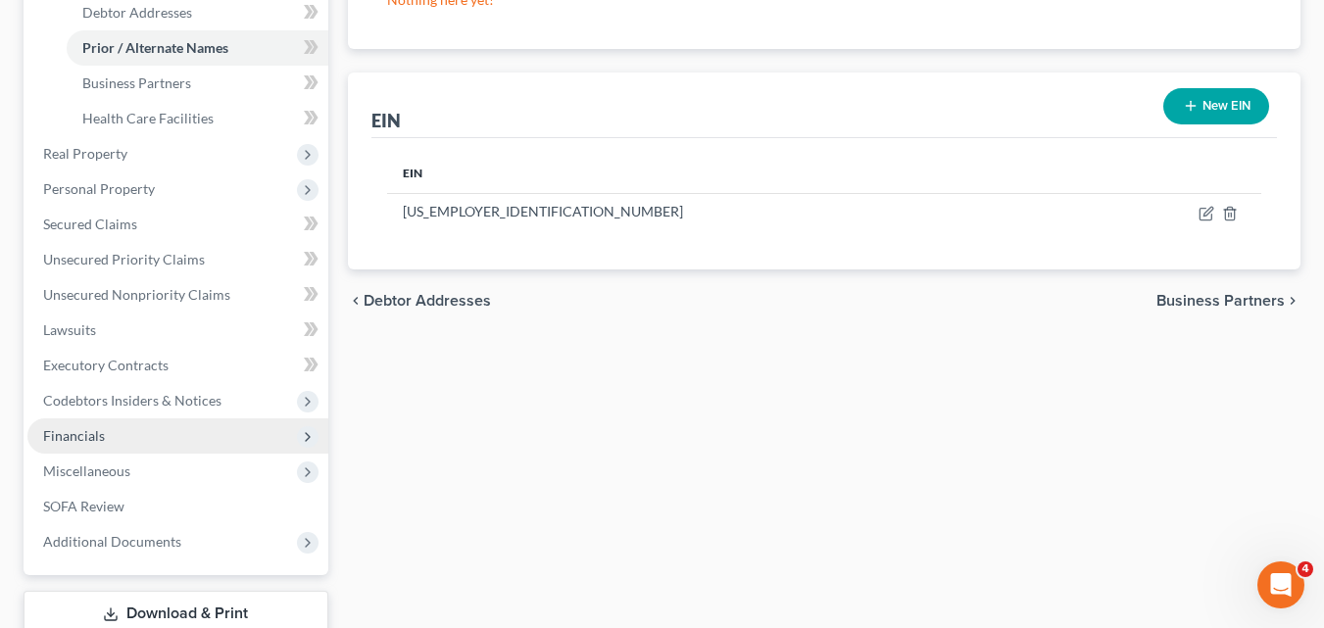
click at [85, 441] on span "Financials" at bounding box center [74, 435] width 62 height 17
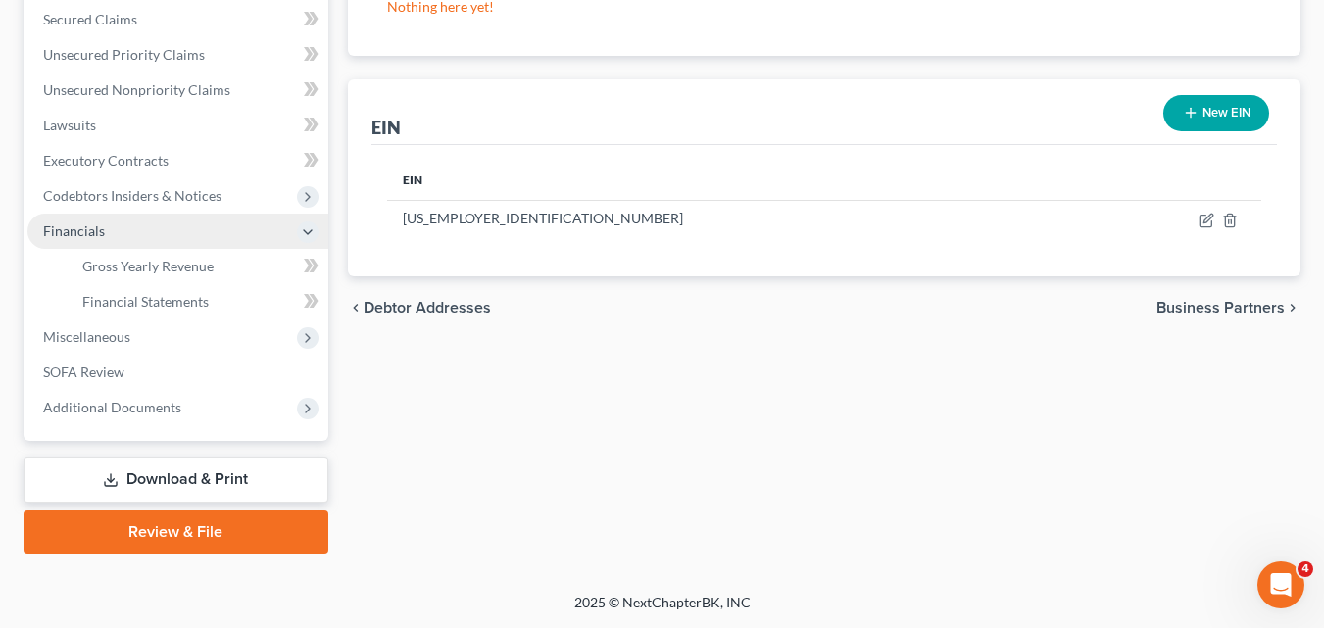
scroll to position [343, 0]
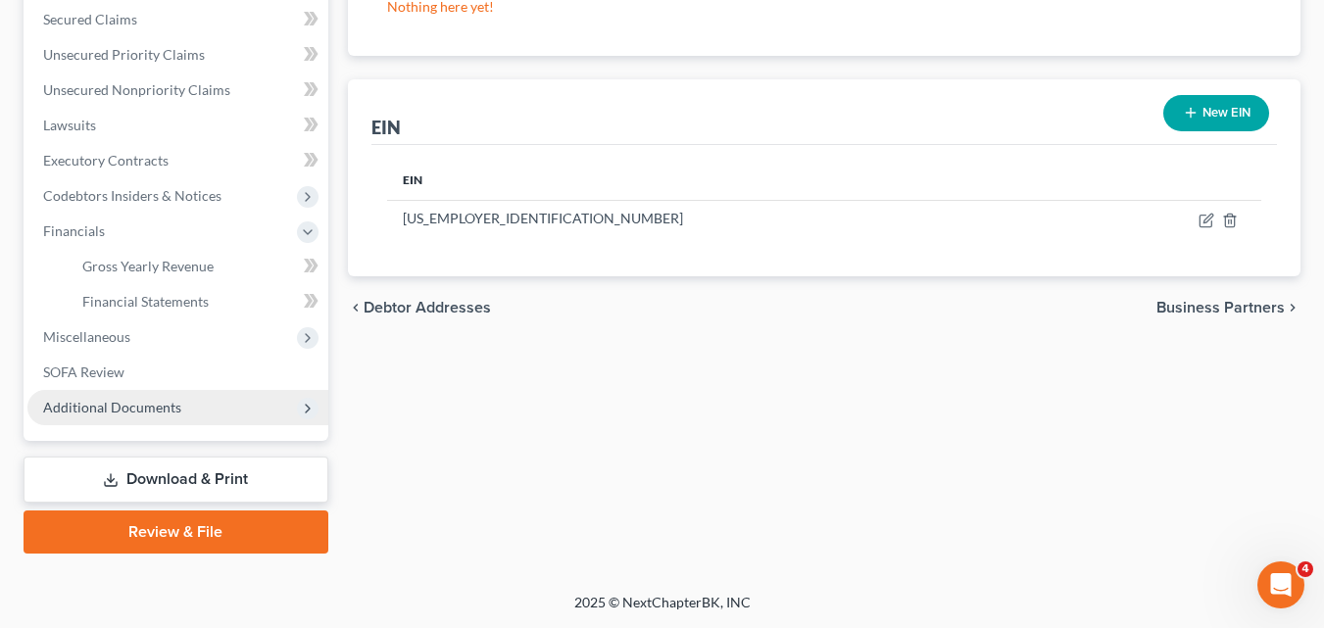
click at [86, 408] on span "Additional Documents" at bounding box center [112, 407] width 138 height 17
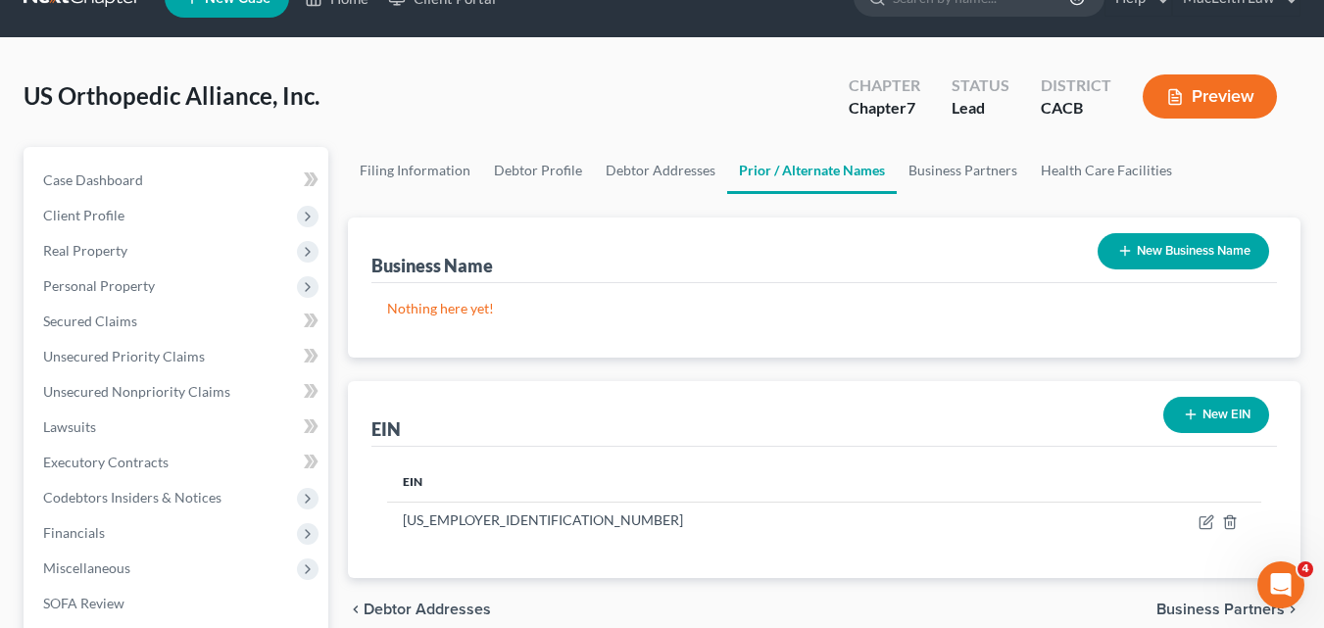
scroll to position [0, 0]
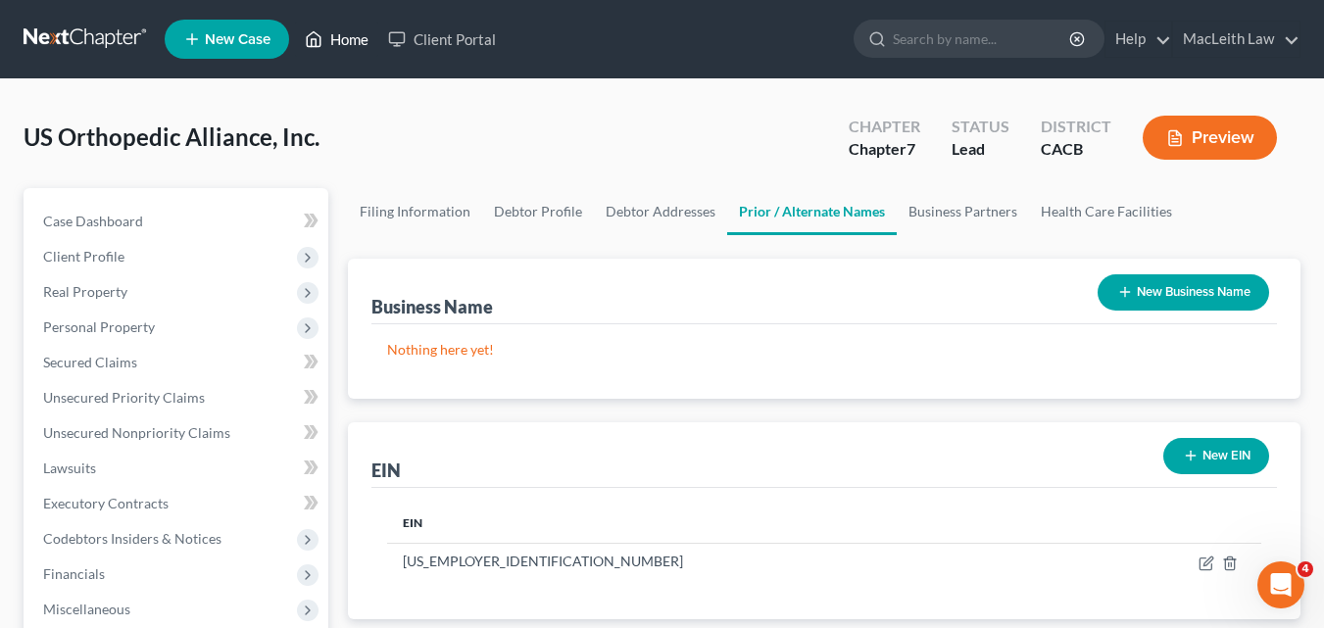
click at [353, 39] on link "Home" at bounding box center [336, 39] width 83 height 35
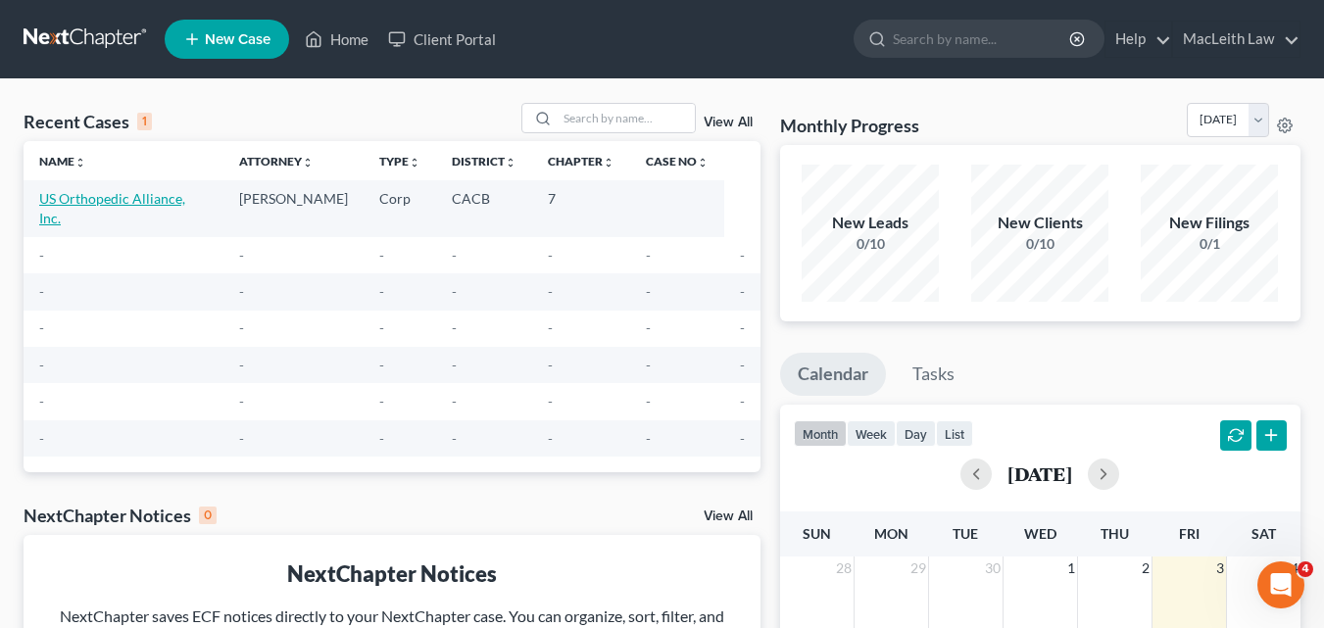
click at [103, 195] on link "US Orthopedic Alliance, Inc." at bounding box center [112, 208] width 146 height 36
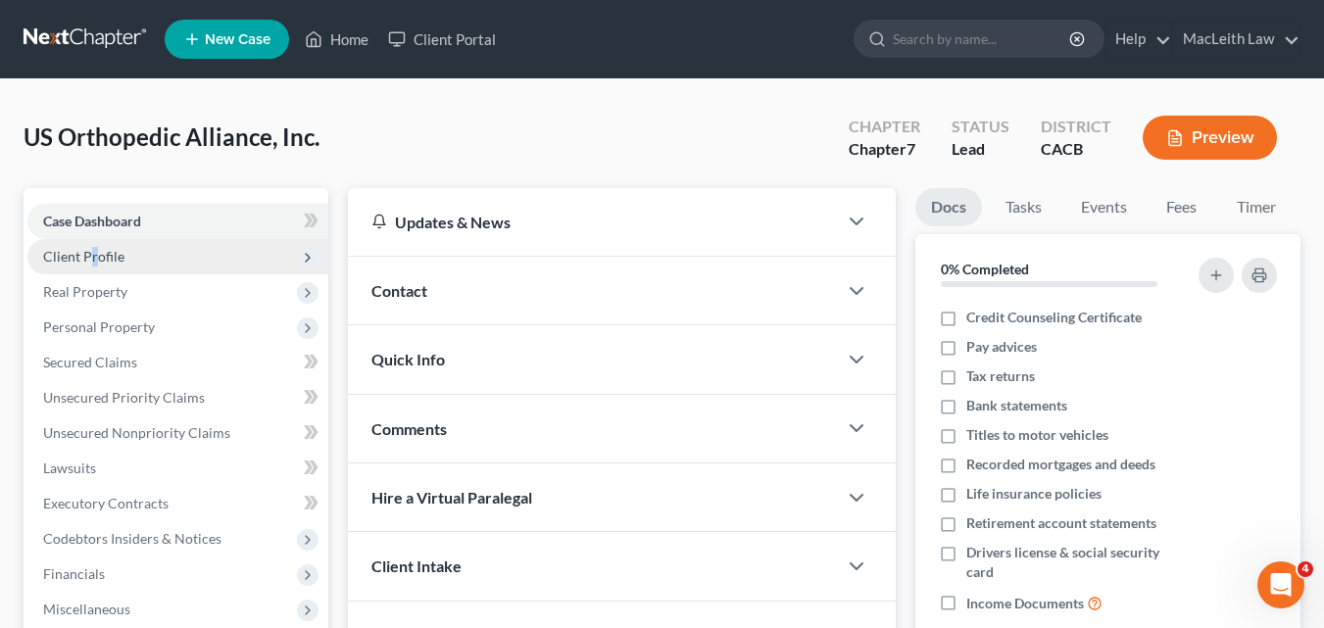
drag, startPoint x: 91, startPoint y: 248, endPoint x: 101, endPoint y: 253, distance: 11.0
click at [98, 253] on span "Client Profile" at bounding box center [83, 256] width 81 height 17
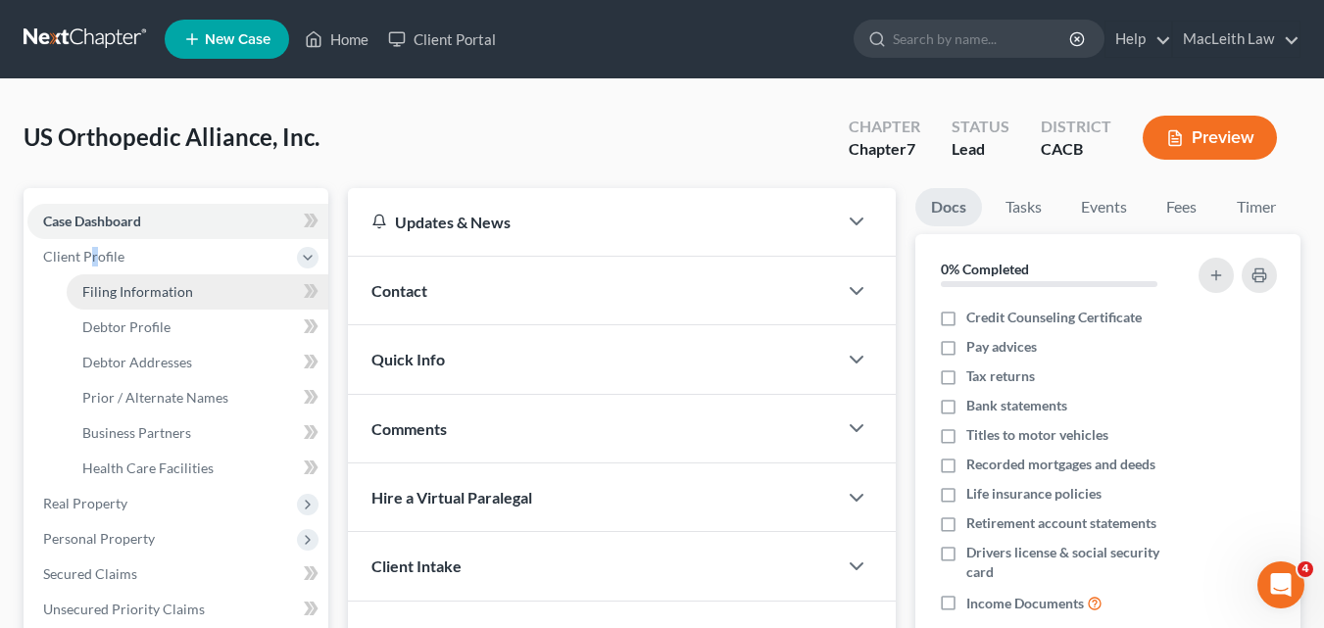
click at [110, 283] on span "Filing Information" at bounding box center [137, 291] width 111 height 17
select select "2"
select select "1"
select select "0"
select select "7"
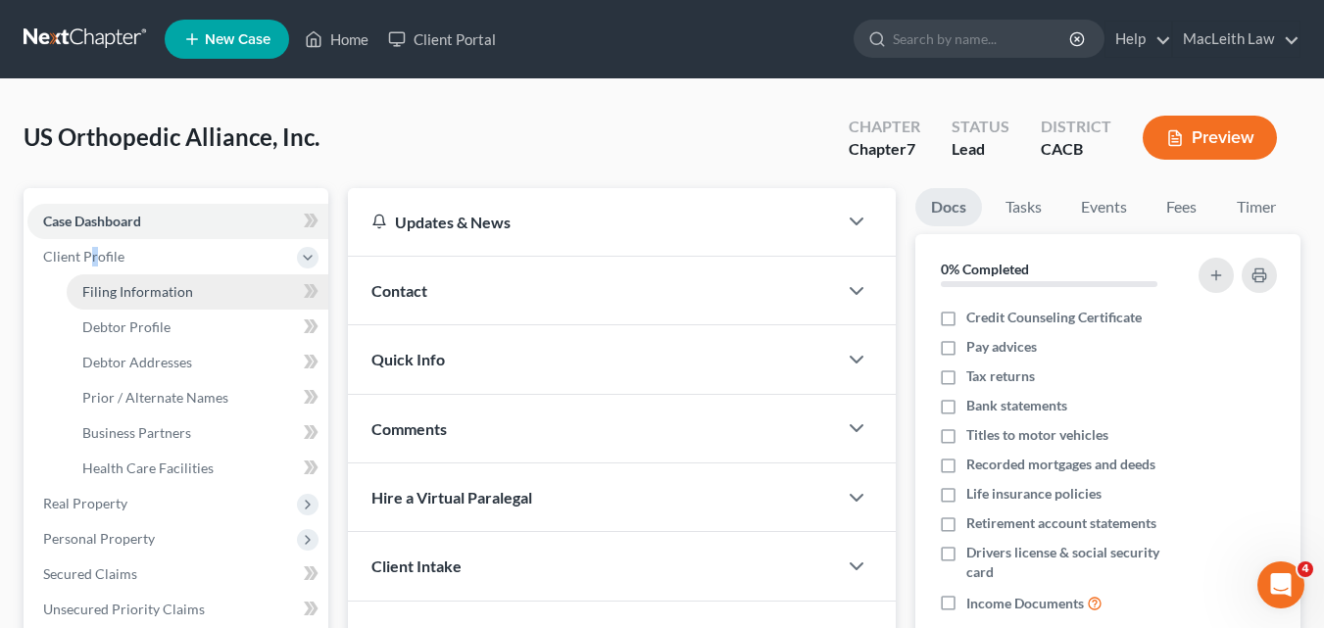
select select "0"
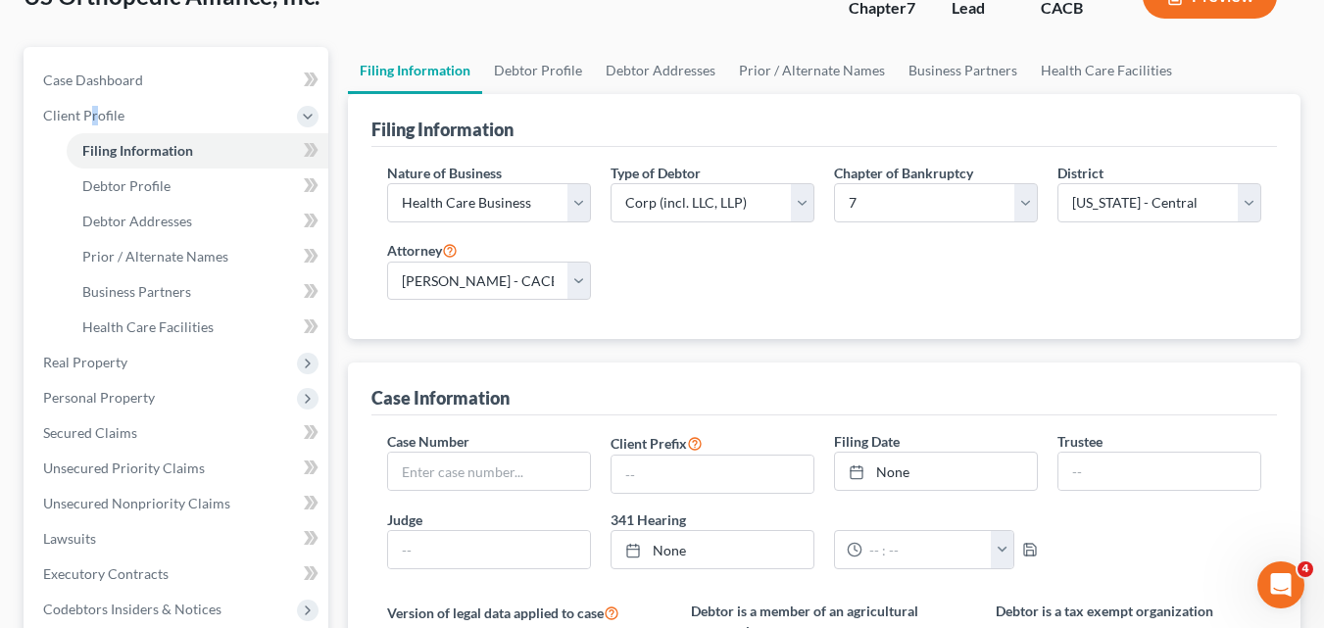
scroll to position [145, 0]
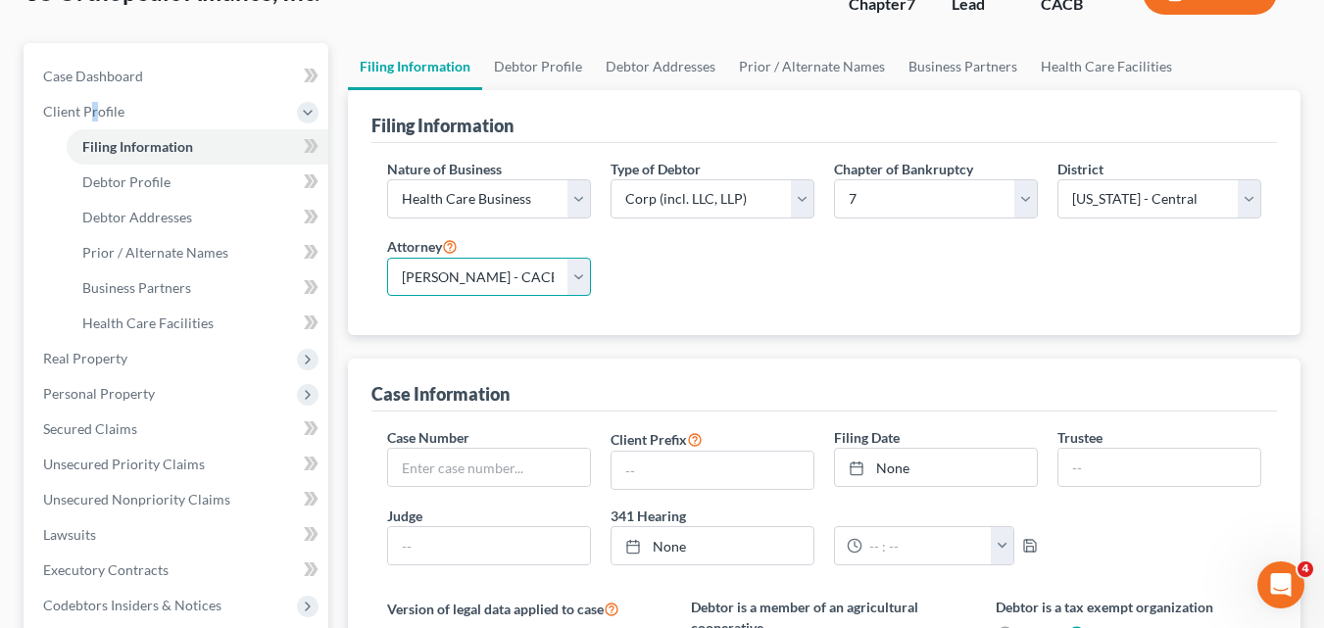
click at [580, 270] on select "Select Douglas MacLeith - CACB" at bounding box center [489, 277] width 204 height 39
click at [886, 300] on div "Nature of Business Select Clearing Bank Commodity Broker Health Care Business O…" at bounding box center [824, 236] width 894 height 154
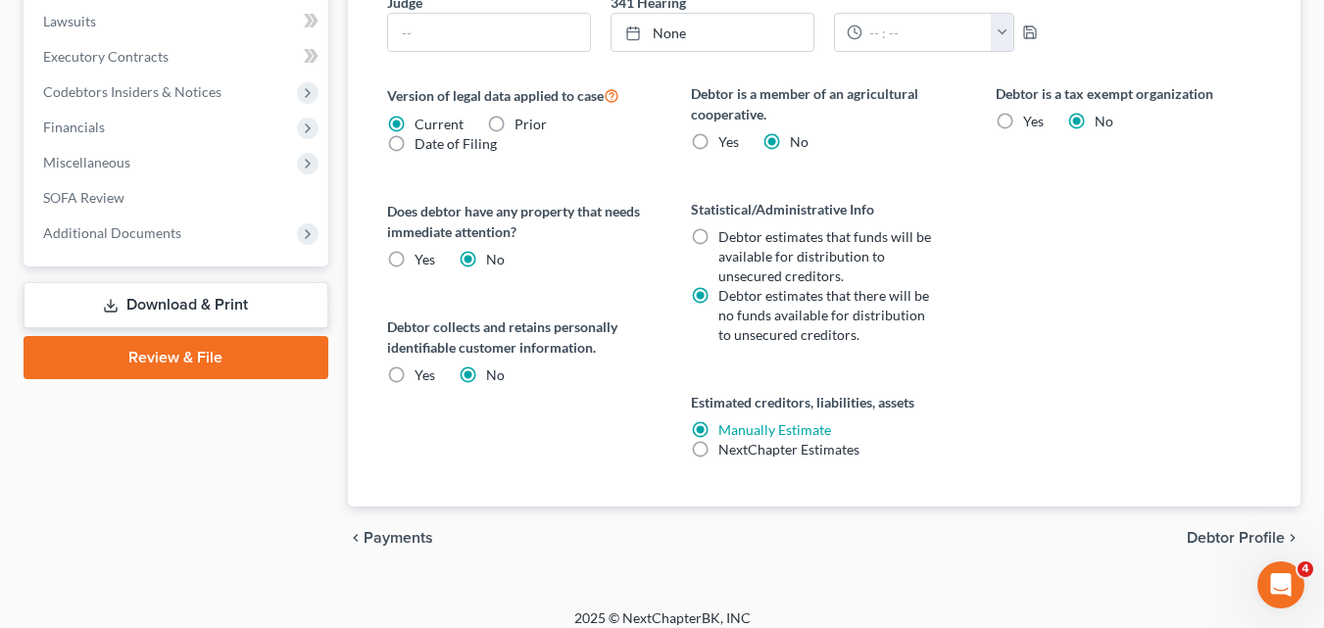
scroll to position [674, 0]
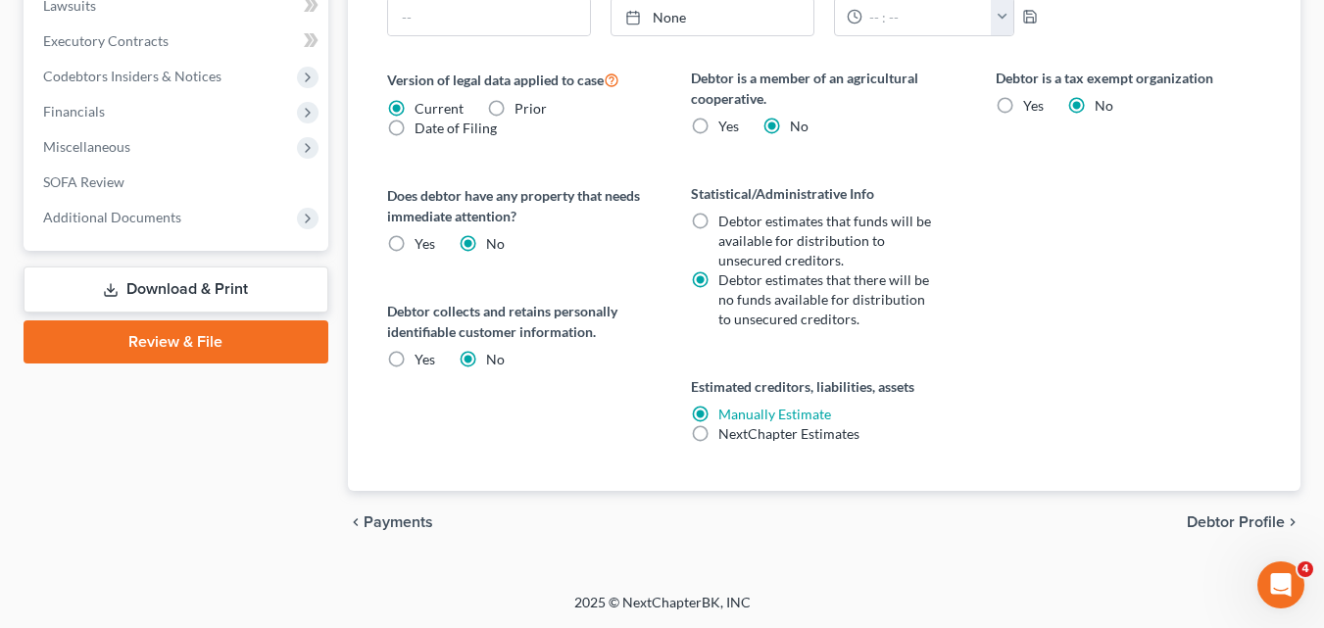
click at [1250, 521] on span "Debtor Profile" at bounding box center [1236, 523] width 98 height 16
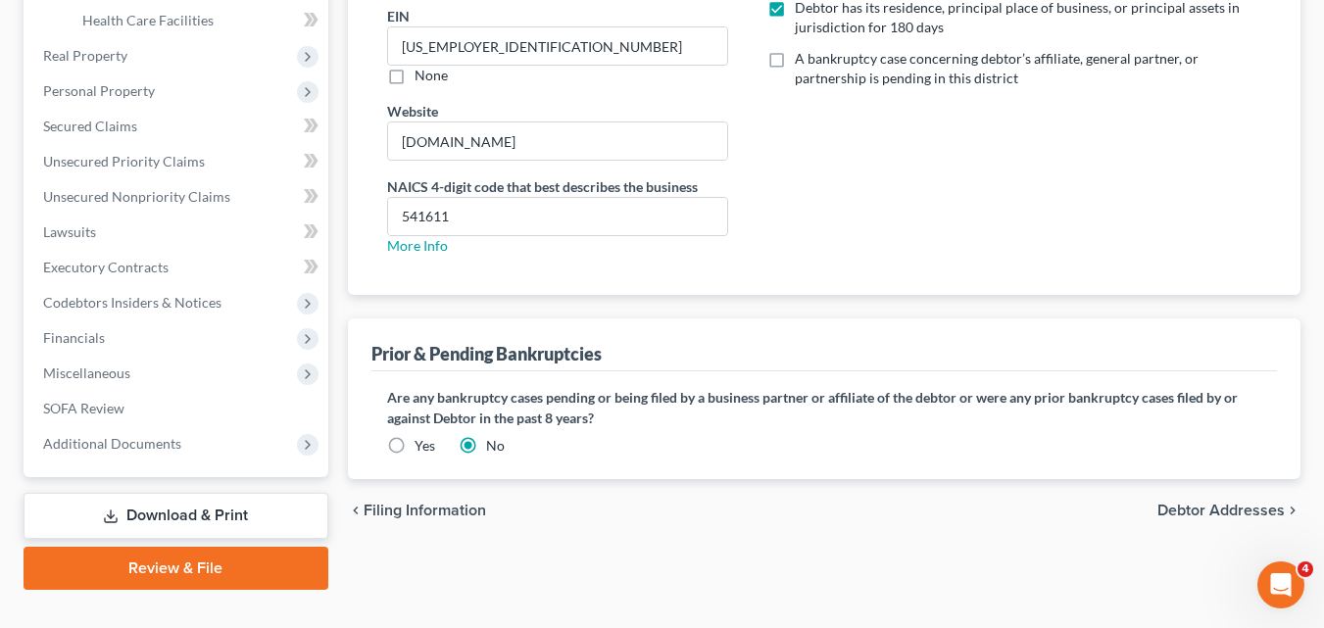
scroll to position [484, 0]
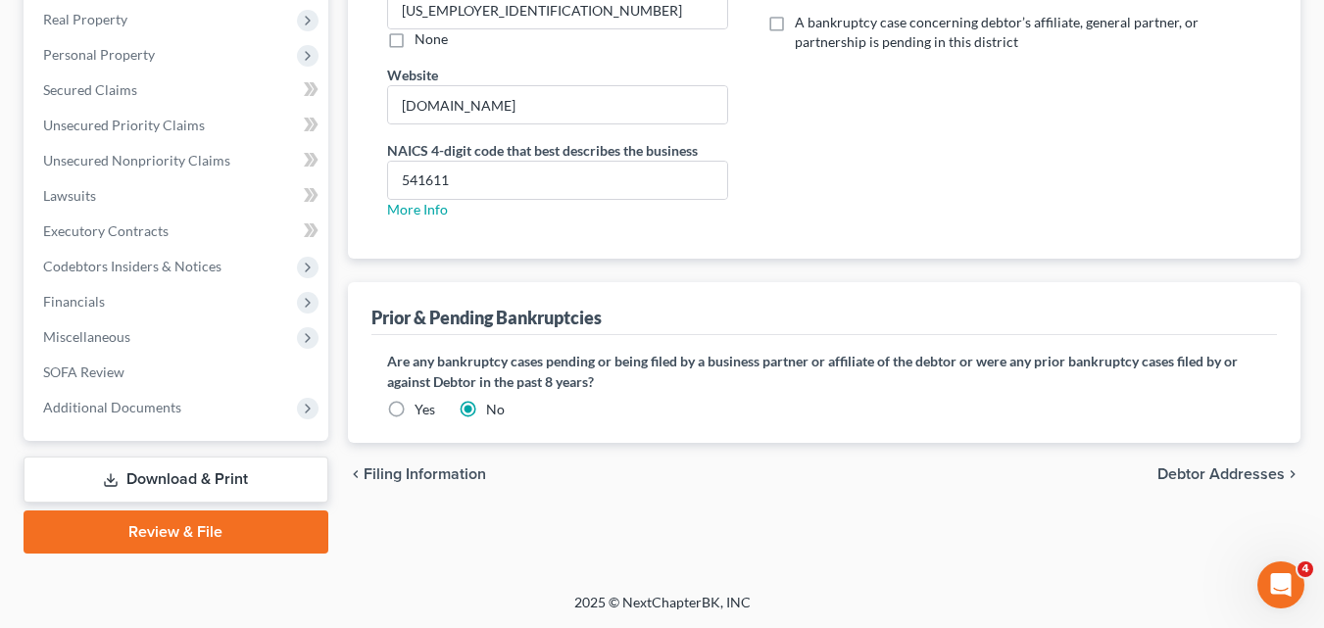
click at [1012, 388] on label "Are any bankruptcy cases pending or being filed by a business partner or affili…" at bounding box center [824, 371] width 874 height 41
click at [1195, 478] on span "Debtor Addresses" at bounding box center [1221, 475] width 127 height 16
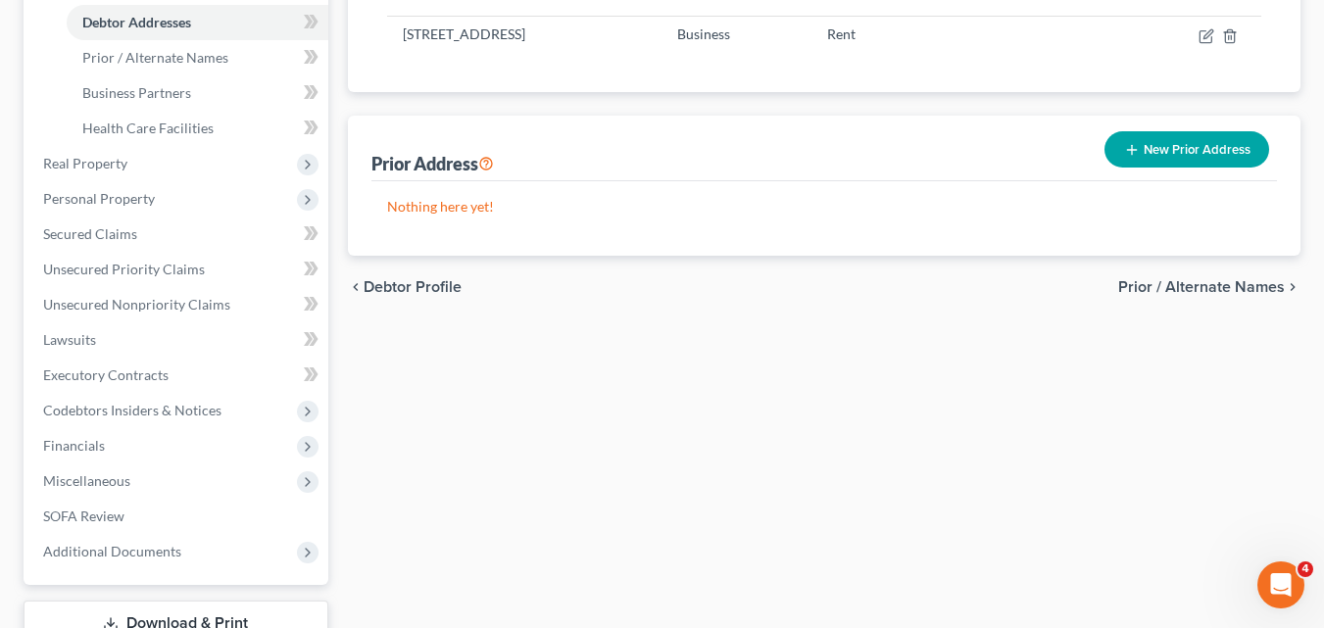
scroll to position [343, 0]
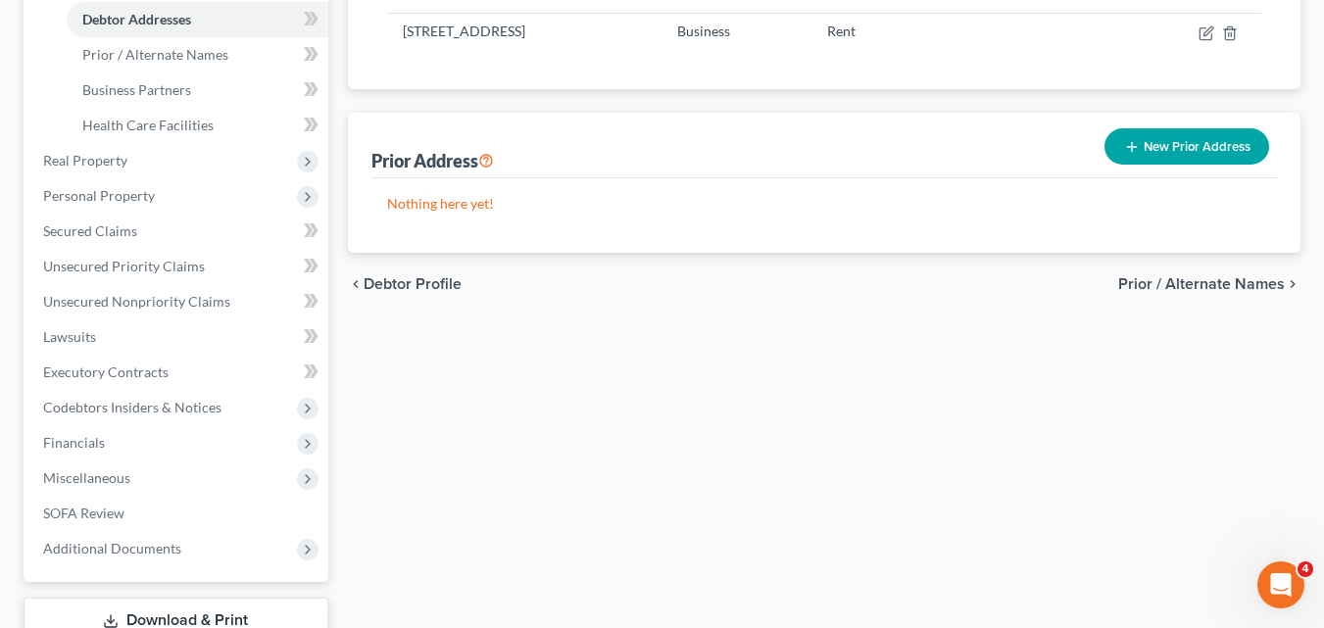
click at [1191, 284] on span "Prior / Alternate Names" at bounding box center [1201, 284] width 167 height 16
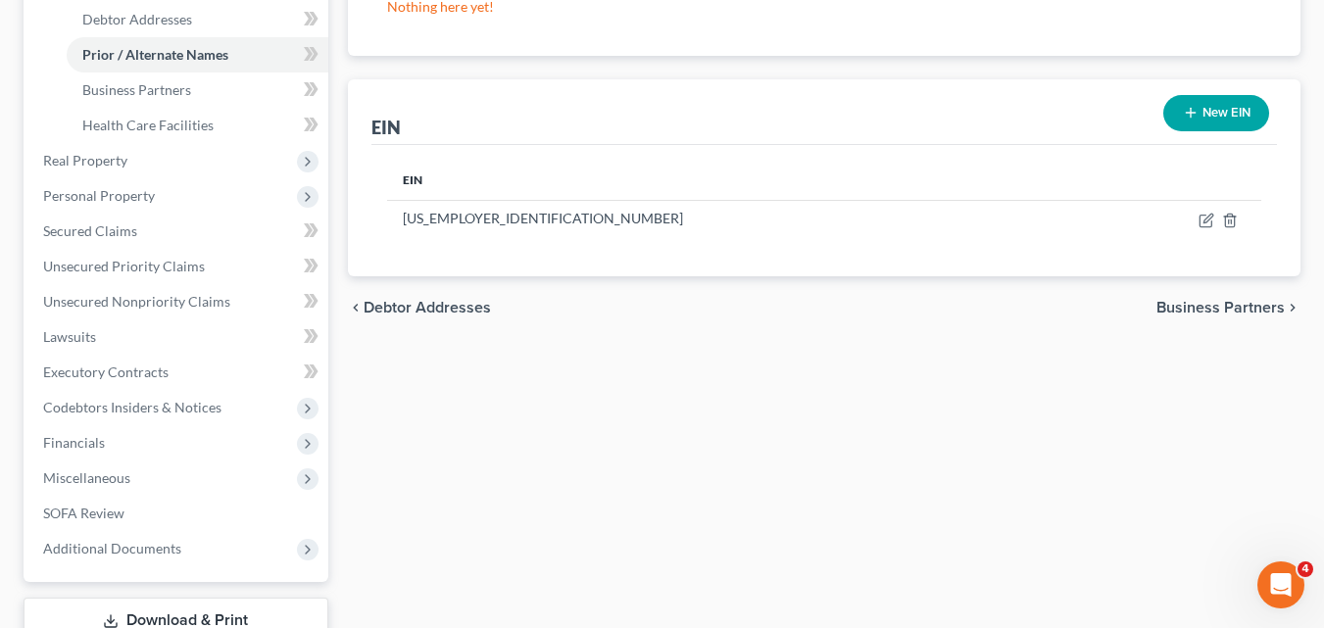
click at [1191, 284] on div "chevron_left Debtor Addresses Business Partners chevron_right" at bounding box center [824, 307] width 953 height 63
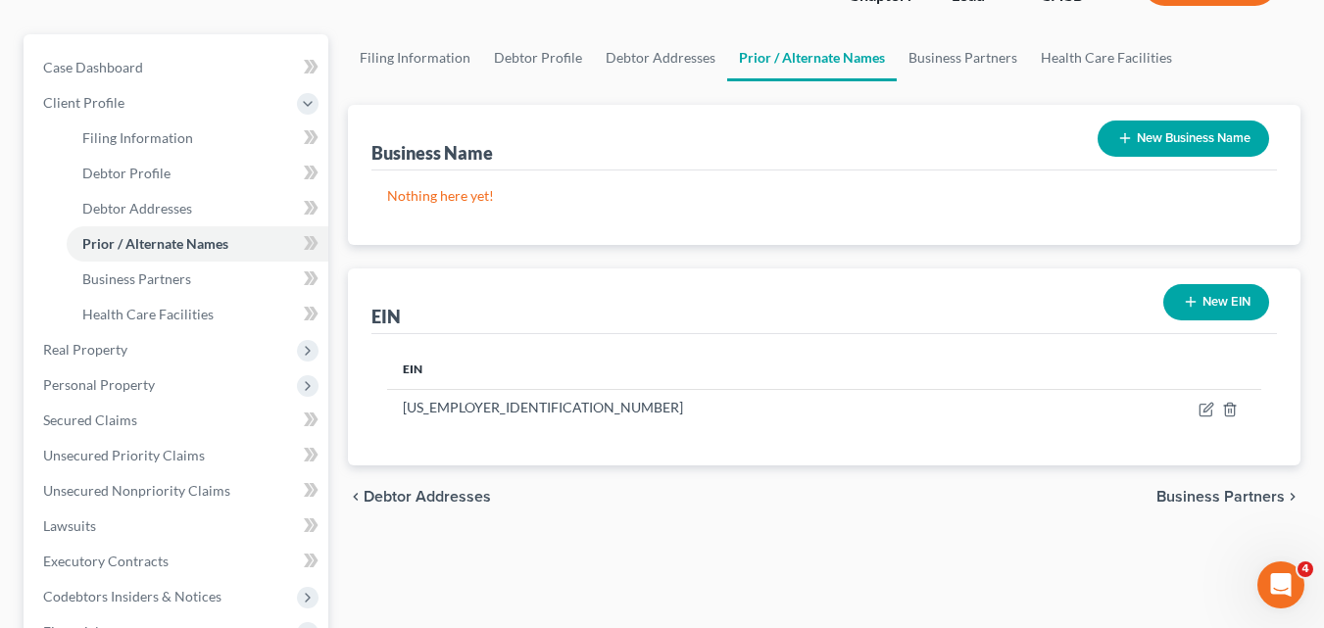
scroll to position [159, 0]
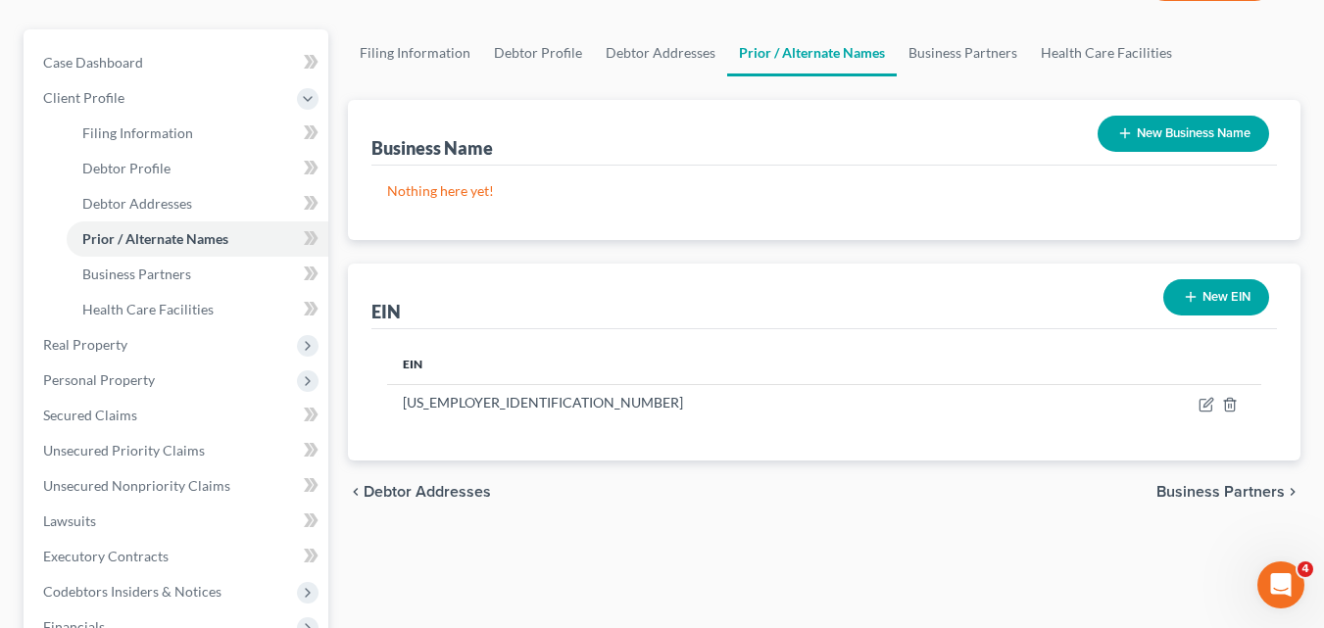
click at [1193, 493] on span "Business Partners" at bounding box center [1221, 492] width 128 height 16
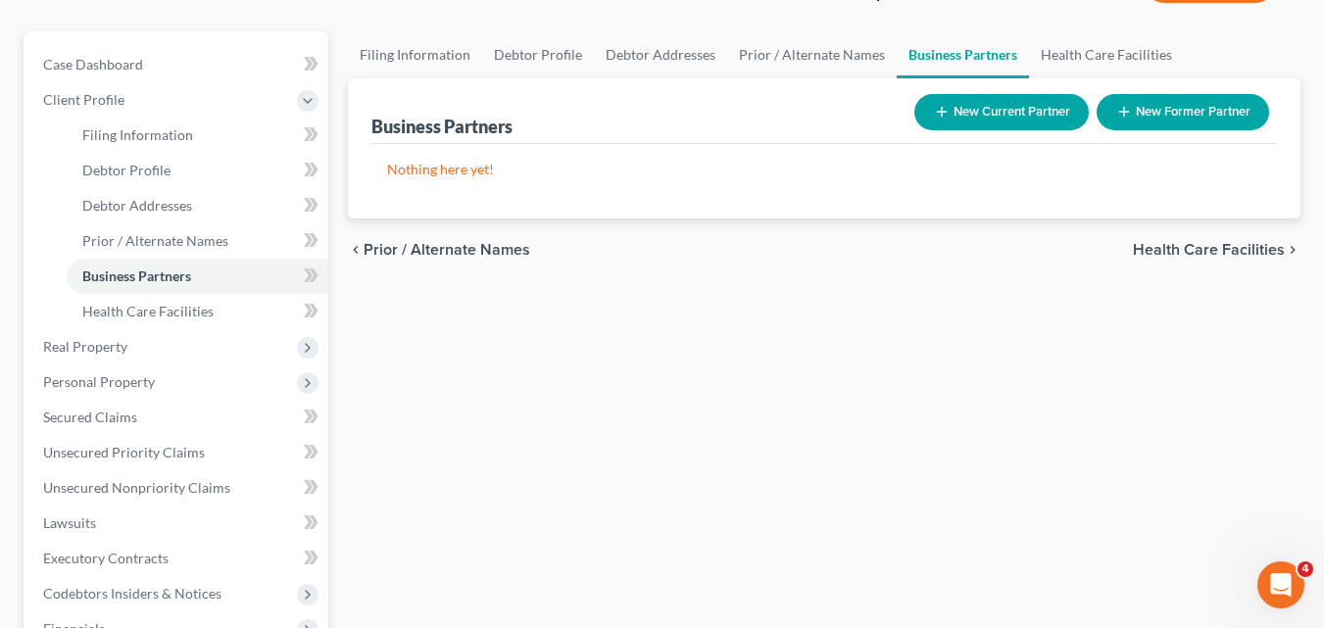
scroll to position [116, 0]
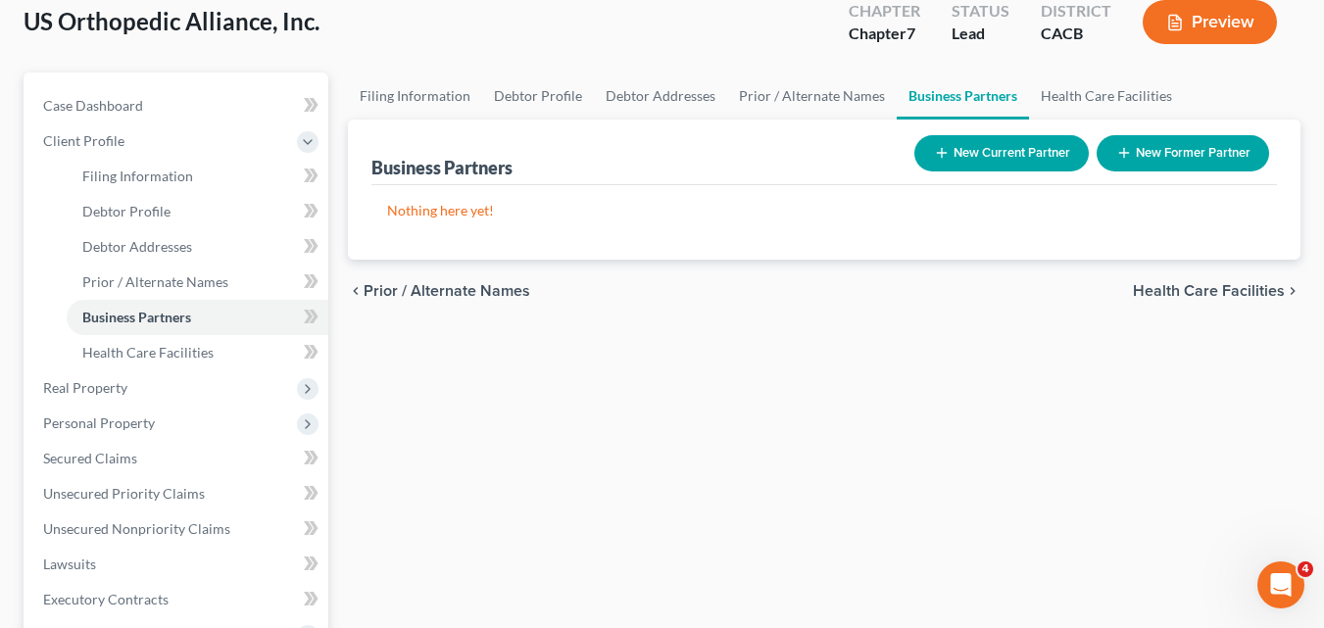
click at [1180, 289] on span "Health Care Facilities" at bounding box center [1209, 291] width 152 height 16
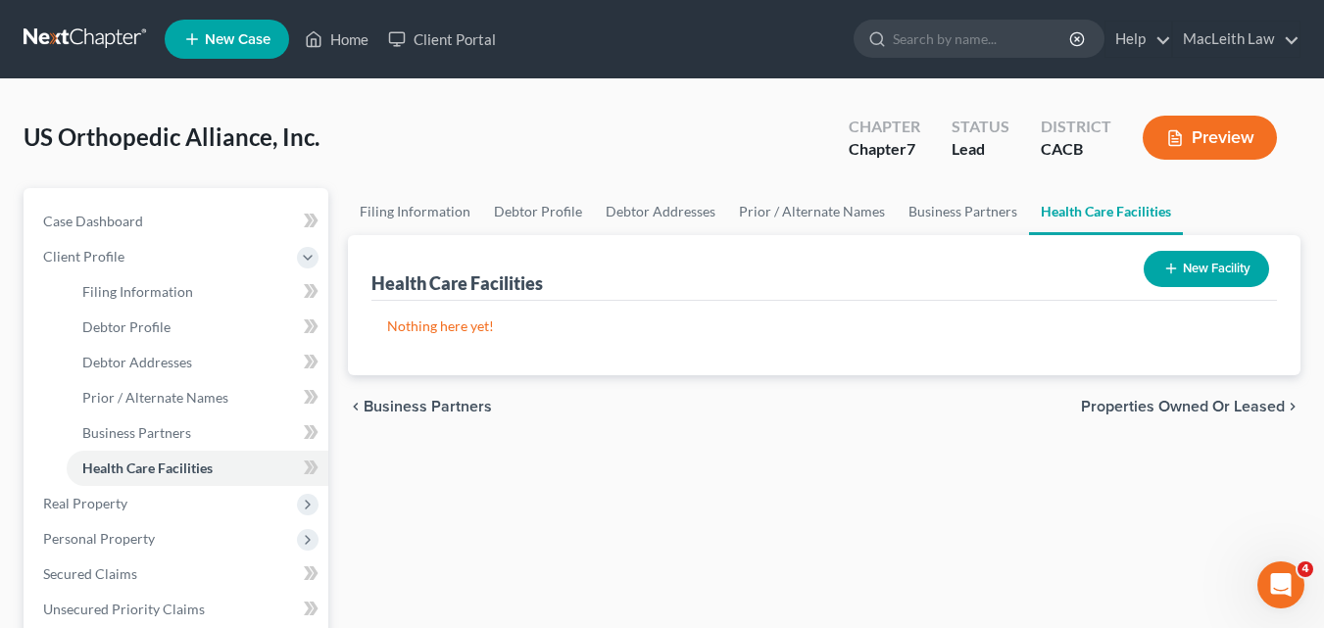
click at [1155, 414] on span "Properties Owned or Leased" at bounding box center [1183, 407] width 204 height 16
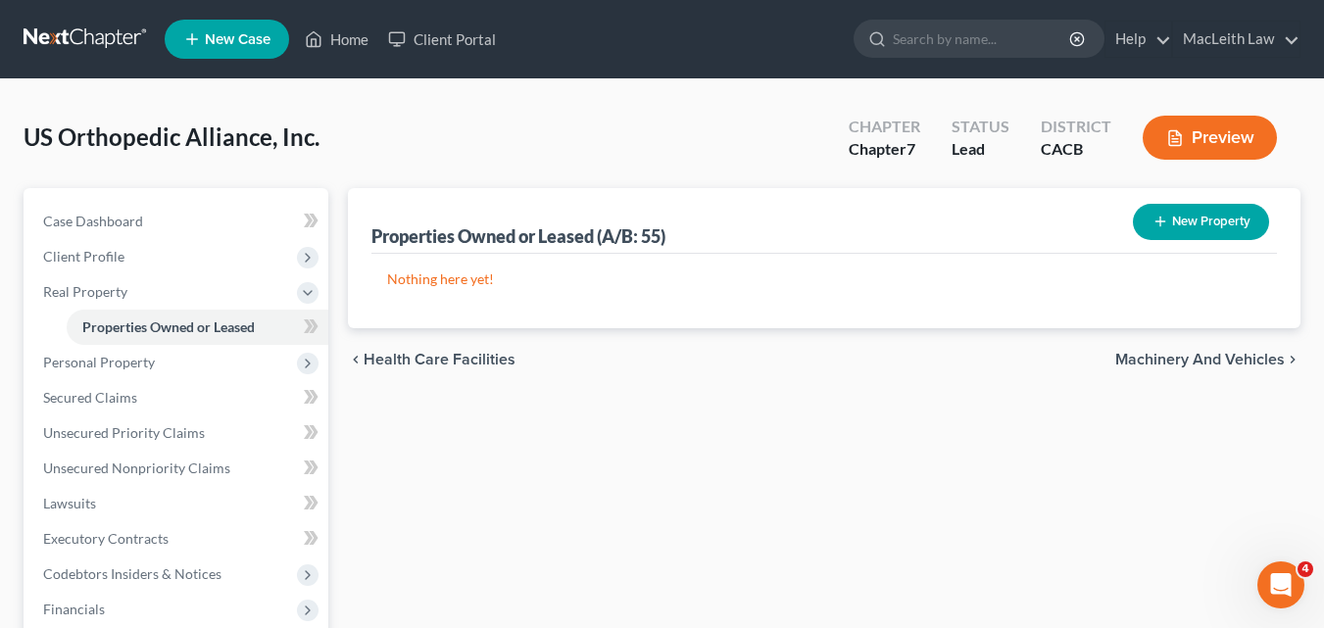
click at [1189, 361] on span "Machinery and Vehicles" at bounding box center [1200, 360] width 170 height 16
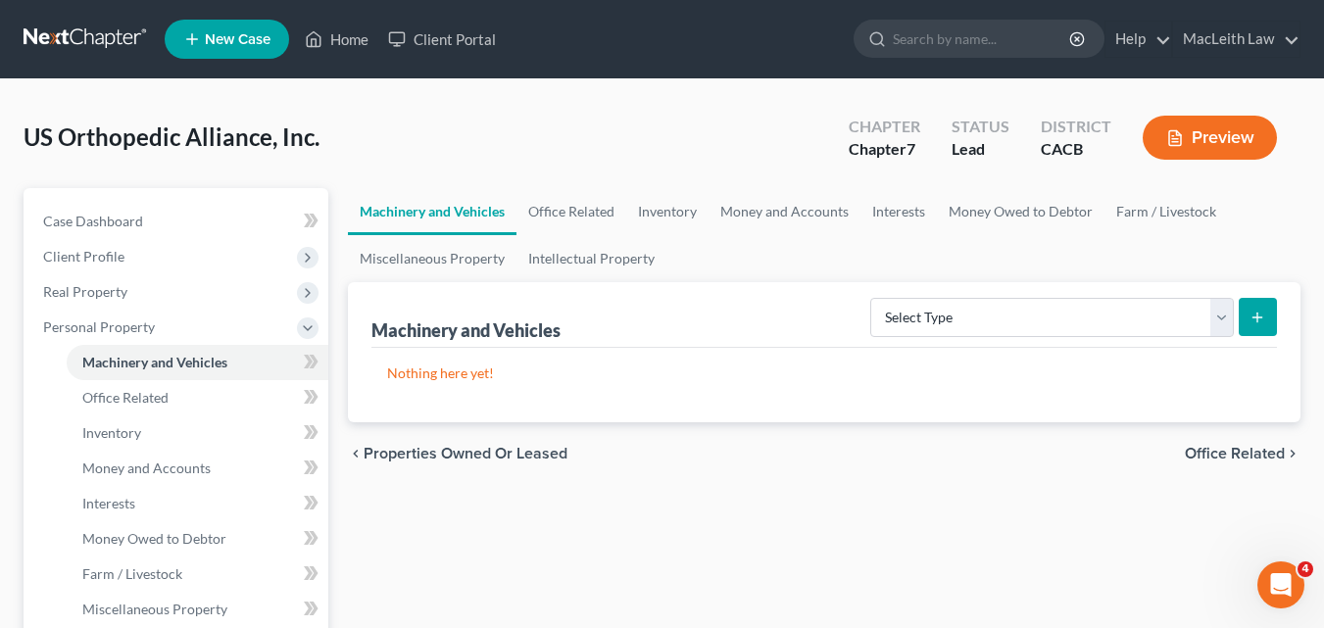
click at [1222, 442] on div "chevron_left Properties Owned or Leased Office Related chevron_right" at bounding box center [824, 453] width 953 height 63
click at [1221, 450] on span "Office Related" at bounding box center [1235, 454] width 100 height 16
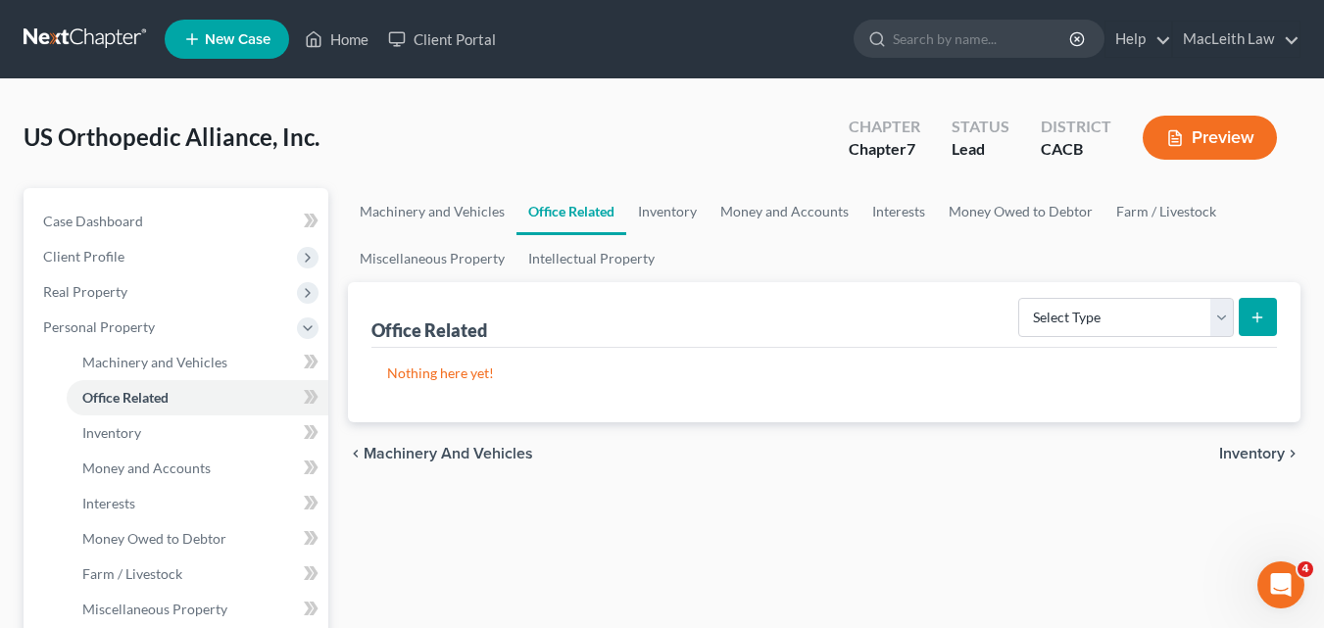
click at [1221, 450] on span "Inventory" at bounding box center [1252, 454] width 66 height 16
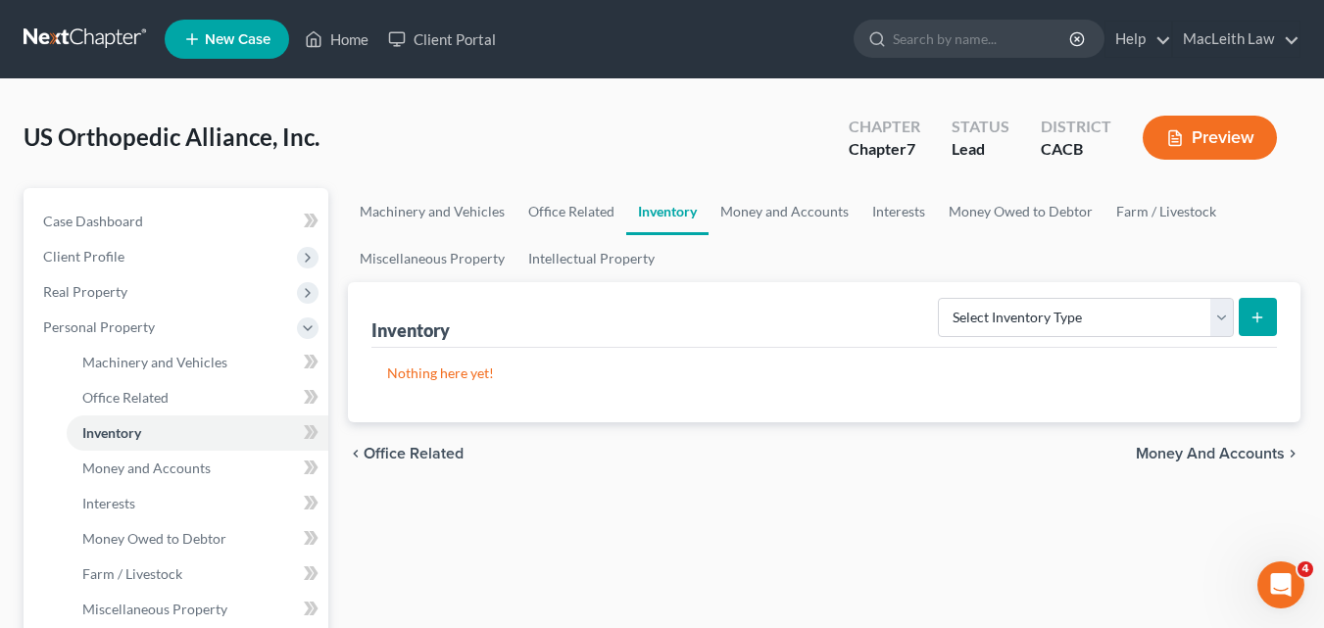
click at [1221, 450] on span "Money and Accounts" at bounding box center [1210, 454] width 149 height 16
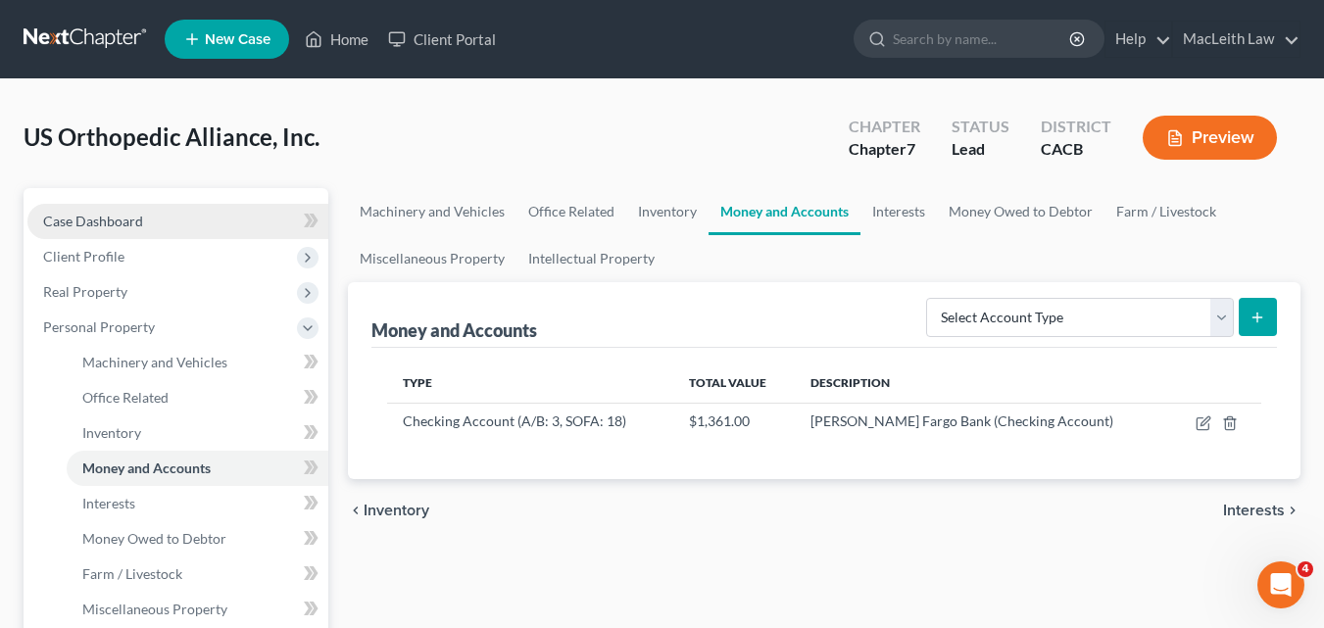
click at [68, 223] on span "Case Dashboard" at bounding box center [93, 221] width 100 height 17
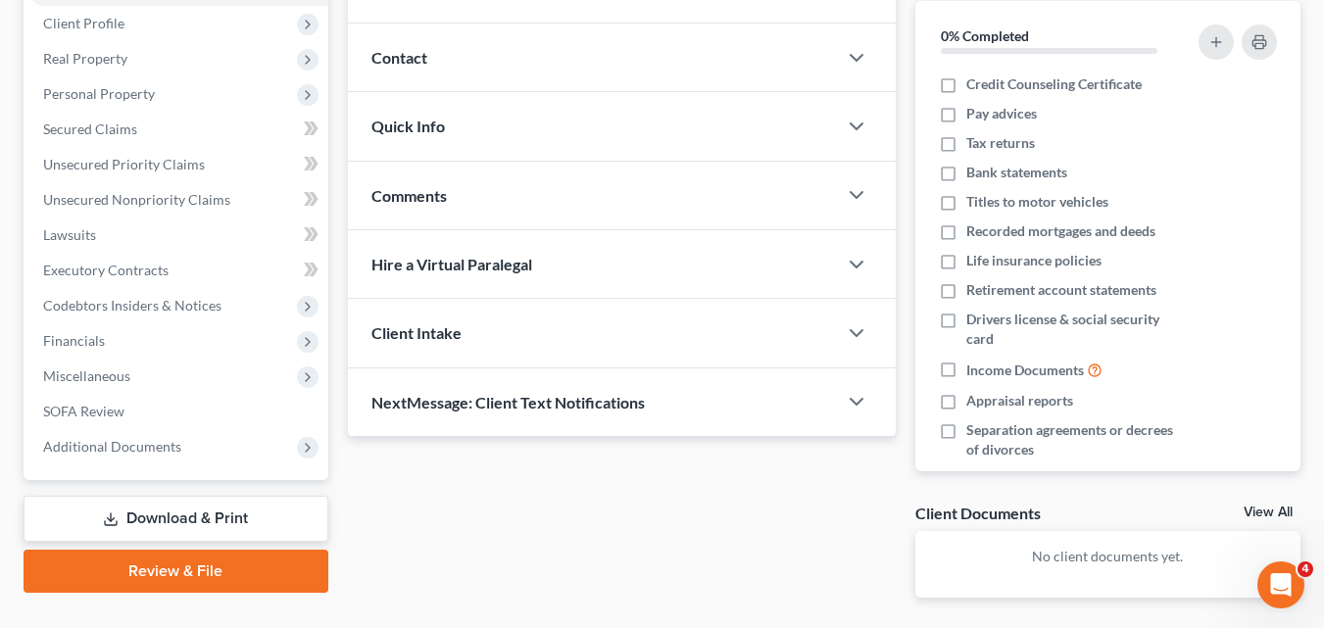
scroll to position [234, 0]
click at [162, 566] on link "Review & File" at bounding box center [176, 570] width 305 height 43
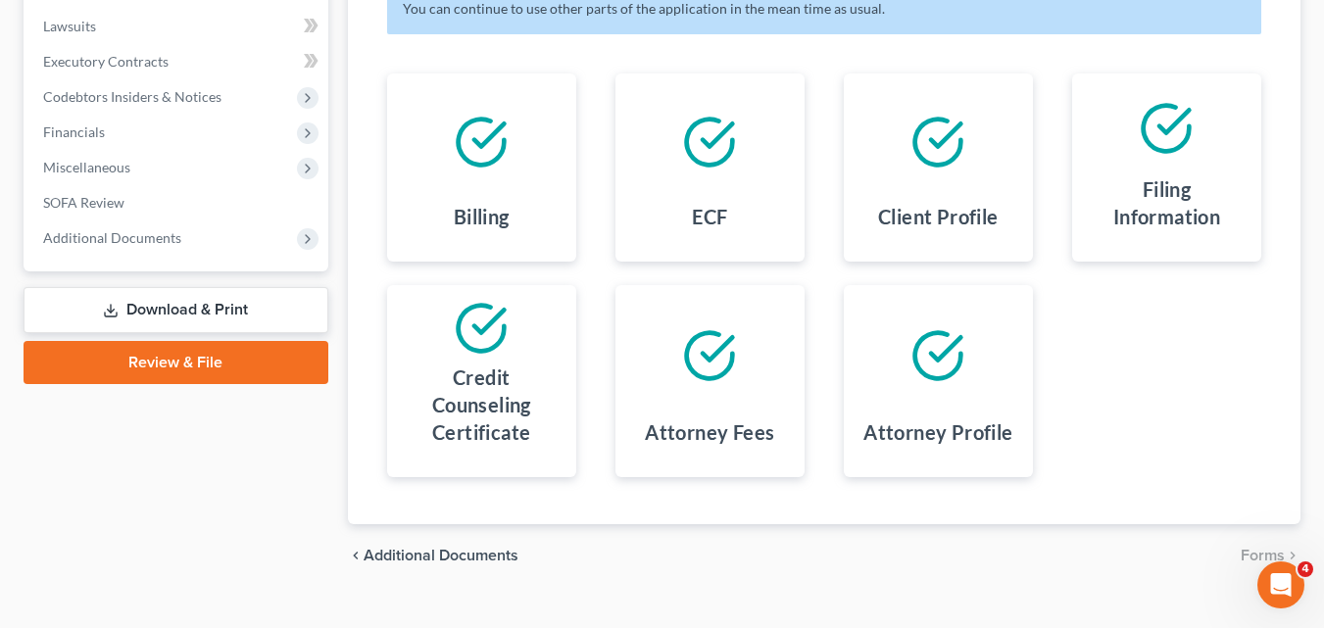
scroll to position [475, 0]
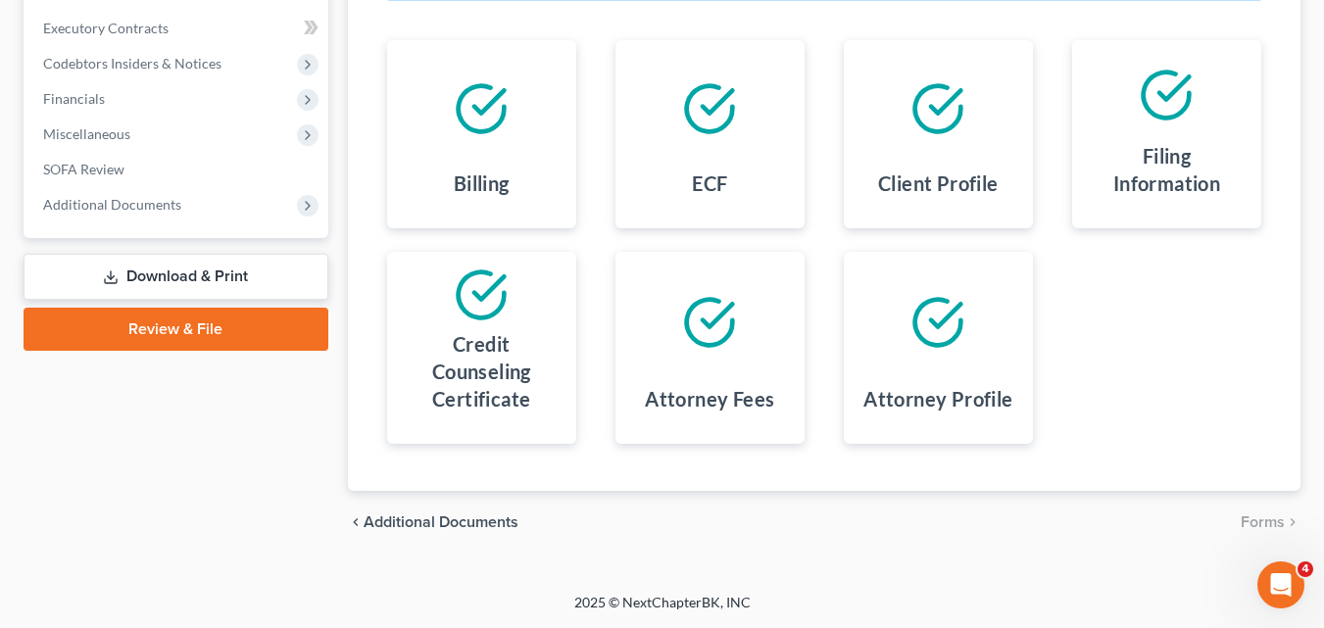
click at [462, 520] on span "Additional Documents" at bounding box center [441, 523] width 155 height 16
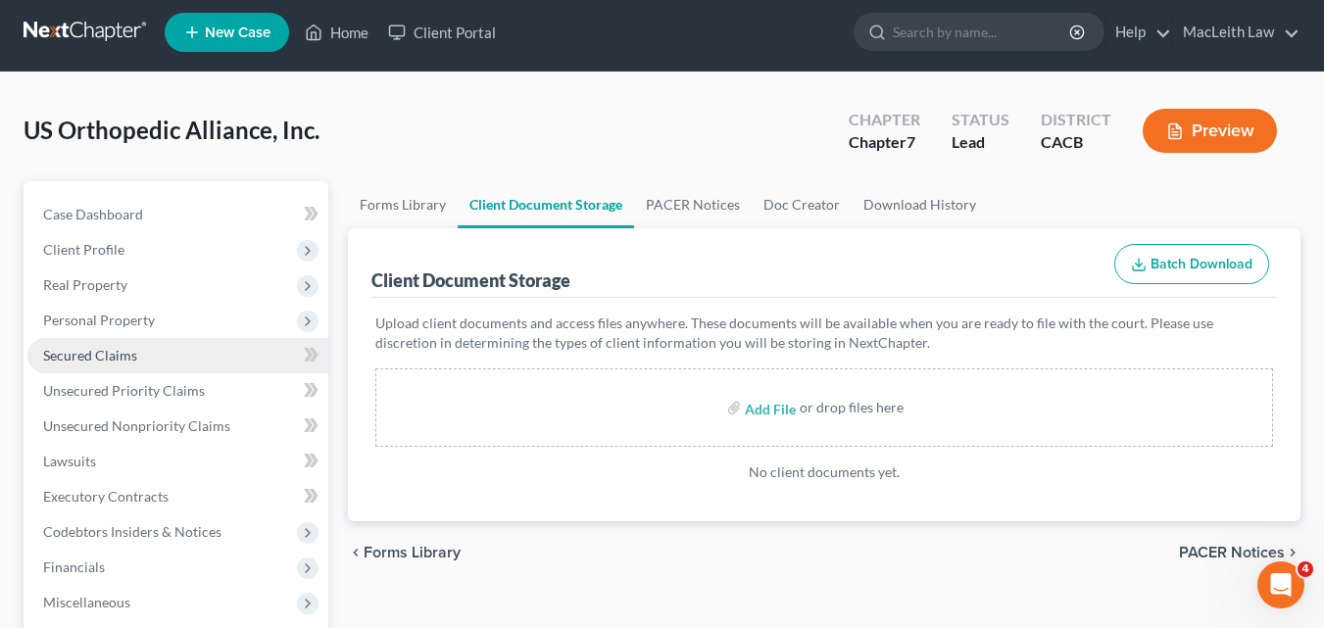
scroll to position [8, 0]
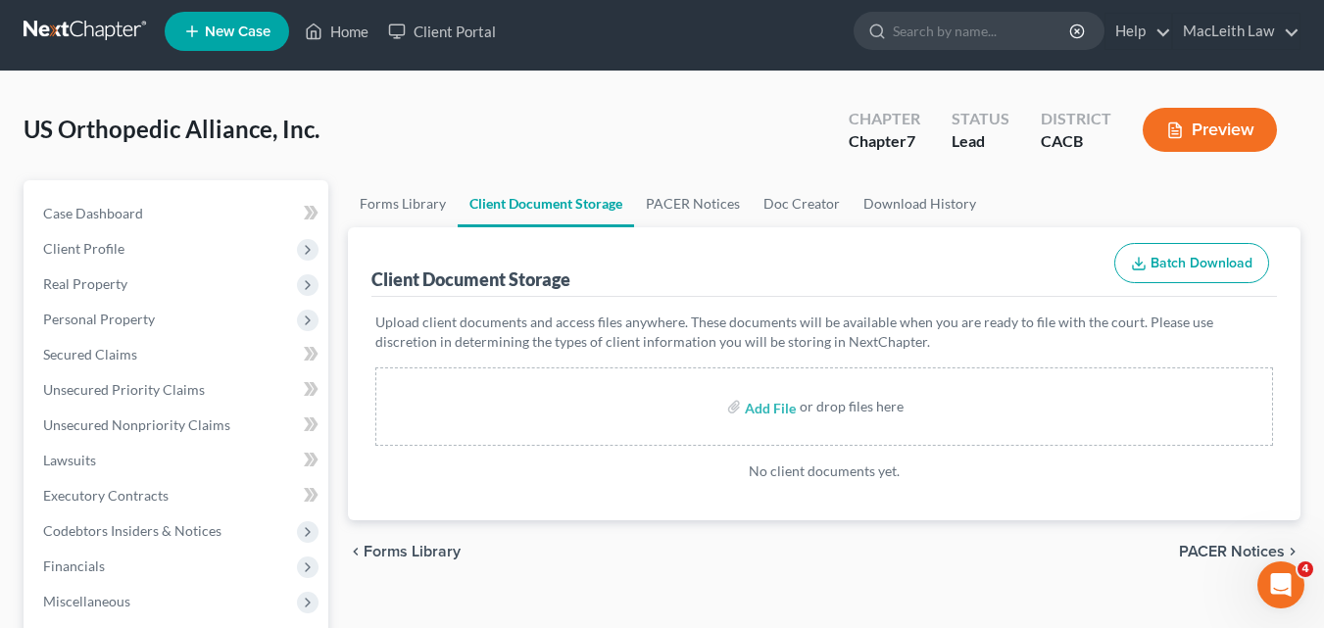
click at [109, 127] on span "US Orthopedic Alliance, Inc." at bounding box center [172, 129] width 296 height 28
click at [87, 213] on span "Case Dashboard" at bounding box center [93, 213] width 100 height 17
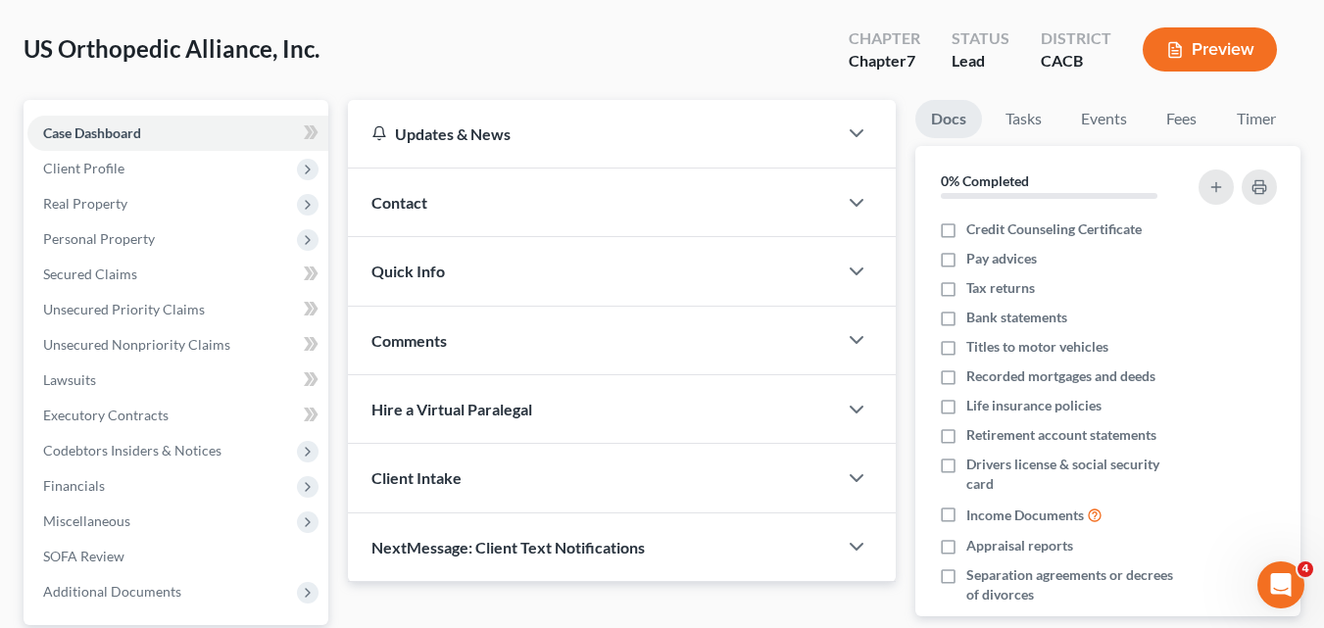
scroll to position [144, 0]
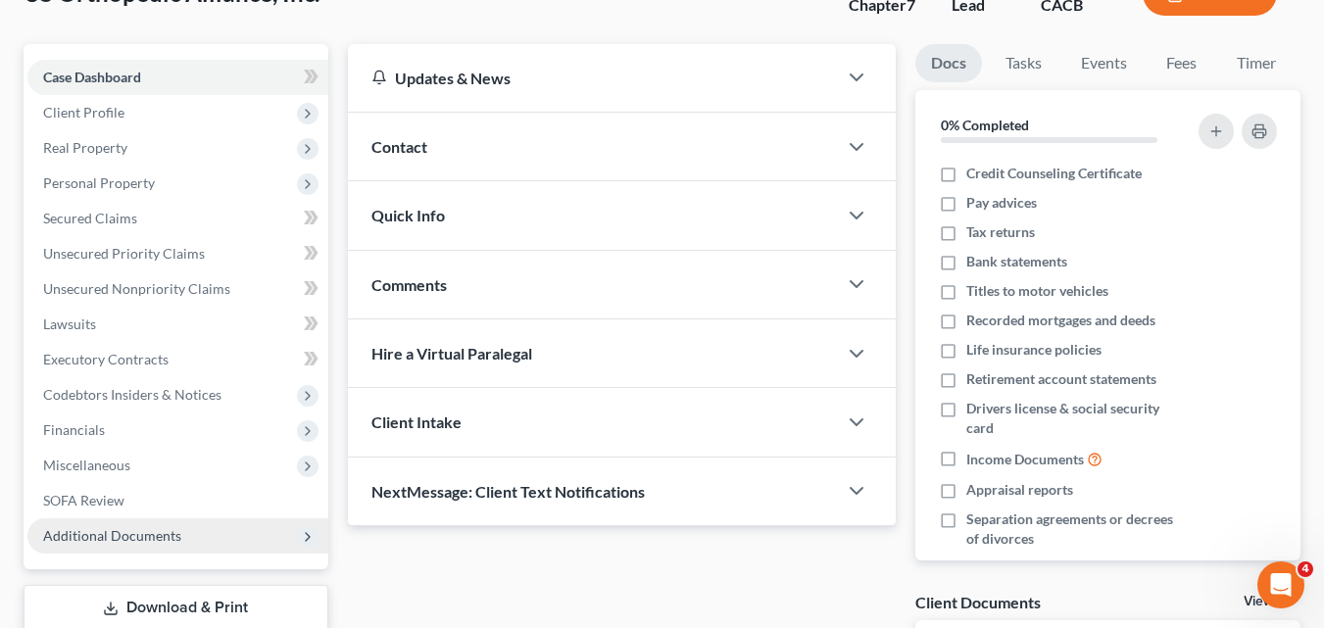
click at [123, 538] on span "Additional Documents" at bounding box center [112, 535] width 138 height 17
click at [123, 535] on span "Additional Documents" at bounding box center [112, 535] width 138 height 17
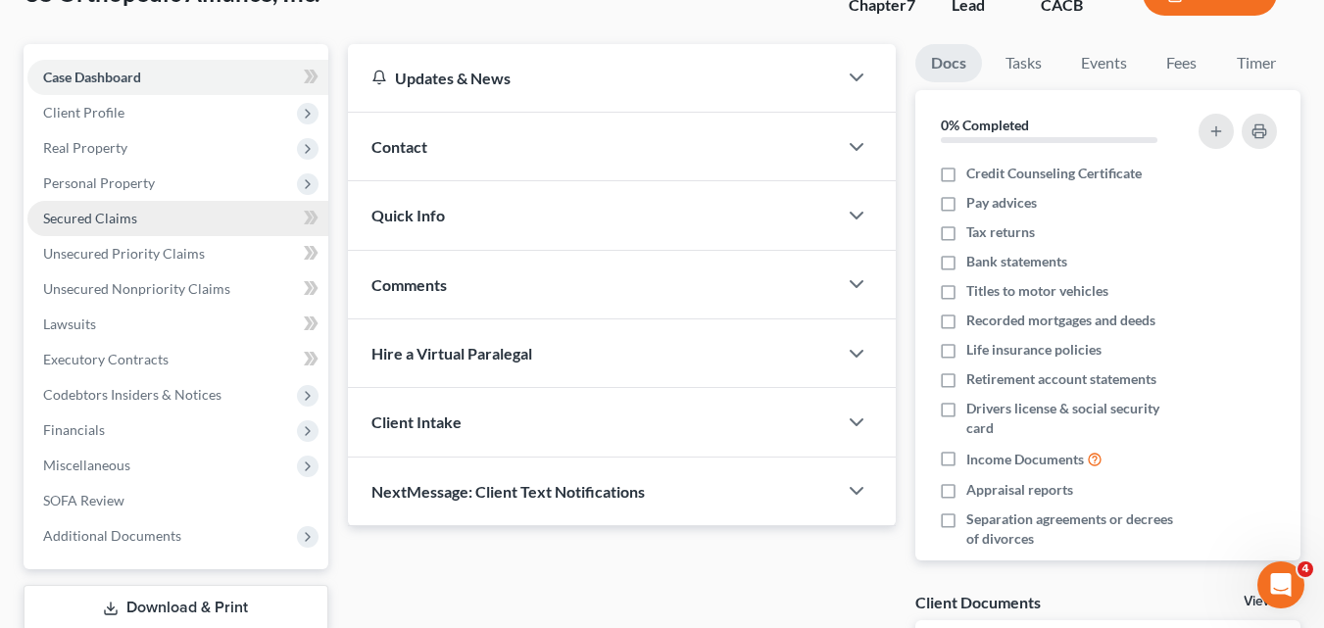
scroll to position [309, 0]
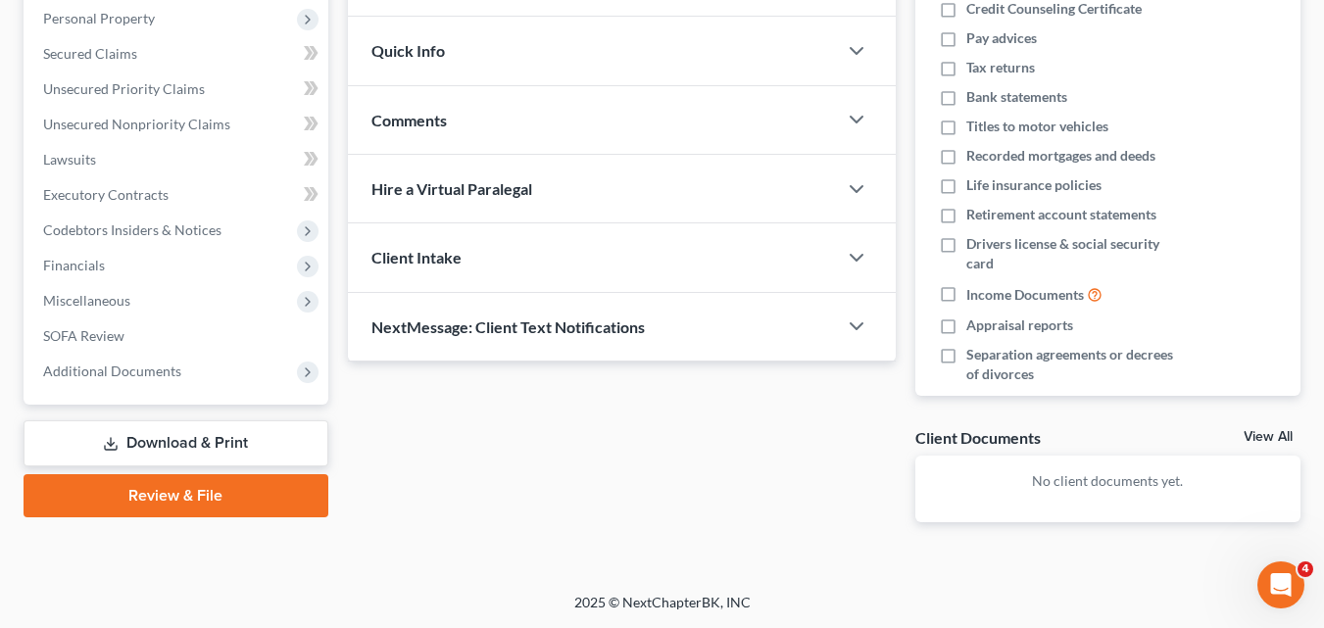
click at [606, 412] on div "Updates & News × California Central District Notes: Take a look at NextChapter'…" at bounding box center [622, 216] width 568 height 674
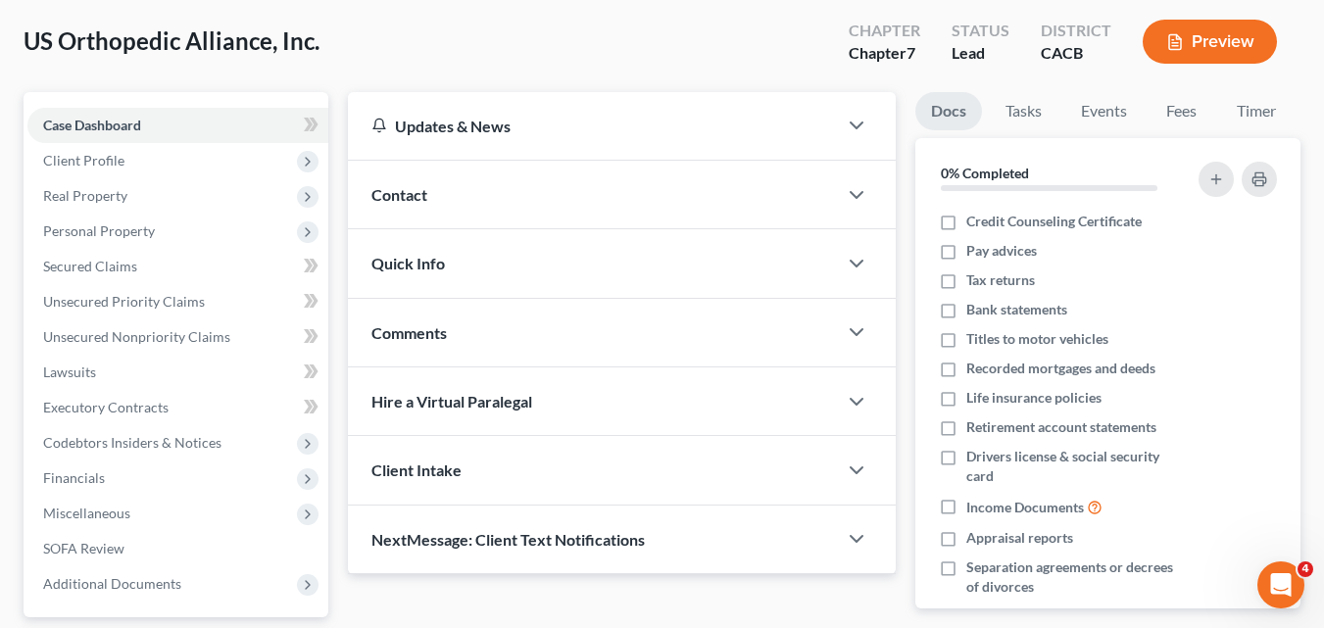
scroll to position [0, 0]
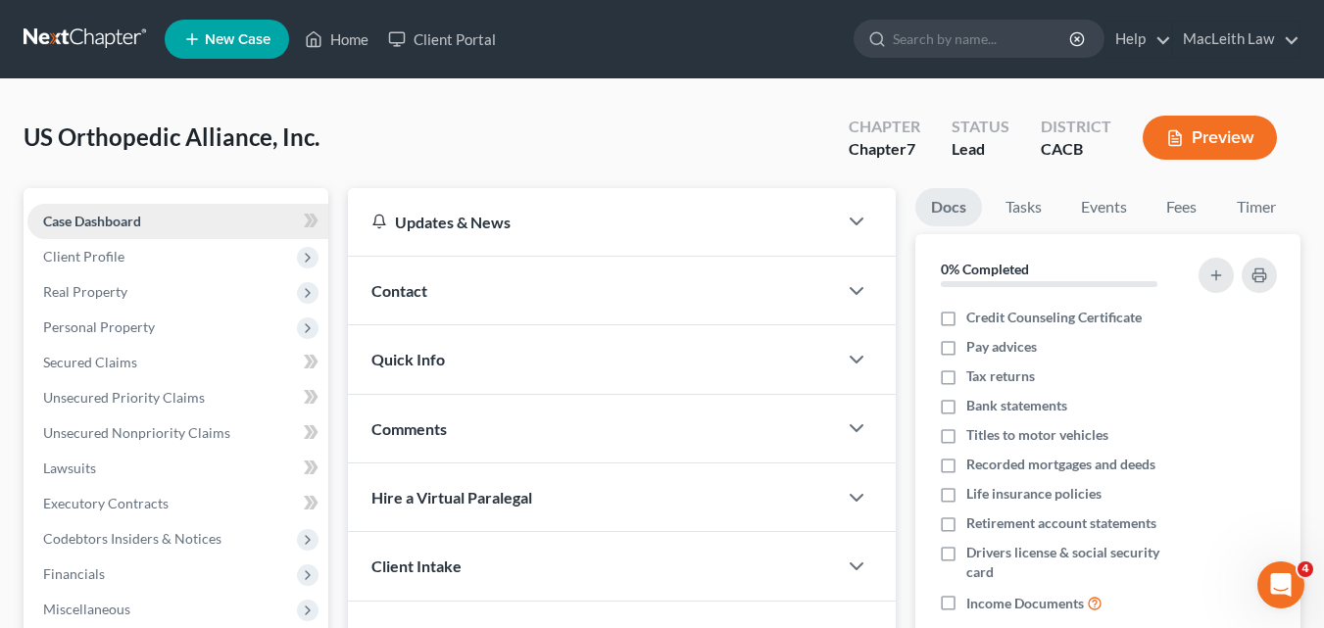
click at [118, 219] on span "Case Dashboard" at bounding box center [92, 221] width 98 height 17
click at [118, 220] on span "Case Dashboard" at bounding box center [92, 221] width 98 height 17
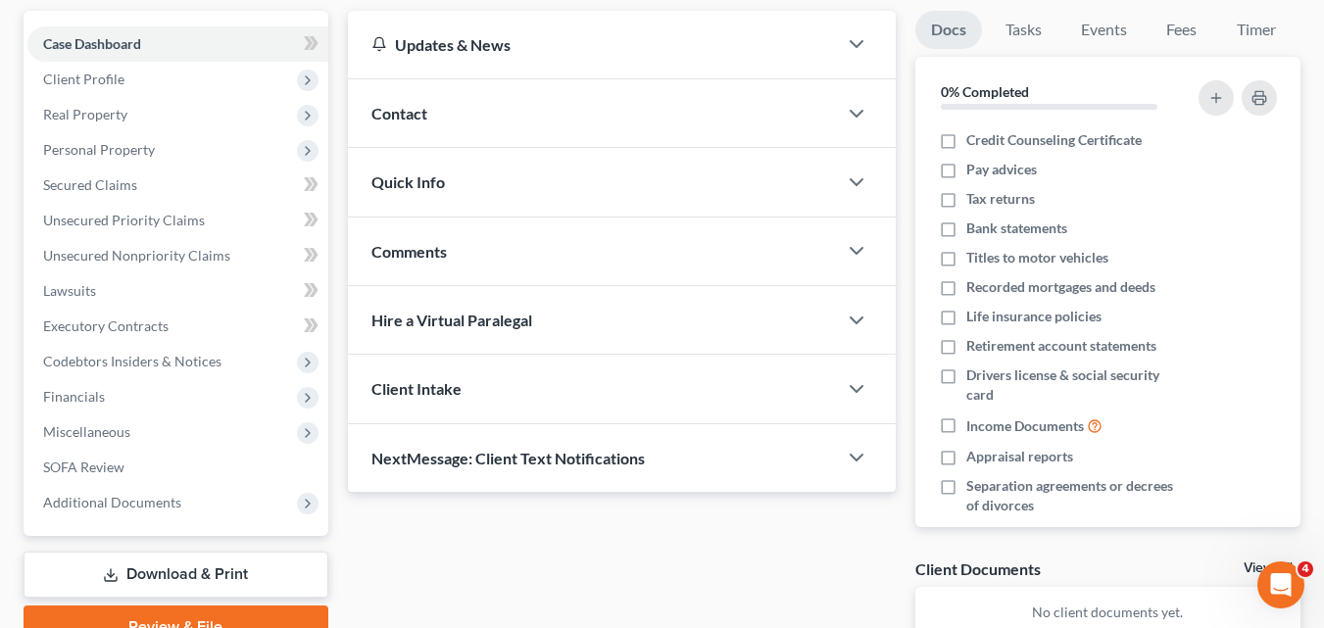
scroll to position [188, 0]
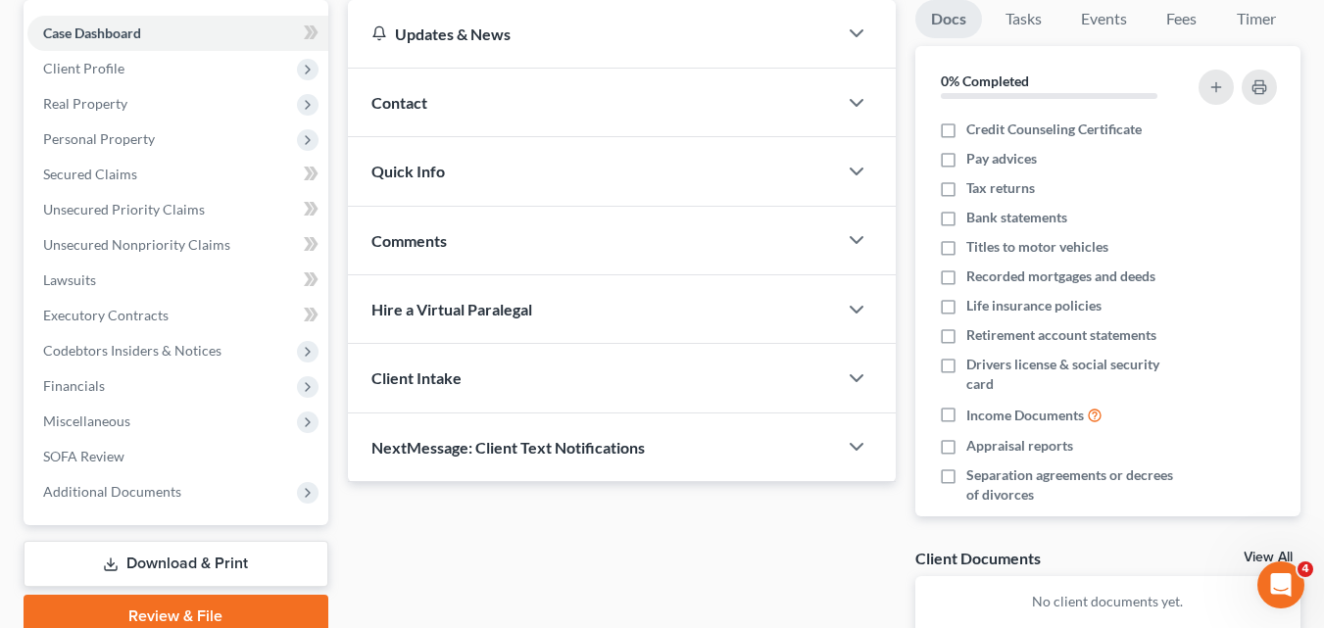
click at [430, 178] on span "Quick Info" at bounding box center [408, 171] width 74 height 19
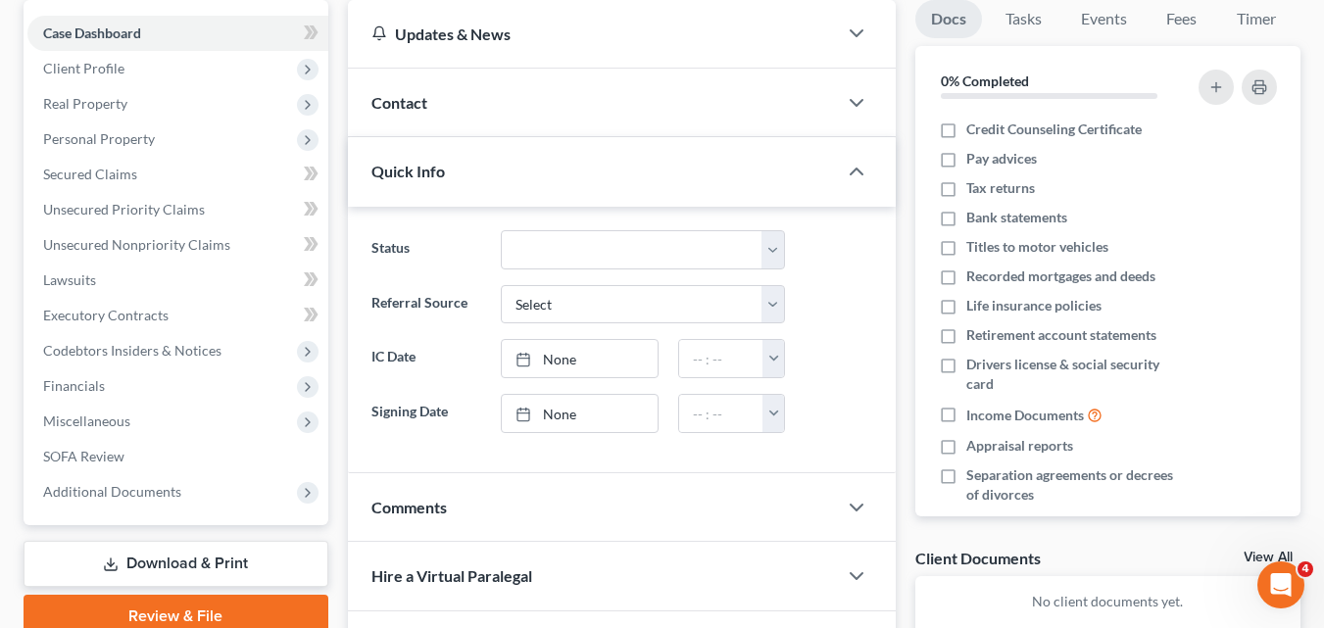
click at [430, 178] on span "Quick Info" at bounding box center [408, 171] width 74 height 19
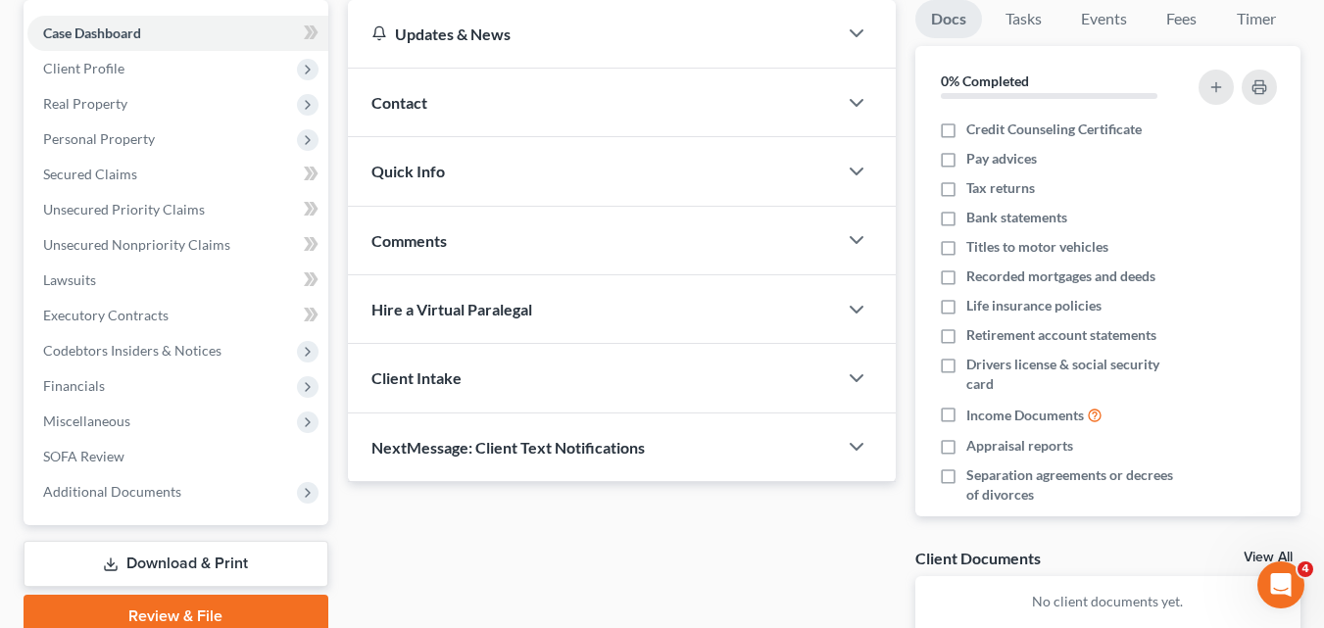
click at [430, 178] on span "Quick Info" at bounding box center [408, 171] width 74 height 19
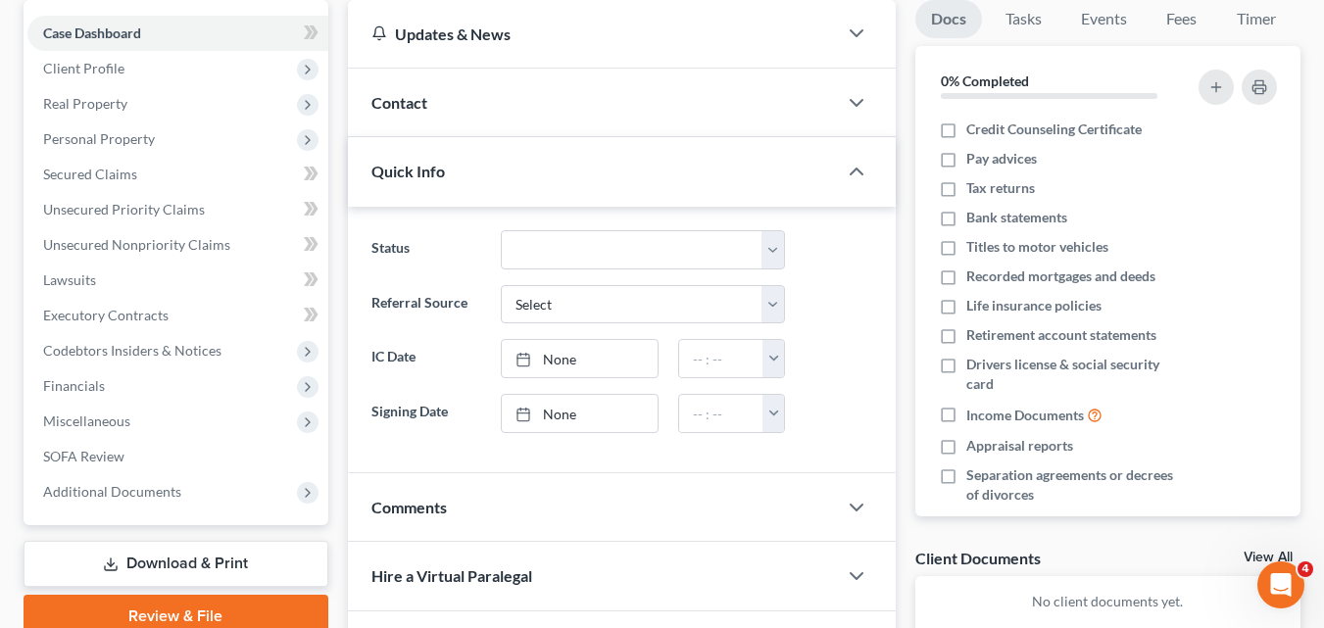
click at [407, 107] on span "Contact" at bounding box center [399, 102] width 56 height 19
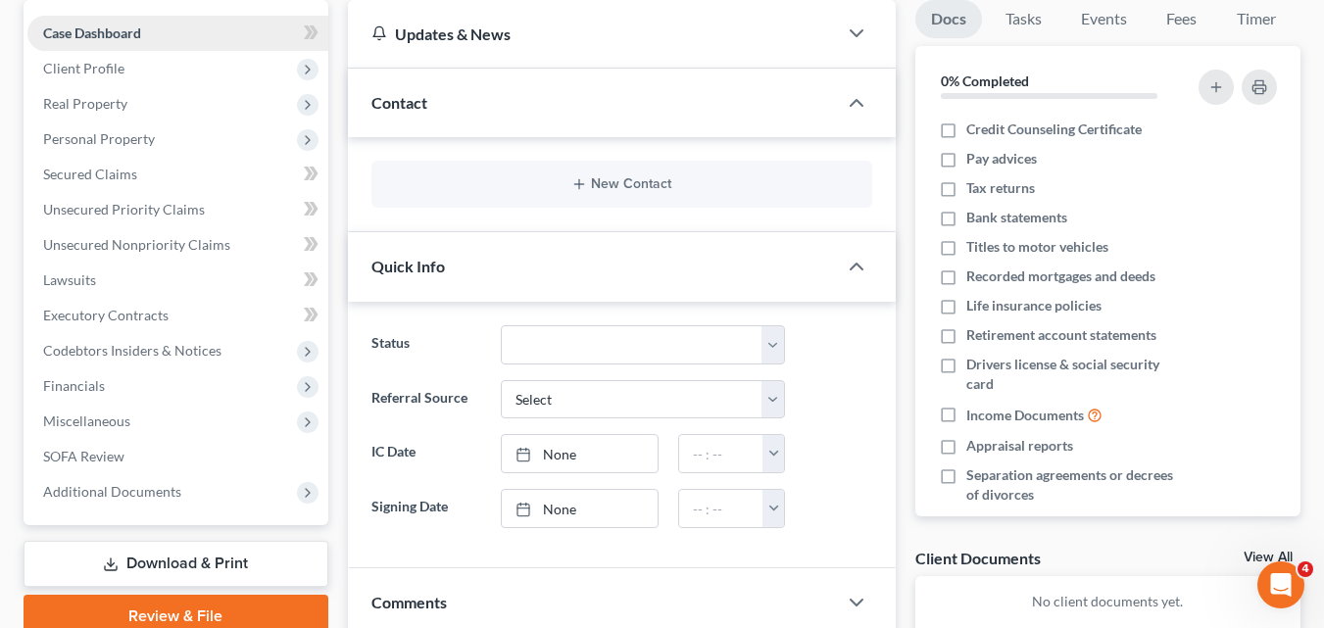
click at [70, 33] on span "Case Dashboard" at bounding box center [92, 33] width 98 height 17
click at [77, 68] on span "Client Profile" at bounding box center [83, 68] width 81 height 17
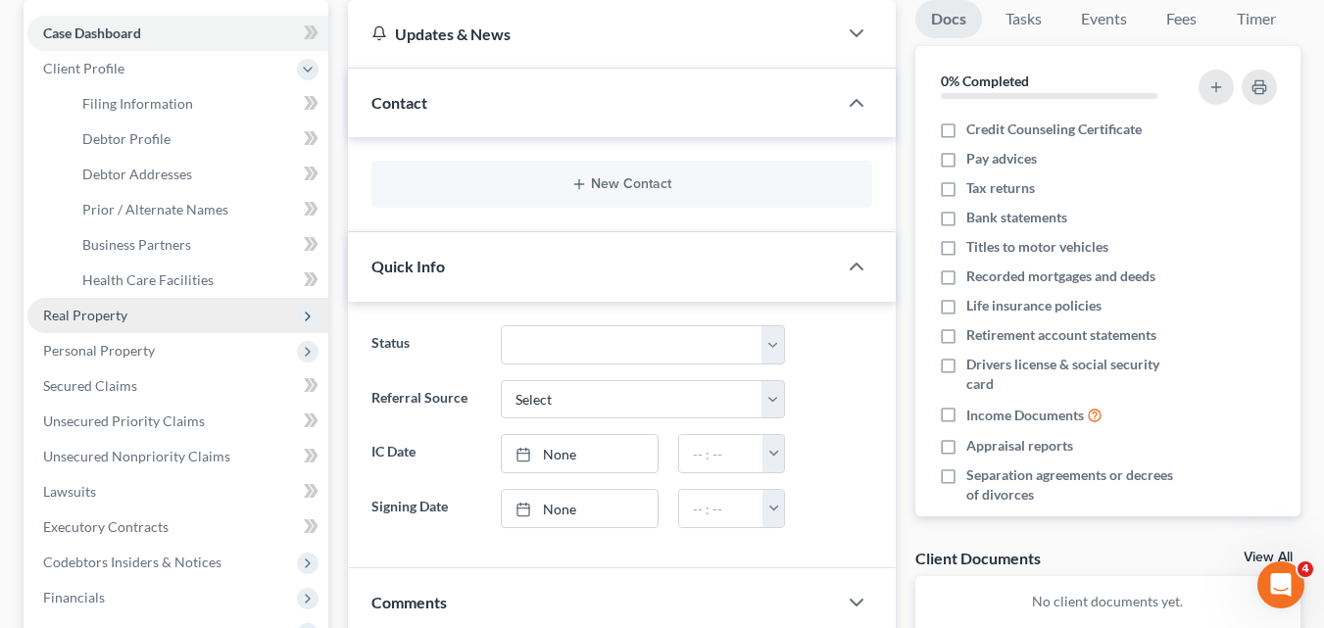
click at [108, 319] on span "Real Property" at bounding box center [85, 315] width 84 height 17
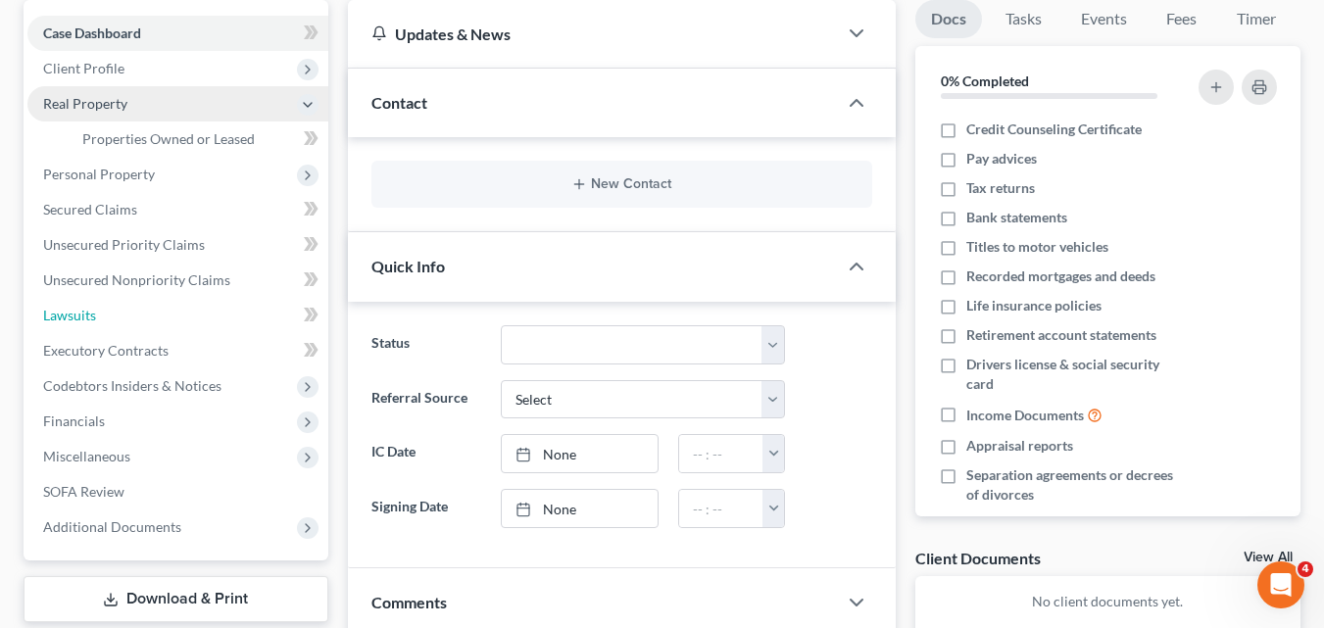
click at [108, 319] on link "Lawsuits" at bounding box center [177, 315] width 301 height 35
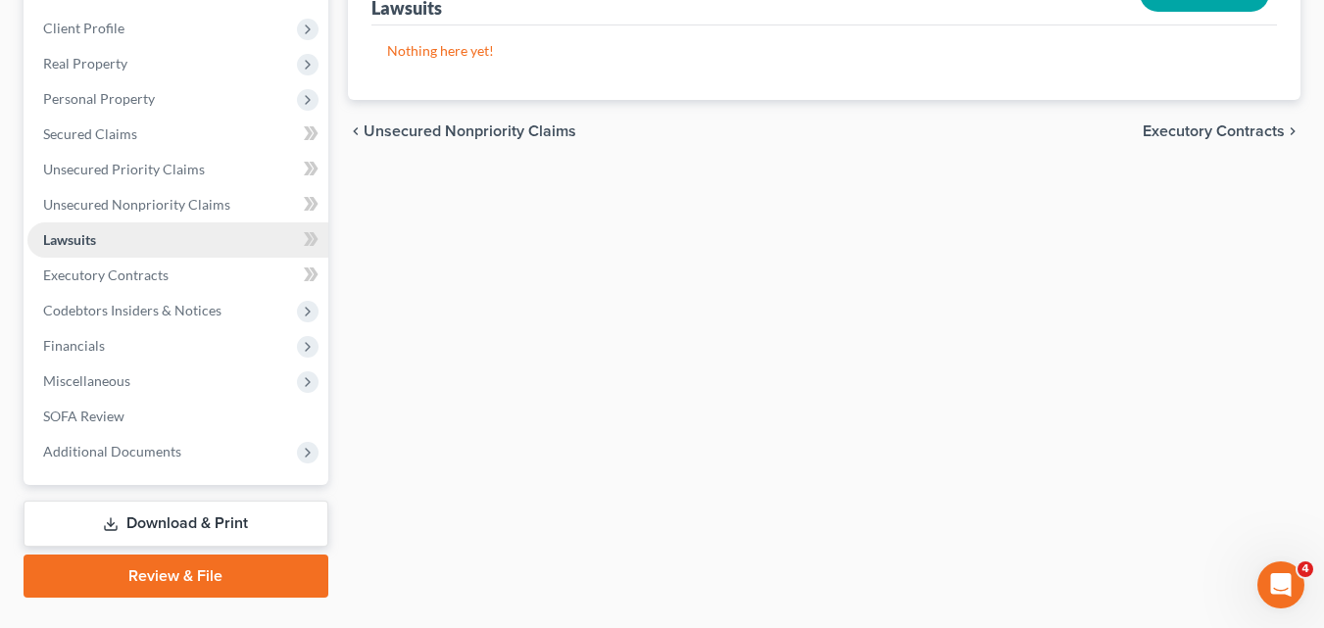
scroll to position [272, 0]
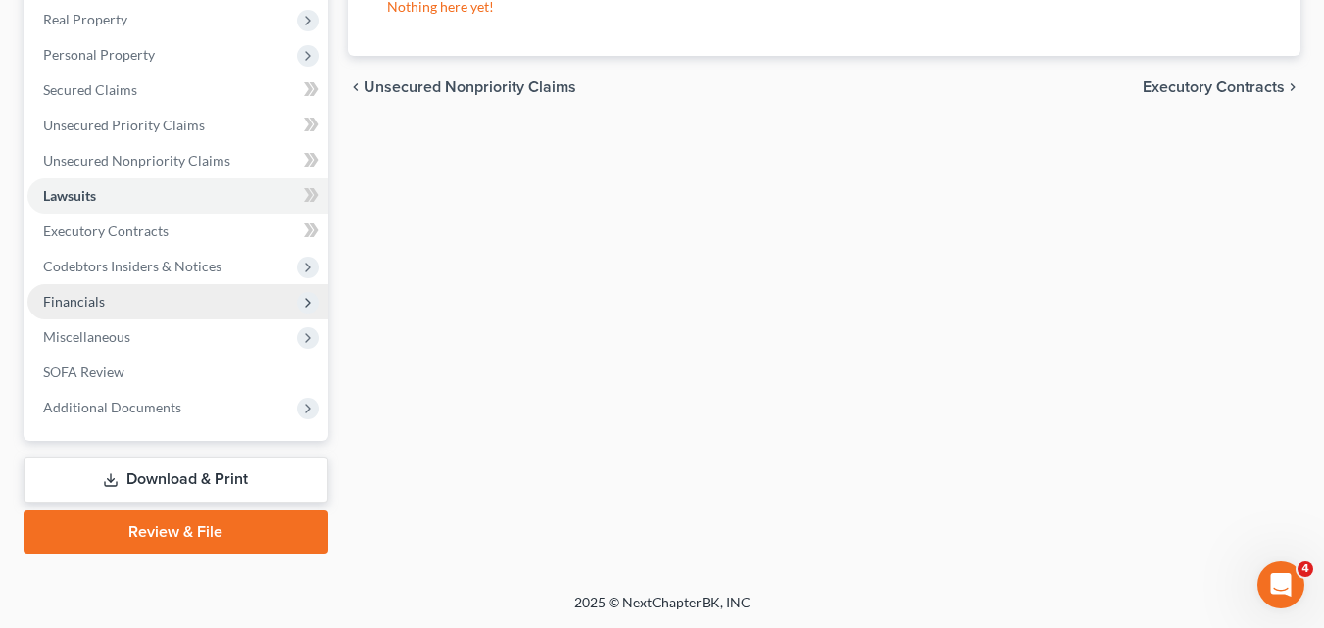
click at [81, 305] on span "Financials" at bounding box center [74, 301] width 62 height 17
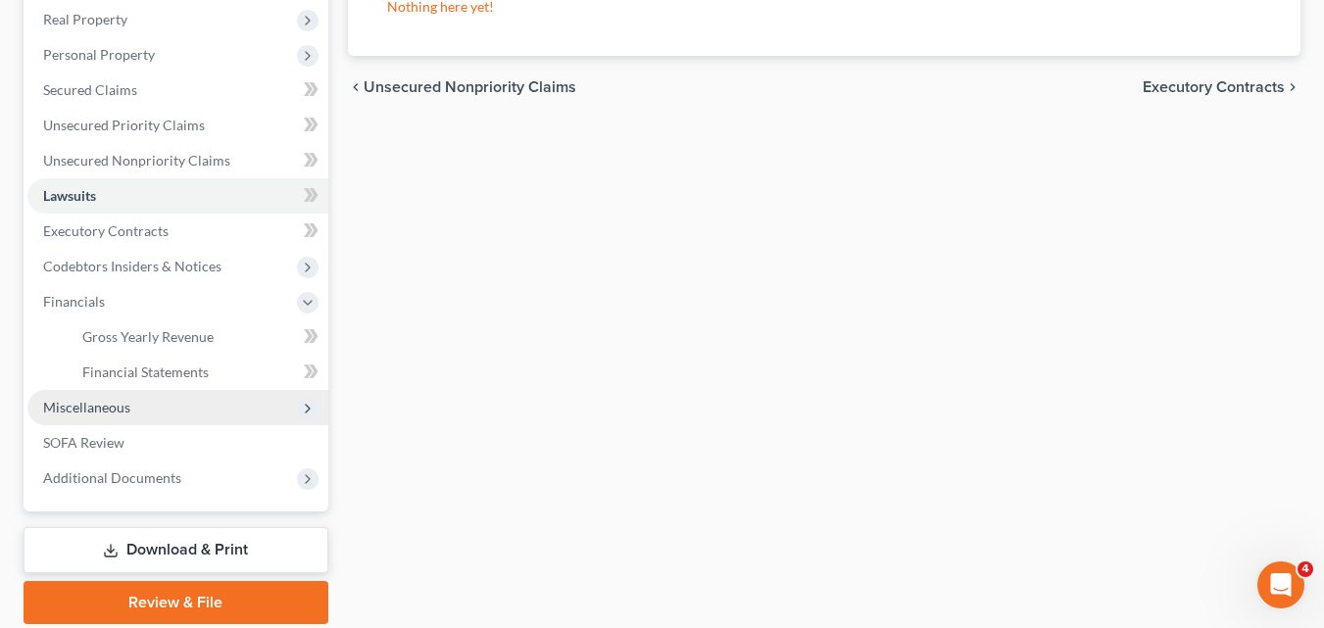
click at [87, 407] on span "Miscellaneous" at bounding box center [86, 407] width 87 height 17
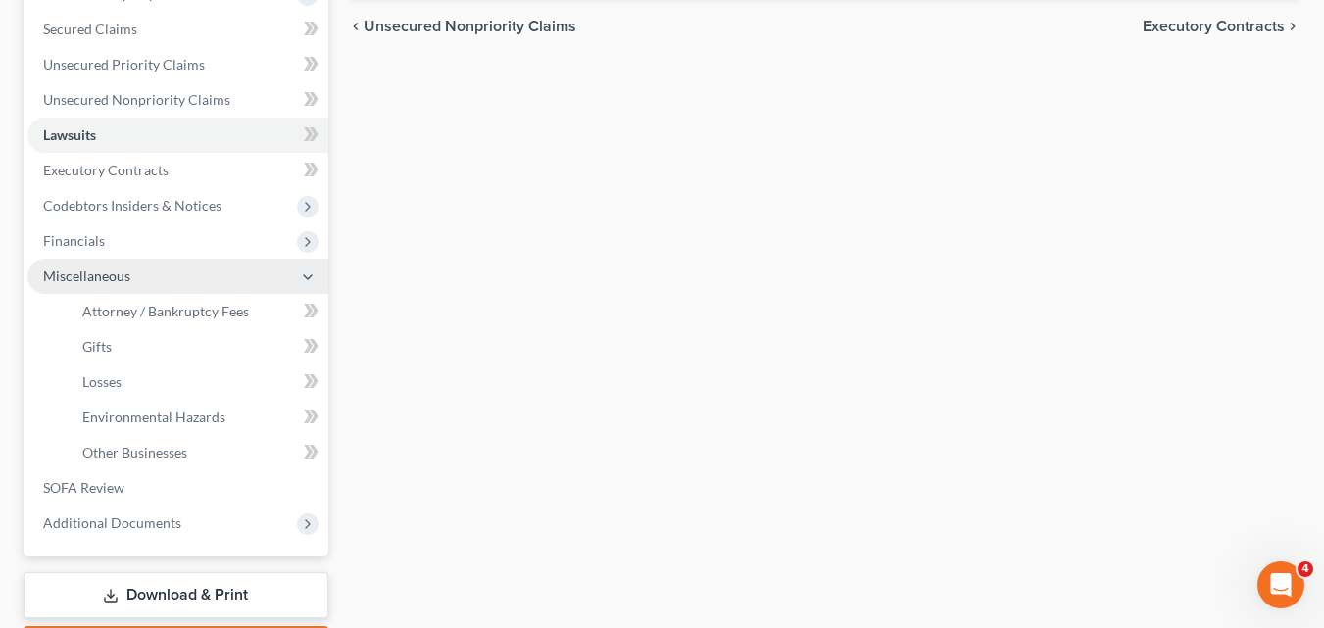
scroll to position [340, 0]
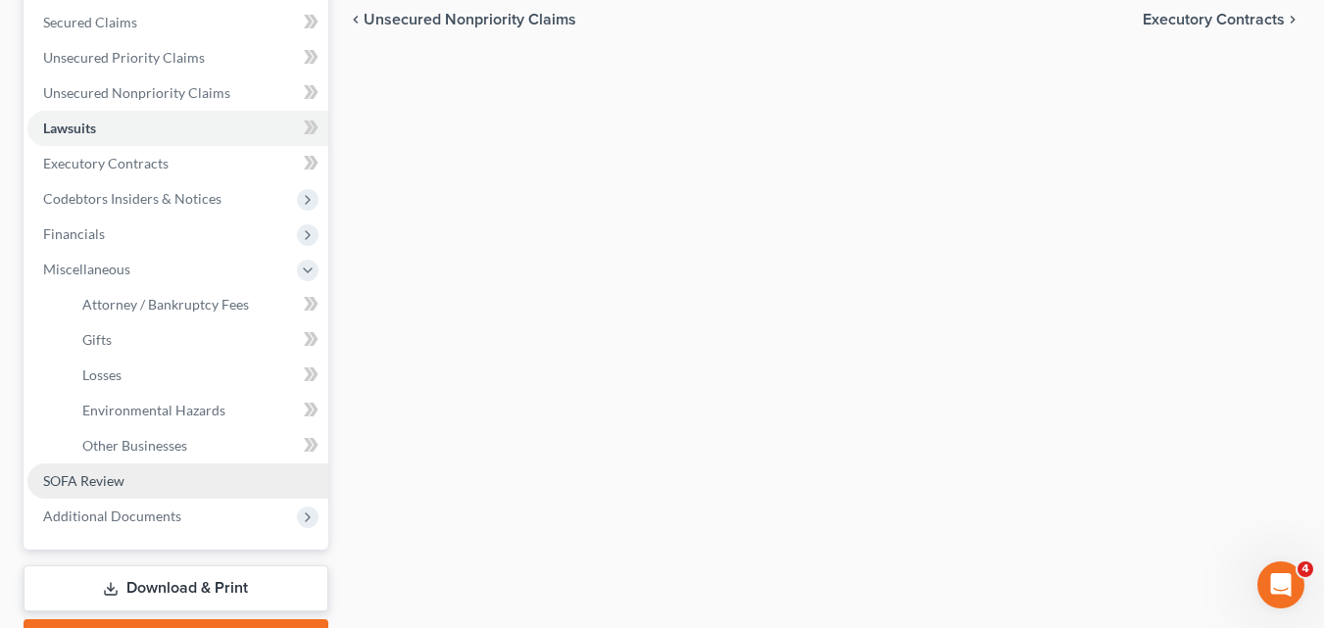
click at [69, 478] on span "SOFA Review" at bounding box center [83, 480] width 81 height 17
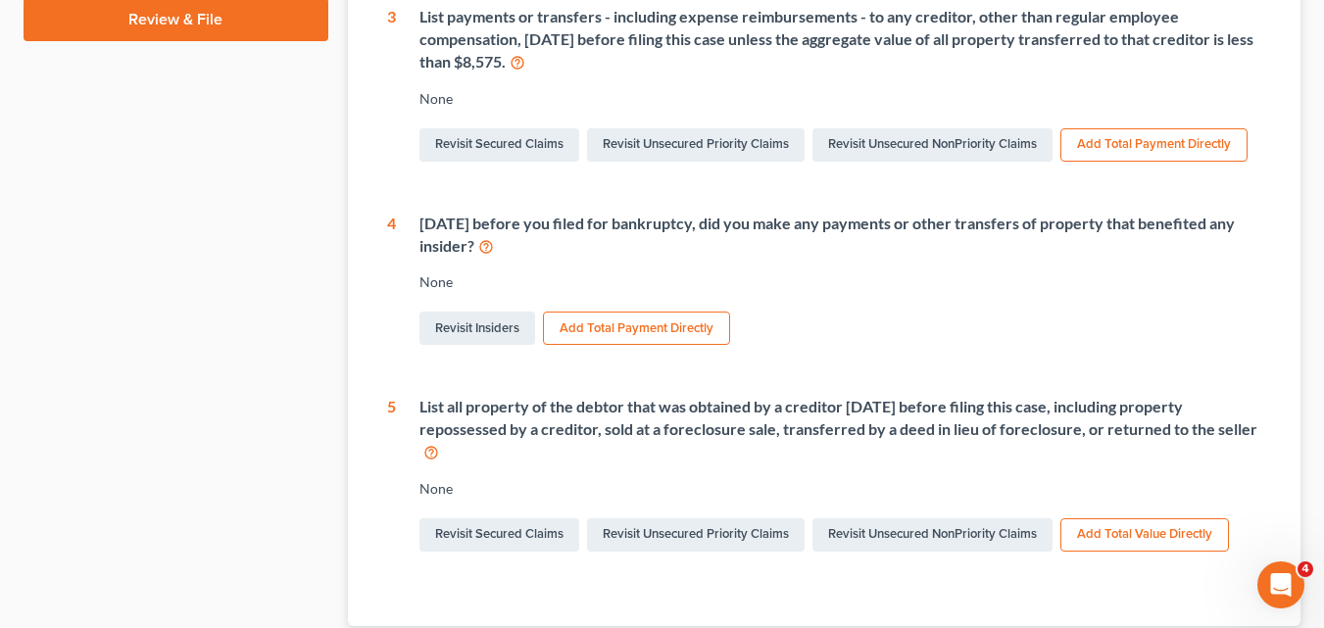
scroll to position [792, 0]
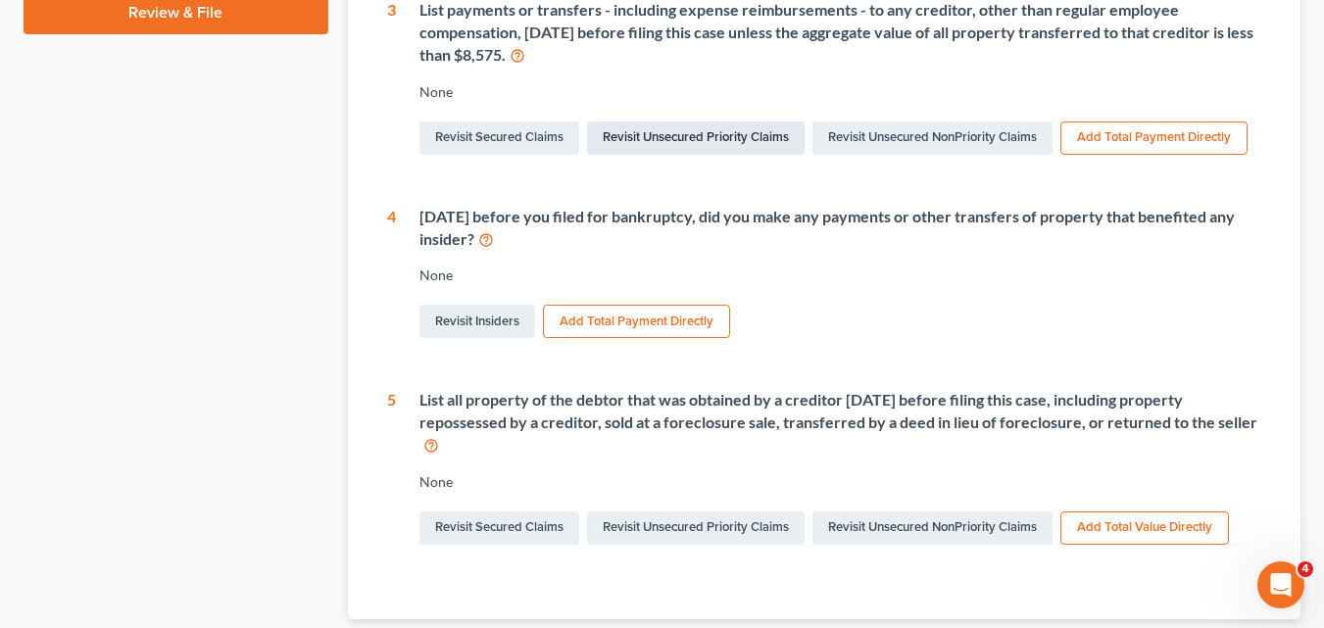
click at [803, 155] on link "Revisit Unsecured Priority Claims" at bounding box center [696, 138] width 218 height 33
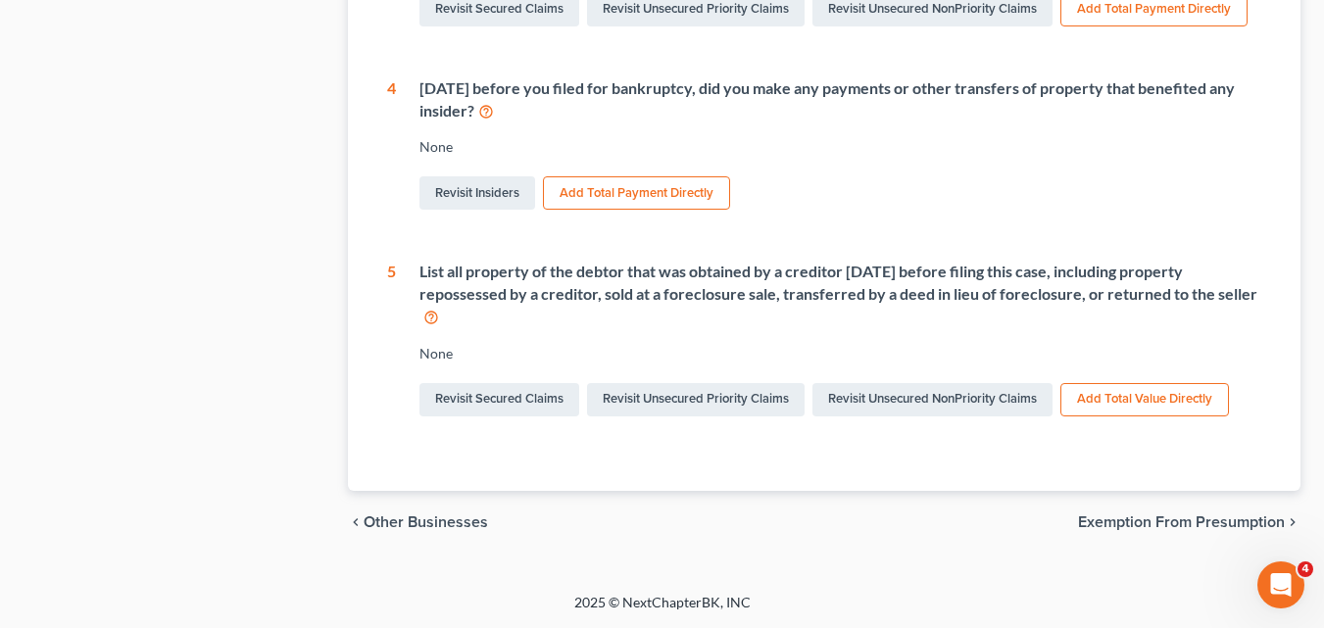
scroll to position [940, 0]
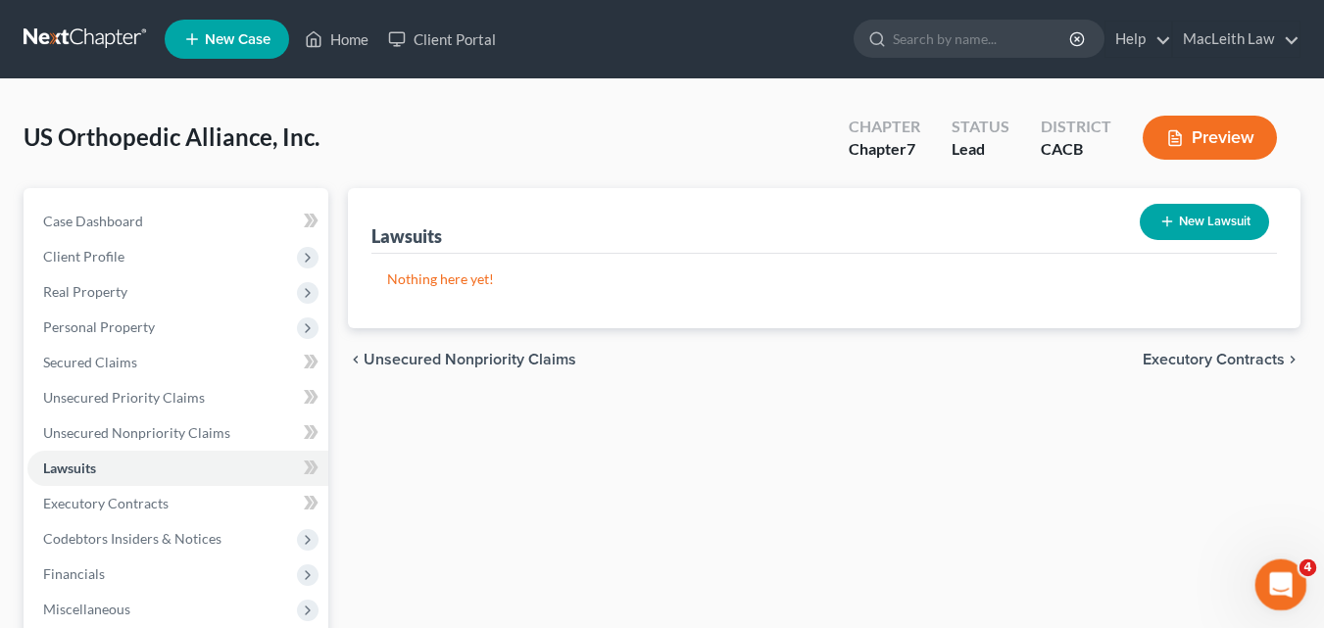
click at [1273, 563] on div "Open Intercom Messenger" at bounding box center [1278, 582] width 65 height 65
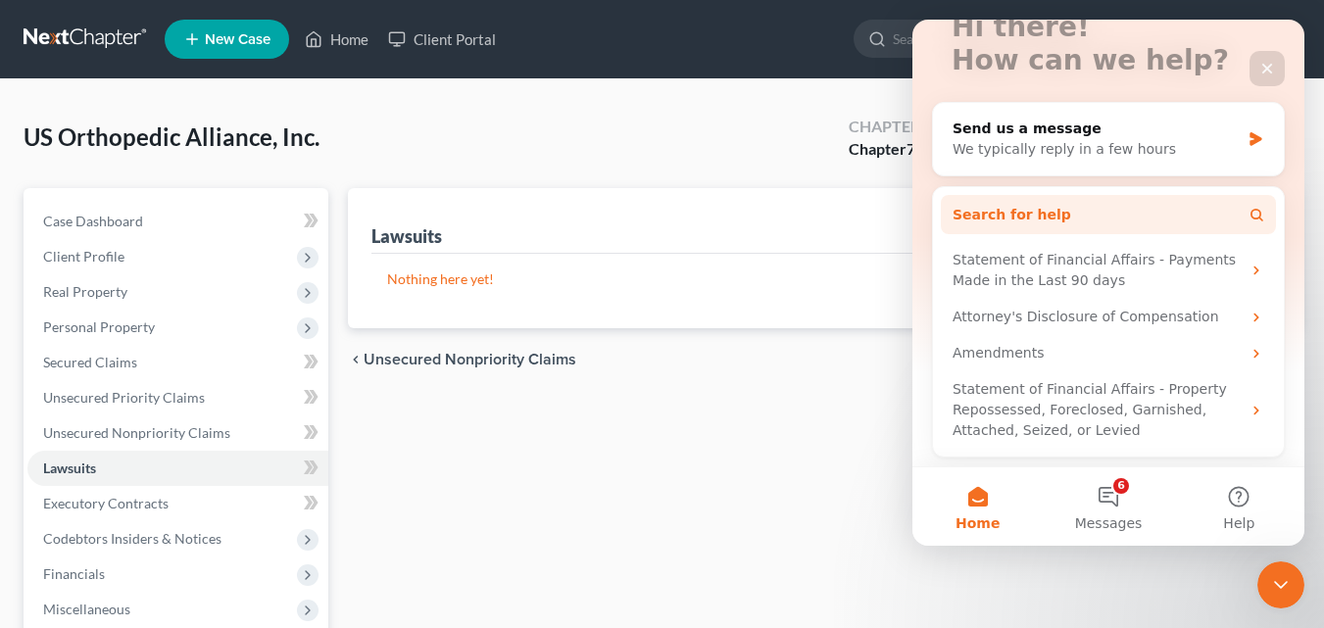
scroll to position [149, 0]
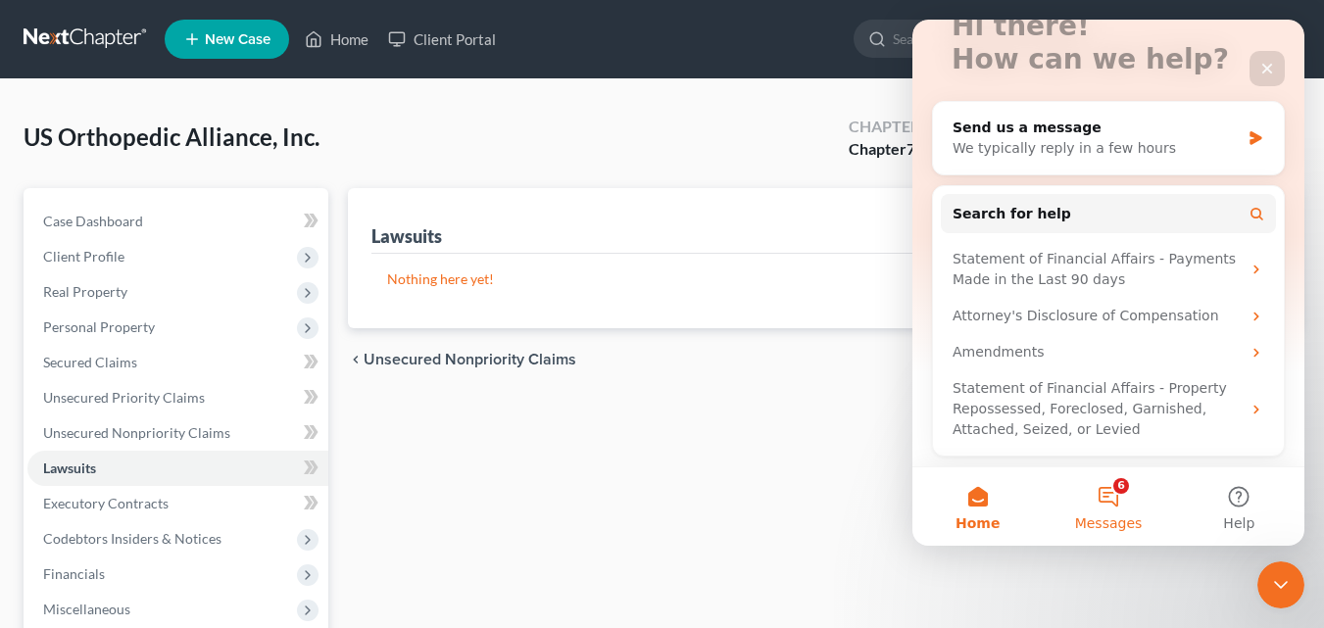
click at [1121, 486] on button "6 Messages" at bounding box center [1108, 507] width 130 height 78
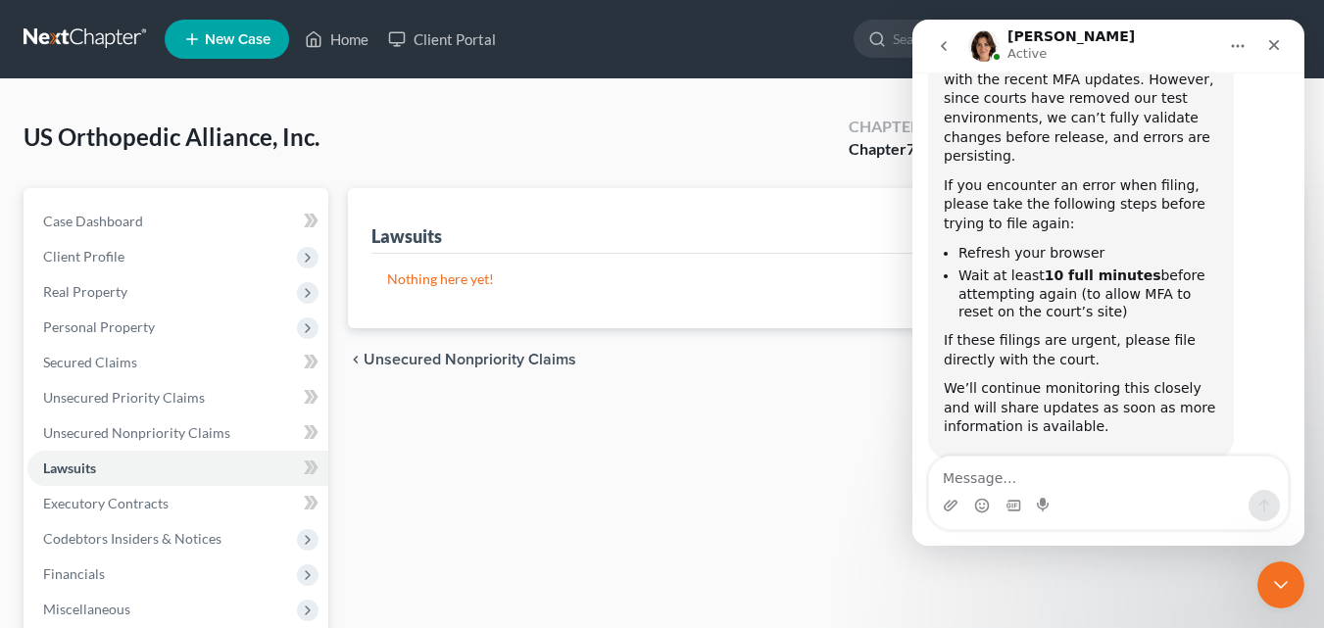
scroll to position [206, 0]
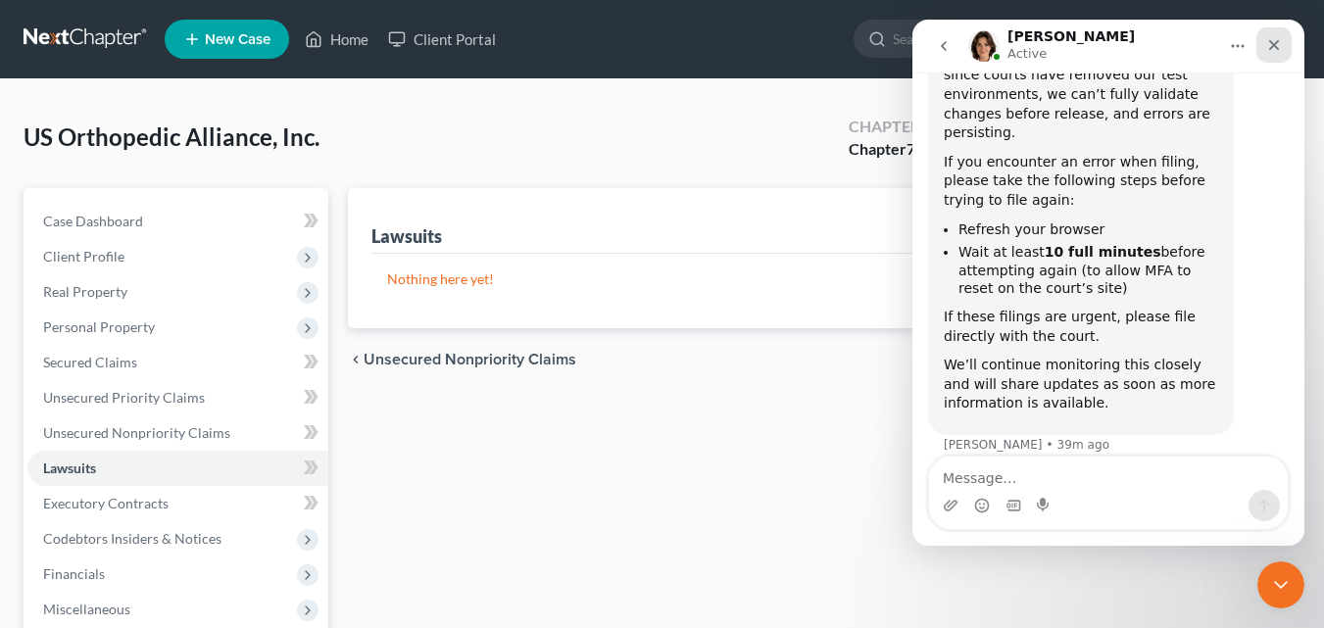
click at [1280, 40] on icon "Close" at bounding box center [1274, 45] width 16 height 16
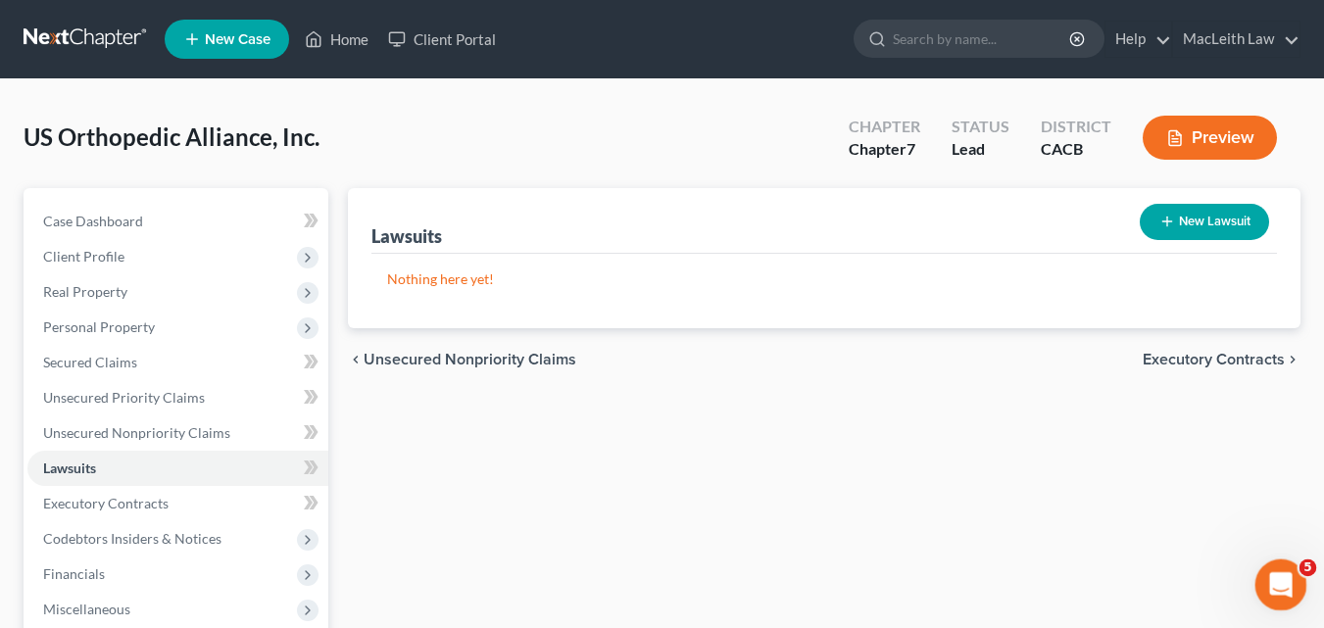
click at [1276, 577] on icon "Open Intercom Messenger" at bounding box center [1278, 583] width 32 height 32
drag, startPoint x: 1276, startPoint y: 577, endPoint x: 1277, endPoint y: 587, distance: 9.9
click at [1276, 589] on icon "Open Intercom Messenger" at bounding box center [1278, 583] width 32 height 32
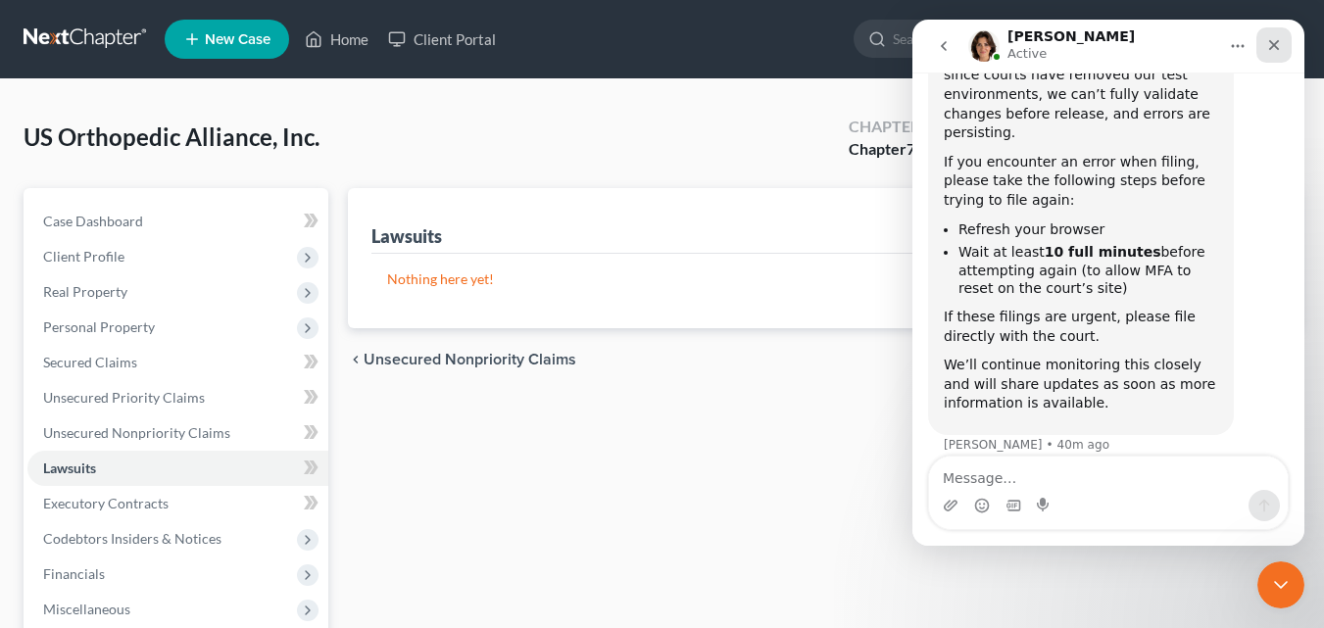
click at [1276, 51] on icon "Close" at bounding box center [1274, 45] width 16 height 16
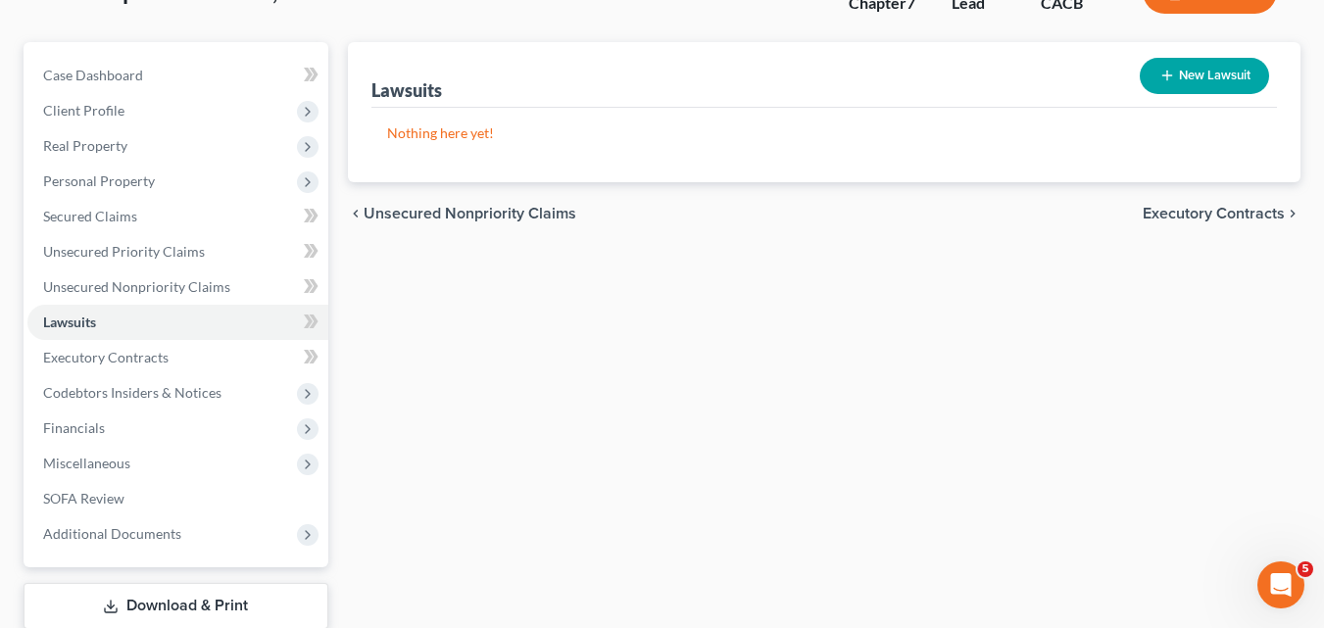
scroll to position [0, 0]
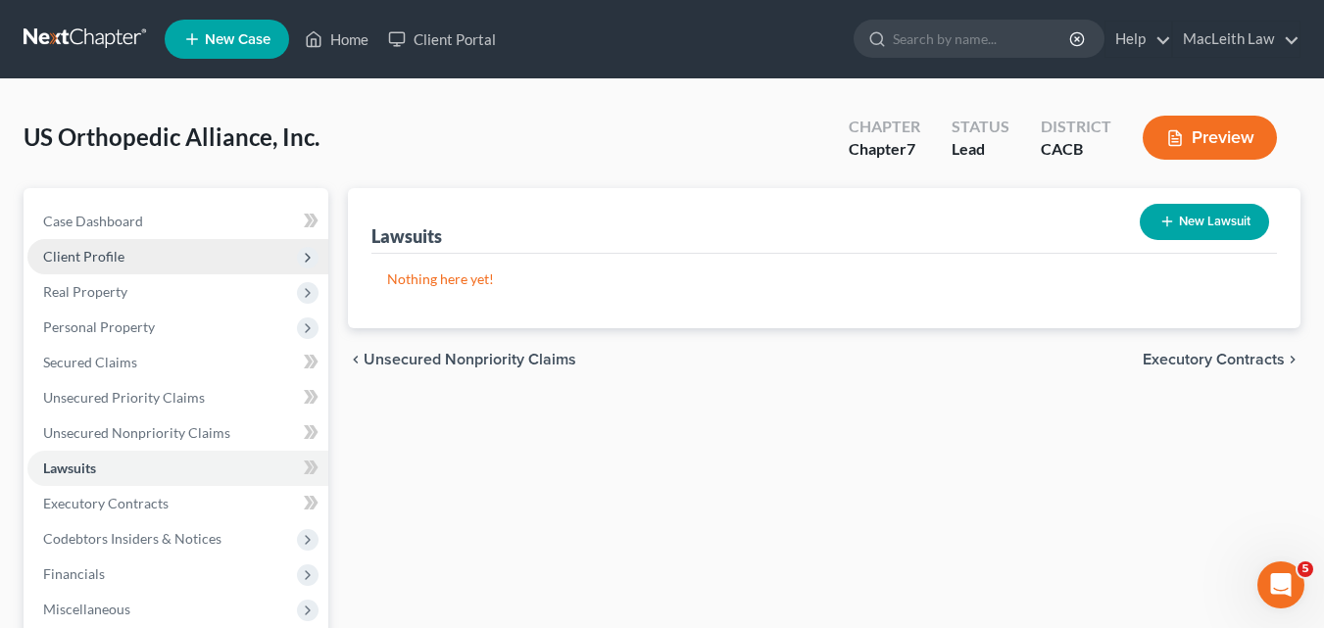
click at [79, 263] on span "Client Profile" at bounding box center [83, 256] width 81 height 17
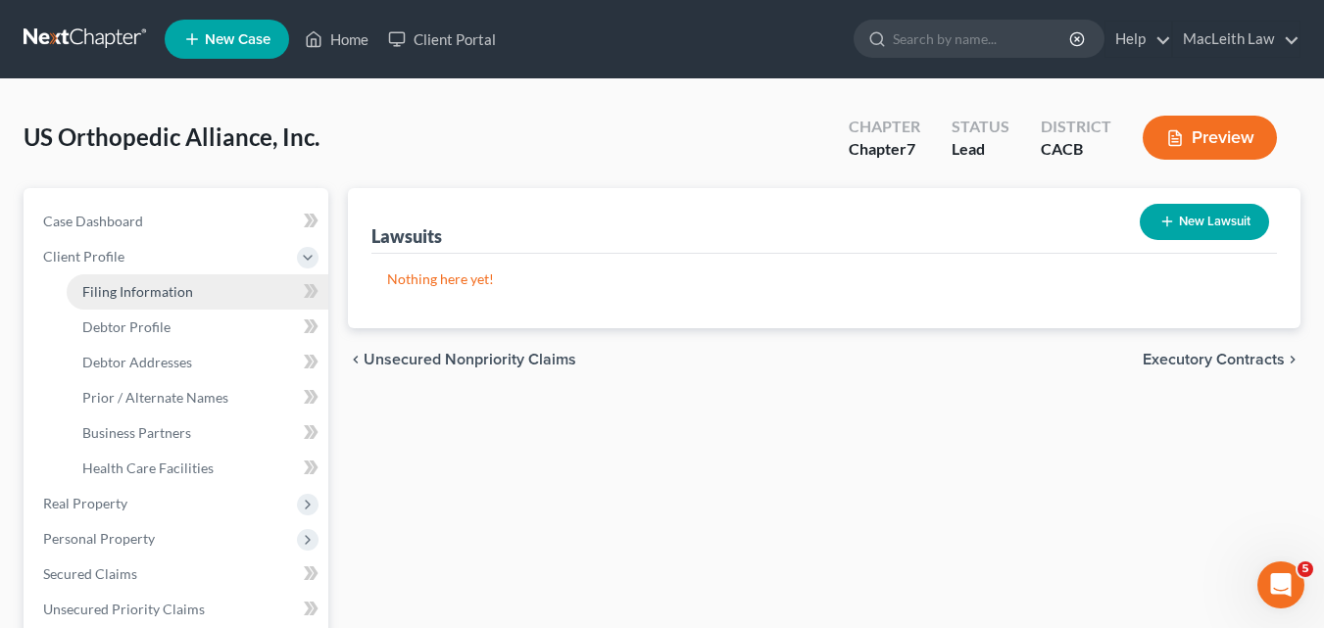
click at [104, 288] on span "Filing Information" at bounding box center [137, 291] width 111 height 17
select select "2"
select select "1"
select select "0"
select select "7"
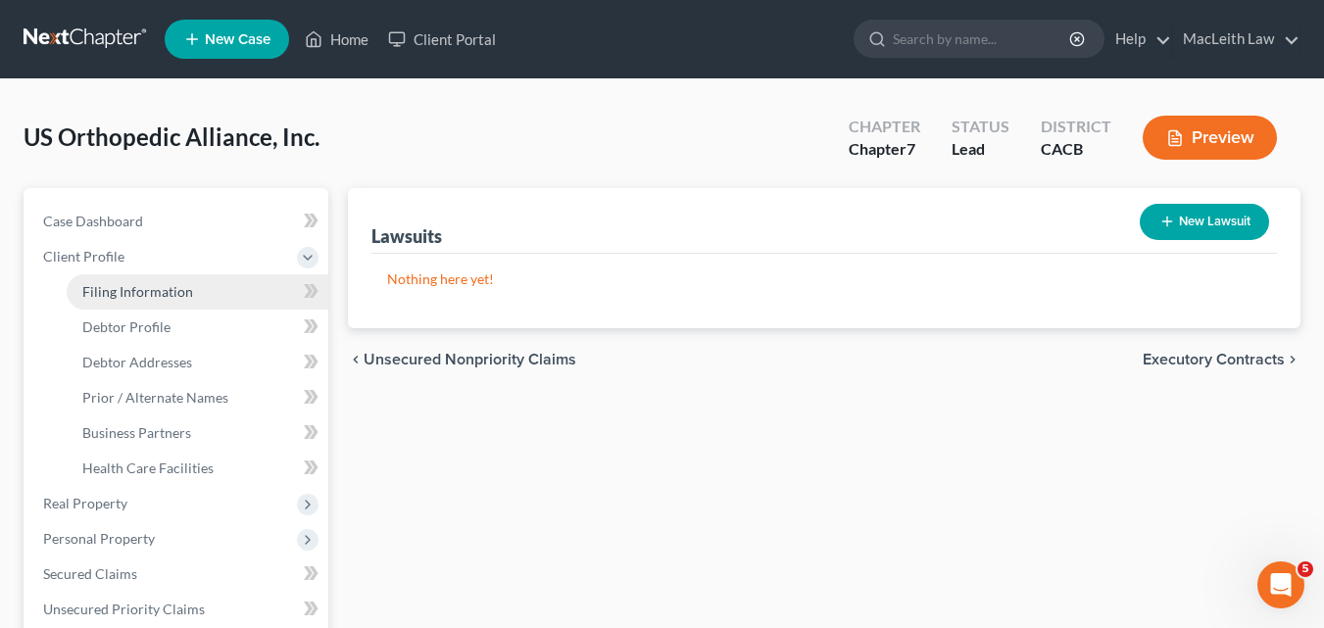
select select "0"
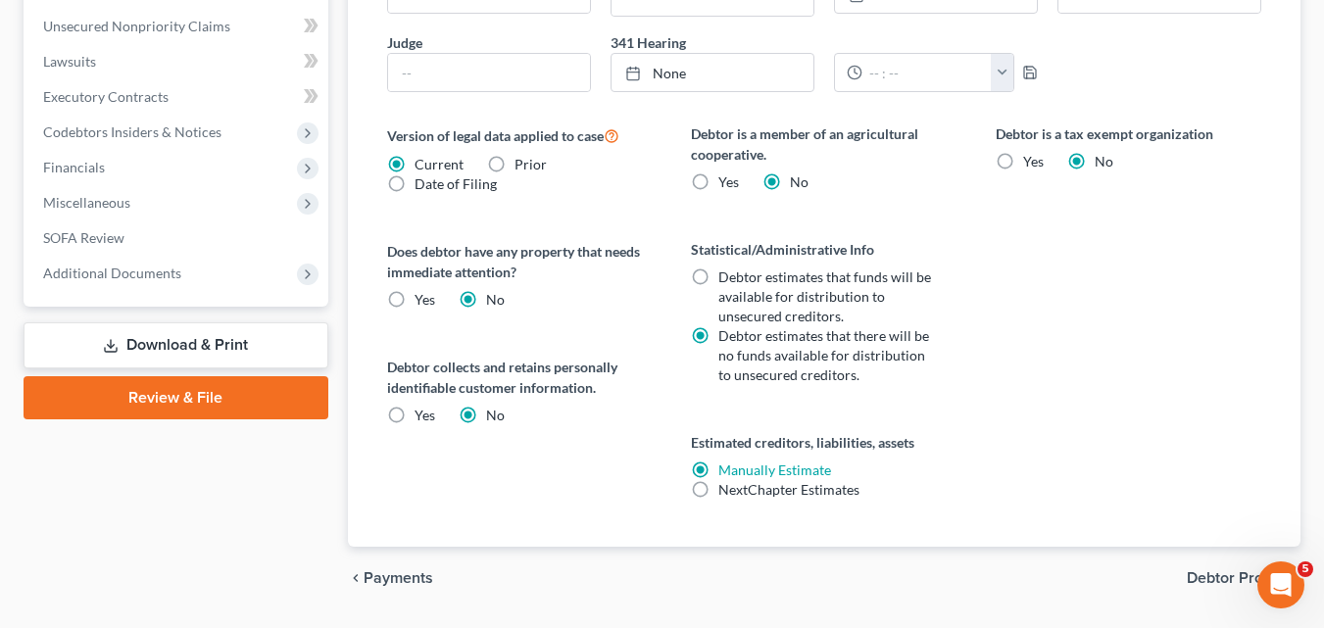
scroll to position [674, 0]
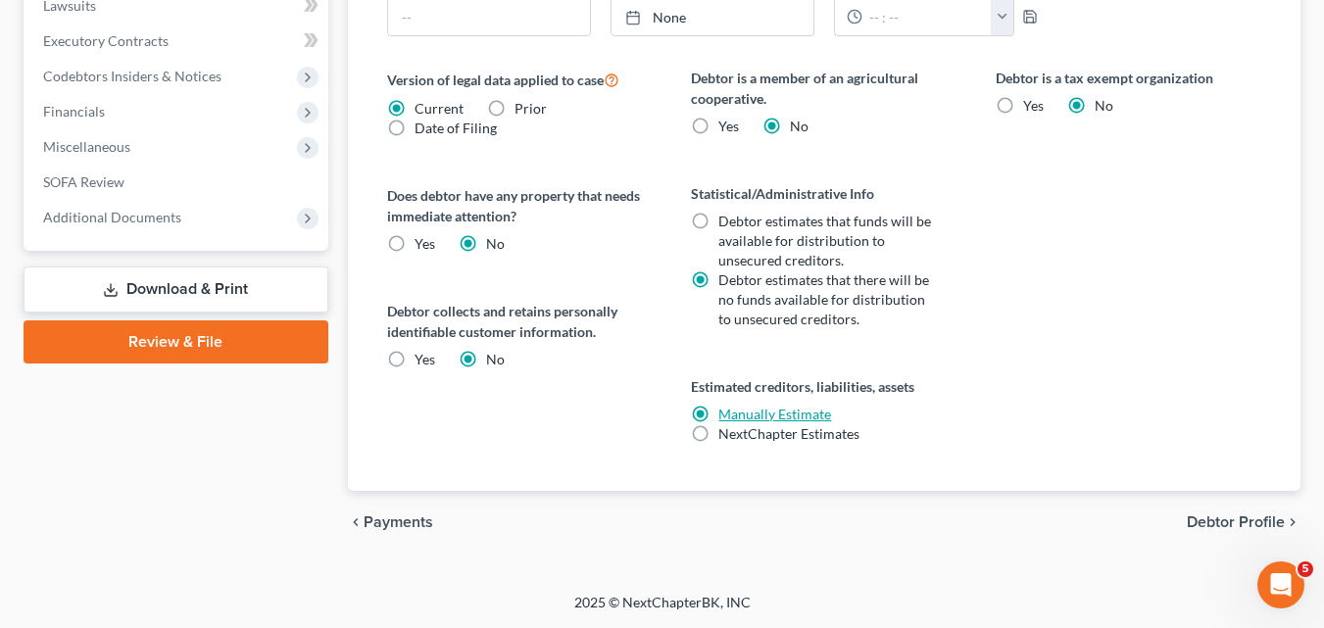
click at [725, 414] on link "Manually Estimate" at bounding box center [774, 414] width 113 height 17
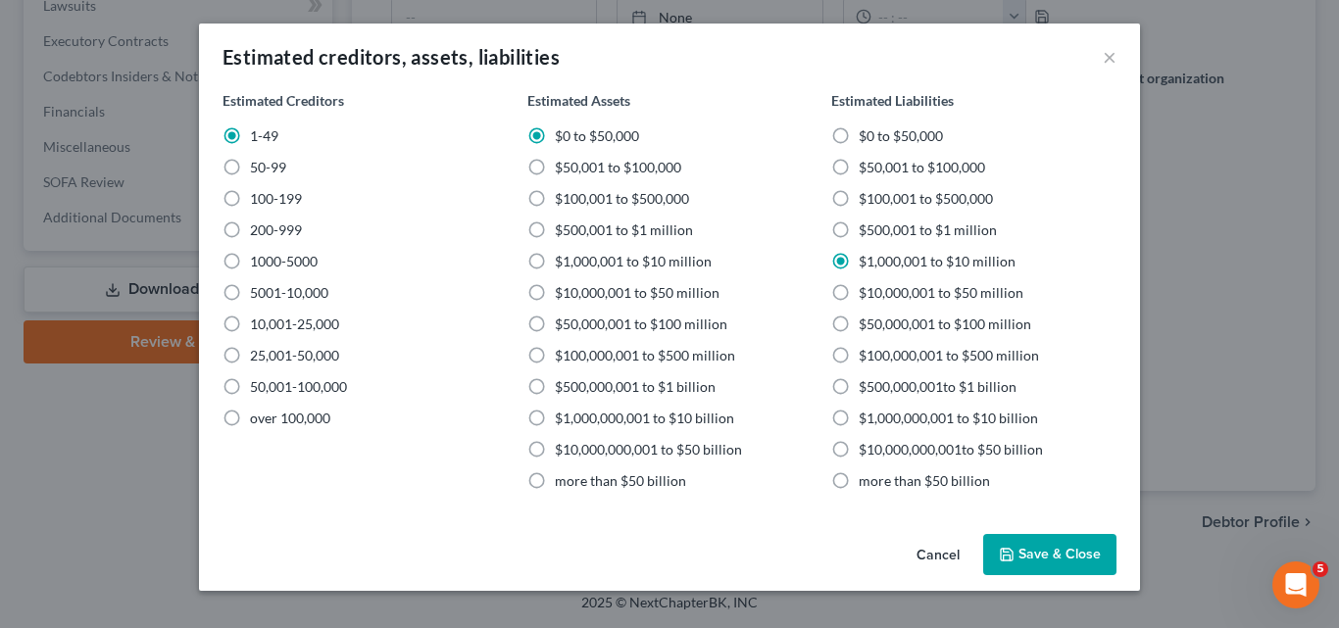
click at [1024, 550] on button "Save & Close" at bounding box center [1049, 554] width 133 height 41
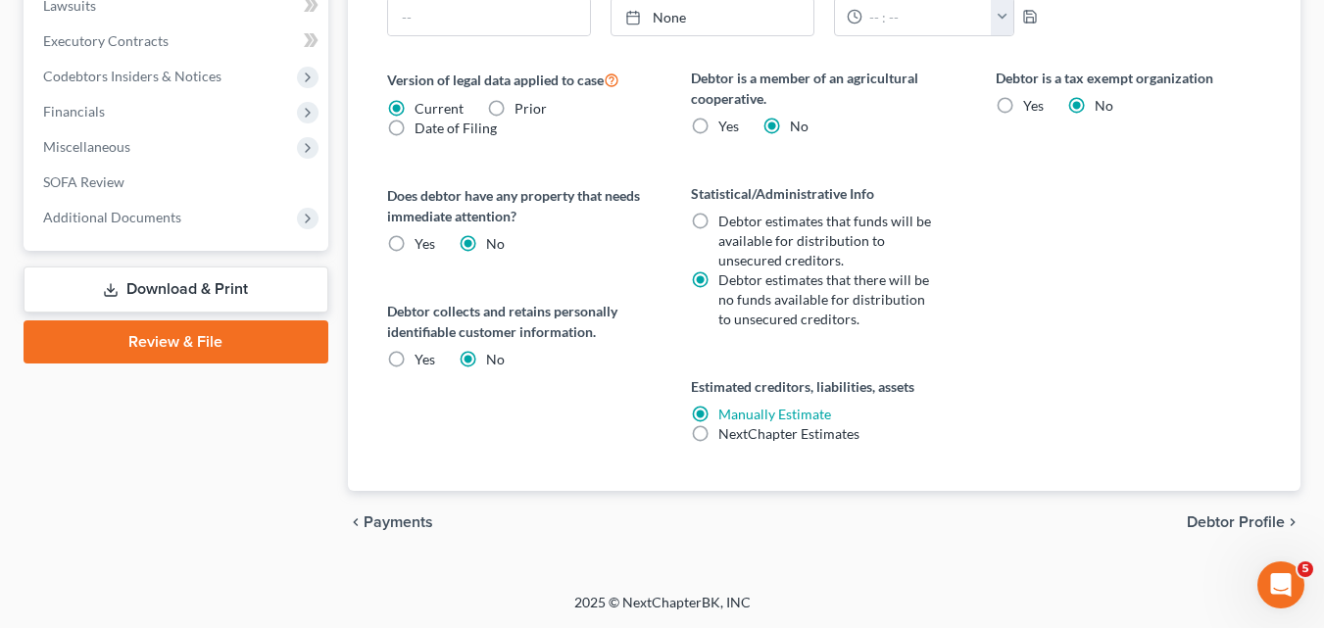
click at [125, 339] on link "Review & File" at bounding box center [176, 342] width 305 height 43
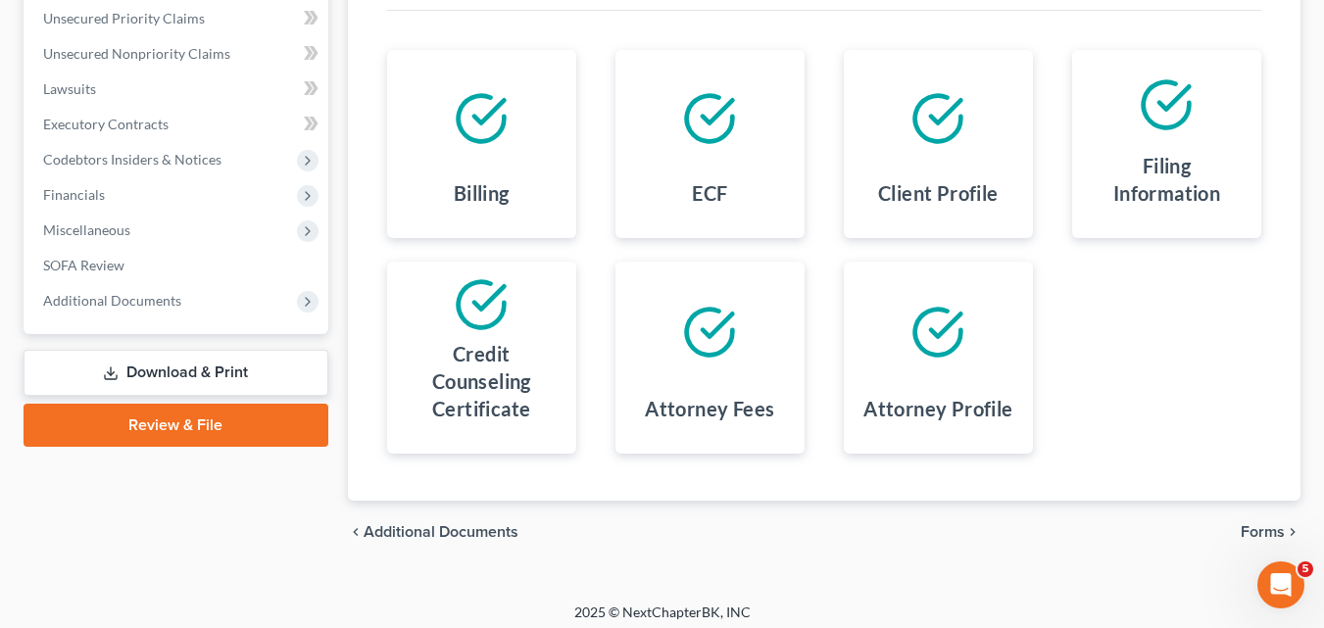
scroll to position [389, 0]
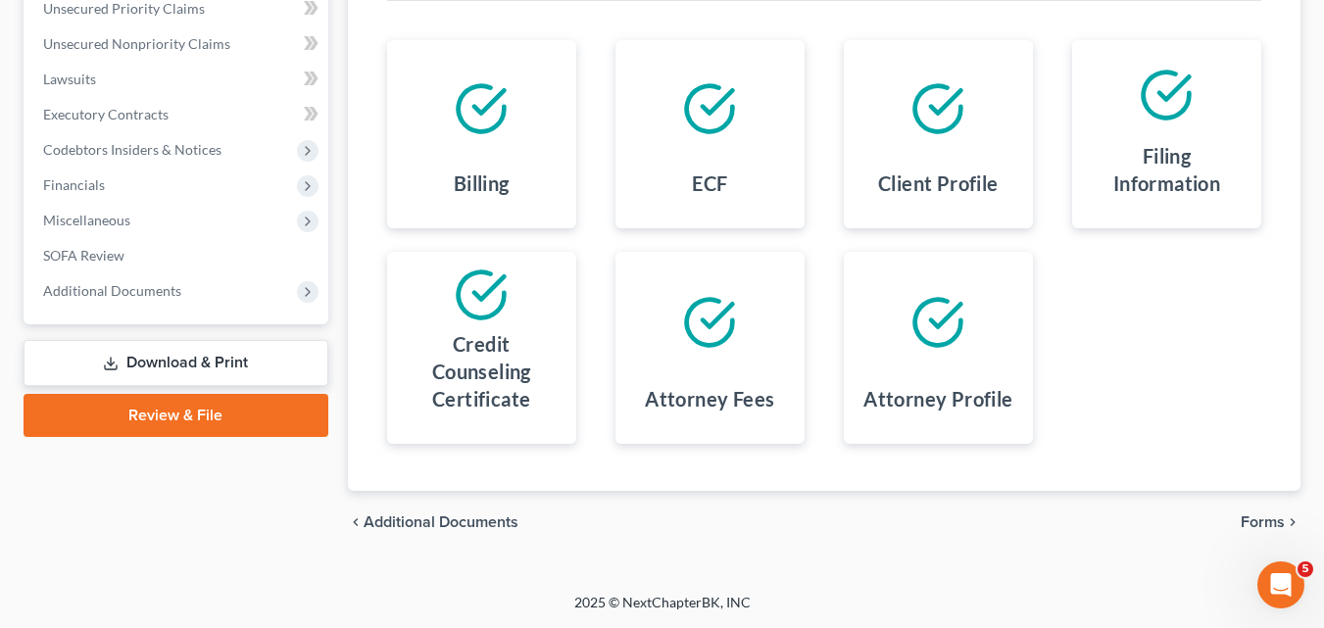
click at [174, 357] on link "Download & Print" at bounding box center [176, 363] width 305 height 46
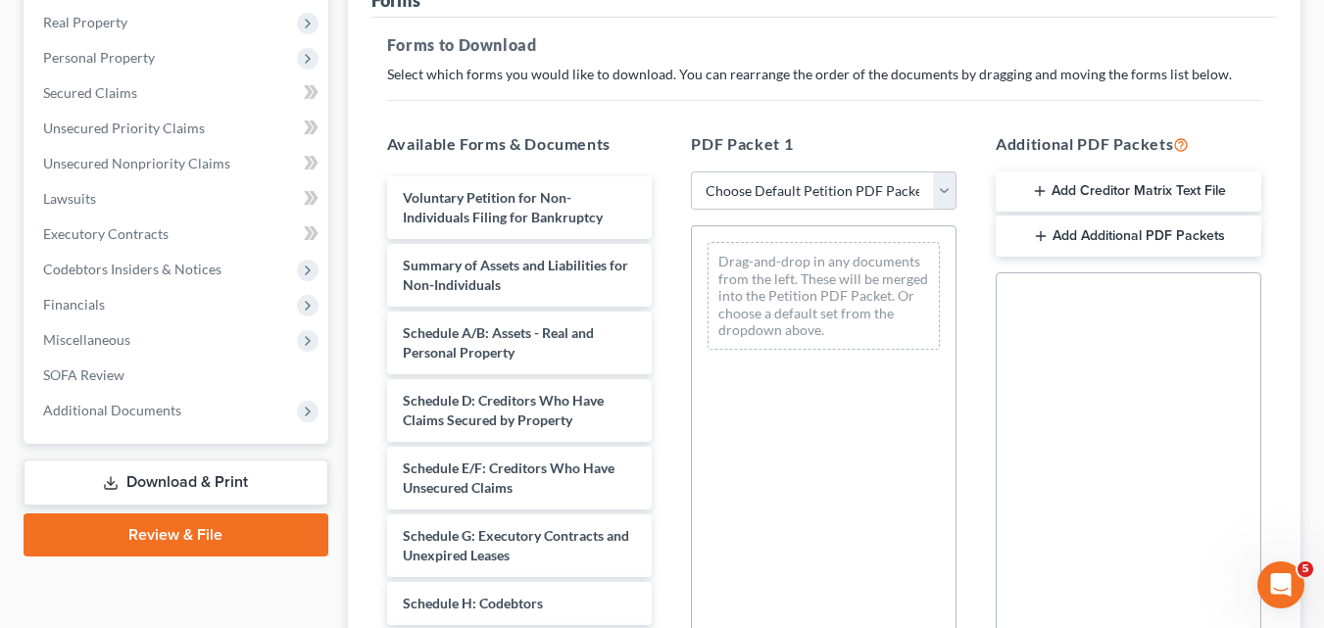
scroll to position [271, 0]
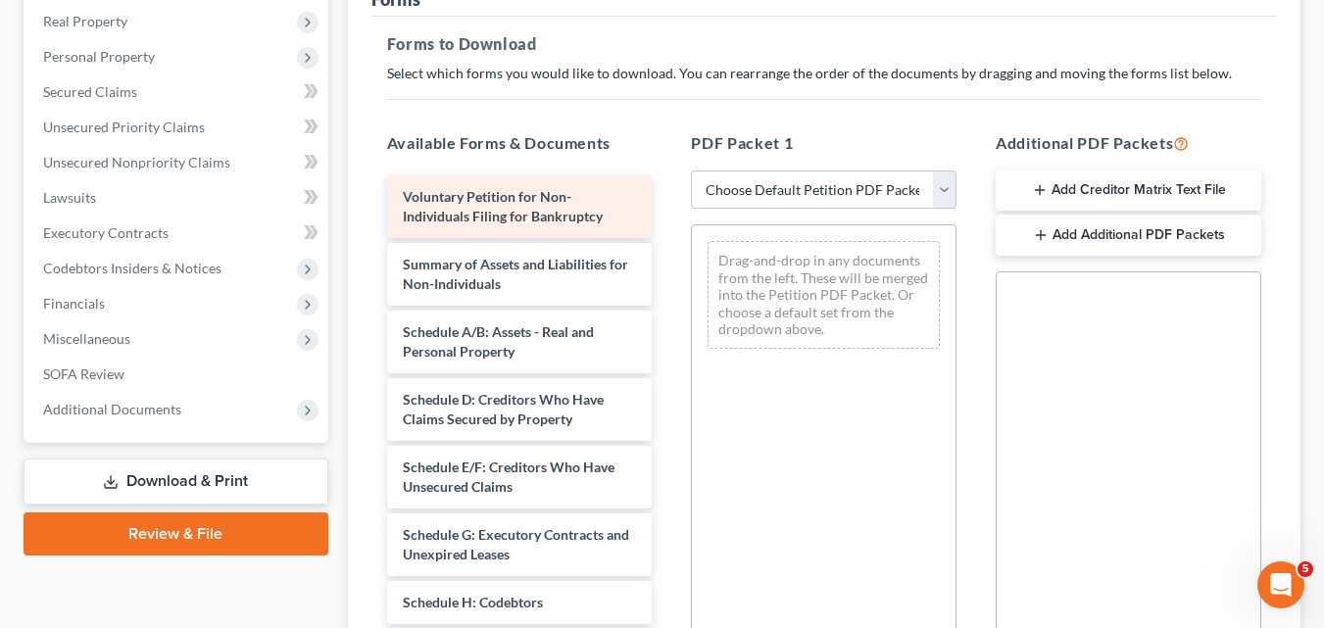
click at [442, 198] on span "Voluntary Petition for Non-Individuals Filing for Bankruptcy" at bounding box center [503, 206] width 200 height 36
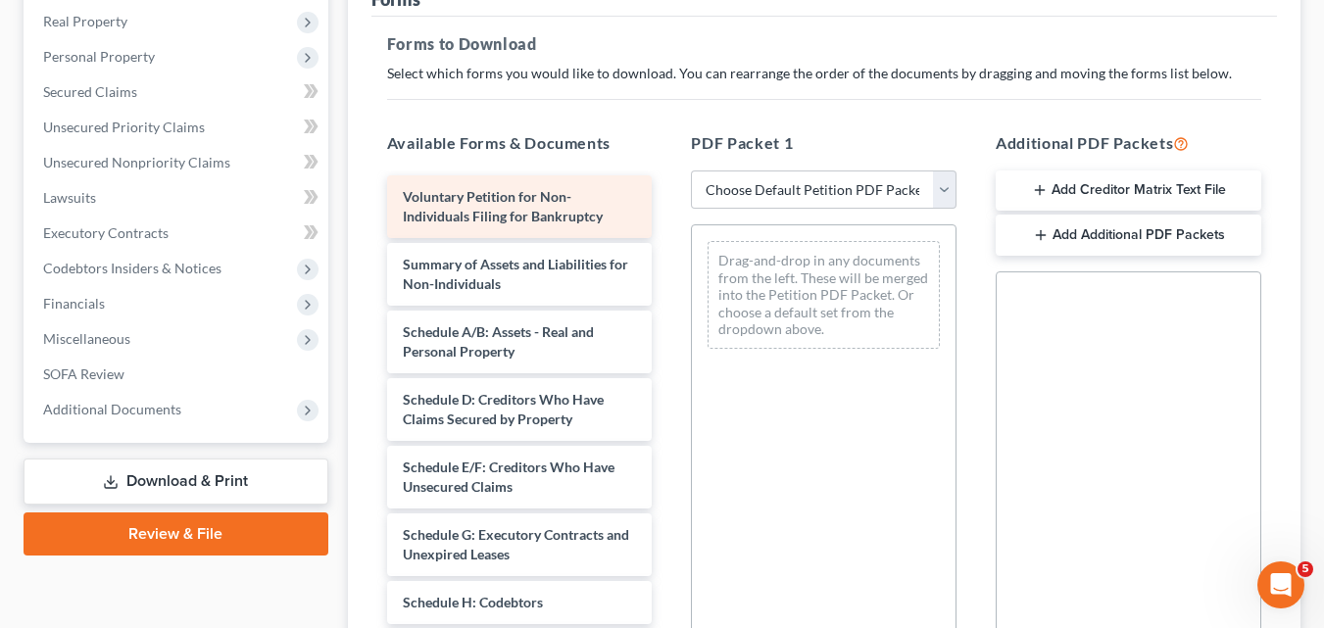
click at [442, 198] on span "Voluntary Petition for Non-Individuals Filing for Bankruptcy" at bounding box center [503, 206] width 200 height 36
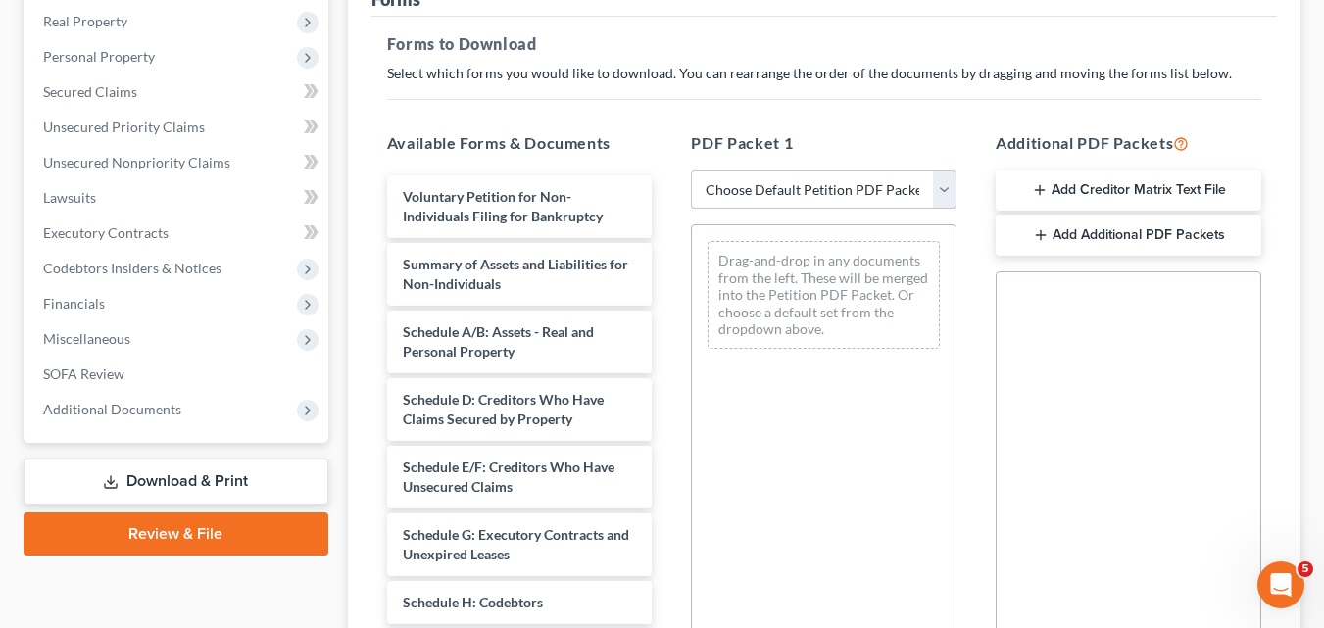
click at [737, 192] on select "Choose Default Petition PDF Packet Complete Bankruptcy Petition (all forms and …" at bounding box center [824, 190] width 266 height 39
select select "0"
click at [691, 171] on select "Choose Default Petition PDF Packet Complete Bankruptcy Petition (all forms and …" at bounding box center [824, 190] width 266 height 39
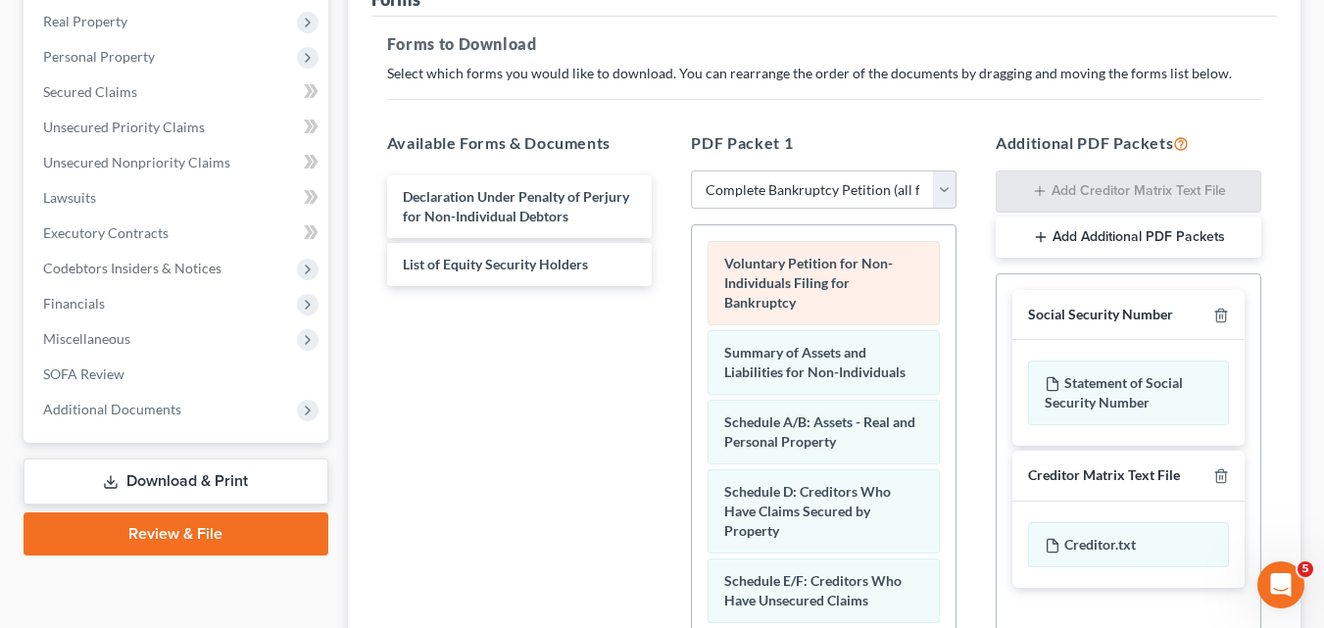
click at [769, 301] on span "Voluntary Petition for Non-Individuals Filing for Bankruptcy" at bounding box center [808, 283] width 169 height 56
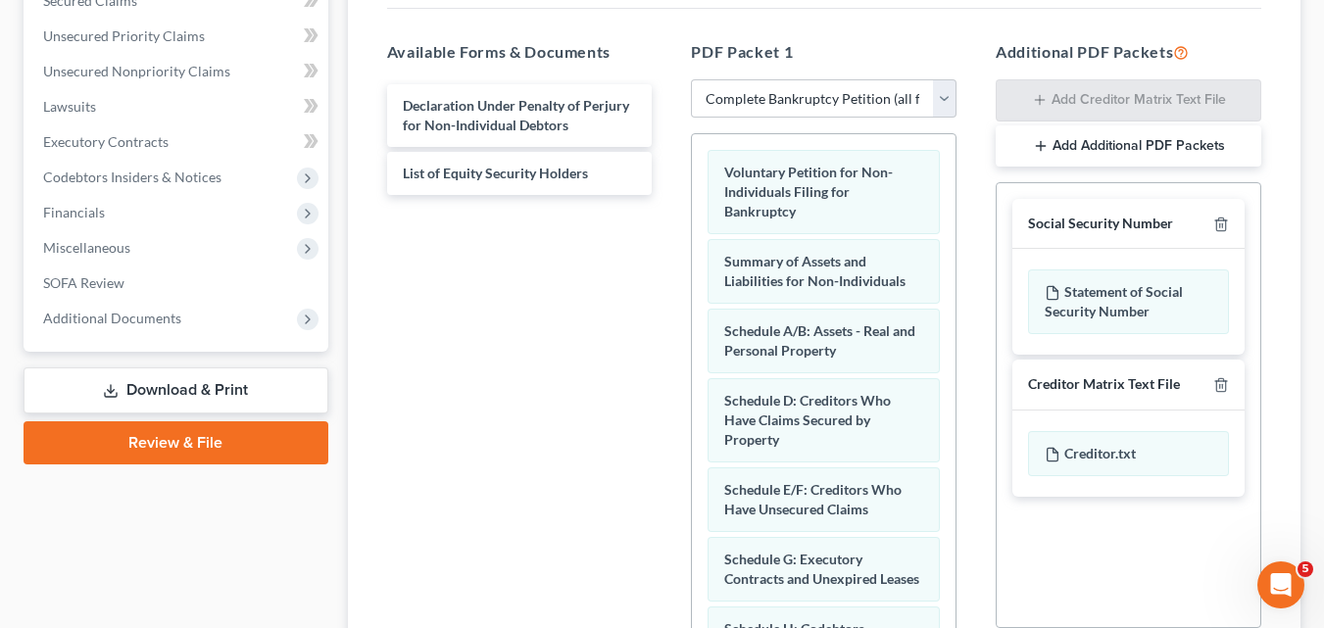
scroll to position [356, 0]
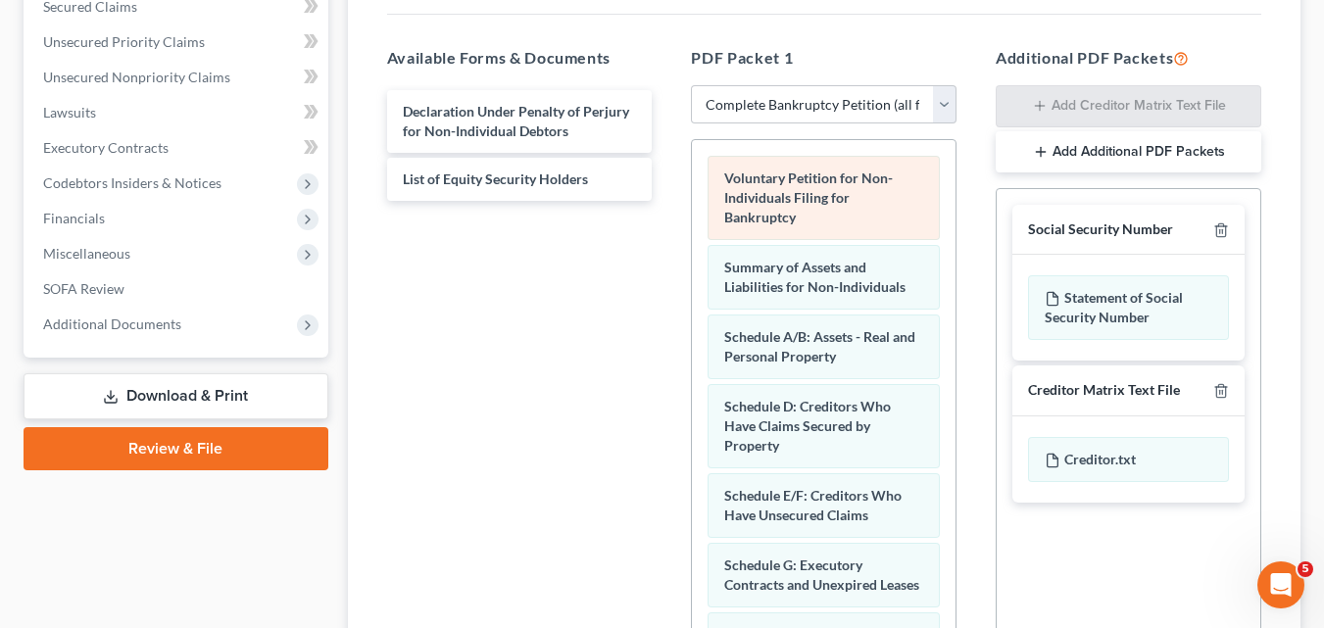
click at [771, 177] on span "Voluntary Petition for Non-Individuals Filing for Bankruptcy" at bounding box center [808, 198] width 169 height 56
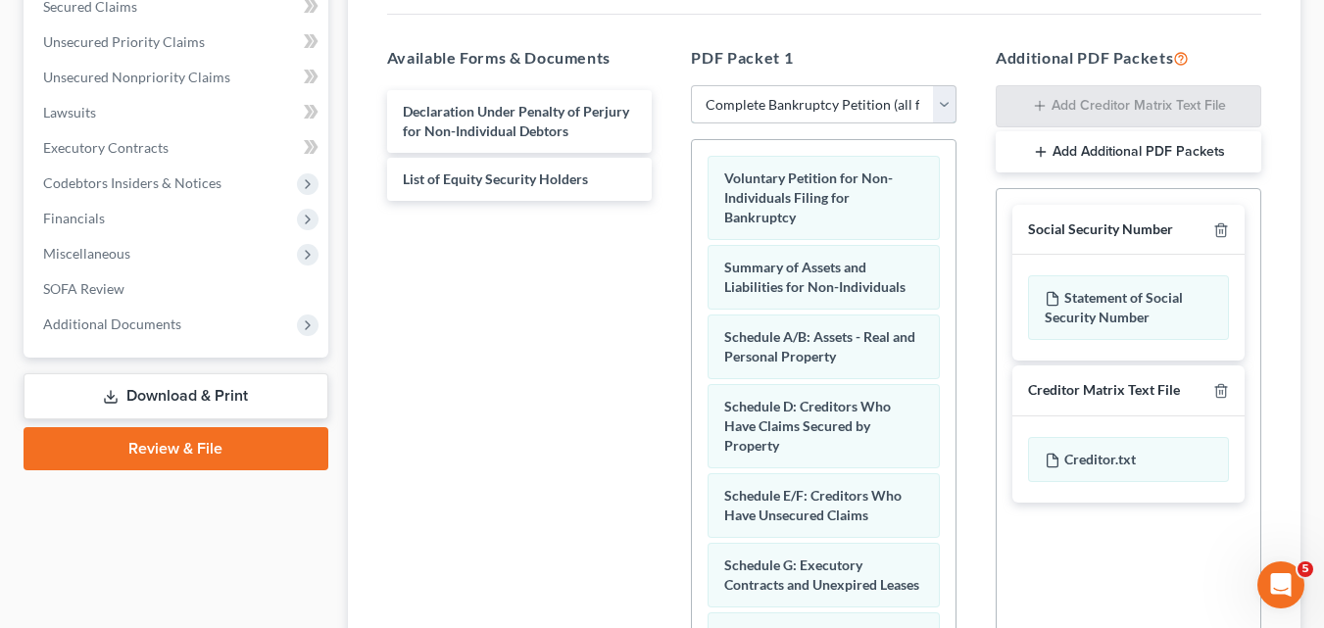
click at [778, 94] on select "Choose Default Petition PDF Packet Complete Bankruptcy Petition (all forms and …" at bounding box center [824, 104] width 266 height 39
click at [778, 98] on select "Choose Default Petition PDF Packet Complete Bankruptcy Petition (all forms and …" at bounding box center [824, 104] width 266 height 39
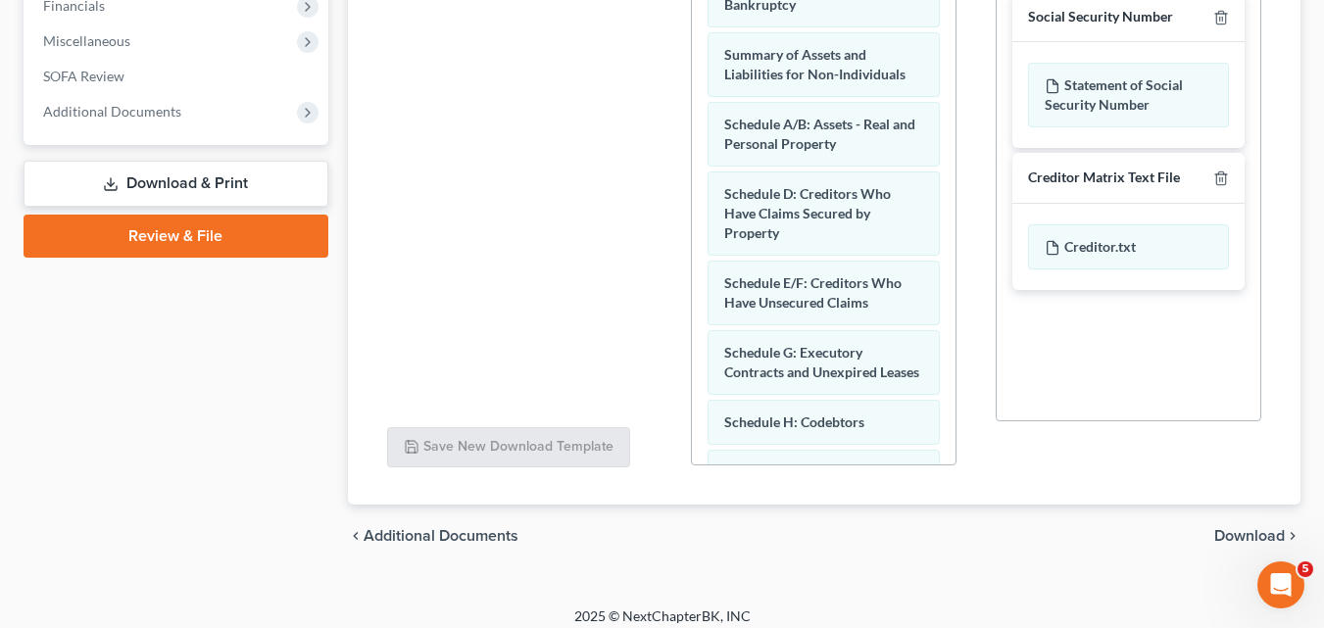
scroll to position [582, 0]
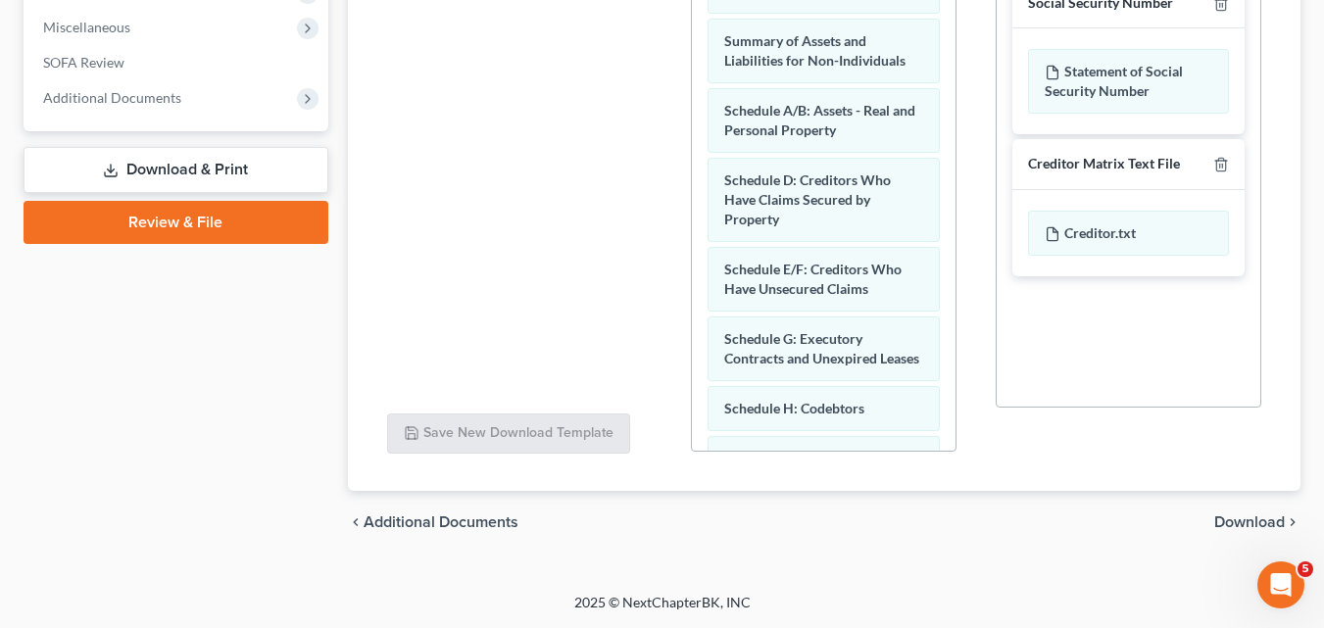
click at [1224, 515] on span "Download" at bounding box center [1249, 523] width 71 height 16
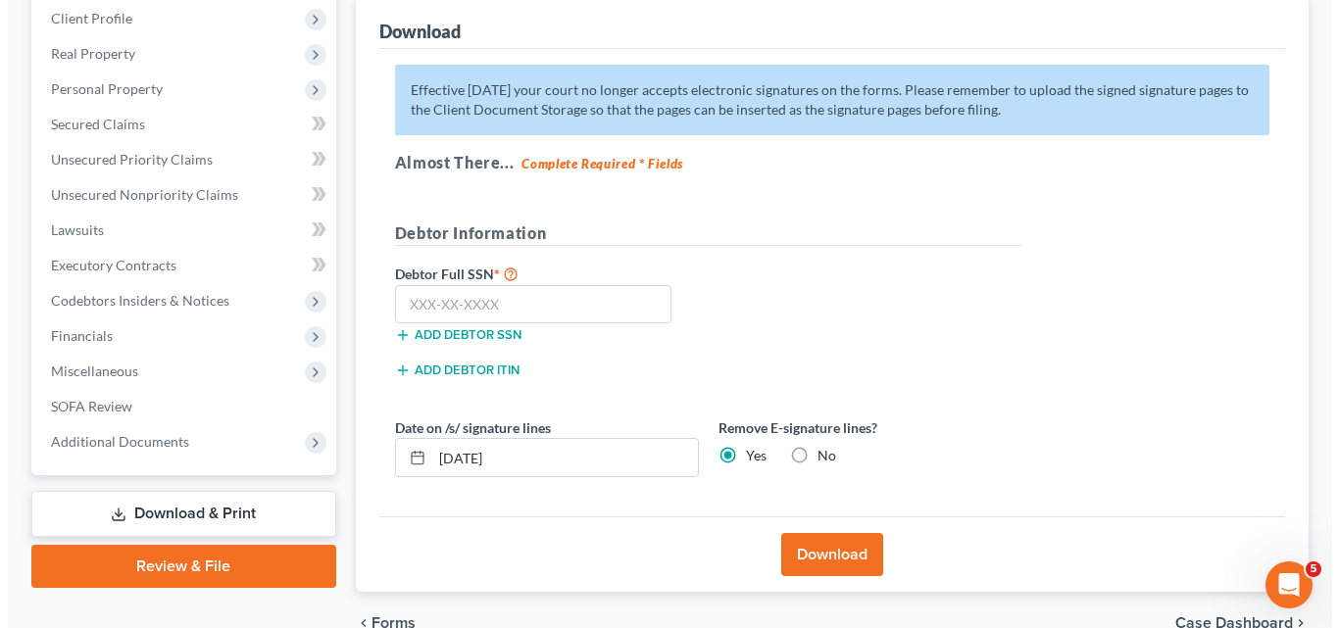
scroll to position [269, 0]
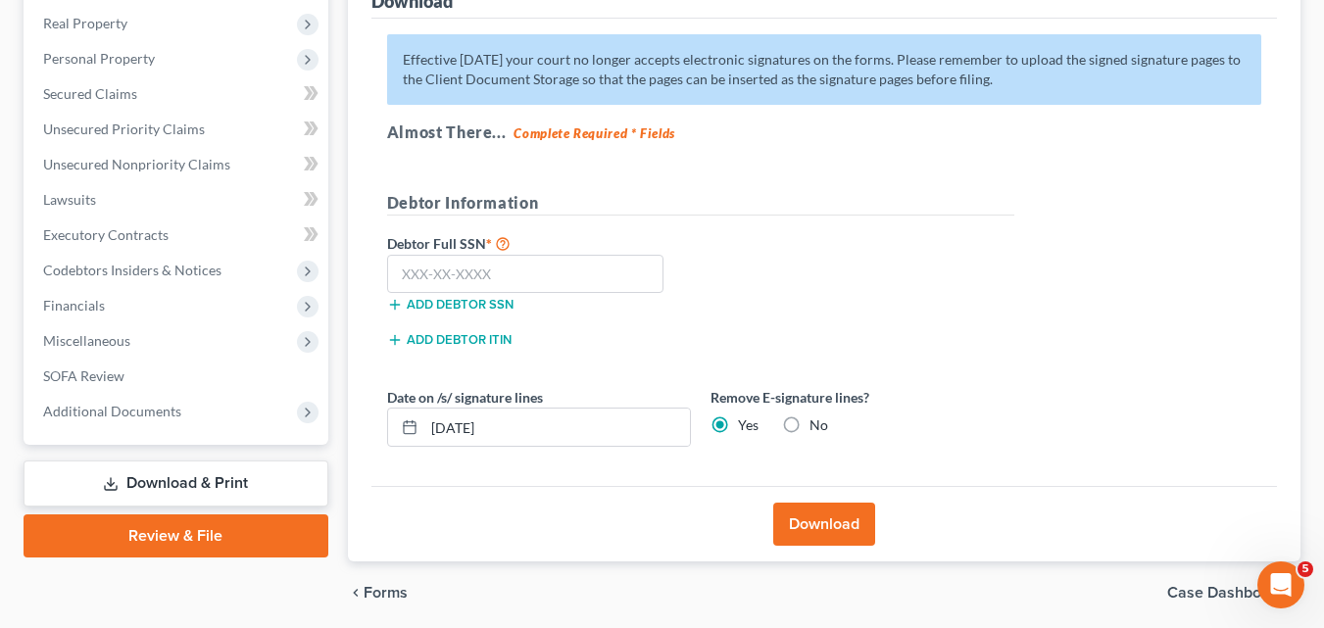
click at [810, 426] on label "No" at bounding box center [819, 426] width 19 height 20
click at [817, 426] on input "No" at bounding box center [823, 422] width 13 height 13
radio input "true"
radio input "false"
click at [810, 426] on label "No" at bounding box center [819, 426] width 19 height 20
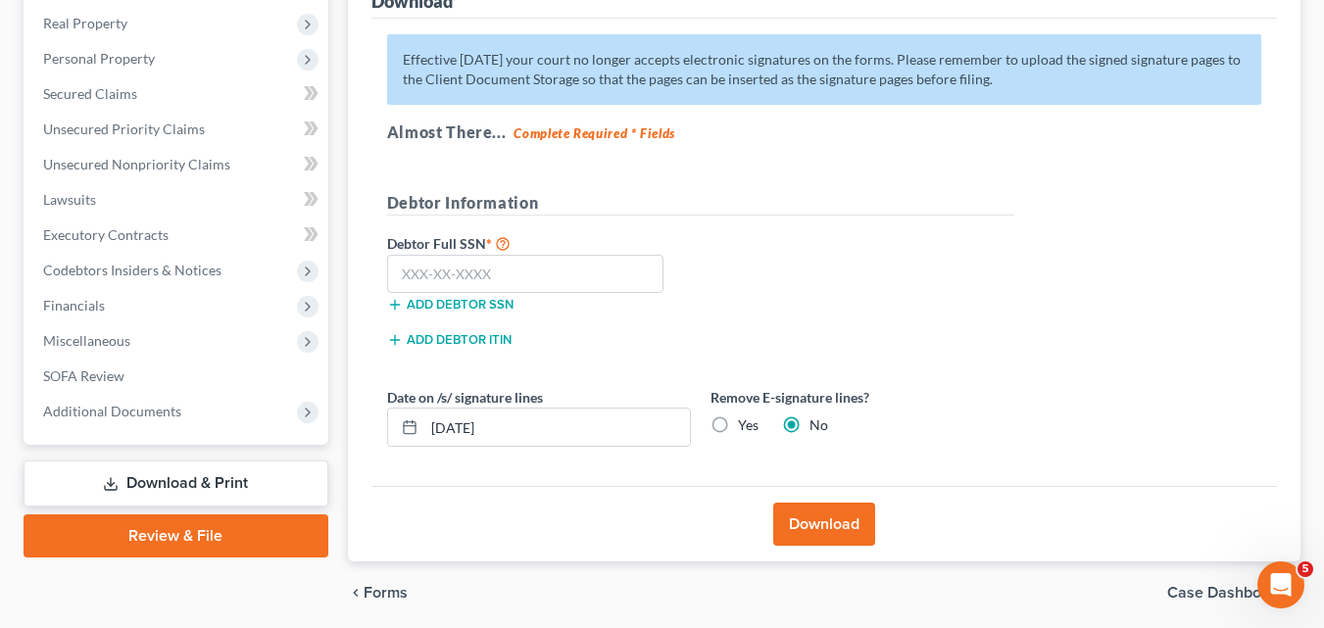
click at [817, 426] on input "No" at bounding box center [823, 422] width 13 height 13
click at [818, 507] on button "Download" at bounding box center [824, 524] width 102 height 43
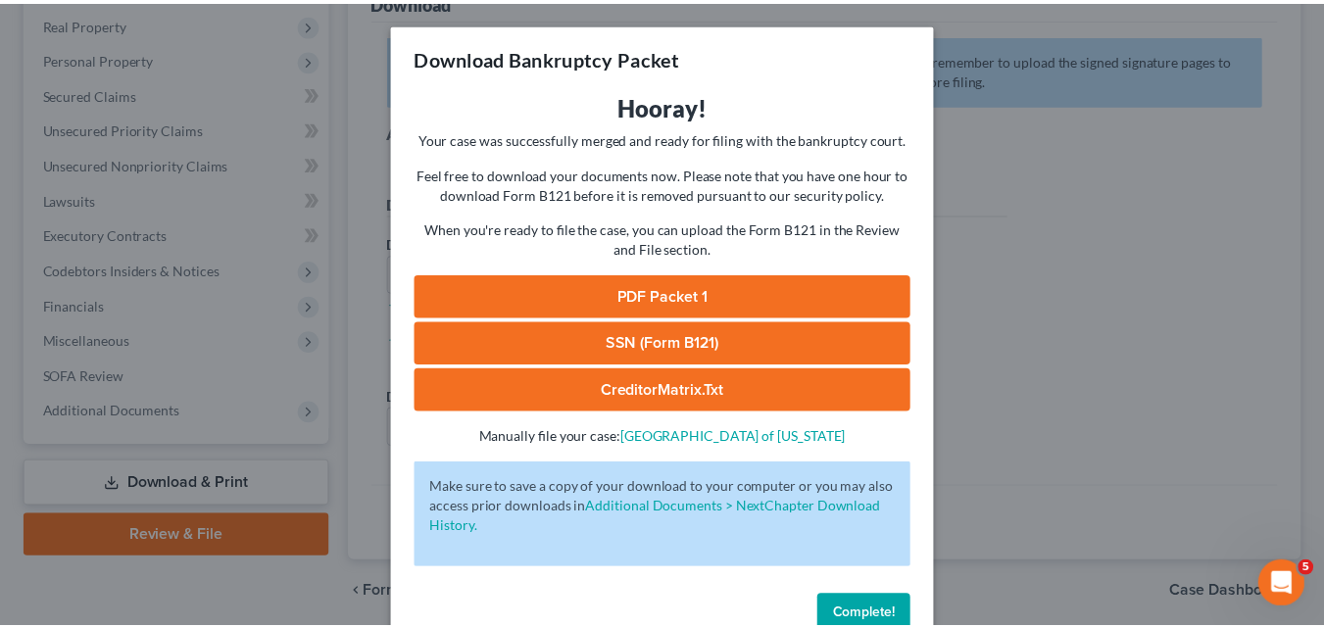
scroll to position [0, 0]
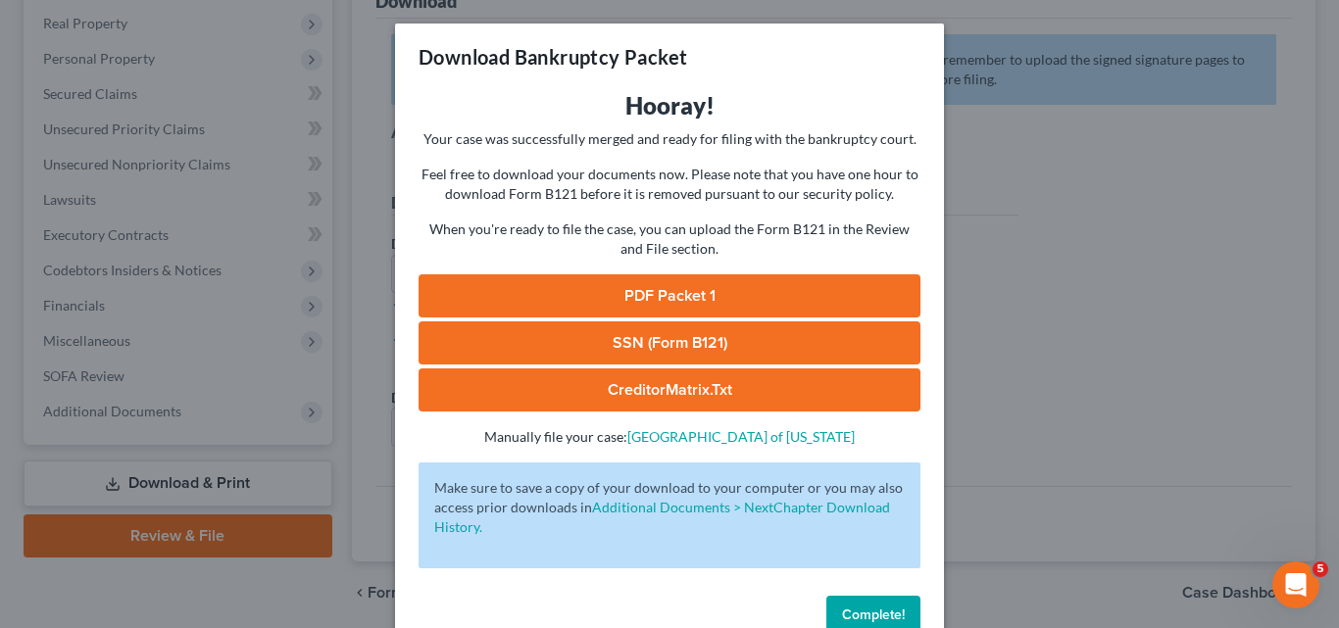
click at [856, 612] on span "Complete!" at bounding box center [873, 615] width 63 height 17
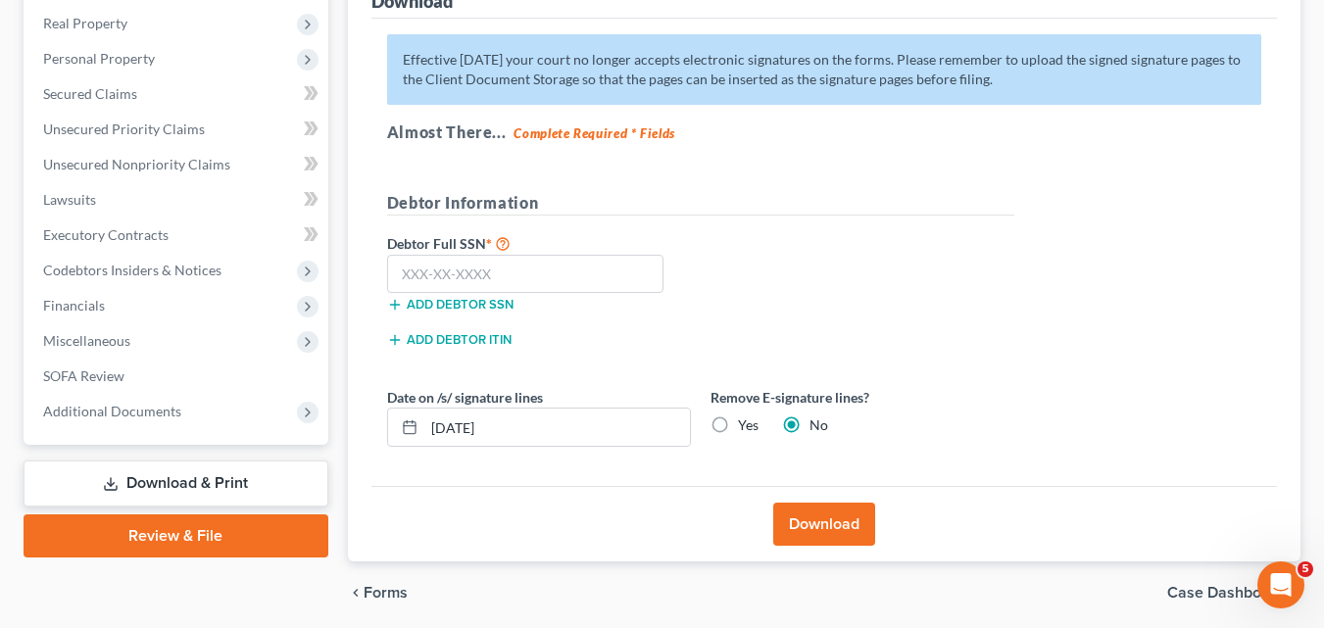
click at [174, 533] on link "Review & File" at bounding box center [176, 536] width 305 height 43
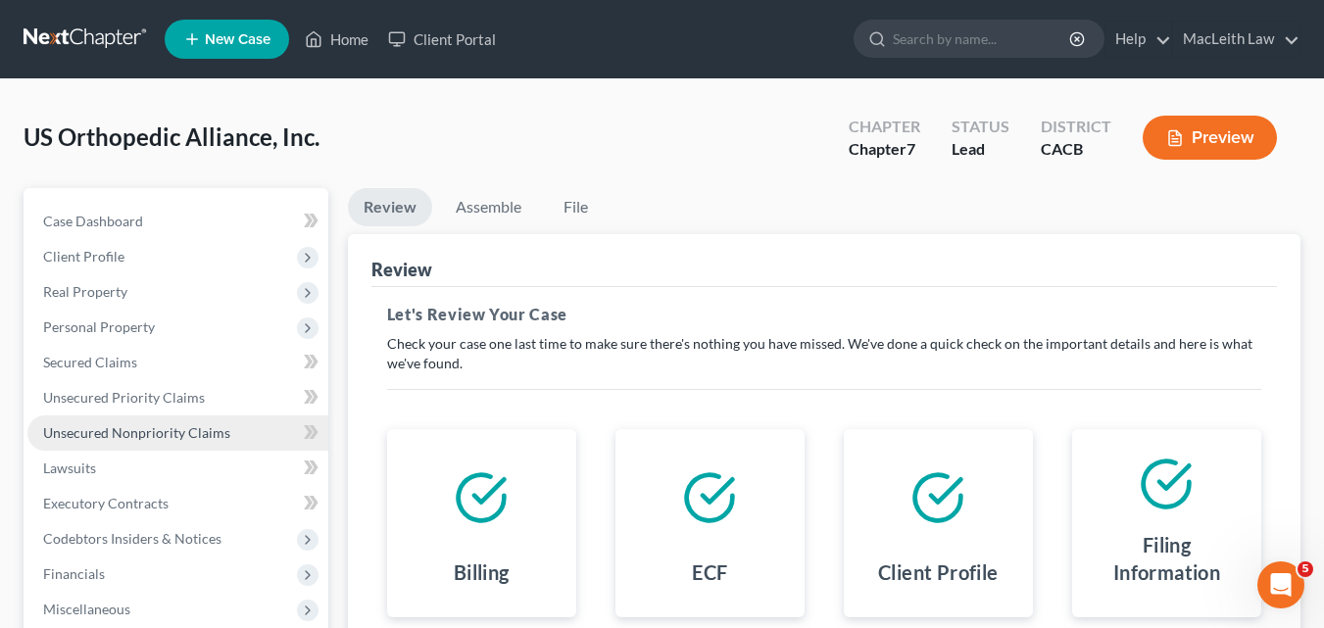
click at [87, 434] on span "Unsecured Nonpriority Claims" at bounding box center [136, 432] width 187 height 17
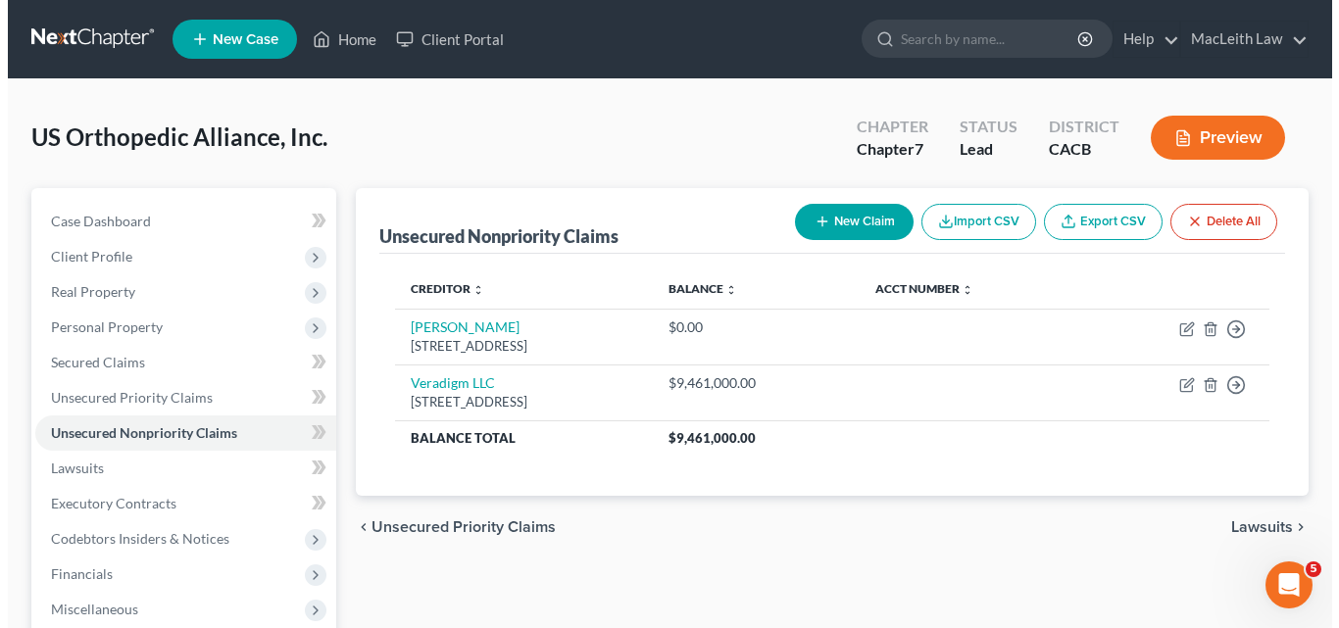
scroll to position [132, 0]
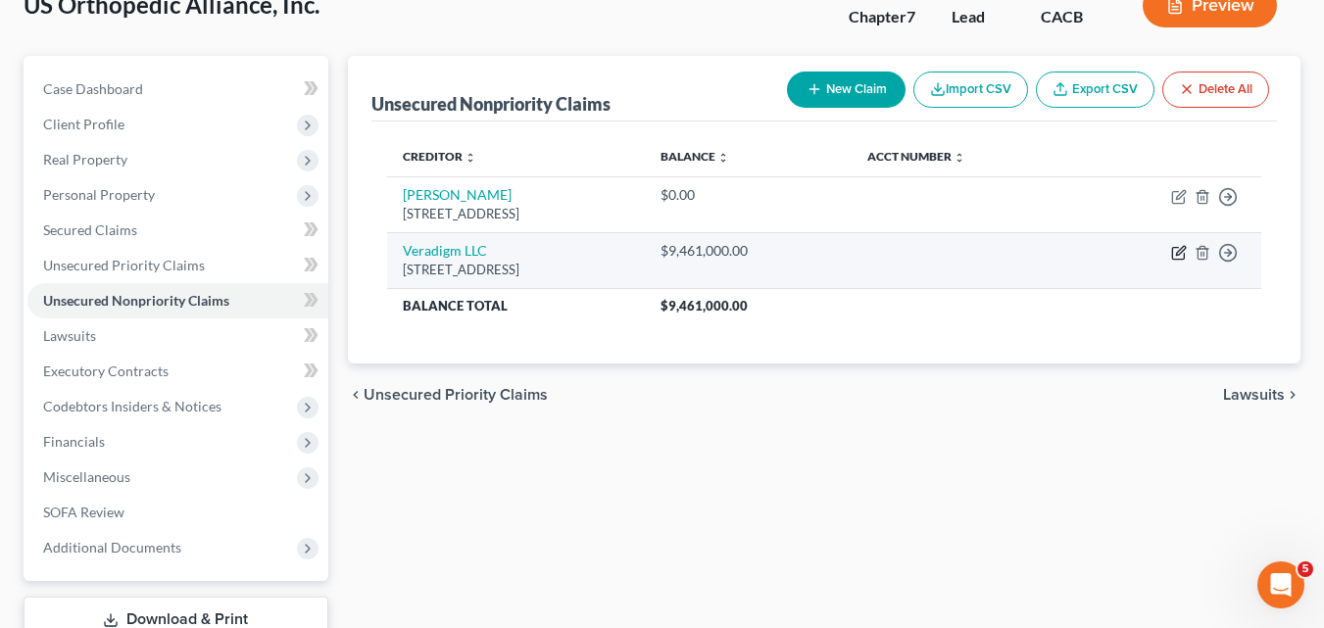
click at [1176, 255] on icon "button" at bounding box center [1179, 253] width 16 height 16
select select "14"
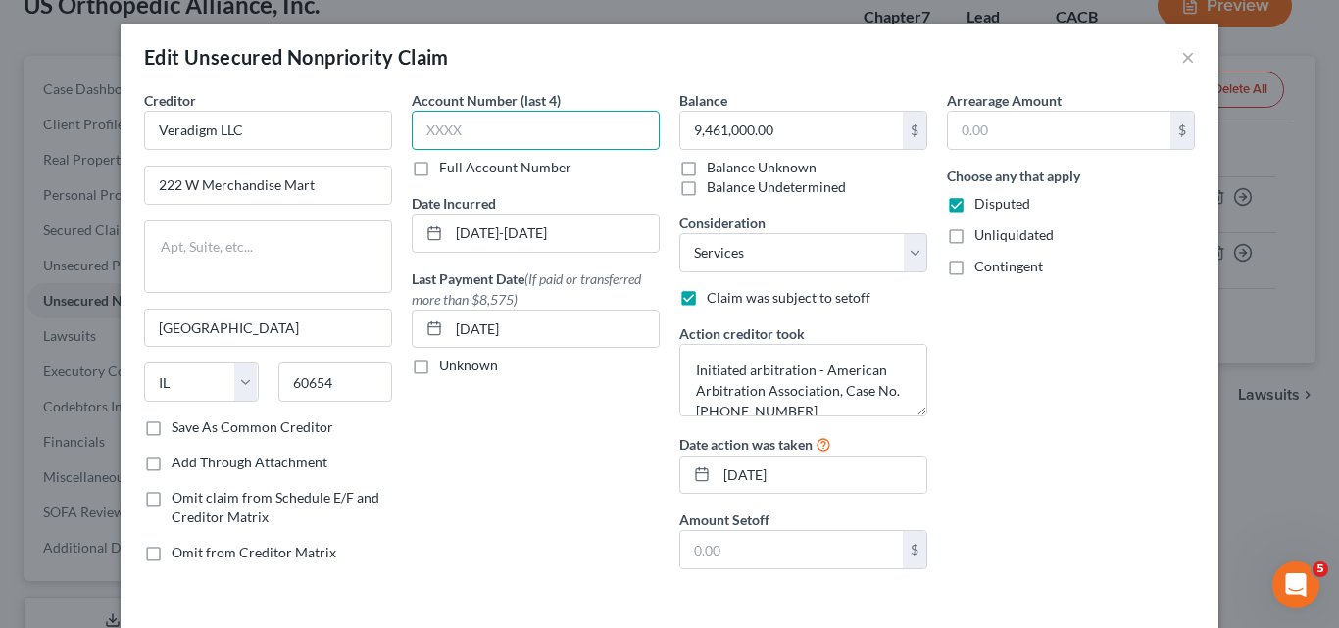
click at [575, 134] on input "text" at bounding box center [536, 130] width 248 height 39
type input "0000"
click at [707, 294] on label "Claim was subject to setoff" at bounding box center [789, 298] width 164 height 20
click at [715, 294] on input "Claim was subject to setoff" at bounding box center [721, 294] width 13 height 13
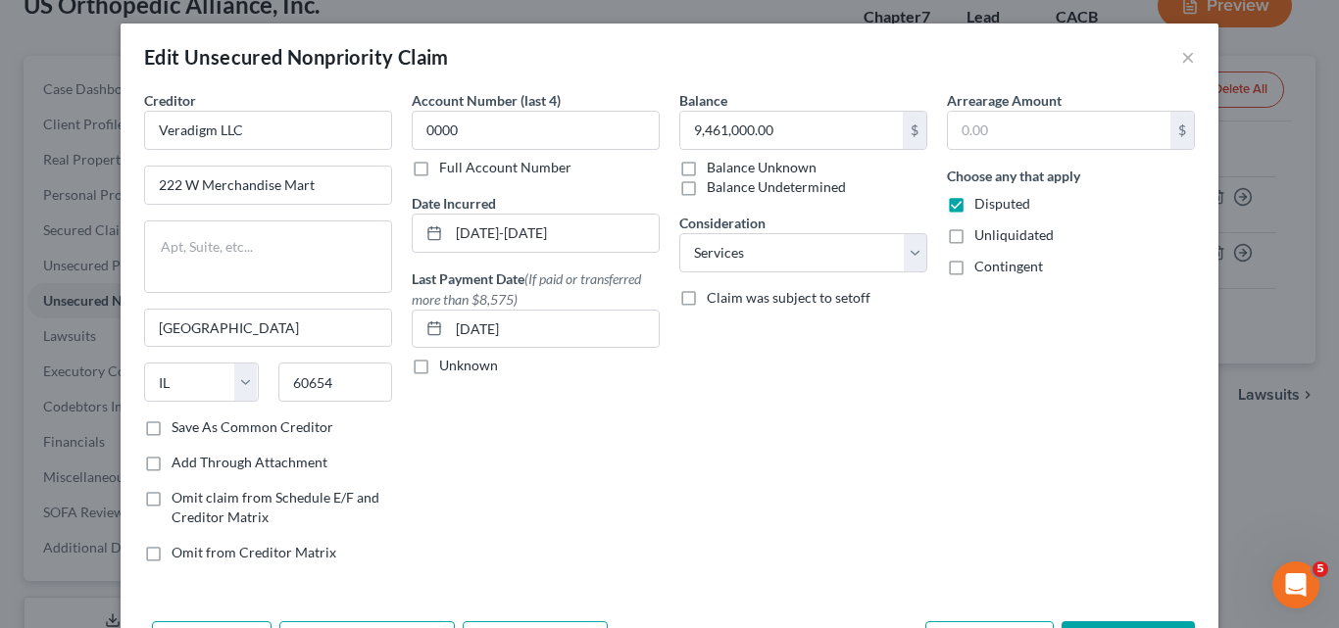
click at [707, 296] on label "Claim was subject to setoff" at bounding box center [789, 298] width 164 height 20
click at [715, 296] on input "Claim was subject to setoff" at bounding box center [721, 294] width 13 height 13
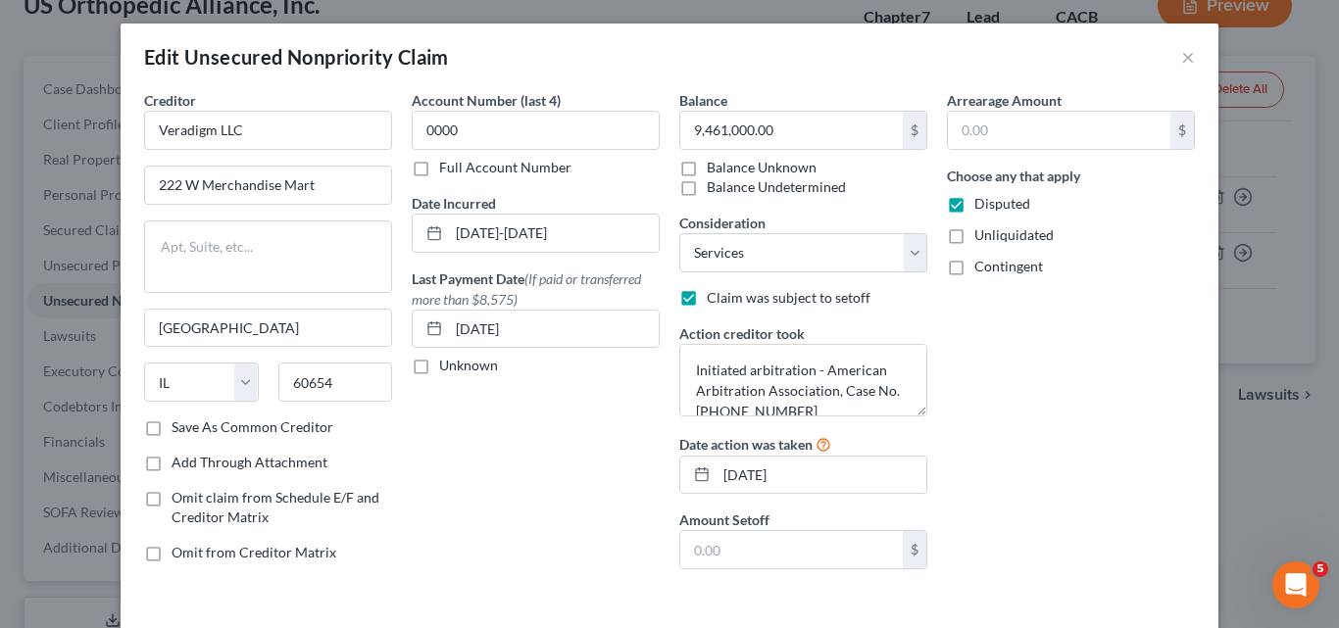
click at [707, 296] on label "Claim was subject to setoff" at bounding box center [789, 298] width 164 height 20
click at [715, 296] on input "Claim was subject to setoff" at bounding box center [721, 294] width 13 height 13
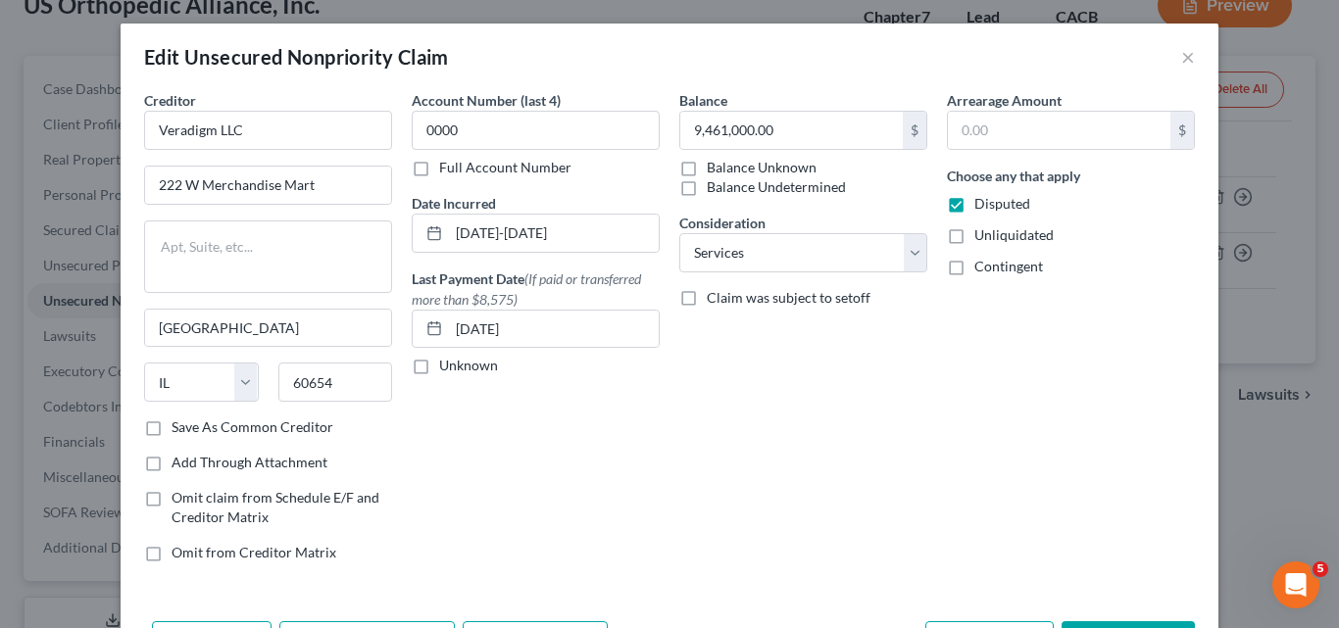
click at [707, 296] on label "Claim was subject to setoff" at bounding box center [789, 298] width 164 height 20
click at [715, 296] on input "Claim was subject to setoff" at bounding box center [721, 294] width 13 height 13
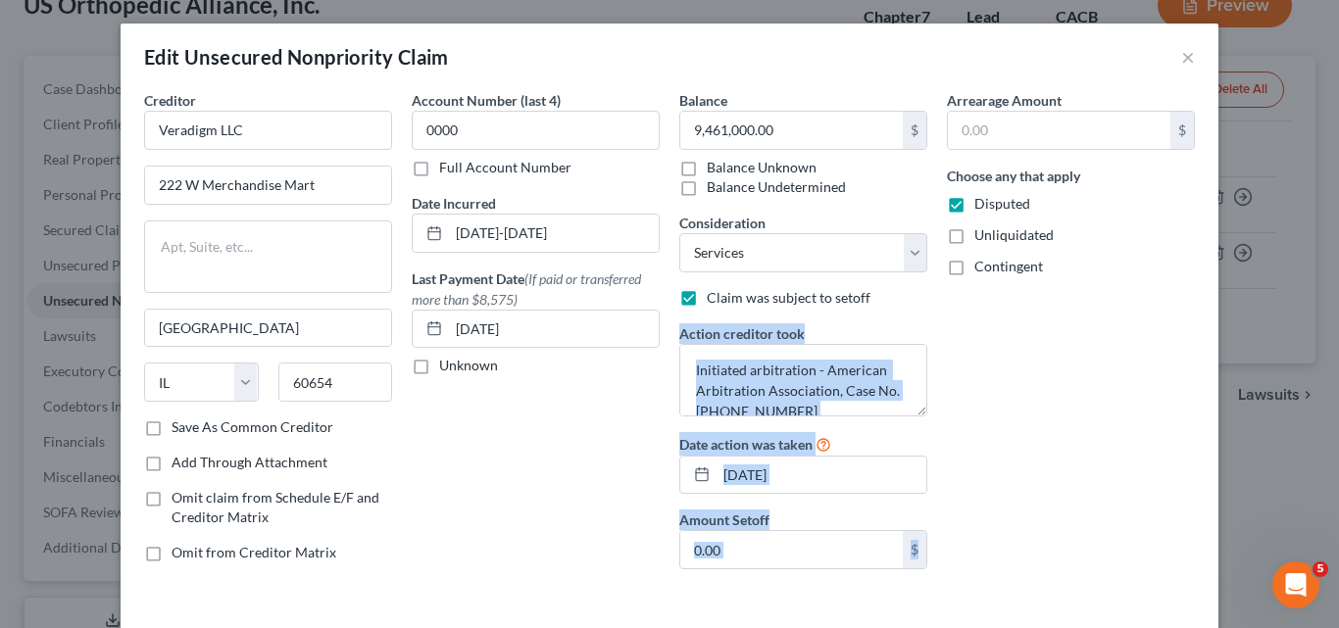
click at [860, 336] on div "Action creditor took Initiated arbitration - American Arbitration Association, …" at bounding box center [803, 369] width 248 height 93
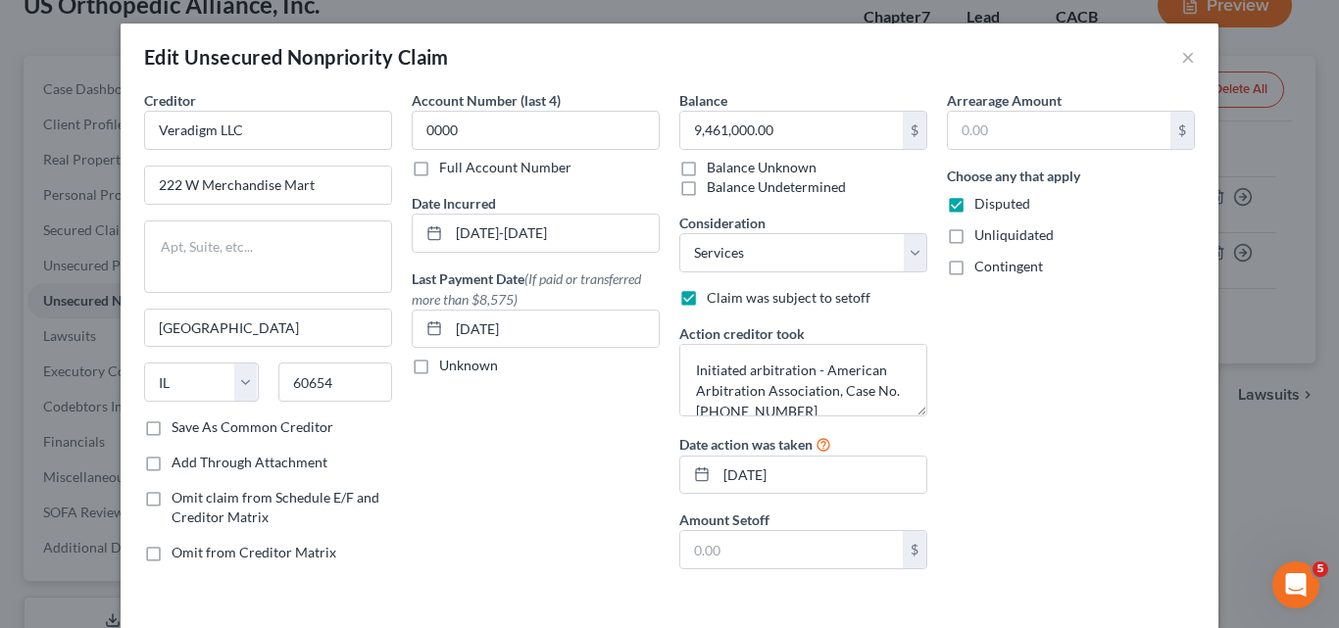
click at [707, 300] on label "Claim was subject to setoff" at bounding box center [789, 298] width 164 height 20
click at [715, 300] on input "Claim was subject to setoff" at bounding box center [721, 294] width 13 height 13
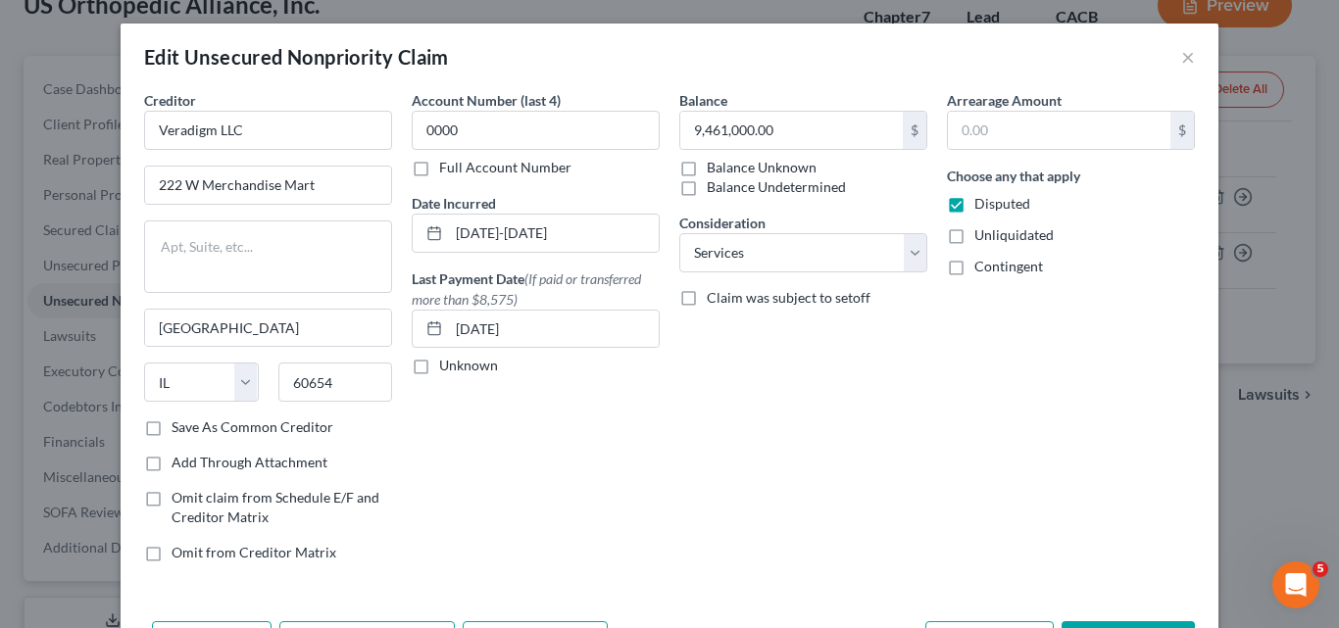
click at [707, 300] on label "Claim was subject to setoff" at bounding box center [789, 298] width 164 height 20
click at [715, 300] on input "Claim was subject to setoff" at bounding box center [721, 294] width 13 height 13
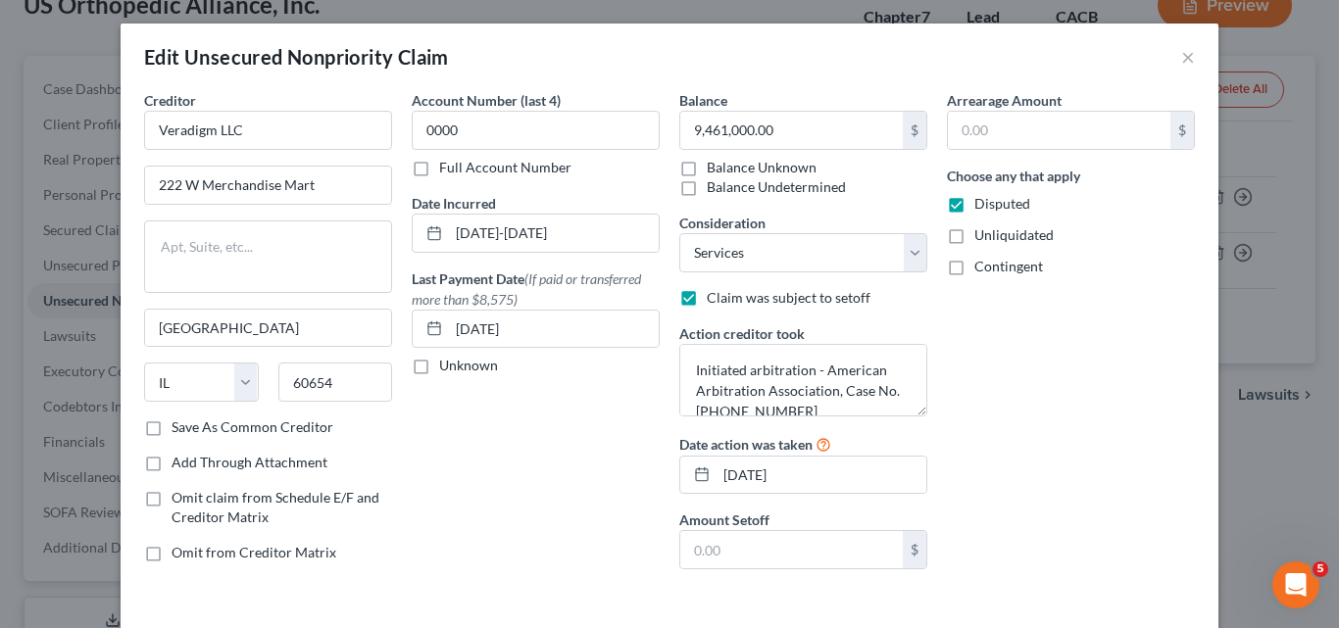
click at [707, 300] on label "Claim was subject to setoff" at bounding box center [789, 298] width 164 height 20
click at [715, 300] on input "Claim was subject to setoff" at bounding box center [721, 294] width 13 height 13
checkbox input "false"
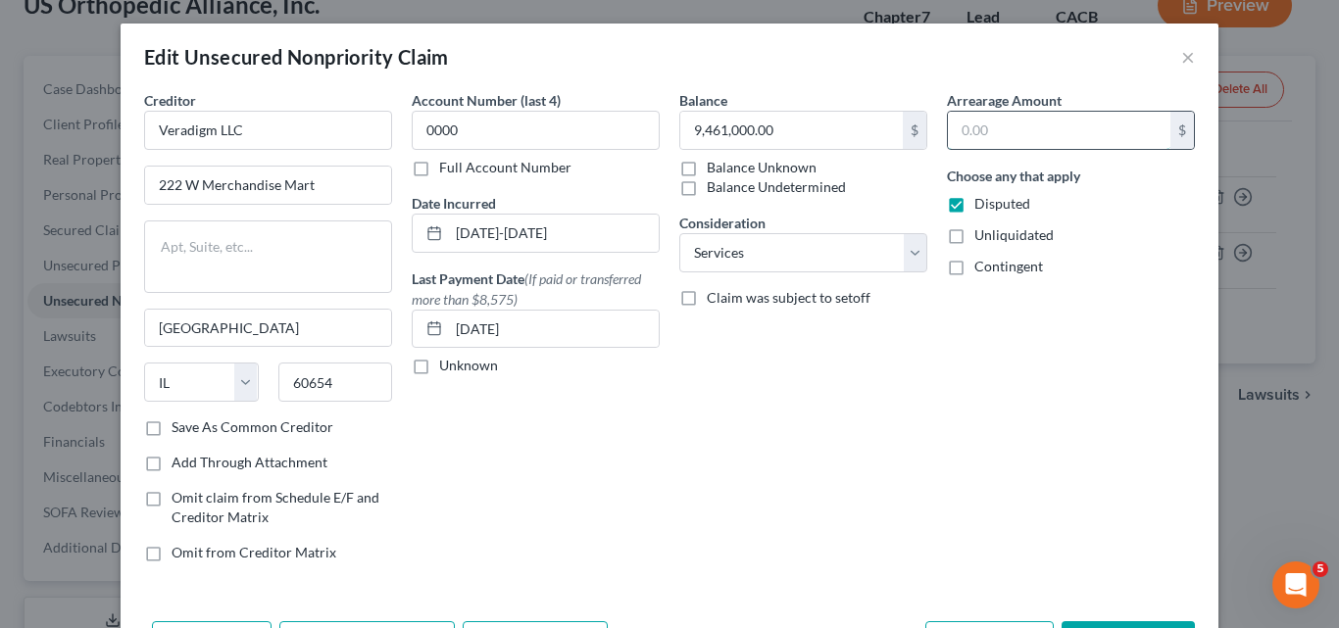
click at [988, 139] on input "text" at bounding box center [1059, 130] width 222 height 37
type input "9,461,000"
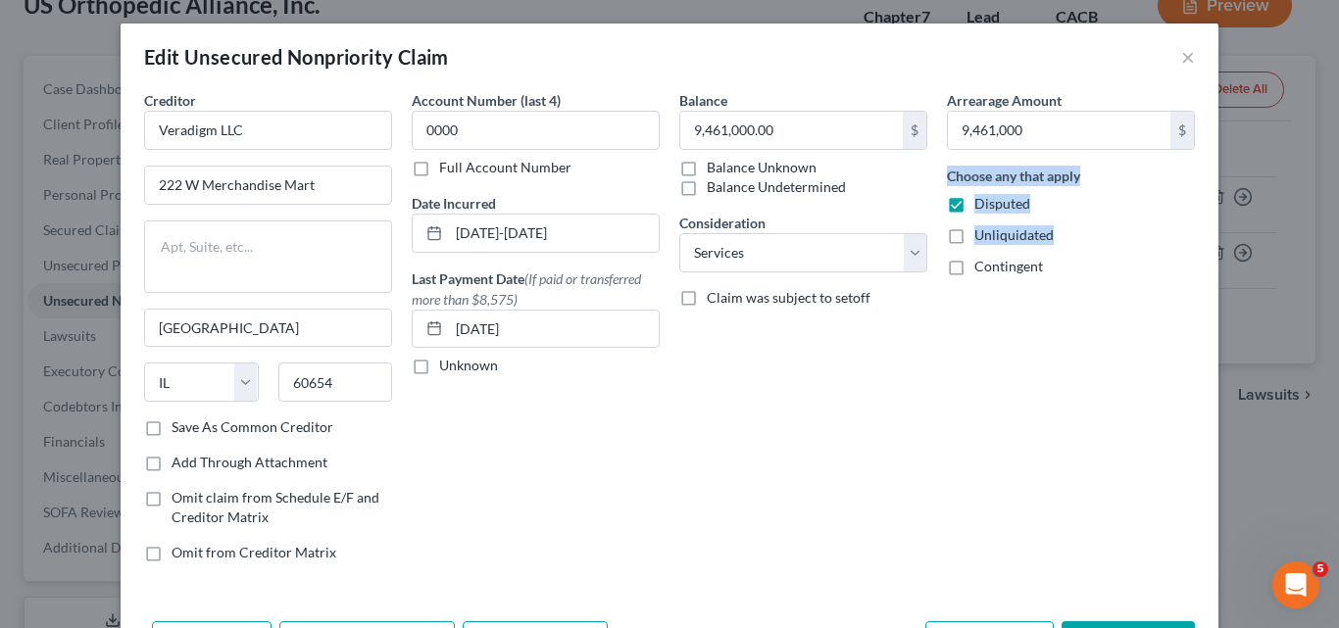
drag, startPoint x: 1320, startPoint y: 123, endPoint x: 1338, endPoint y: 240, distance: 118.0
click at [1338, 240] on div "Edit Unsecured Nonpriority Claim × Creditor * Veradigm LLC 222 W Merchandise Ma…" at bounding box center [669, 314] width 1339 height 628
click at [923, 533] on div "Balance 9,461,000.00 $ Balance Unknown Balance Undetermined 9,461,000.00 $ Bala…" at bounding box center [803, 334] width 268 height 488
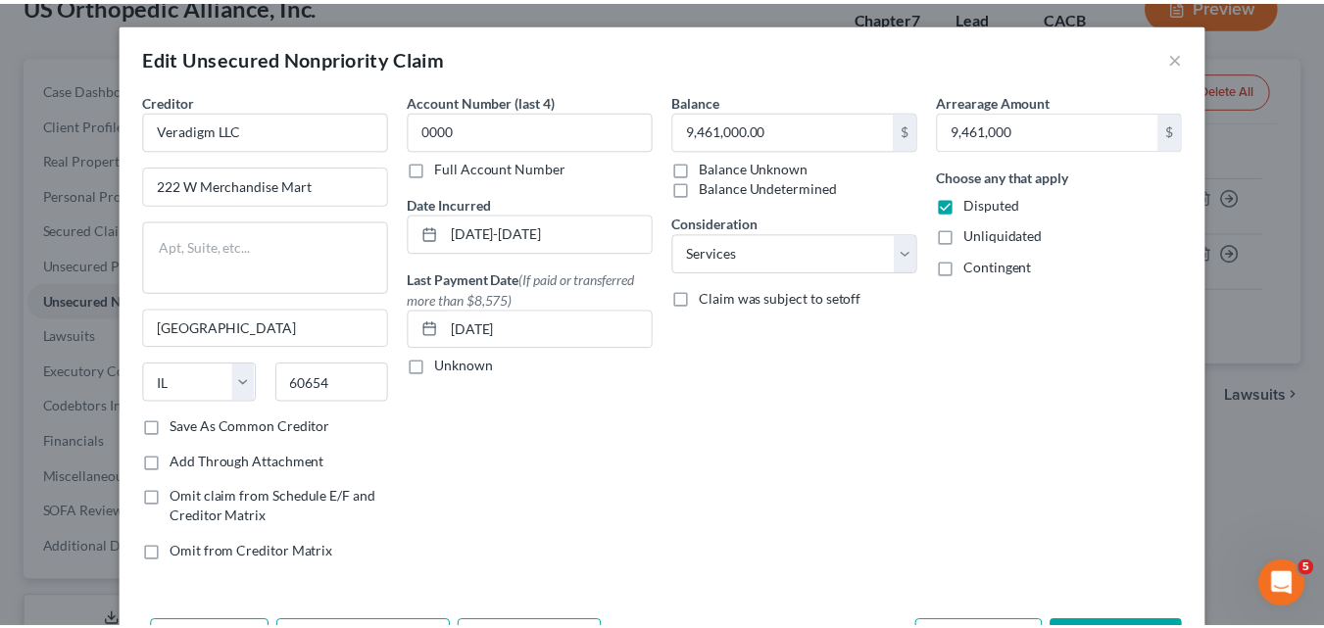
scroll to position [129, 0]
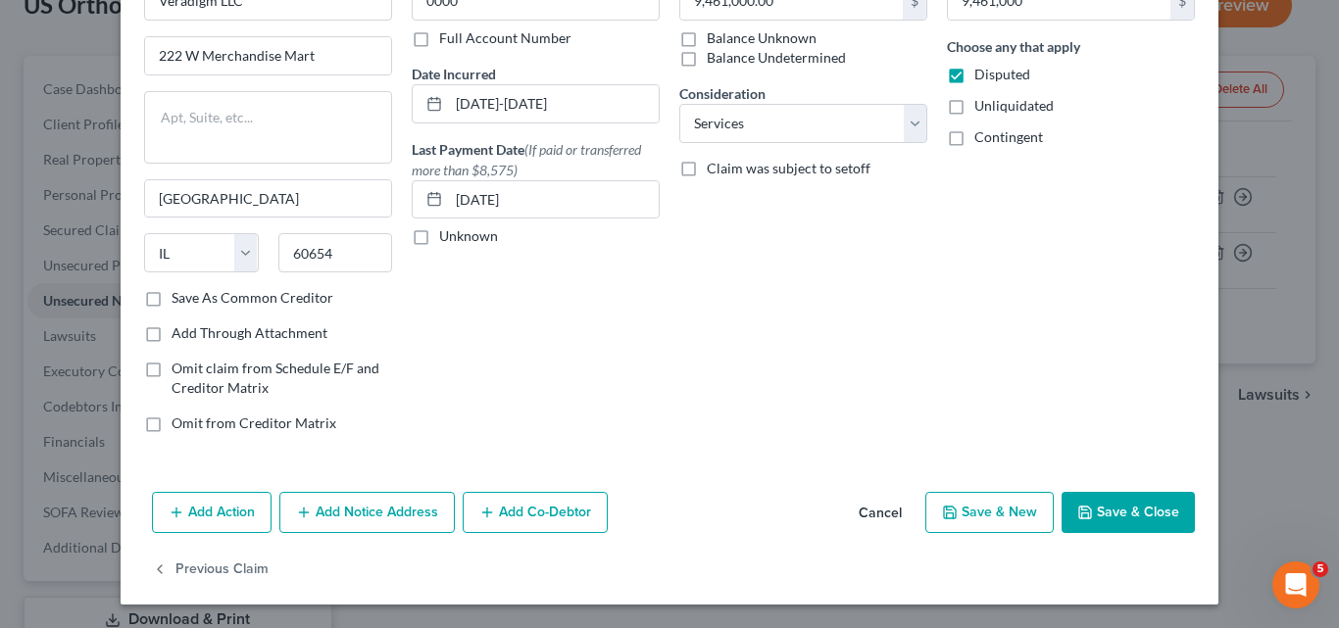
click at [1108, 501] on button "Save & Close" at bounding box center [1127, 512] width 133 height 41
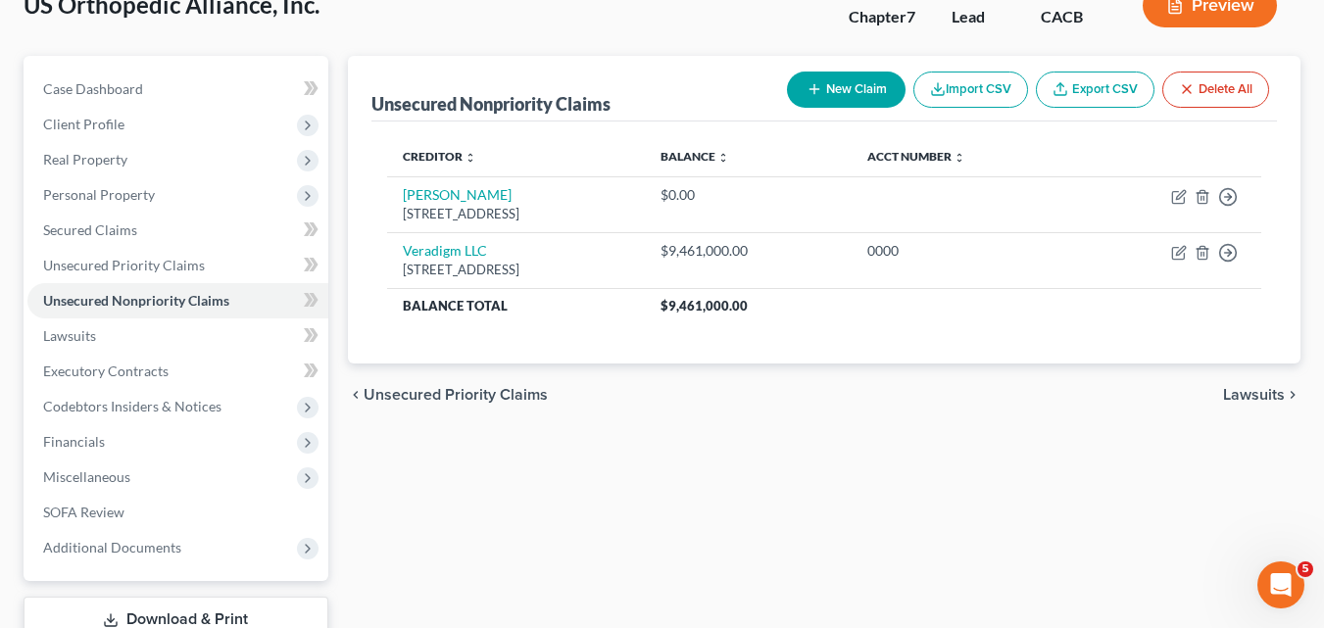
scroll to position [272, 0]
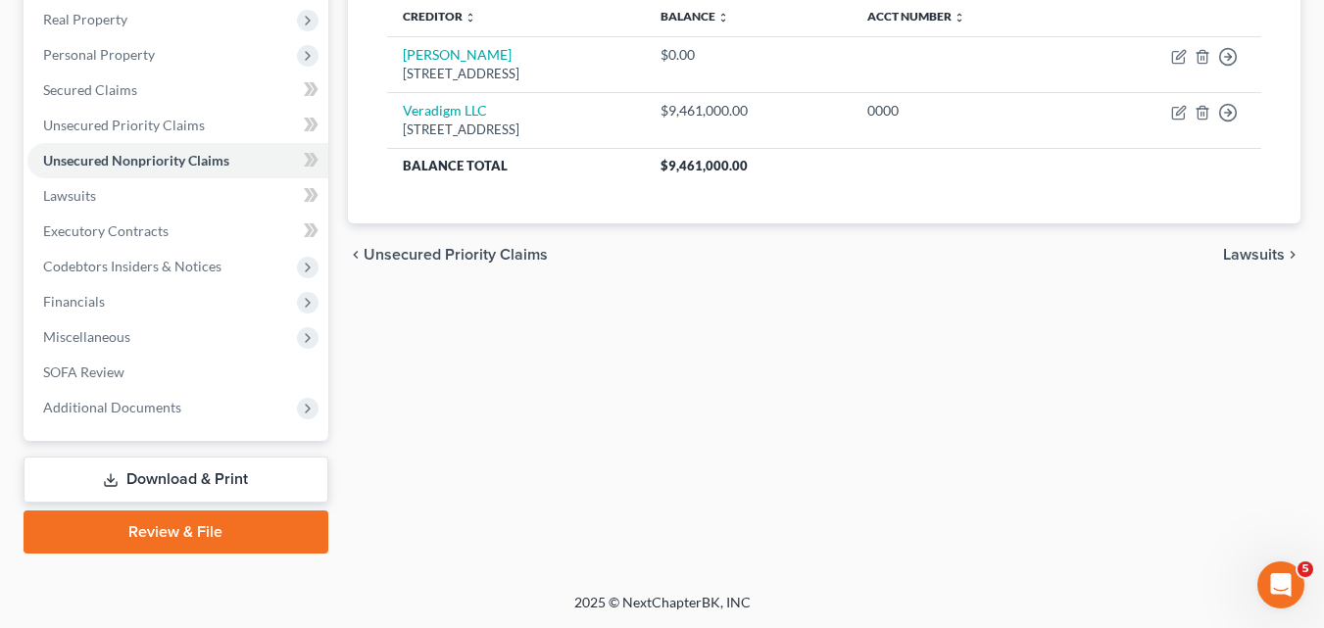
click at [190, 474] on link "Download & Print" at bounding box center [176, 480] width 305 height 46
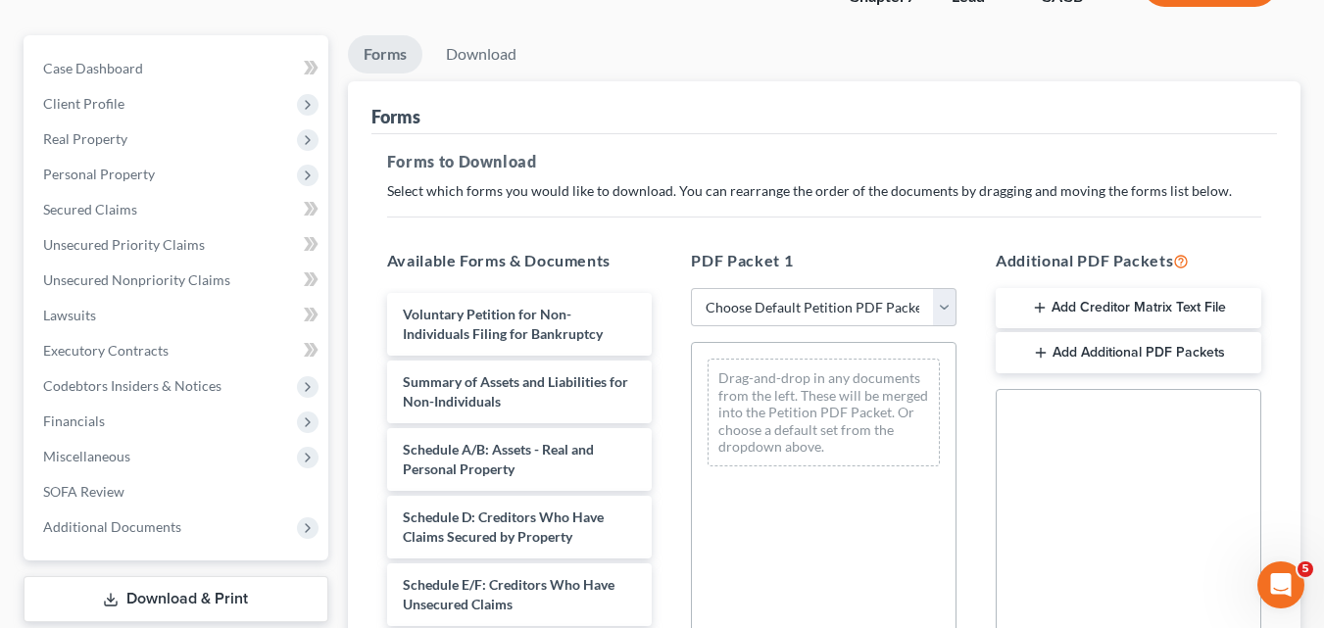
scroll to position [155, 0]
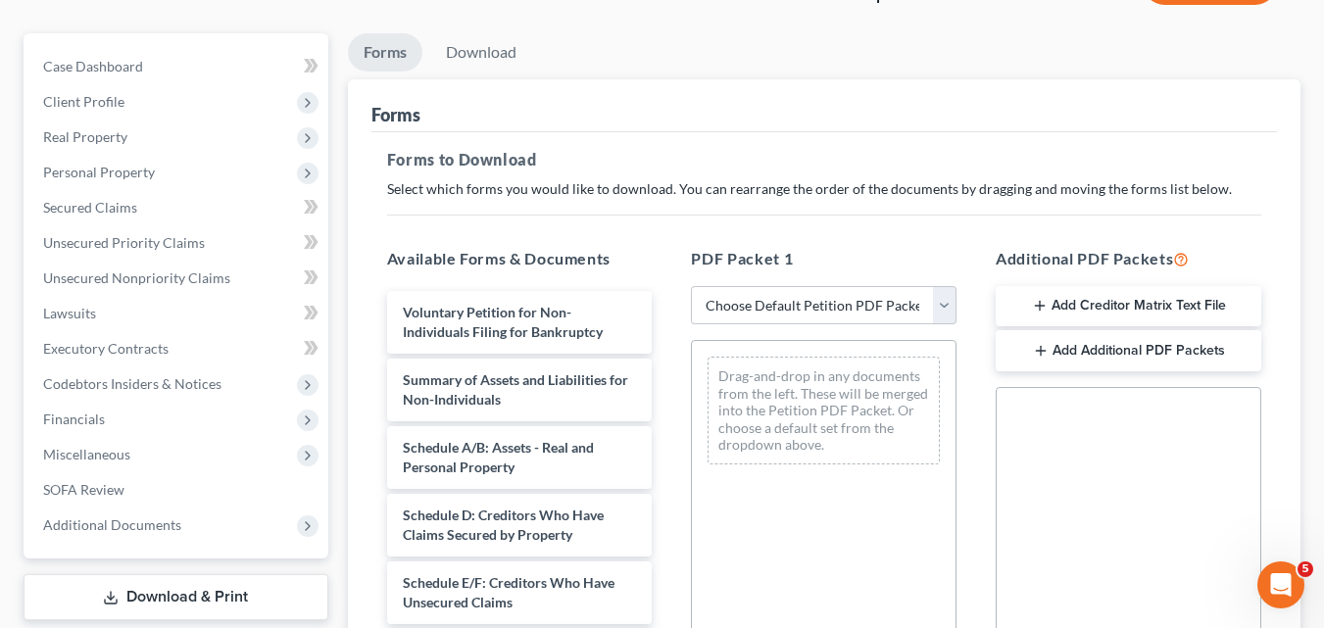
click at [811, 219] on div "Forms to Download Select which forms you would like to download. You can rearra…" at bounding box center [824, 525] width 906 height 787
click at [777, 305] on select "Choose Default Petition PDF Packet Complete Bankruptcy Petition (all forms and …" at bounding box center [824, 305] width 266 height 39
select select "0"
click at [691, 286] on select "Choose Default Petition PDF Packet Complete Bankruptcy Petition (all forms and …" at bounding box center [824, 305] width 266 height 39
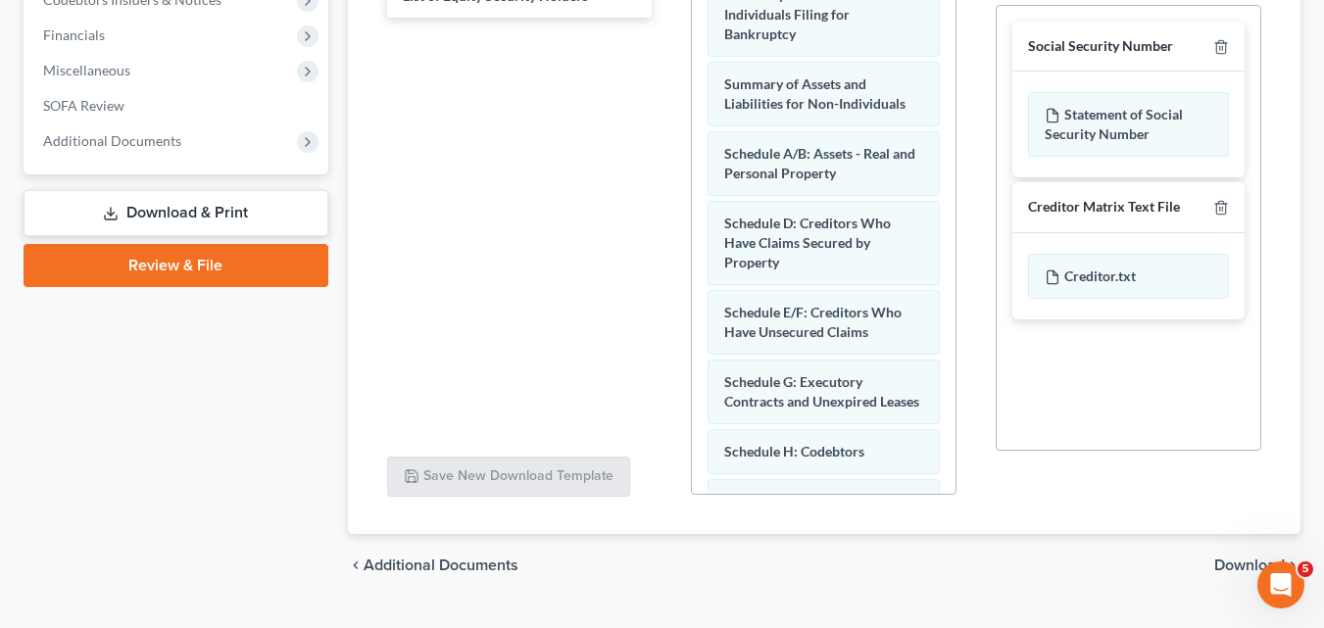
scroll to position [561, 0]
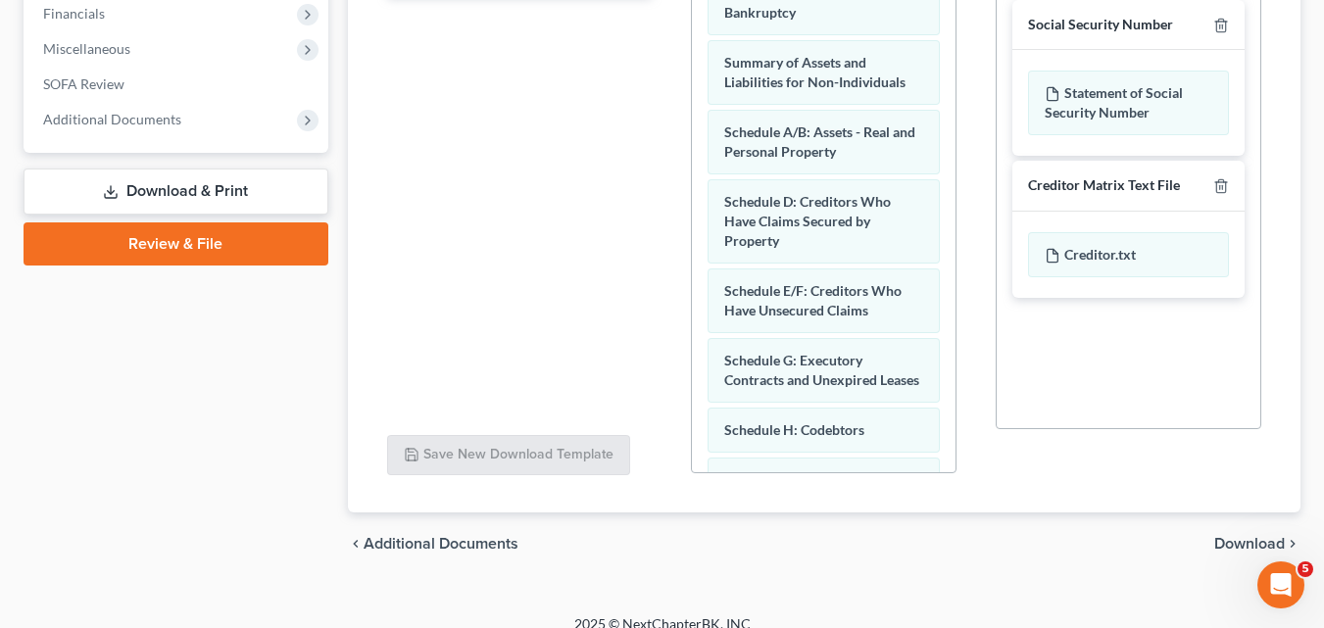
click at [1220, 540] on span "Download" at bounding box center [1249, 544] width 71 height 16
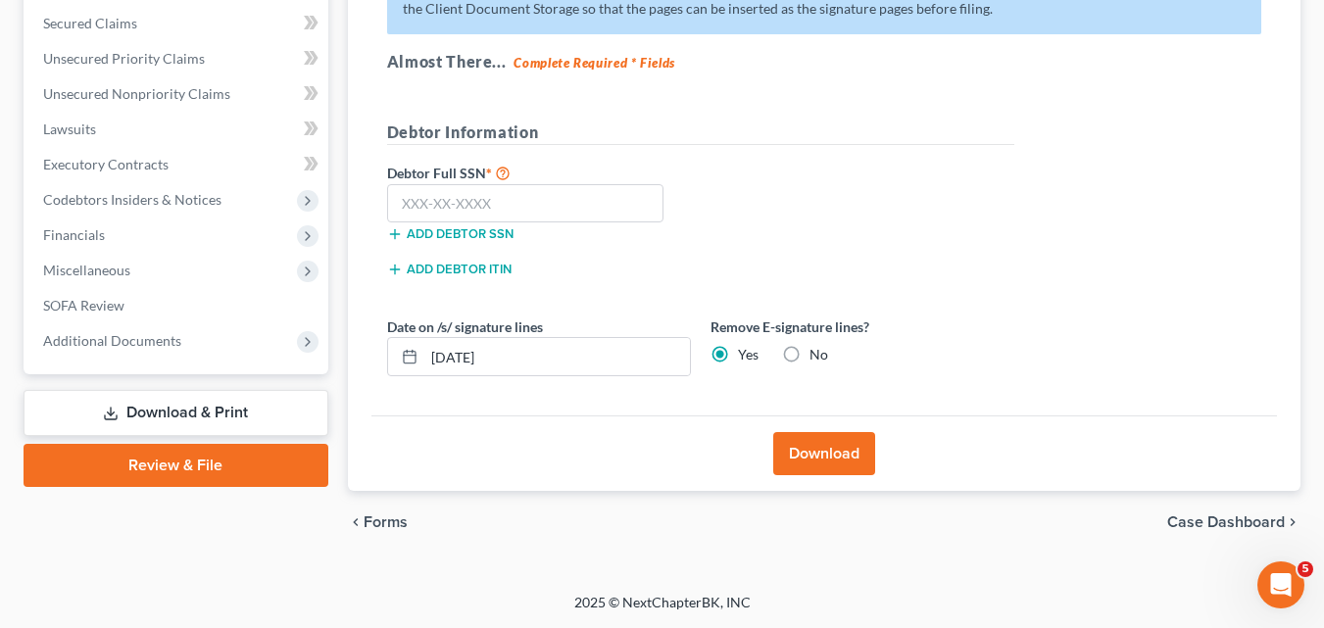
scroll to position [339, 0]
click at [825, 457] on button "Download" at bounding box center [824, 453] width 102 height 43
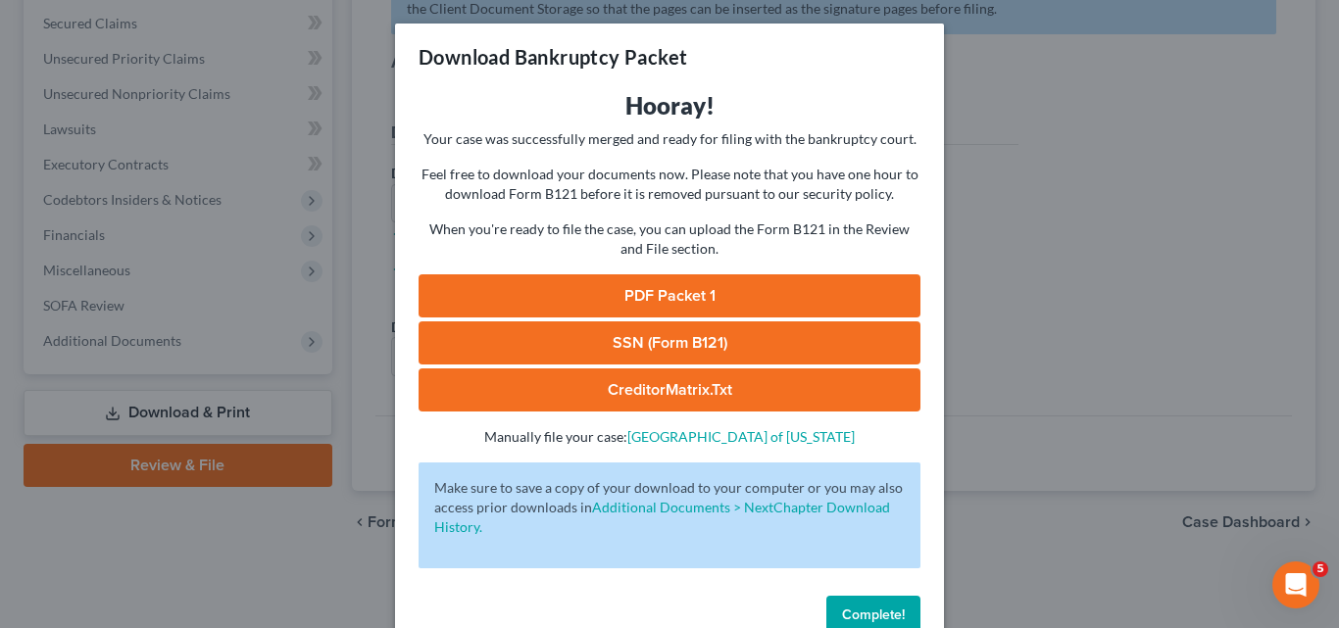
click at [715, 291] on link "PDF Packet 1" at bounding box center [670, 295] width 502 height 43
click at [880, 601] on button "Complete!" at bounding box center [873, 615] width 94 height 39
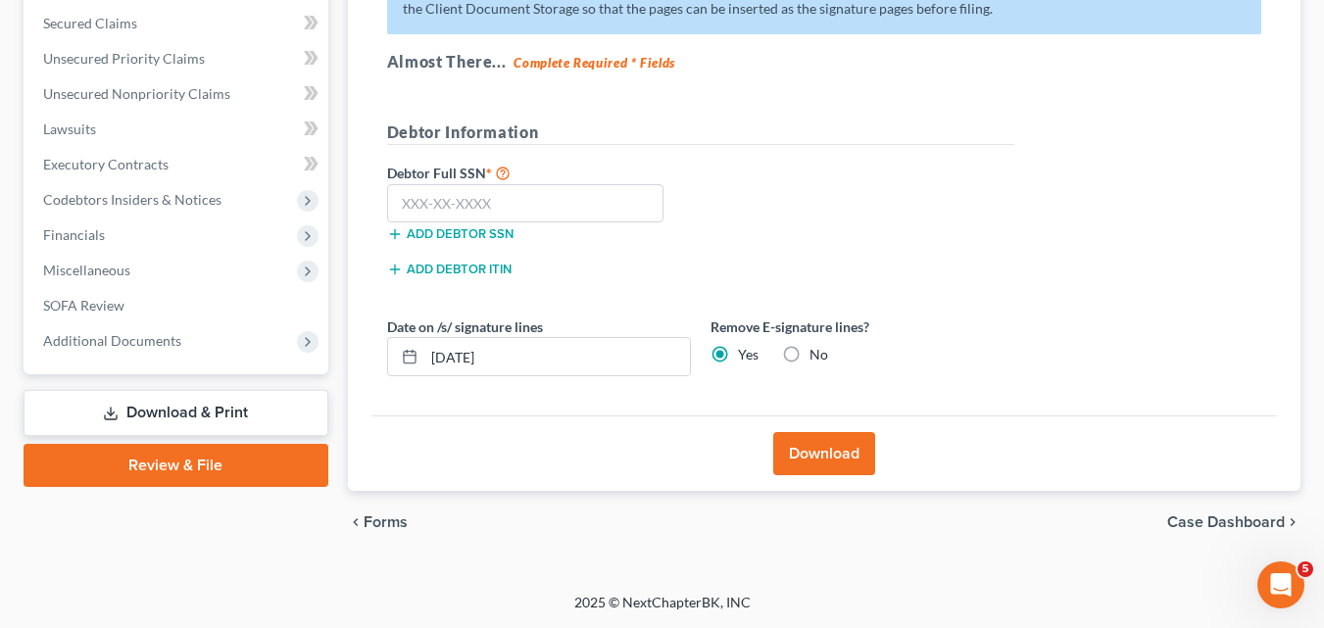
click at [159, 403] on link "Download & Print" at bounding box center [176, 413] width 305 height 46
click at [160, 403] on link "Download & Print" at bounding box center [176, 413] width 305 height 46
click at [173, 420] on link "Download & Print" at bounding box center [176, 413] width 305 height 46
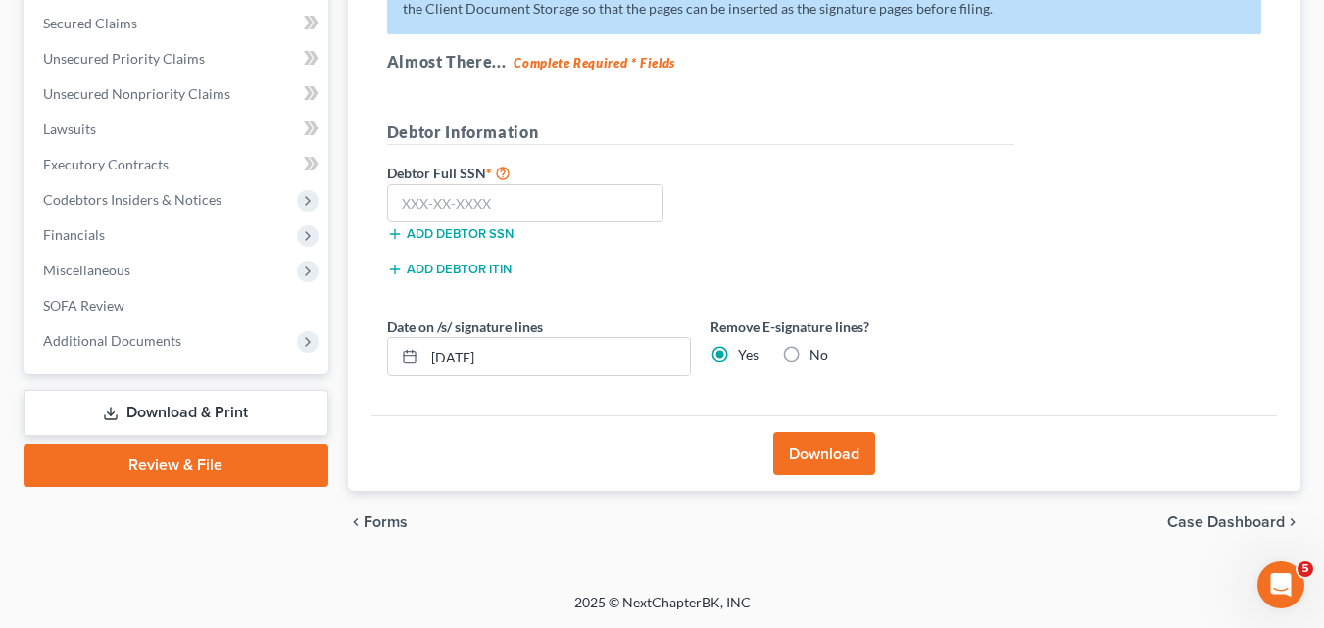
click at [173, 420] on link "Download & Print" at bounding box center [176, 413] width 305 height 46
click at [163, 385] on div "Case Dashboard Payments Invoices Payments Payments Credit Report Client Profile" at bounding box center [176, 201] width 324 height 705
click at [162, 407] on link "Download & Print" at bounding box center [176, 413] width 305 height 46
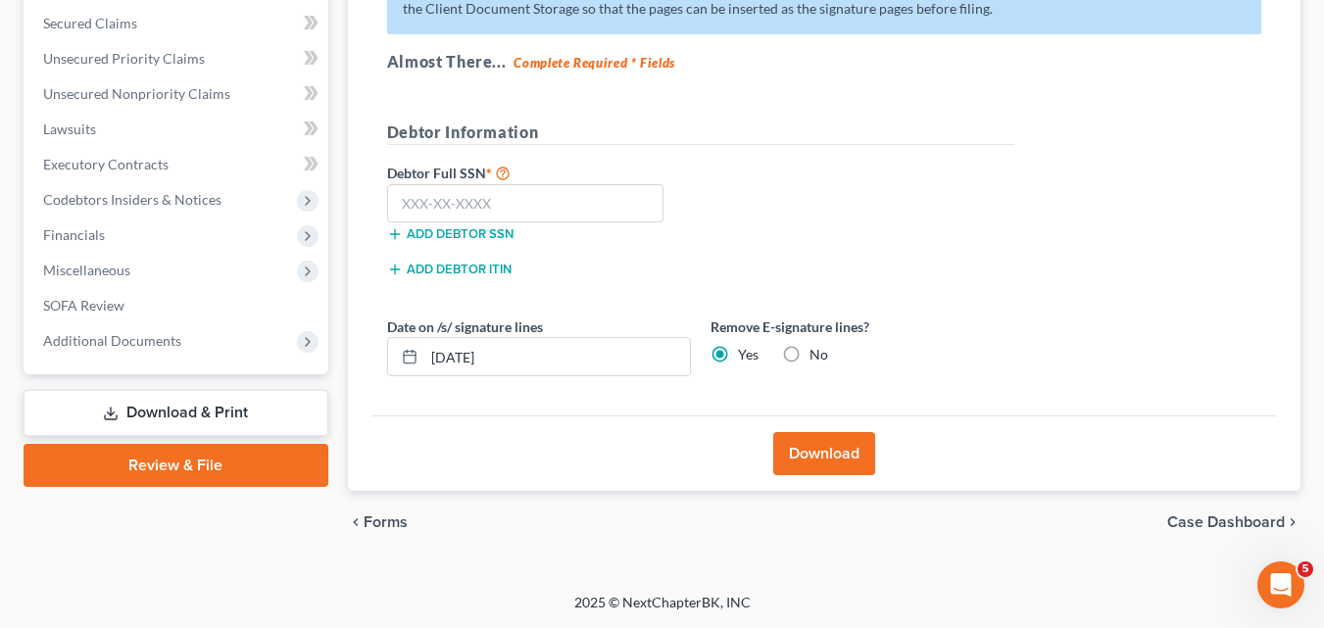
click at [162, 407] on link "Download & Print" at bounding box center [176, 413] width 305 height 46
click at [104, 410] on icon at bounding box center [111, 414] width 16 height 16
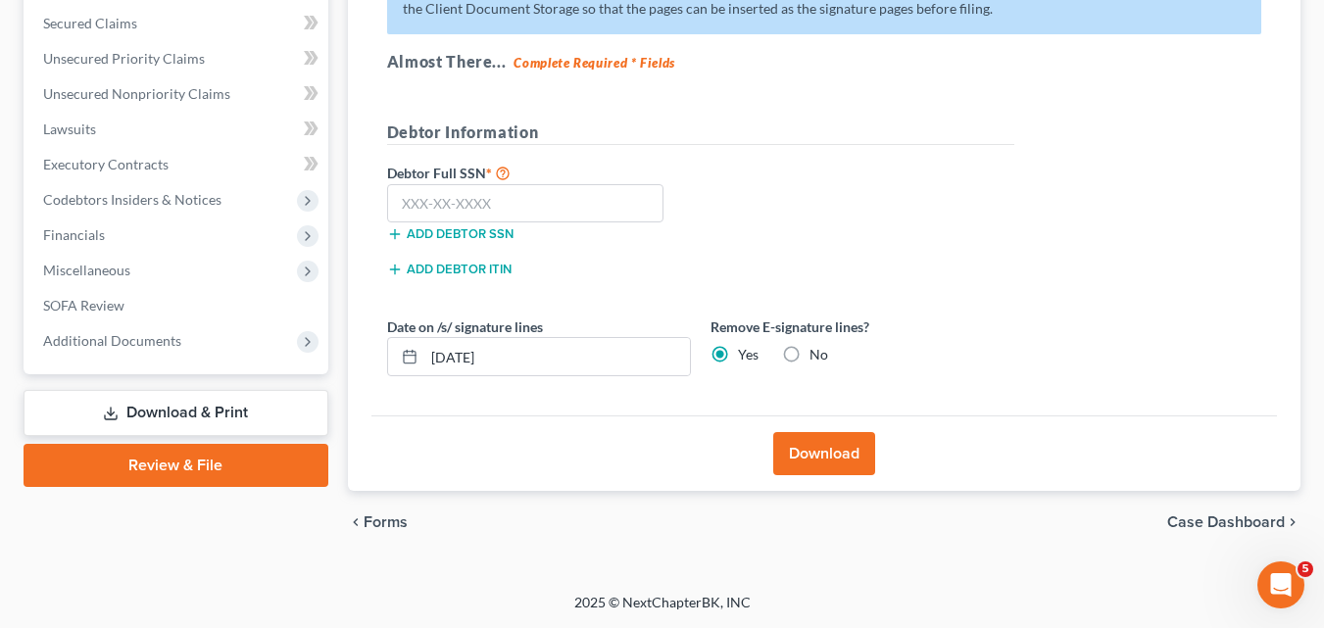
click at [114, 414] on polyline at bounding box center [111, 414] width 7 height 3
click at [115, 414] on icon at bounding box center [111, 414] width 16 height 16
click at [810, 442] on button "Download" at bounding box center [824, 453] width 102 height 43
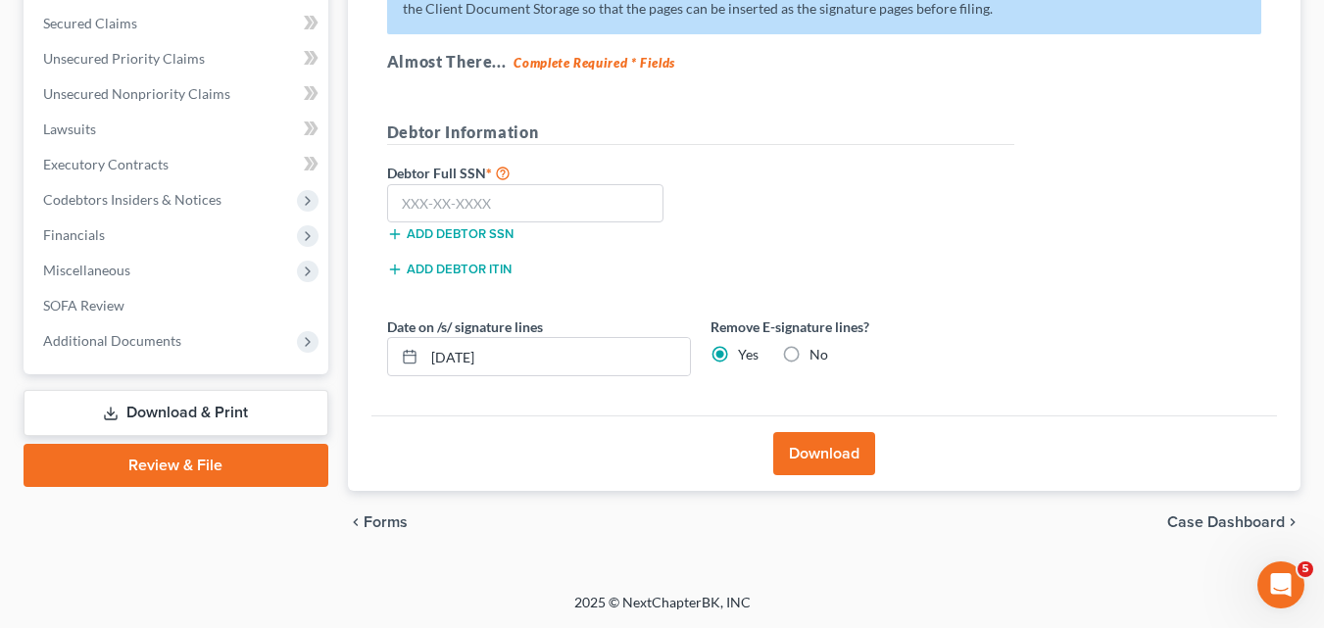
click at [810, 442] on button "Download" at bounding box center [824, 453] width 102 height 43
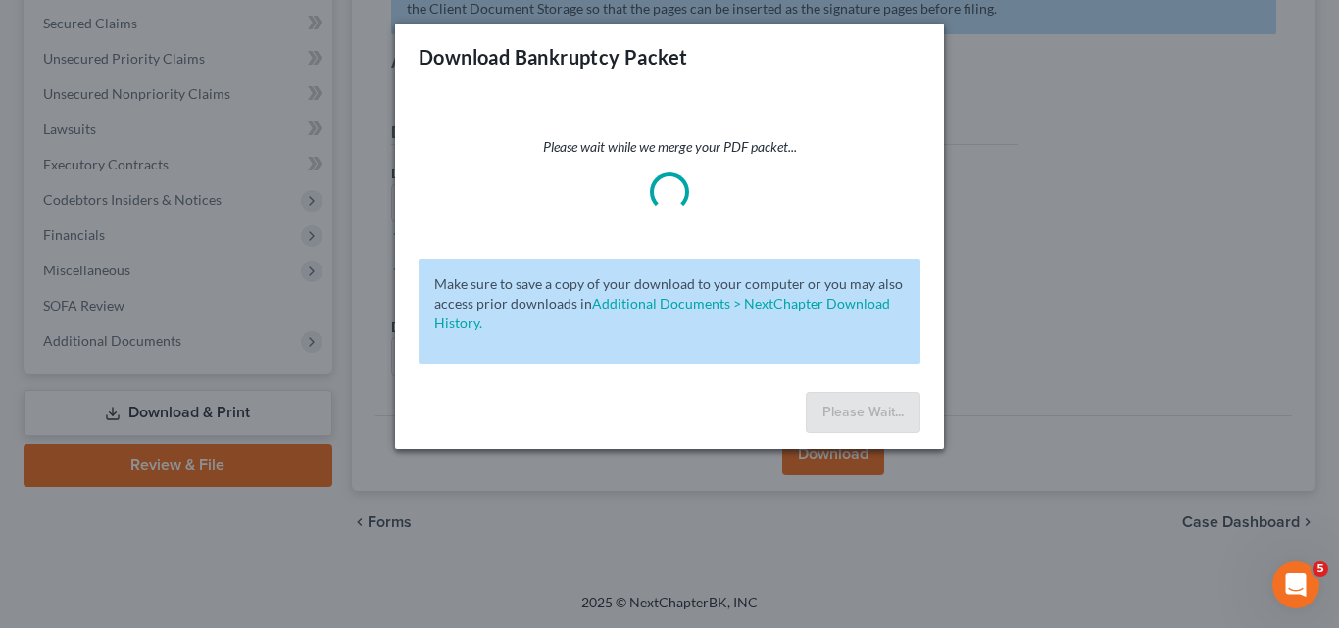
click at [1337, 298] on div "Download Bankruptcy Packet Please wait while we merge your PDF packet... Make s…" at bounding box center [669, 314] width 1339 height 628
drag, startPoint x: 1337, startPoint y: 298, endPoint x: 1328, endPoint y: 281, distance: 18.9
click at [1328, 281] on div "Download Bankruptcy Packet Please wait while we merge your PDF packet... Make s…" at bounding box center [669, 314] width 1339 height 628
click at [1143, 187] on div "Download Bankruptcy Packet Please wait while we merge your PDF packet... Make s…" at bounding box center [669, 314] width 1339 height 628
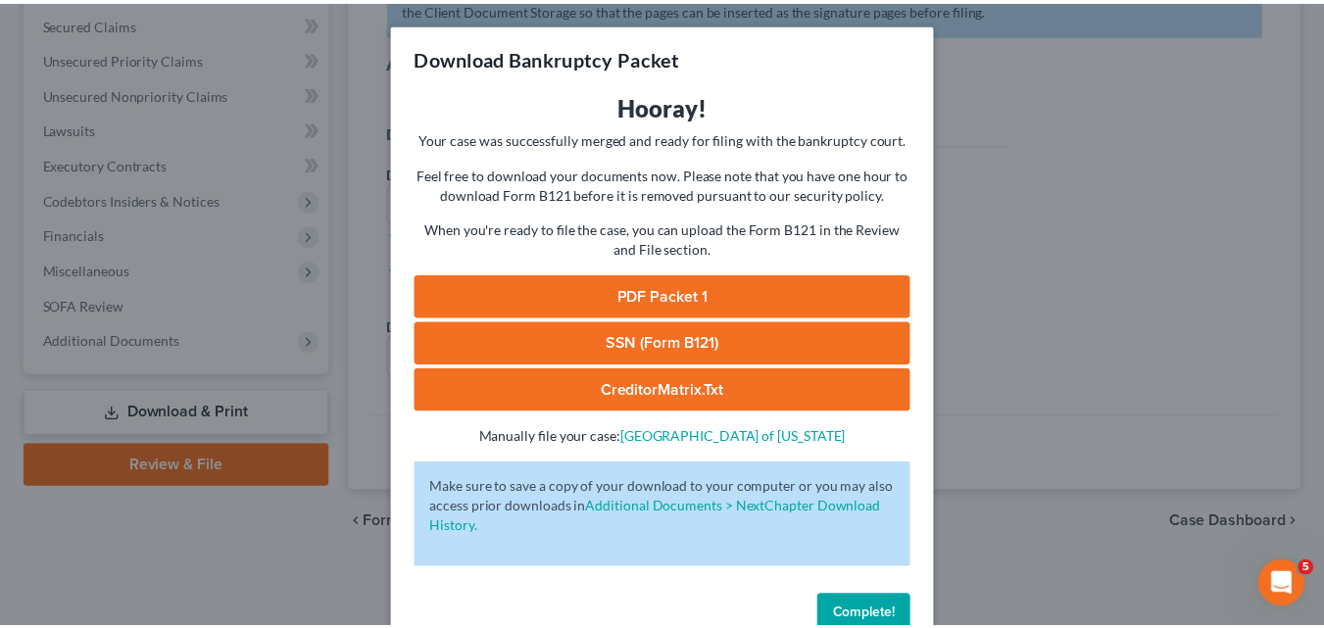
scroll to position [46, 0]
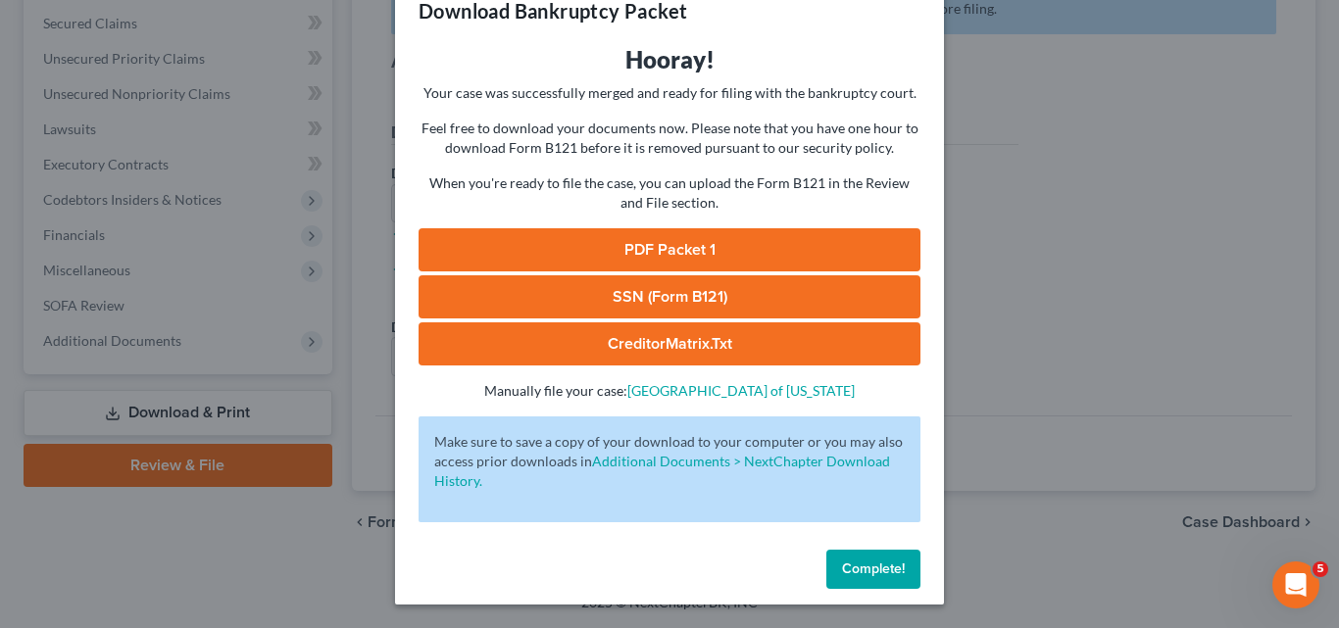
click at [659, 257] on link "PDF Packet 1" at bounding box center [670, 249] width 502 height 43
click at [740, 558] on div "Complete!" at bounding box center [669, 573] width 549 height 63
click at [858, 573] on span "Complete!" at bounding box center [873, 569] width 63 height 17
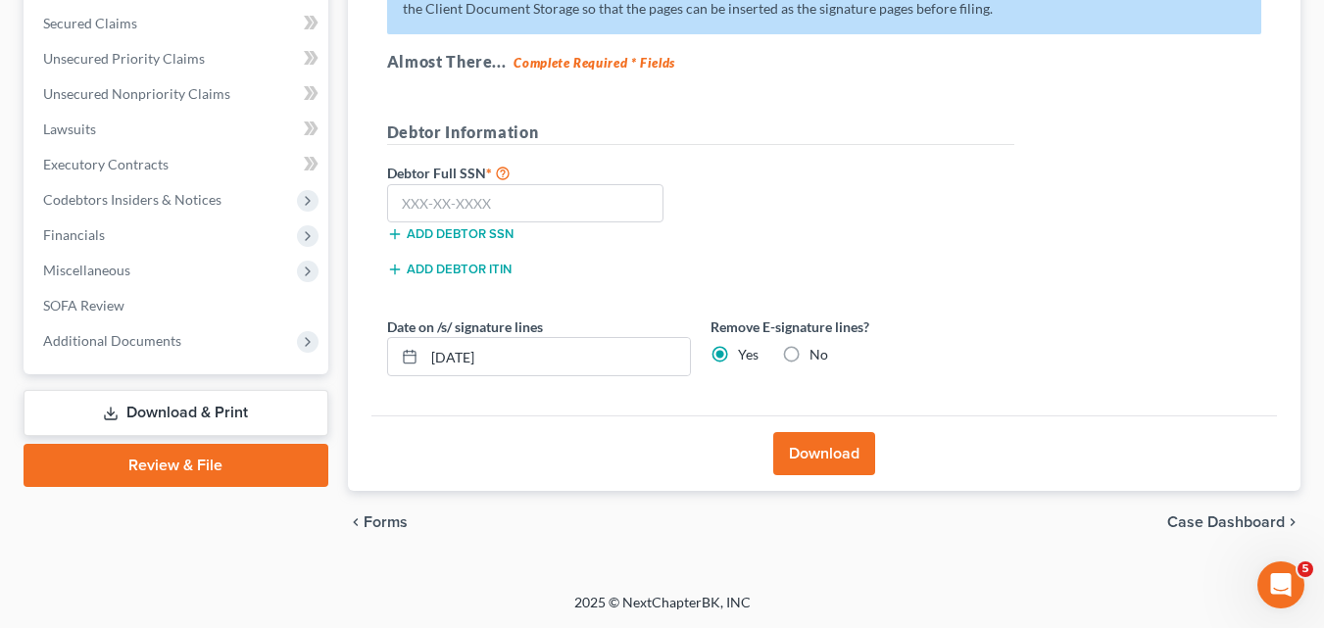
click at [170, 410] on link "Download & Print" at bounding box center [176, 413] width 305 height 46
click at [115, 408] on icon at bounding box center [111, 414] width 16 height 16
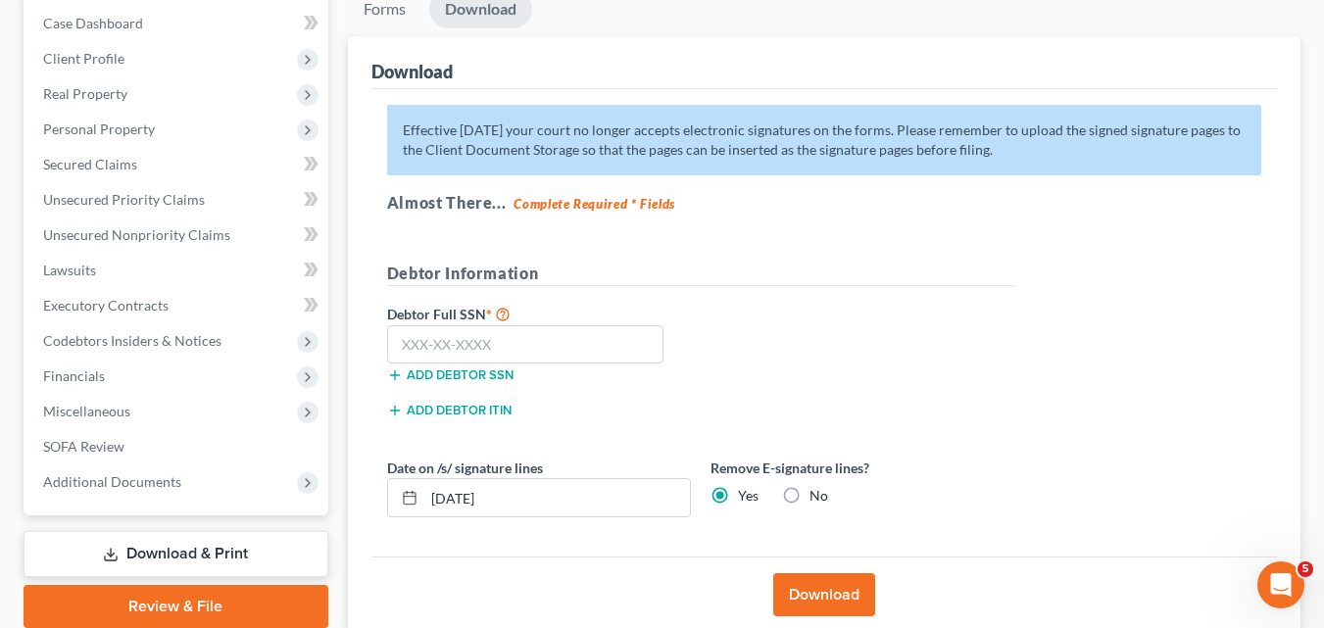
scroll to position [339, 0]
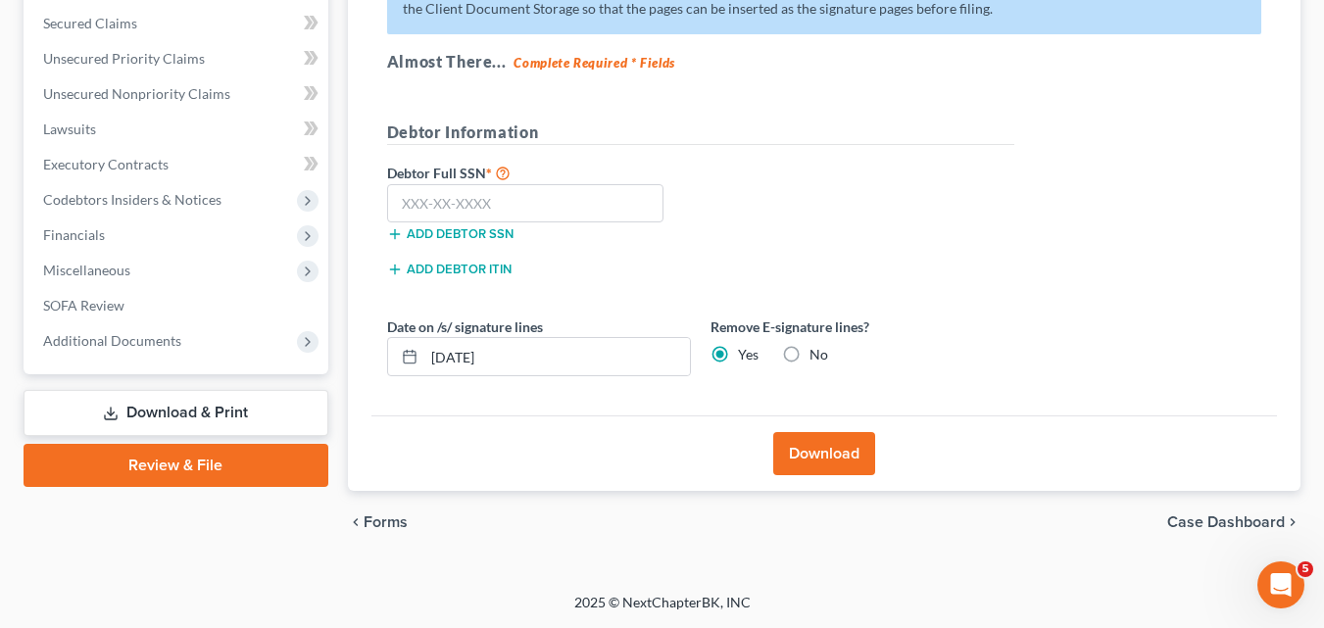
click at [184, 472] on link "Review & File" at bounding box center [176, 465] width 305 height 43
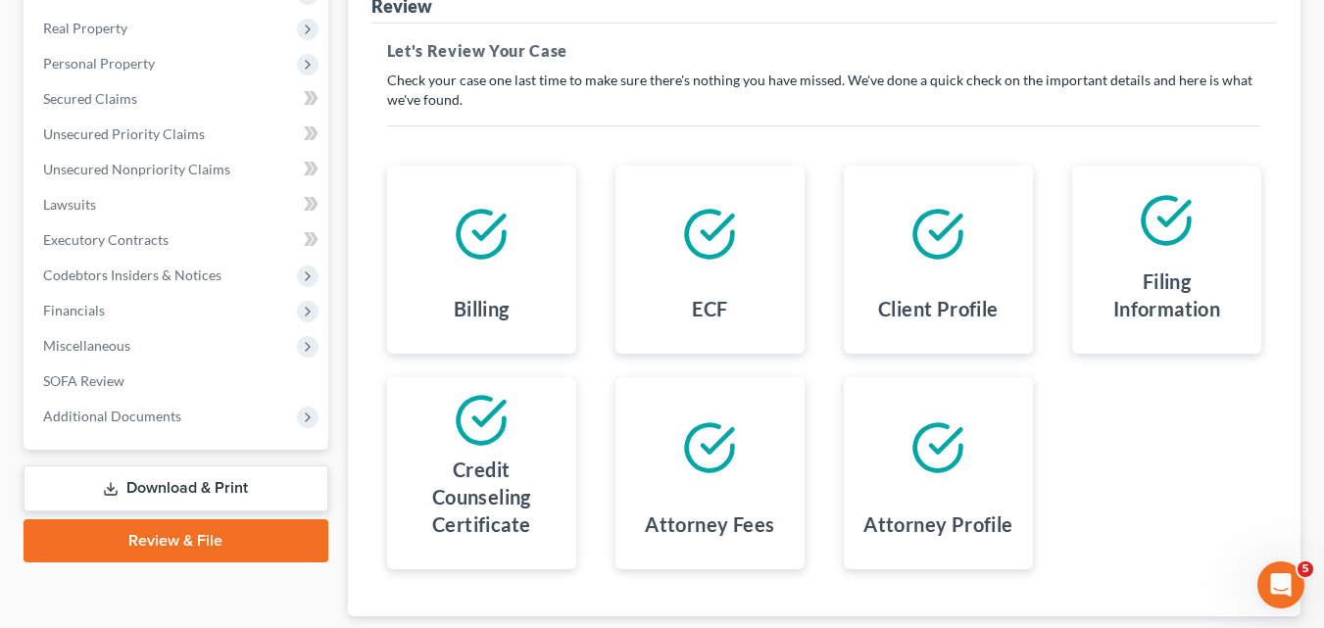
scroll to position [389, 0]
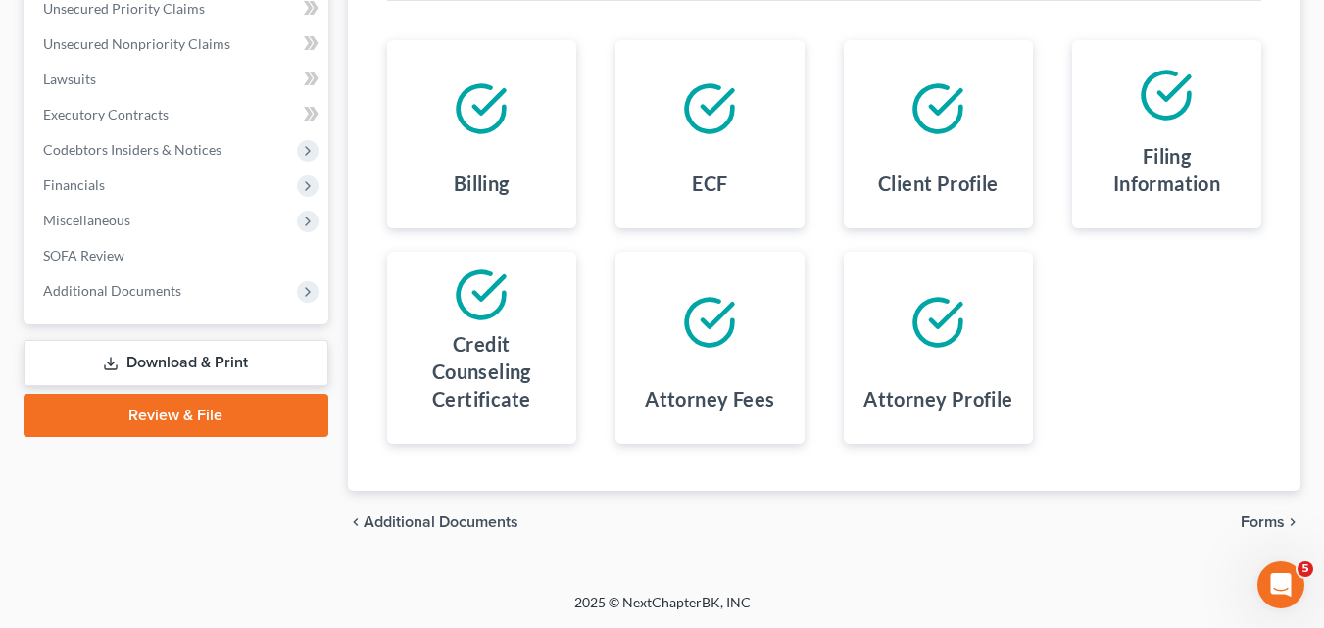
click at [211, 369] on link "Download & Print" at bounding box center [176, 363] width 305 height 46
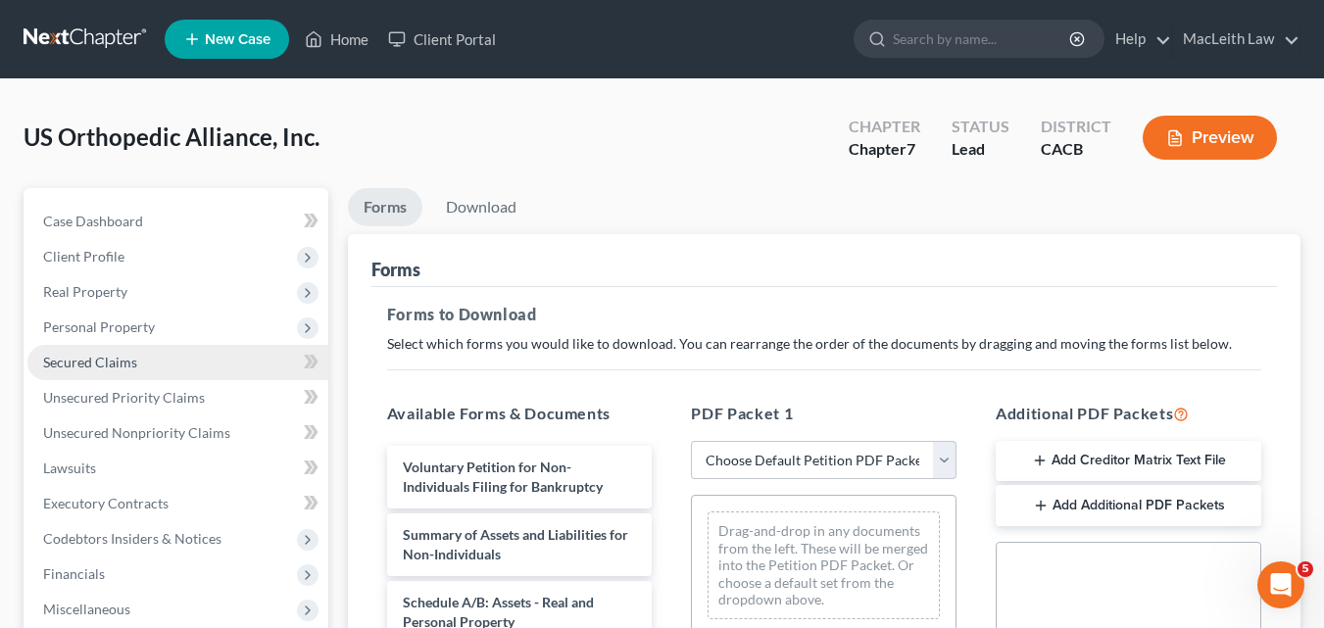
click at [804, 464] on select "Choose Default Petition PDF Packet Complete Bankruptcy Petition (all forms and …" at bounding box center [824, 460] width 266 height 39
select select "3"
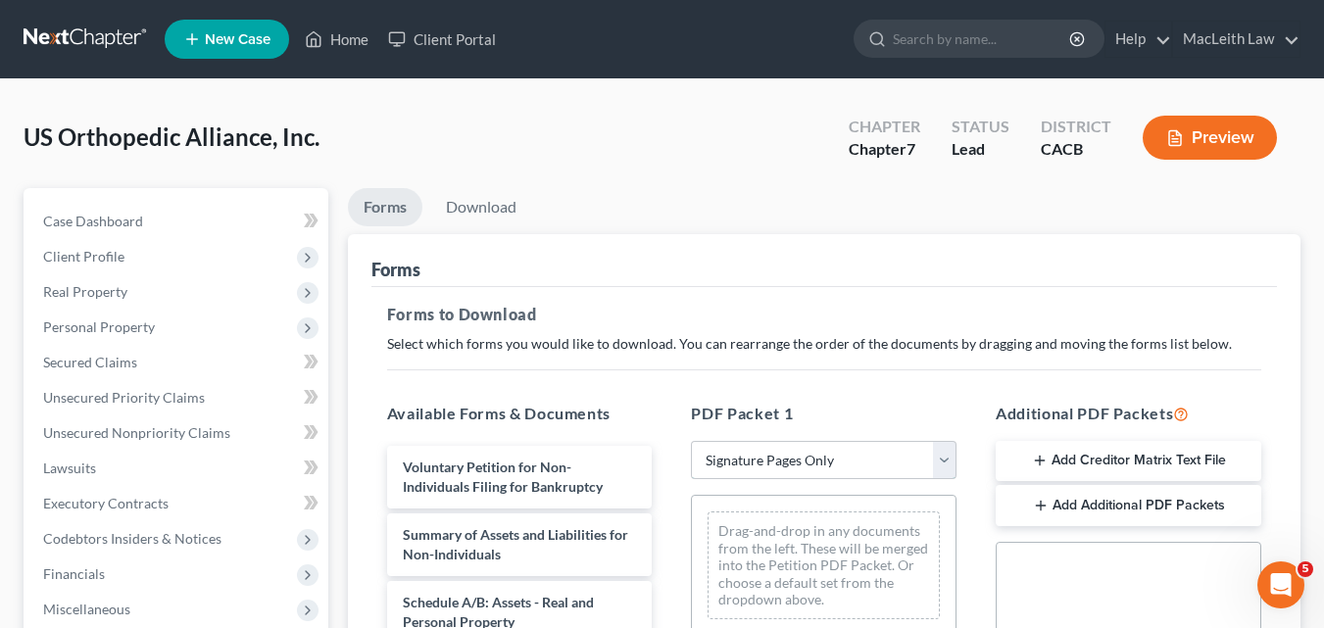
click at [691, 441] on select "Choose Default Petition PDF Packet Complete Bankruptcy Petition (all forms and …" at bounding box center [824, 460] width 266 height 39
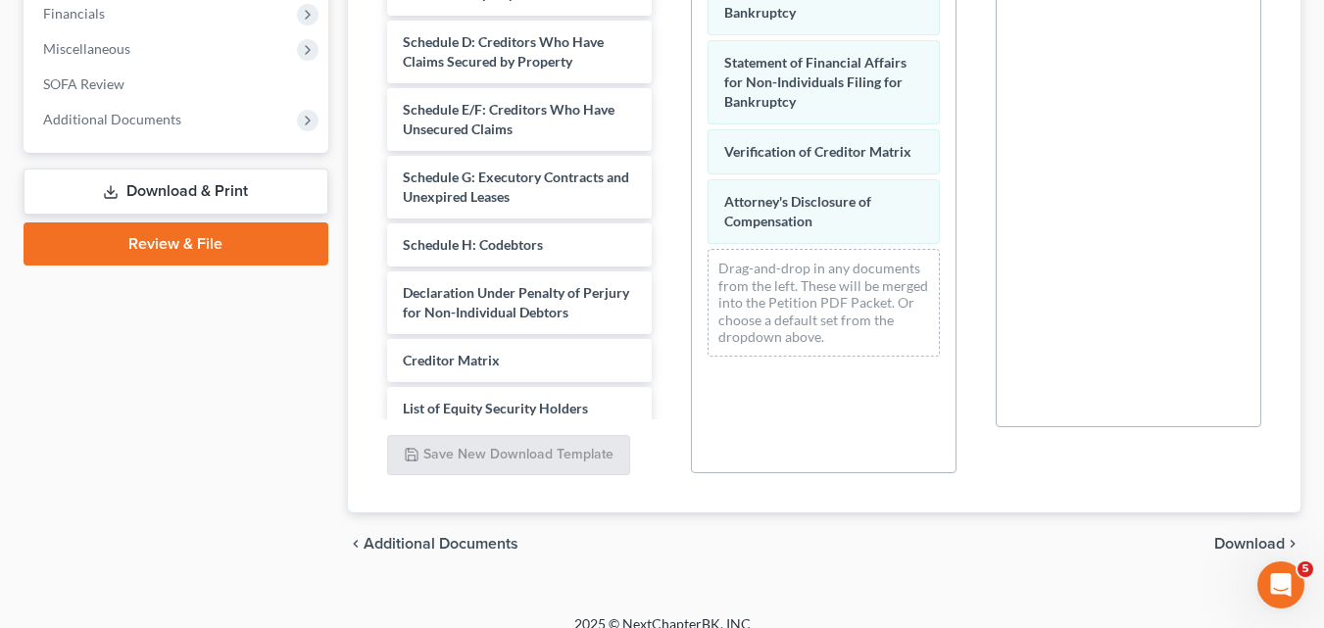
scroll to position [582, 0]
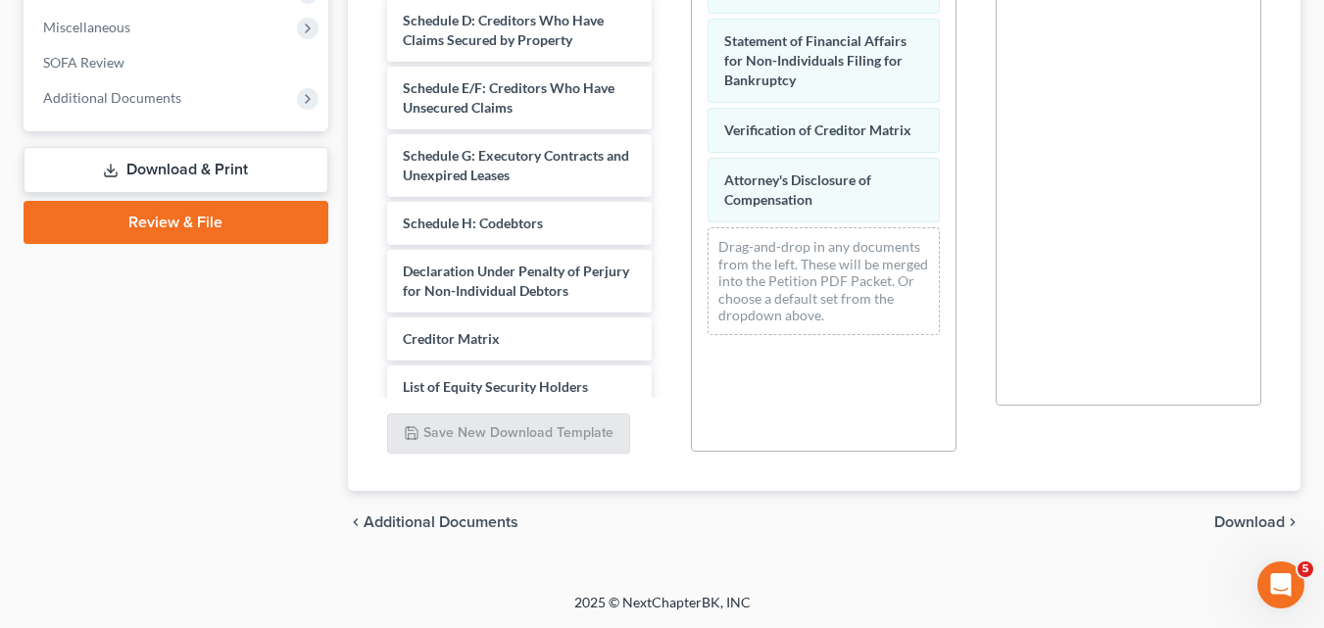
click at [1245, 520] on span "Download" at bounding box center [1249, 523] width 71 height 16
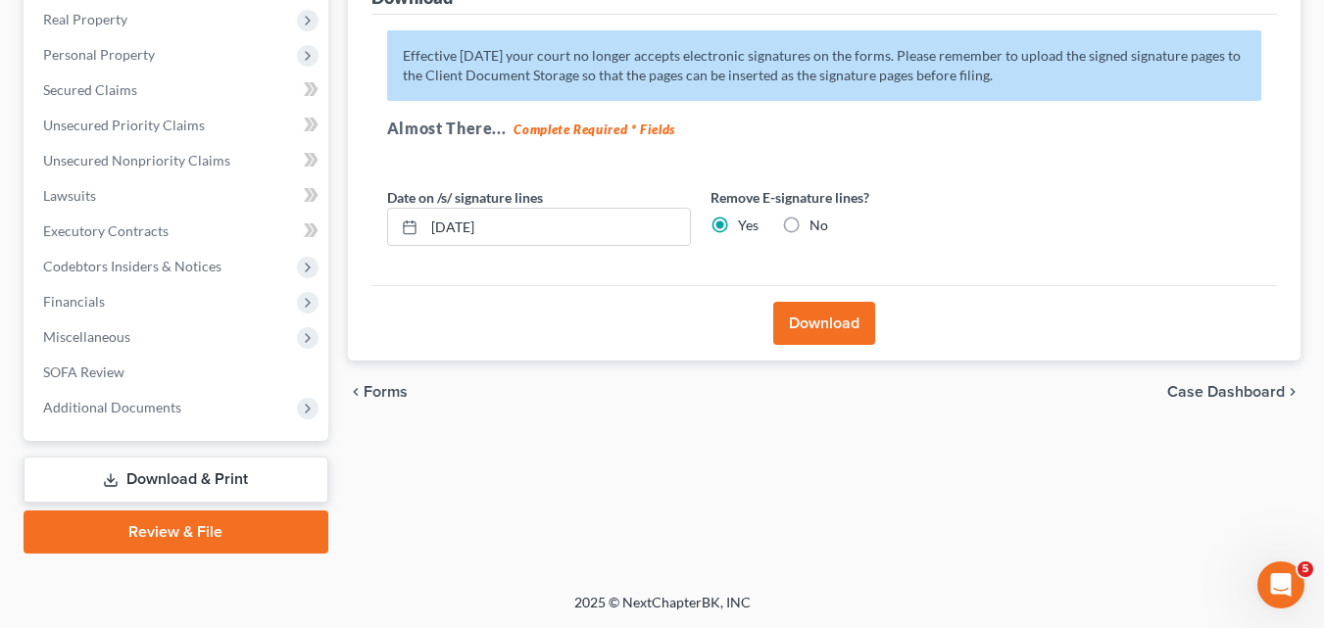
click at [1245, 520] on div "Forms Download Forms Forms to Download Select which forms you would like to dow…" at bounding box center [824, 235] width 972 height 638
drag, startPoint x: 1323, startPoint y: 231, endPoint x: 1326, endPoint y: 182, distance: 49.1
click at [1324, 182] on html "Home New Case Client Portal MacLeith Law dmacleith.rmslaw@earthlink.net My Acco…" at bounding box center [662, 178] width 1324 height 901
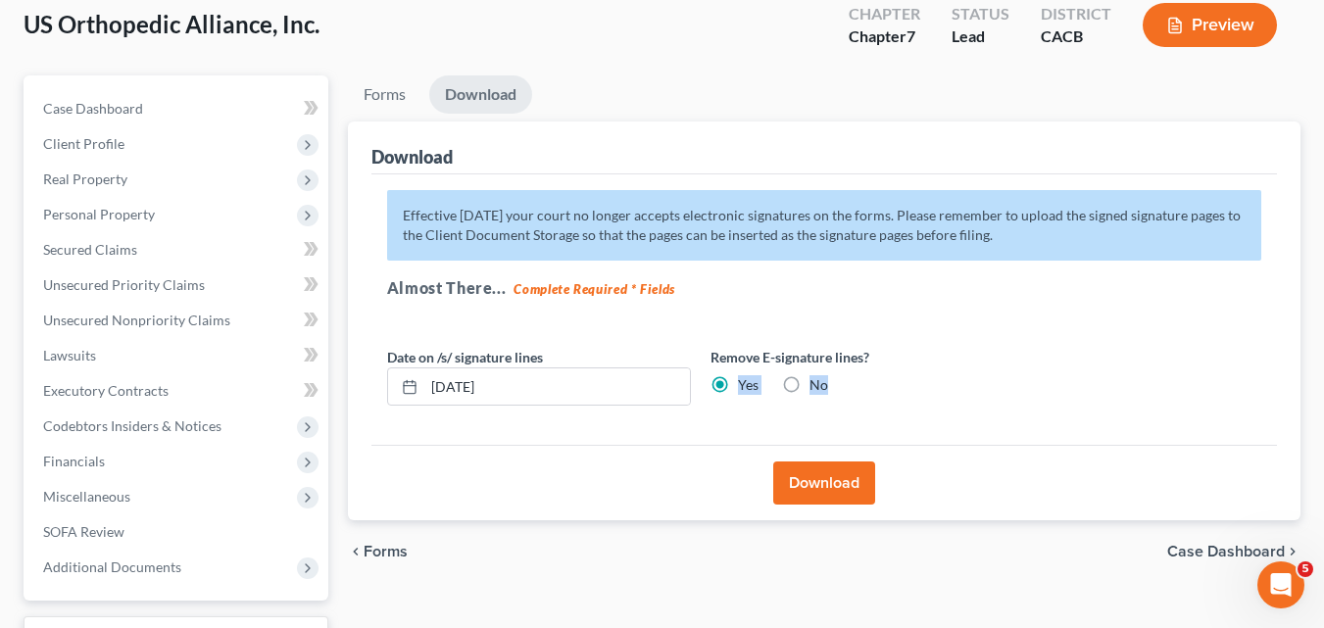
scroll to position [74, 0]
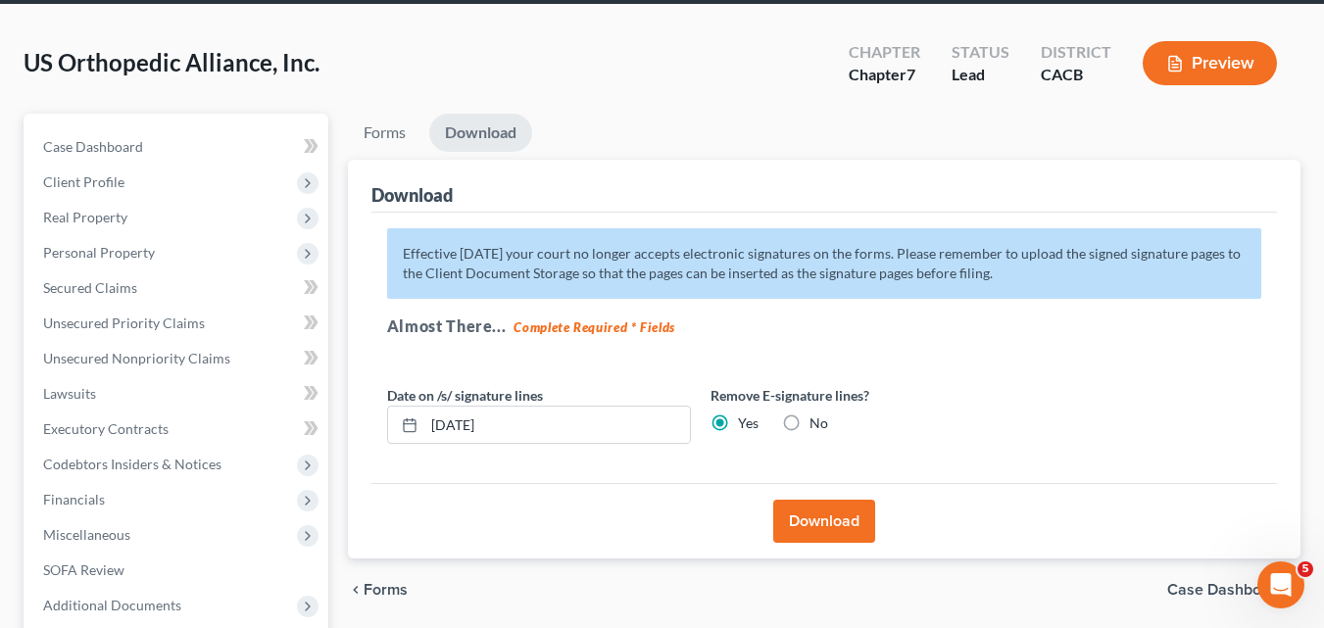
click at [1278, 281] on div "Download Effective 12/1/17 your court no longer accepts electronic signatures o…" at bounding box center [824, 360] width 953 height 400
click at [810, 529] on button "Download" at bounding box center [824, 521] width 102 height 43
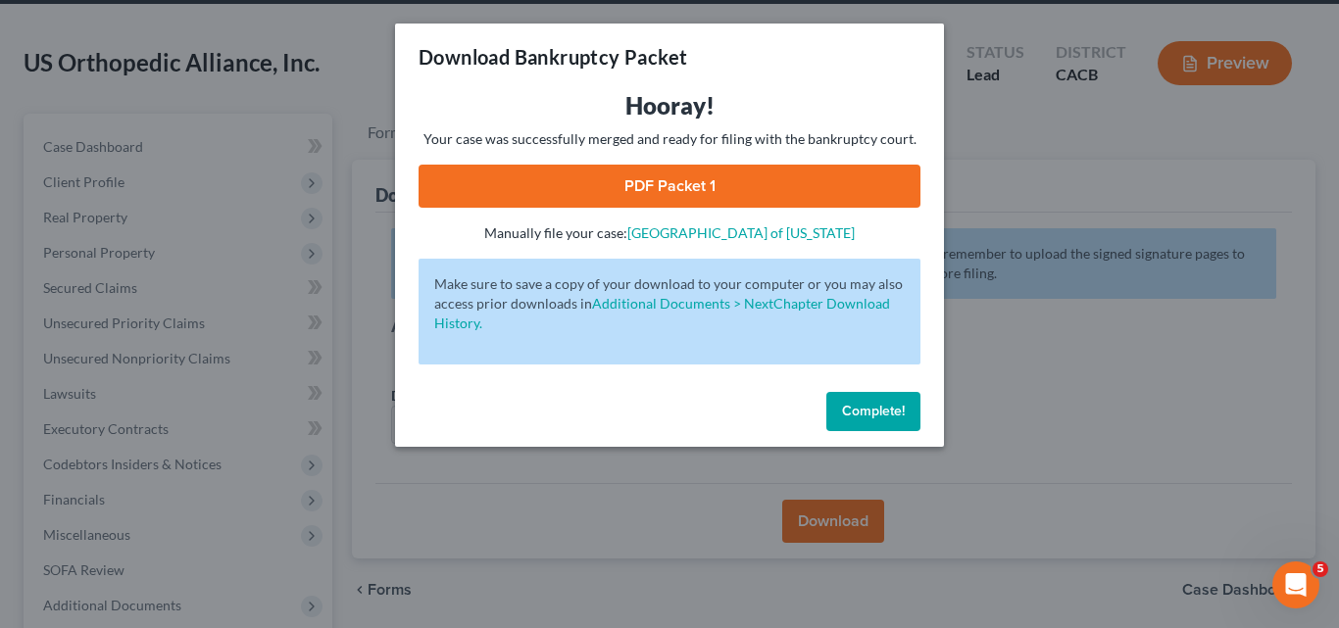
click at [878, 412] on span "Complete!" at bounding box center [873, 411] width 63 height 17
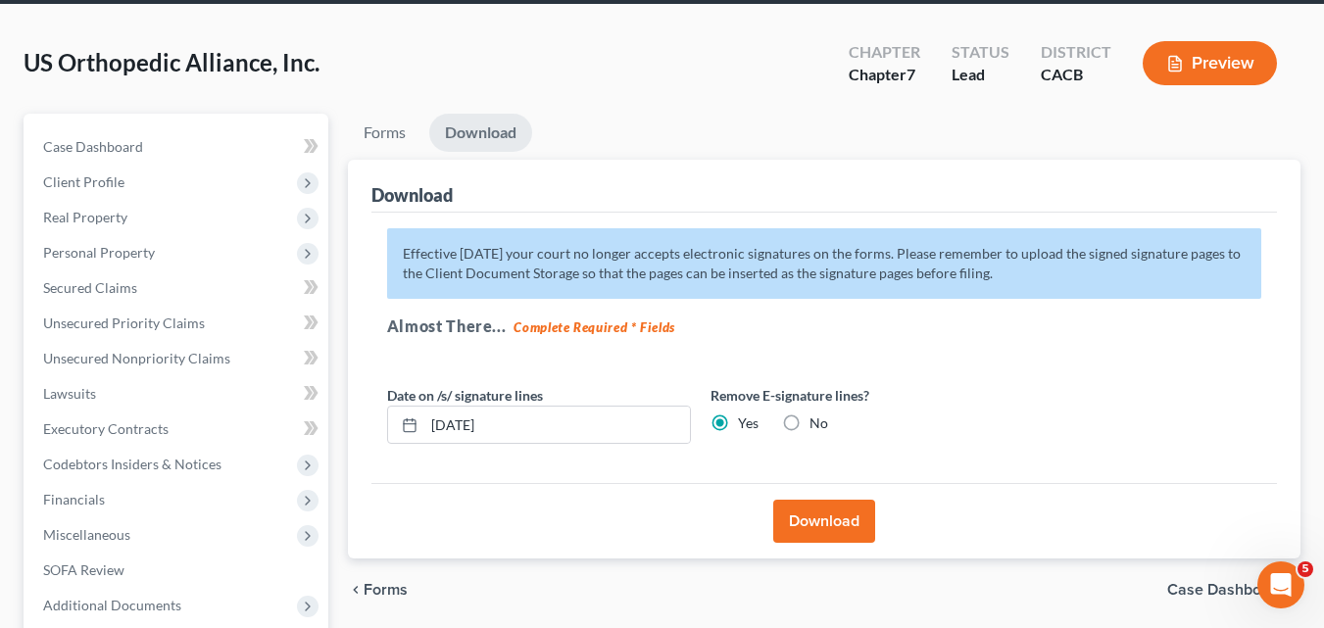
scroll to position [272, 0]
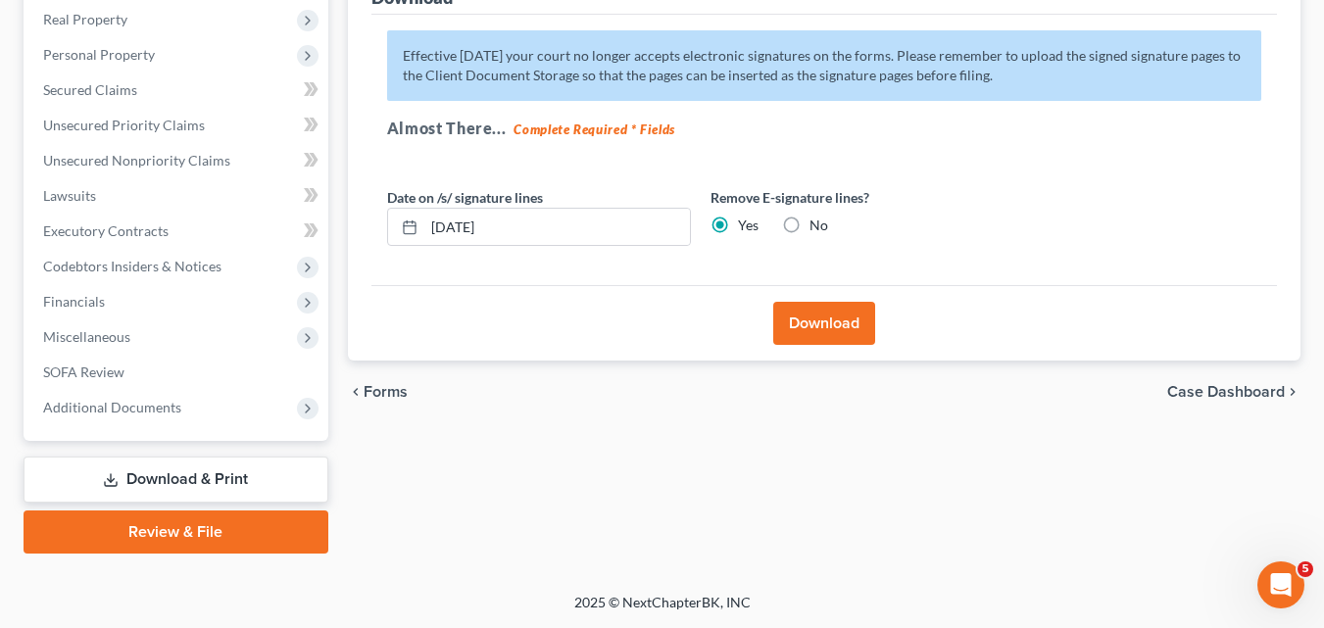
click at [132, 468] on link "Download & Print" at bounding box center [176, 480] width 305 height 46
click at [134, 469] on link "Download & Print" at bounding box center [176, 480] width 305 height 46
click at [135, 473] on link "Download & Print" at bounding box center [176, 480] width 305 height 46
click at [368, 388] on span "Forms" at bounding box center [386, 392] width 44 height 16
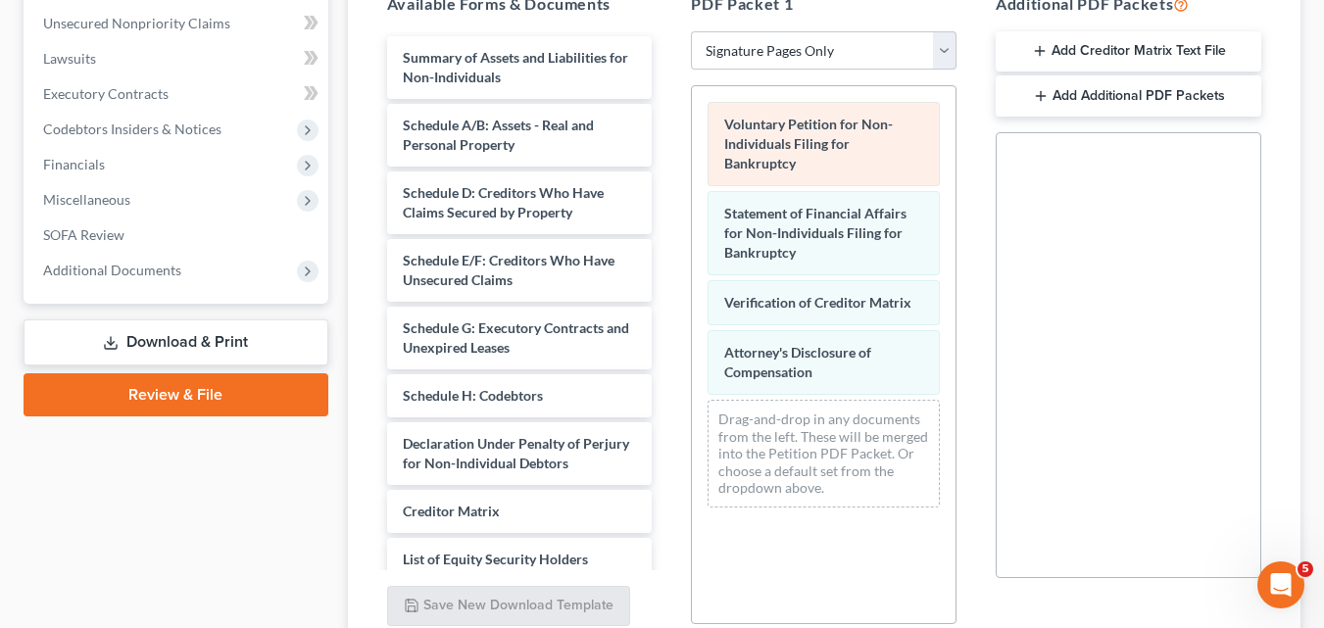
scroll to position [409, 0]
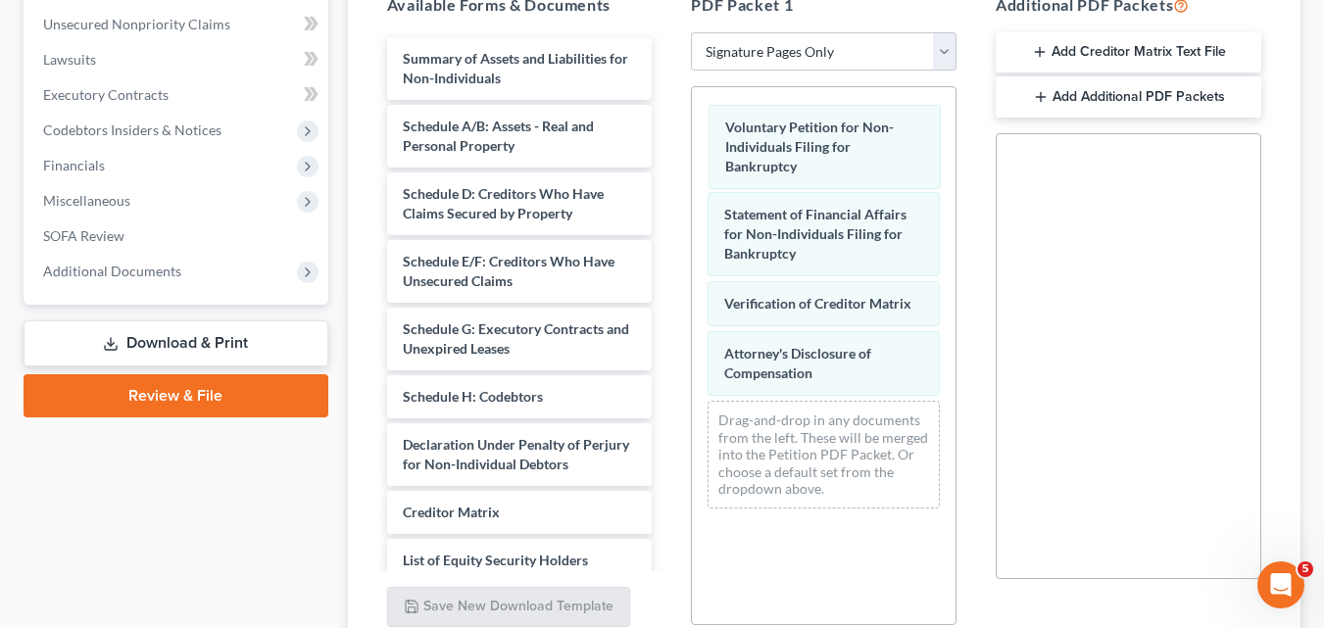
click at [751, 124] on div "Voluntary Petition for Non-Individuals Filing for Bankruptcy Voluntary Petition…" at bounding box center [824, 305] width 264 height 437
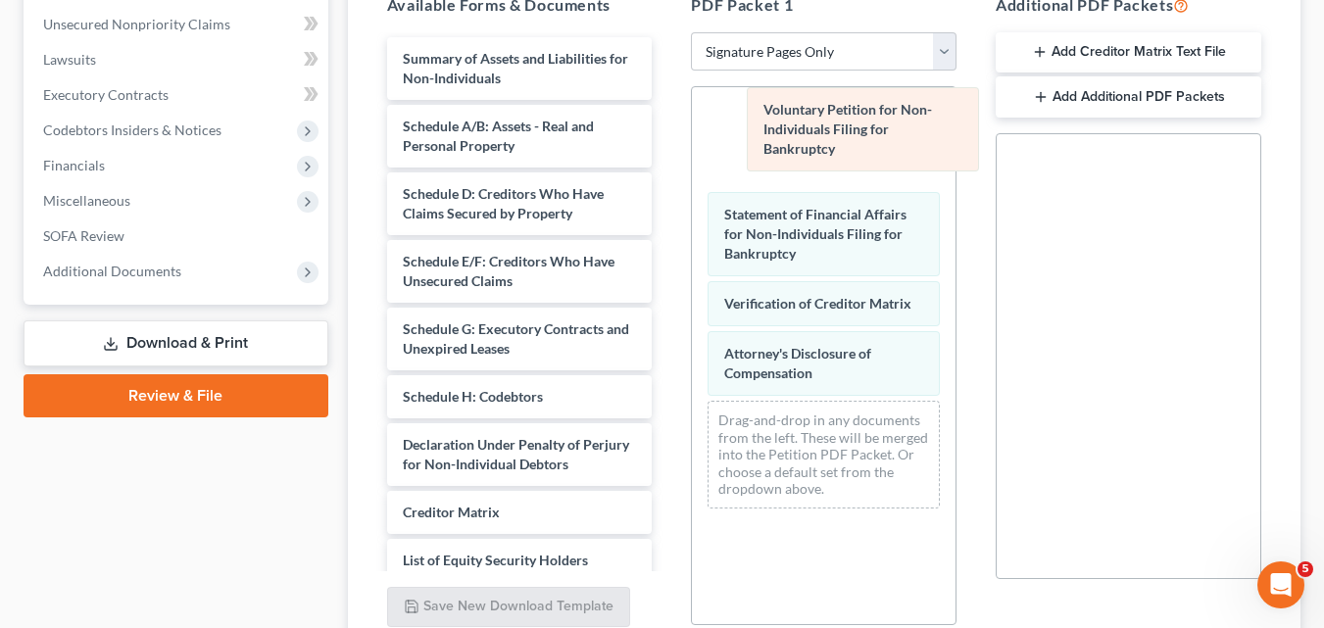
drag, startPoint x: 751, startPoint y: 125, endPoint x: 792, endPoint y: 109, distance: 44.4
click at [790, 109] on div "Voluntary Petition for Non-Individuals Filing for Bankruptcy Voluntary Petition…" at bounding box center [824, 305] width 264 height 437
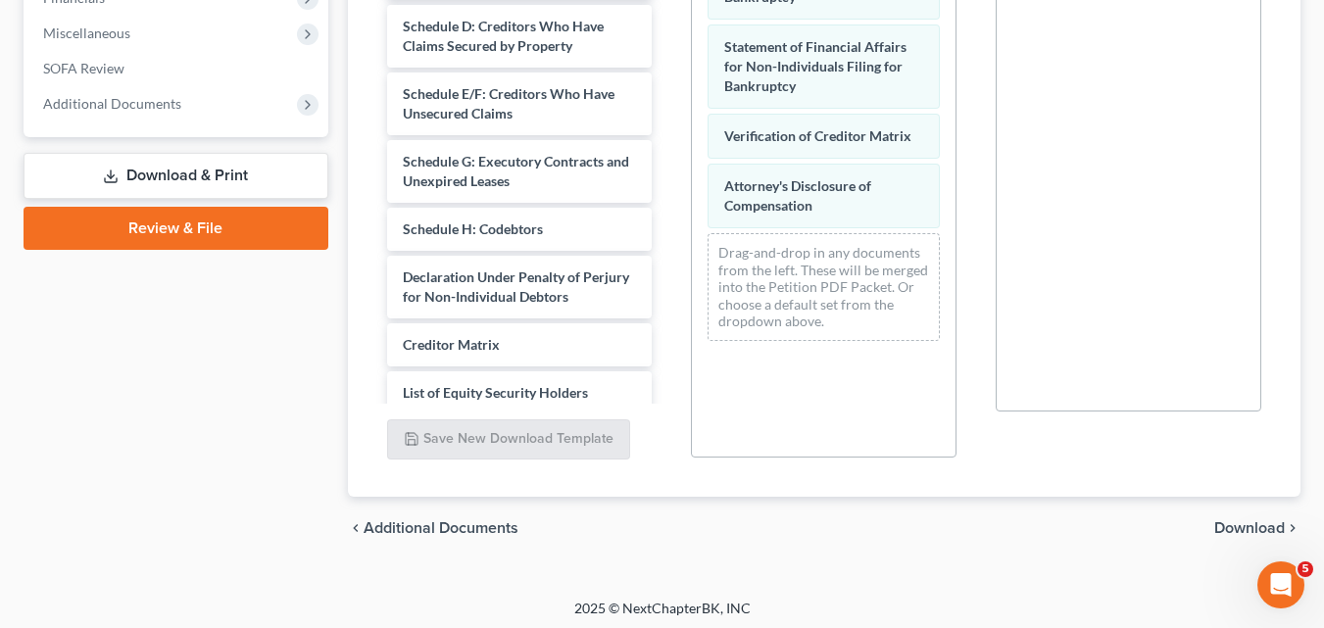
scroll to position [457, 0]
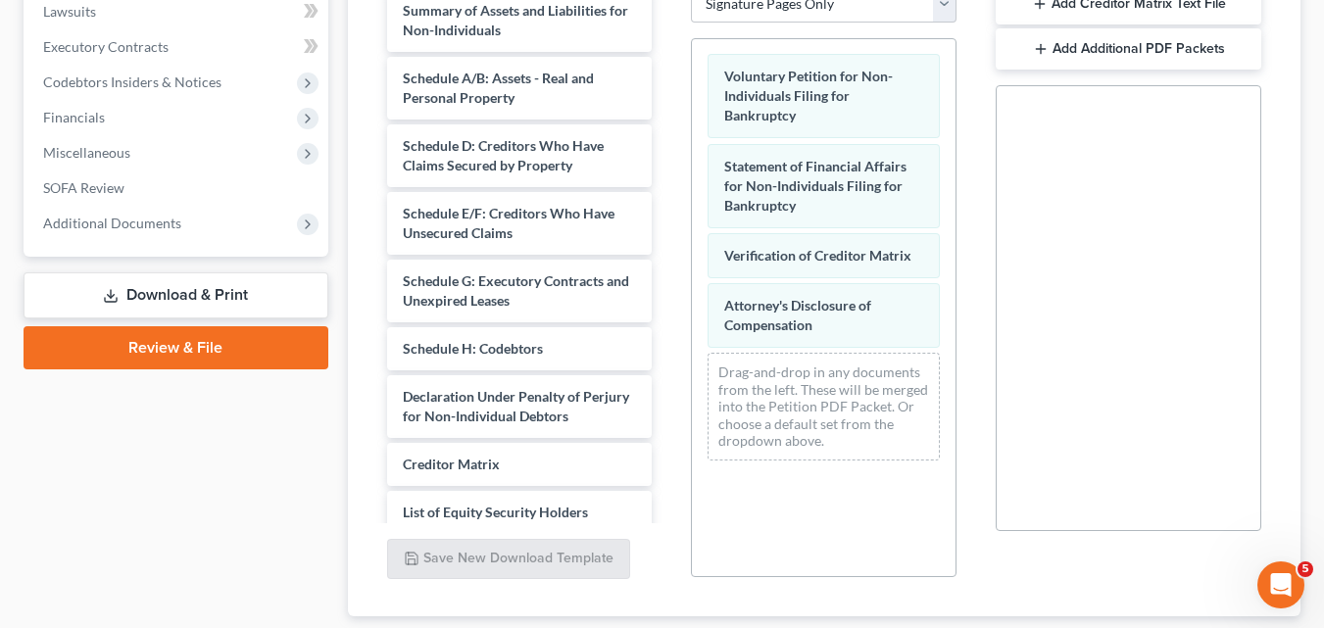
click at [743, 94] on div "Voluntary Petition for Non-Individuals Filing for Bankruptcy Voluntary Petition…" at bounding box center [824, 257] width 264 height 437
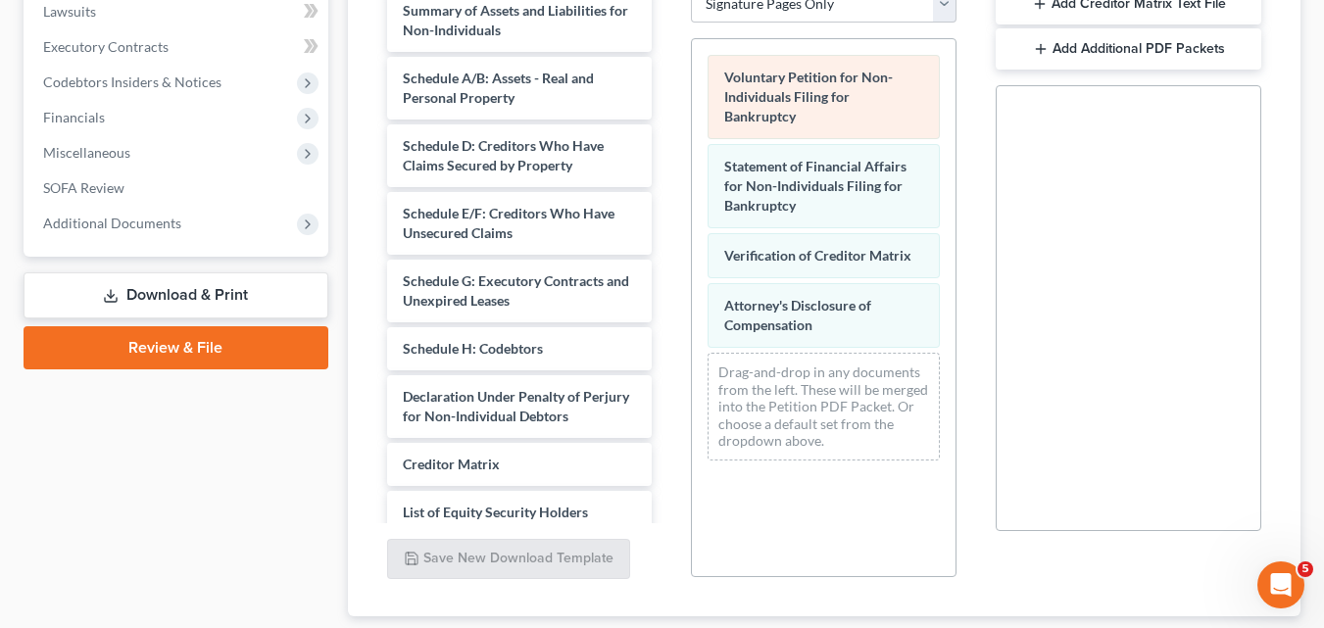
click at [743, 95] on span "Voluntary Petition for Non-Individuals Filing for Bankruptcy" at bounding box center [808, 97] width 169 height 56
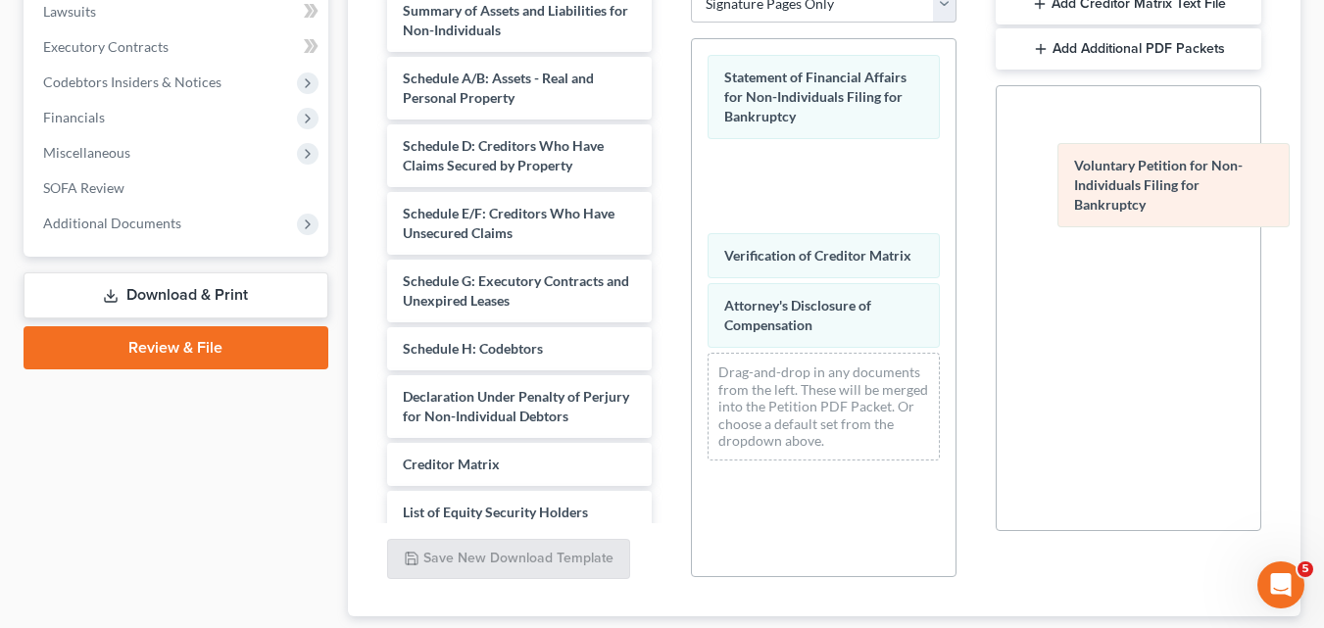
drag, startPoint x: 747, startPoint y: 80, endPoint x: 1097, endPoint y: 169, distance: 360.9
click at [956, 169] on div "Voluntary Petition for Non-Individuals Filing for Bankruptcy Voluntary Petition…" at bounding box center [824, 257] width 264 height 437
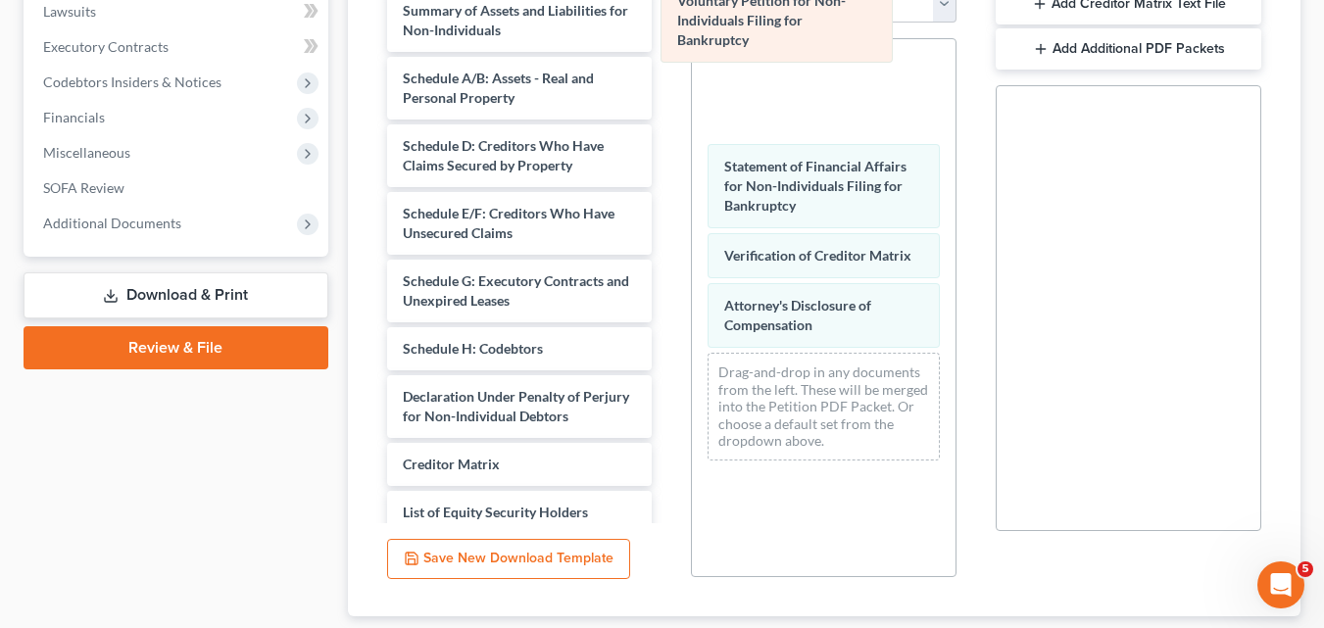
drag, startPoint x: 784, startPoint y: 187, endPoint x: 766, endPoint y: 43, distance: 145.2
click at [738, 39] on div "Voluntary Petition for Non-Individuals Filing for Bankruptcy Voluntary Petition…" at bounding box center [824, 257] width 264 height 437
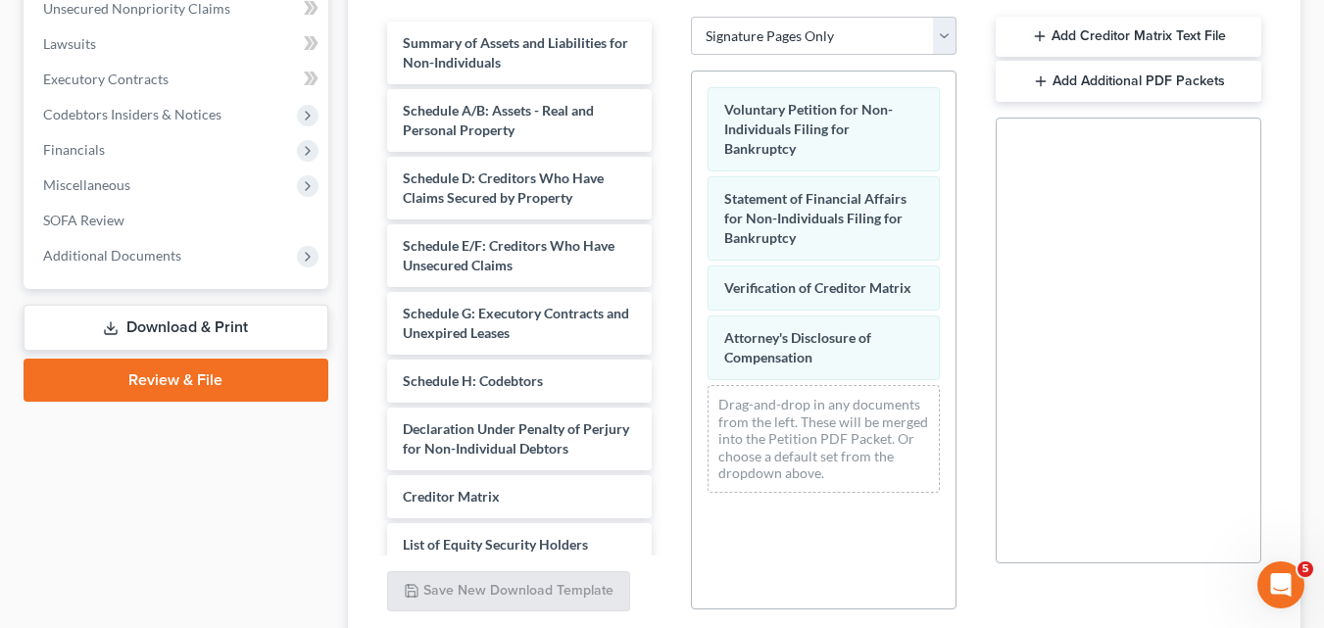
scroll to position [0, 0]
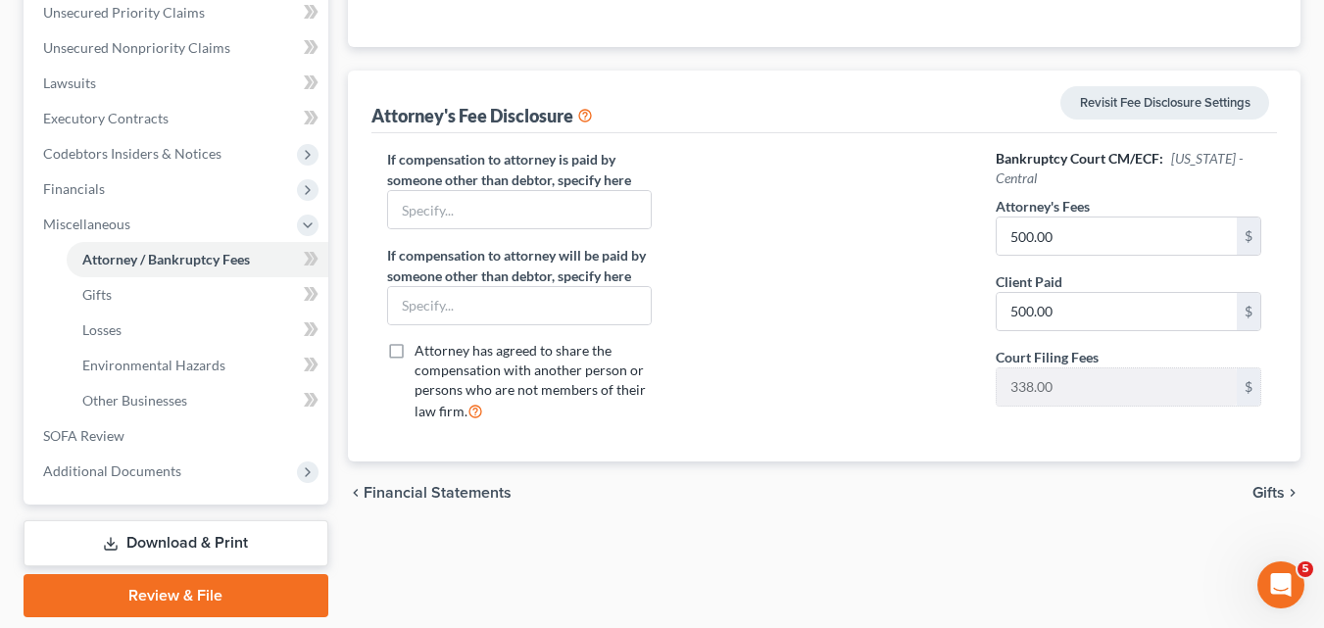
click at [186, 537] on link "Download & Print" at bounding box center [176, 543] width 305 height 46
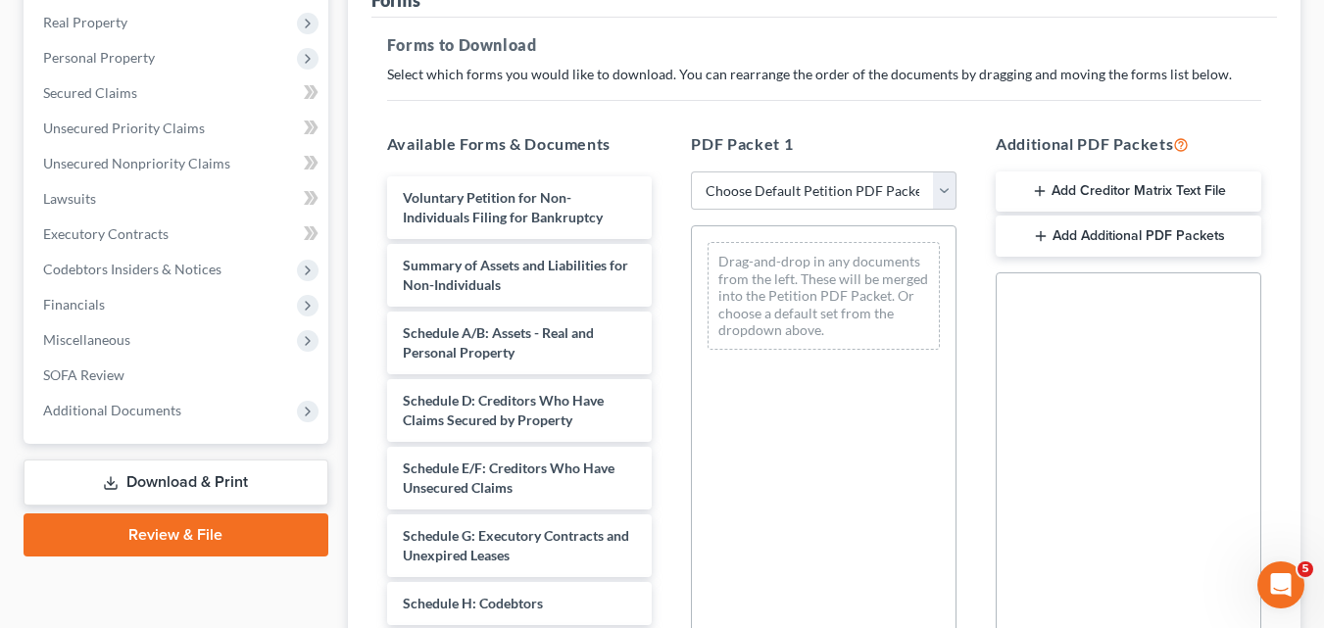
scroll to position [268, 0]
click at [819, 187] on select "Choose Default Petition PDF Packet Complete Bankruptcy Petition (all forms and …" at bounding box center [824, 192] width 266 height 39
select select "3"
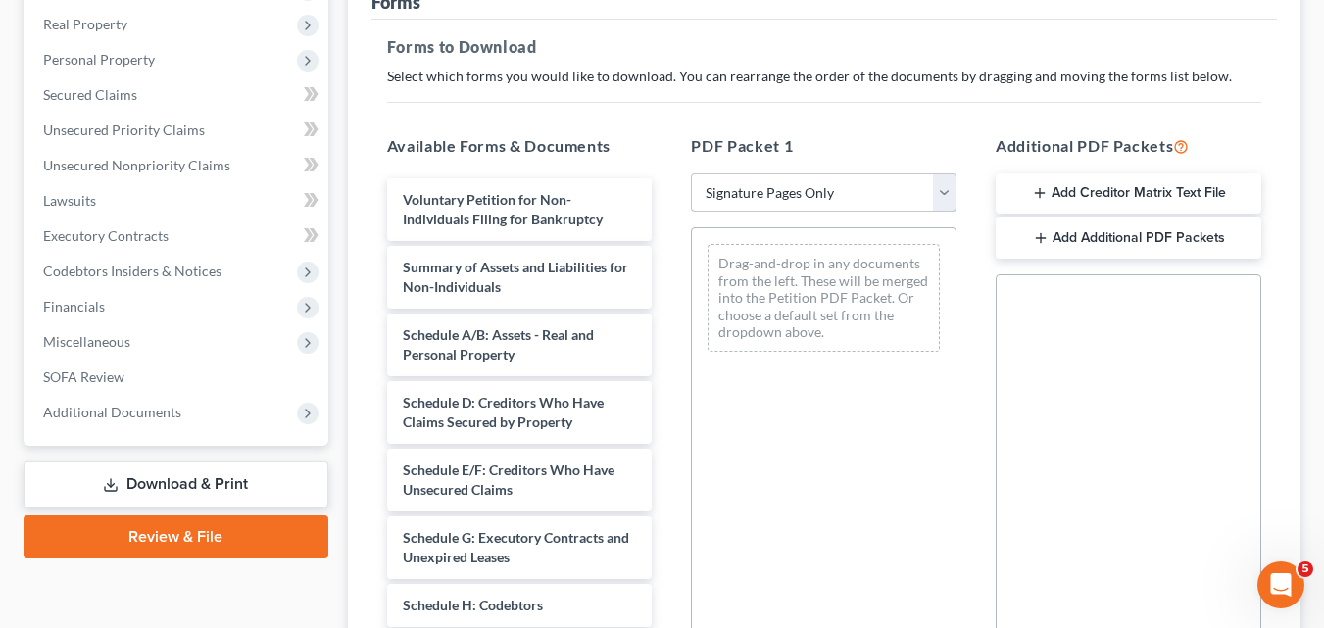
click at [691, 173] on select "Choose Default Petition PDF Packet Complete Bankruptcy Petition (all forms and …" at bounding box center [824, 192] width 266 height 39
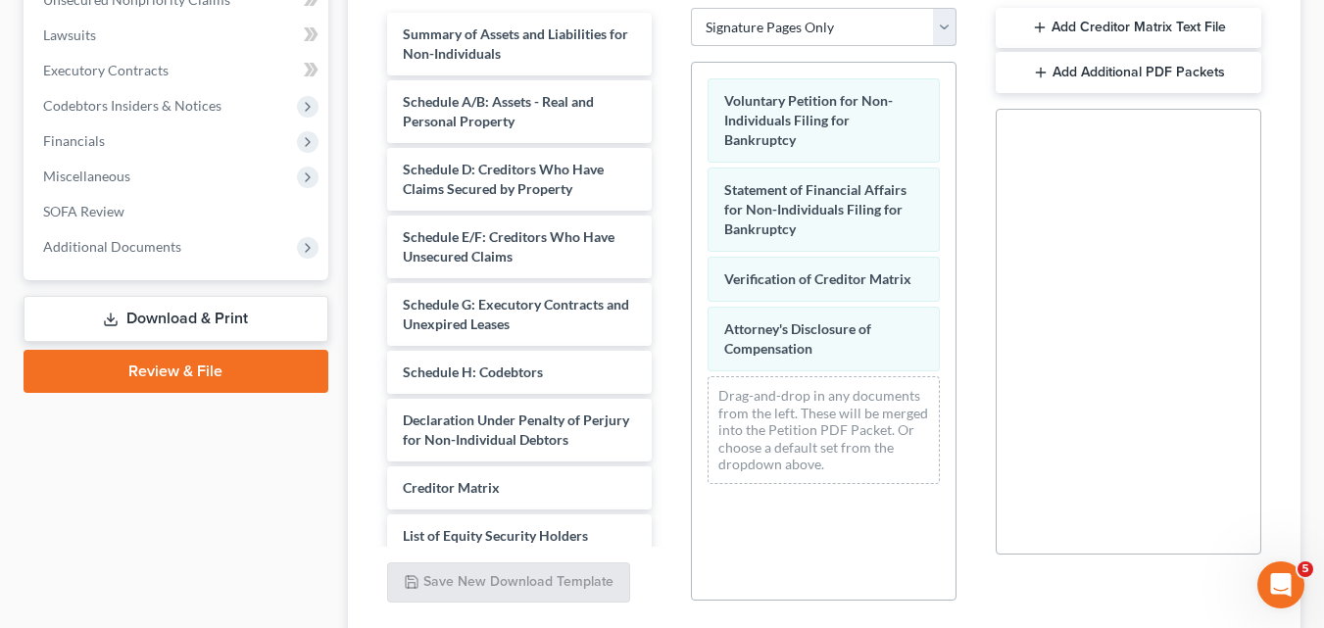
scroll to position [582, 0]
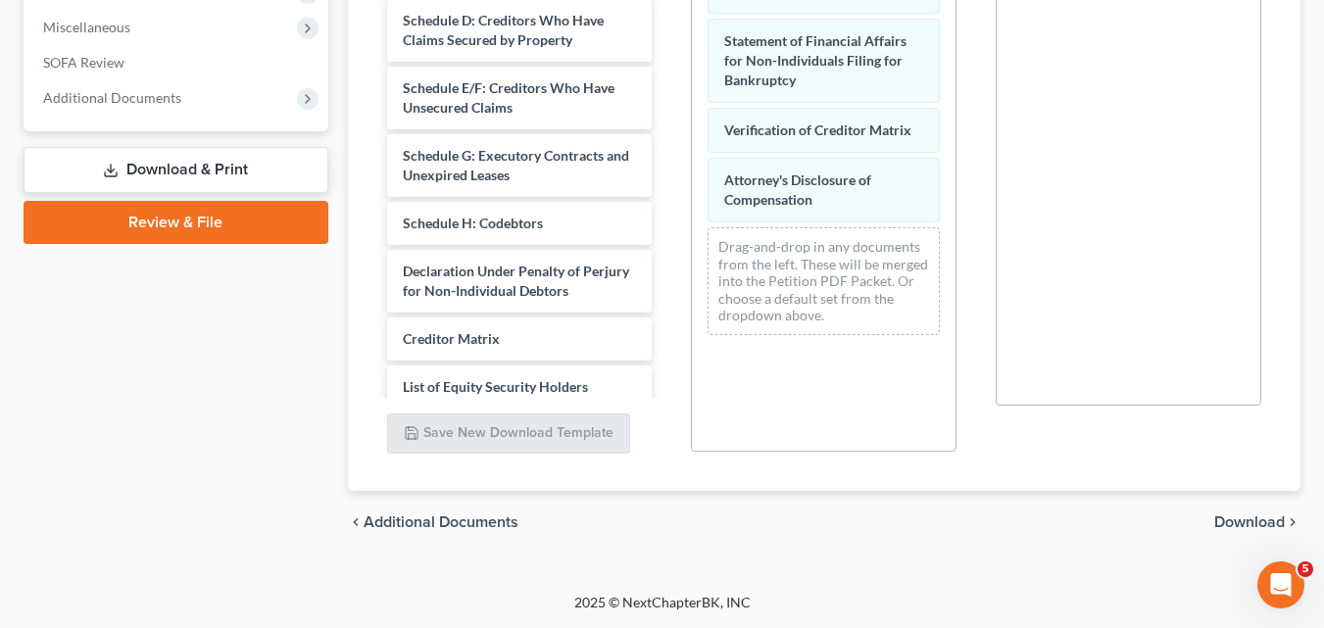
click at [1250, 514] on div "chevron_left Additional Documents Download chevron_right" at bounding box center [824, 522] width 953 height 63
click at [1250, 515] on span "Download" at bounding box center [1249, 523] width 71 height 16
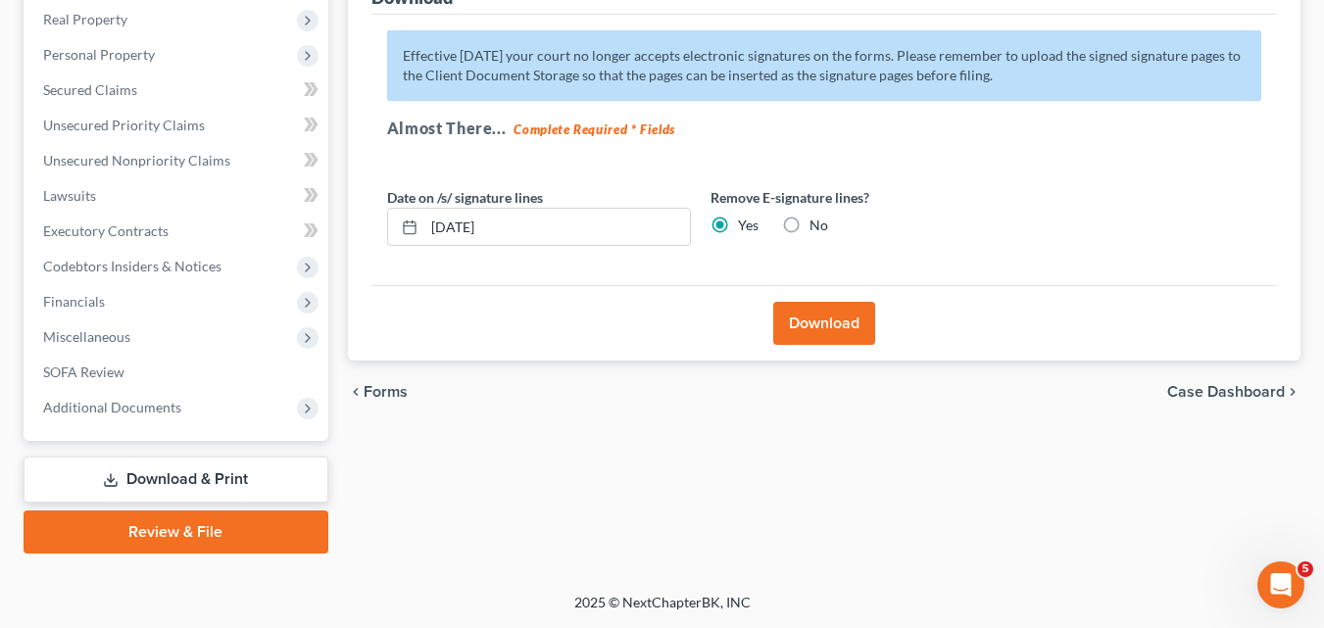
scroll to position [272, 0]
click at [801, 325] on button "Download" at bounding box center [824, 323] width 102 height 43
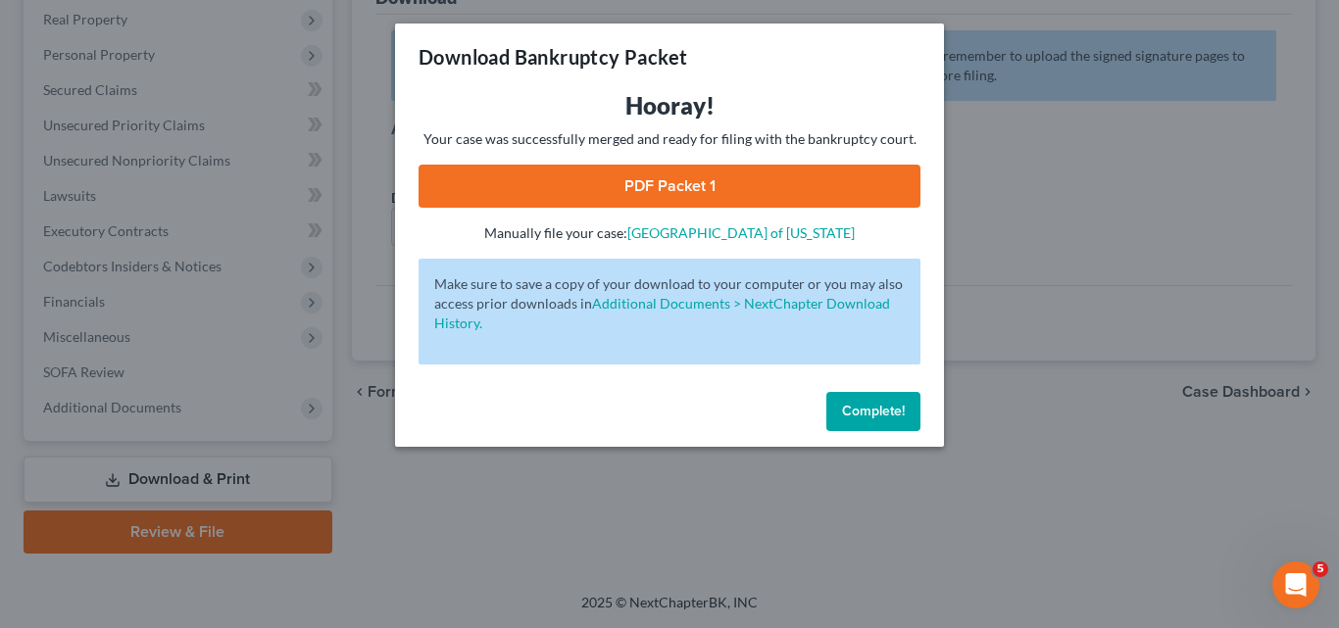
click at [851, 412] on span "Complete!" at bounding box center [873, 411] width 63 height 17
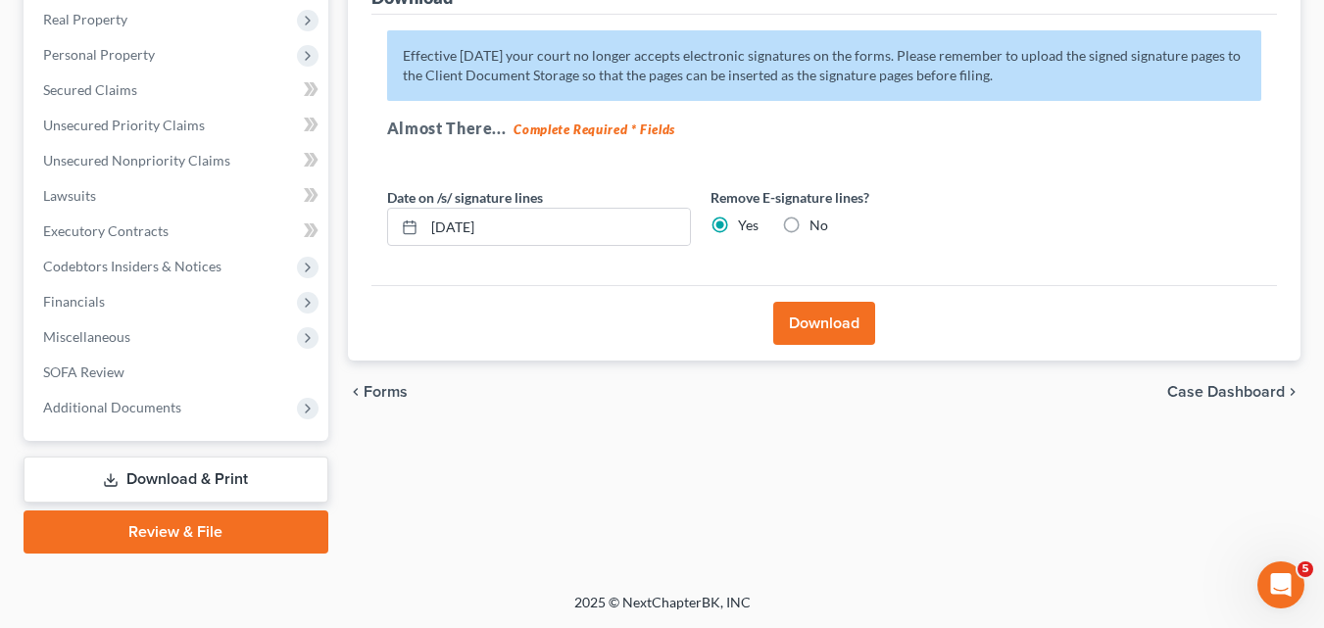
click at [838, 327] on button "Download" at bounding box center [824, 323] width 102 height 43
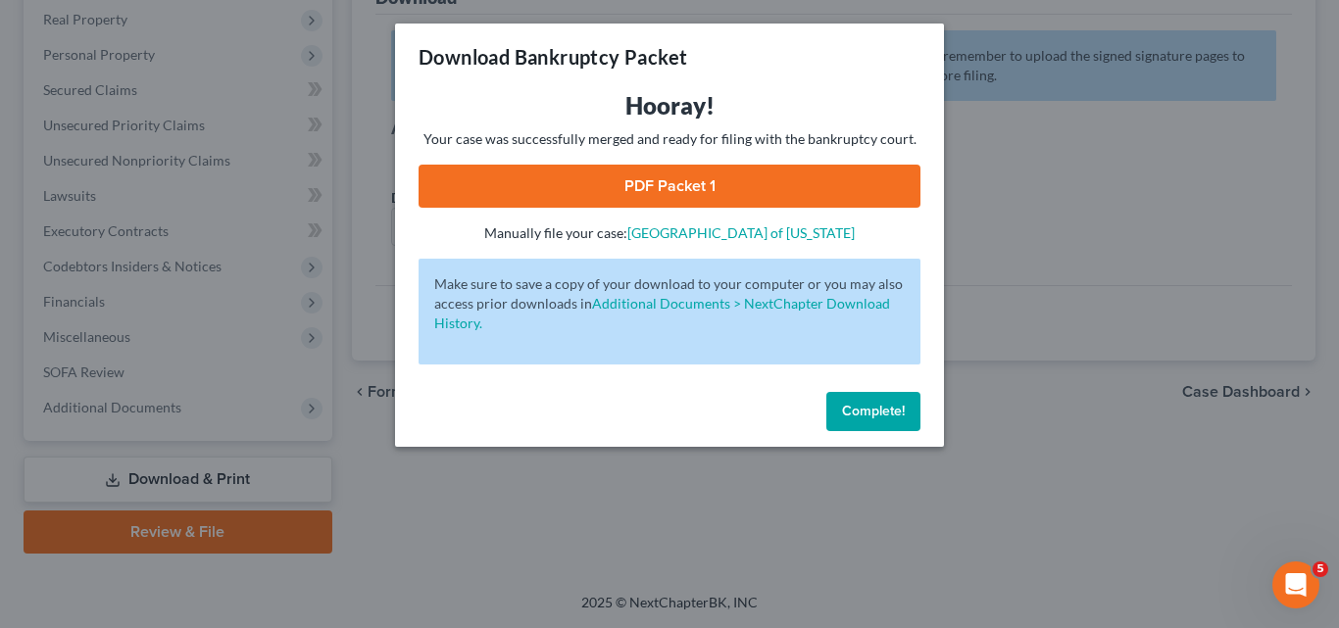
click at [758, 184] on link "PDF Packet 1" at bounding box center [670, 186] width 502 height 43
click at [871, 411] on span "Complete!" at bounding box center [873, 411] width 63 height 17
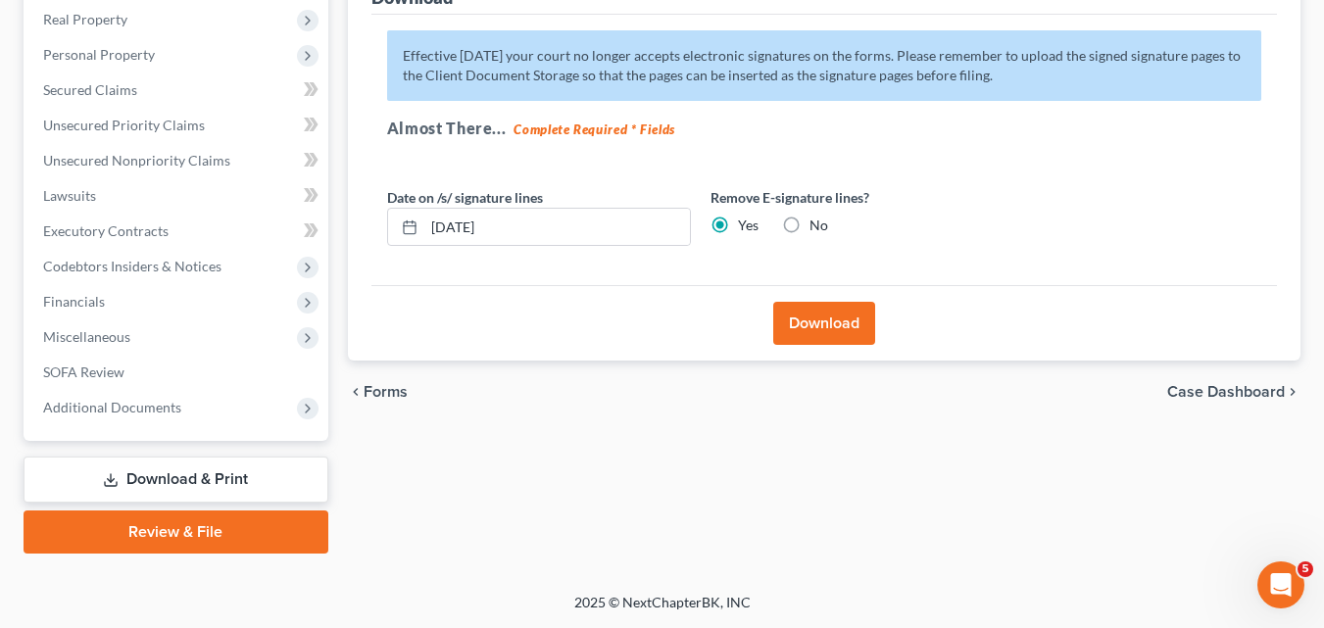
scroll to position [0, 0]
